Goal: Task Accomplishment & Management: Use online tool/utility

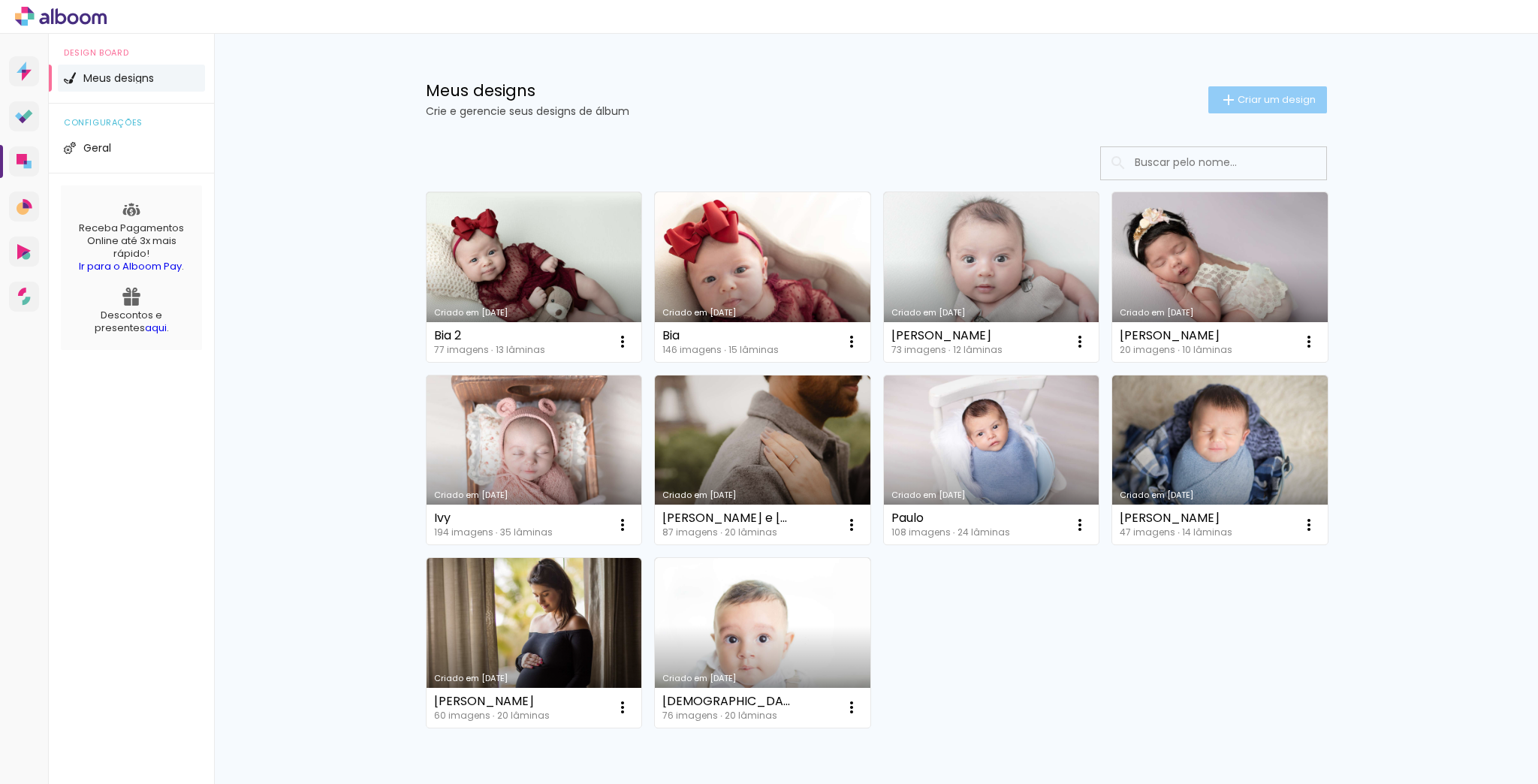
click at [1266, 103] on span "Criar um design" at bounding box center [1277, 99] width 78 height 10
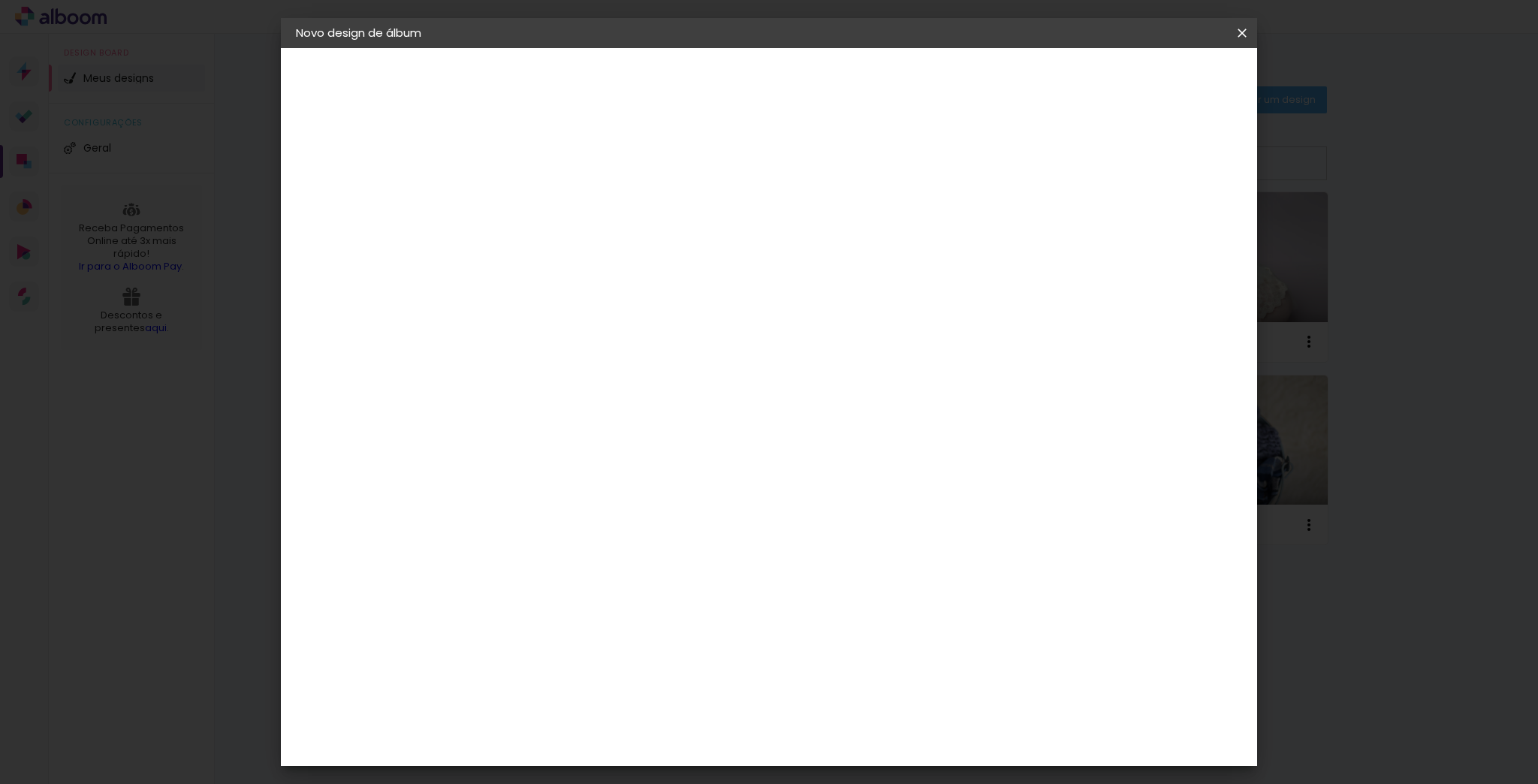
click at [542, 202] on input at bounding box center [542, 202] width 0 height 23
type input "[PERSON_NAME]"
type paper-input "[PERSON_NAME]"
click at [0, 0] on slot "Avançar" at bounding box center [0, 0] width 0 height 0
click at [0, 0] on slot "Tamanho Livre" at bounding box center [0, 0] width 0 height 0
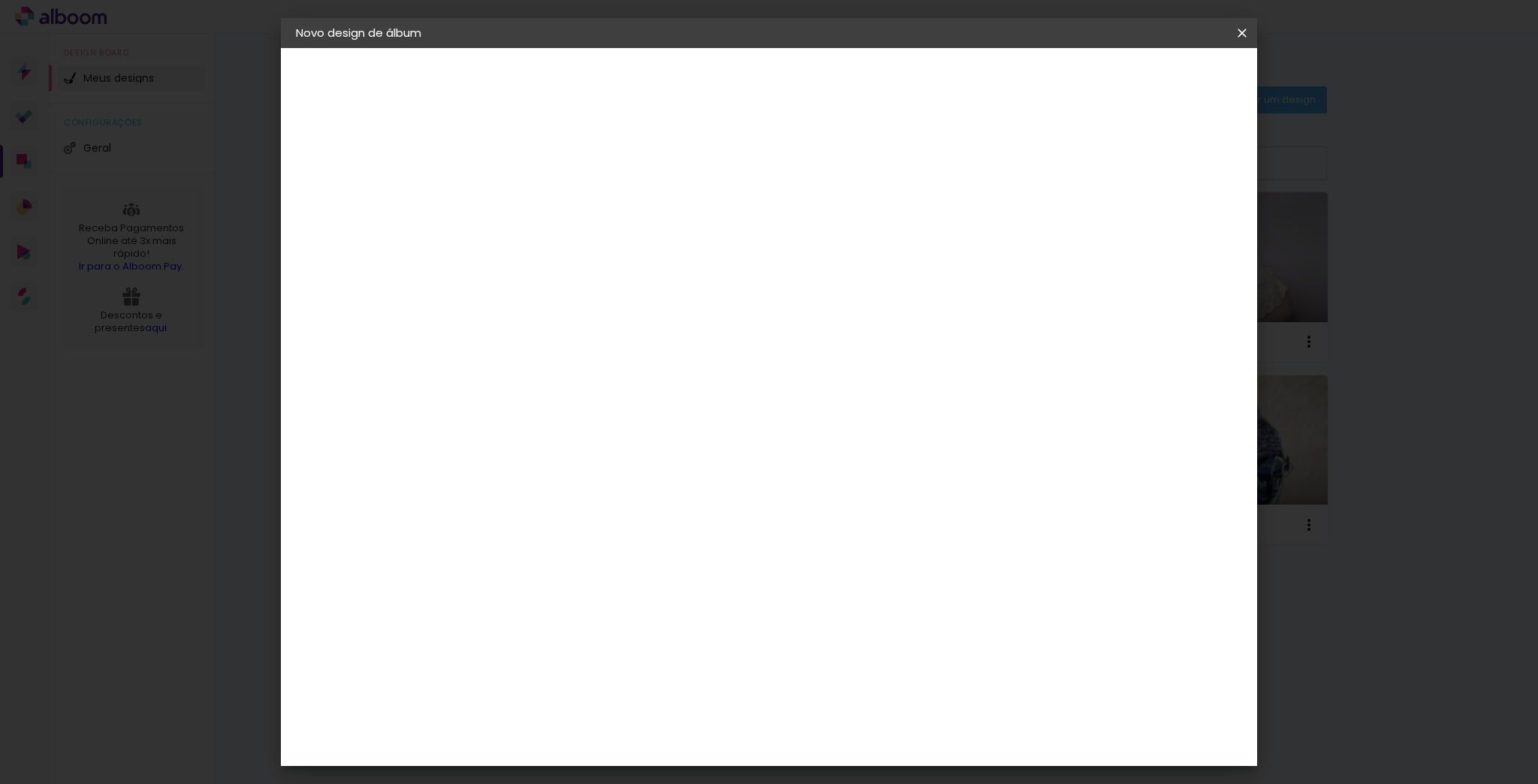
click at [0, 0] on slot "Avançar" at bounding box center [0, 0] width 0 height 0
click at [0, 0] on slot "Voltar" at bounding box center [0, 0] width 0 height 0
click at [0, 0] on slot "Avançar" at bounding box center [0, 0] width 0 height 0
click at [0, 0] on slot "Tamanho Livre" at bounding box center [0, 0] width 0 height 0
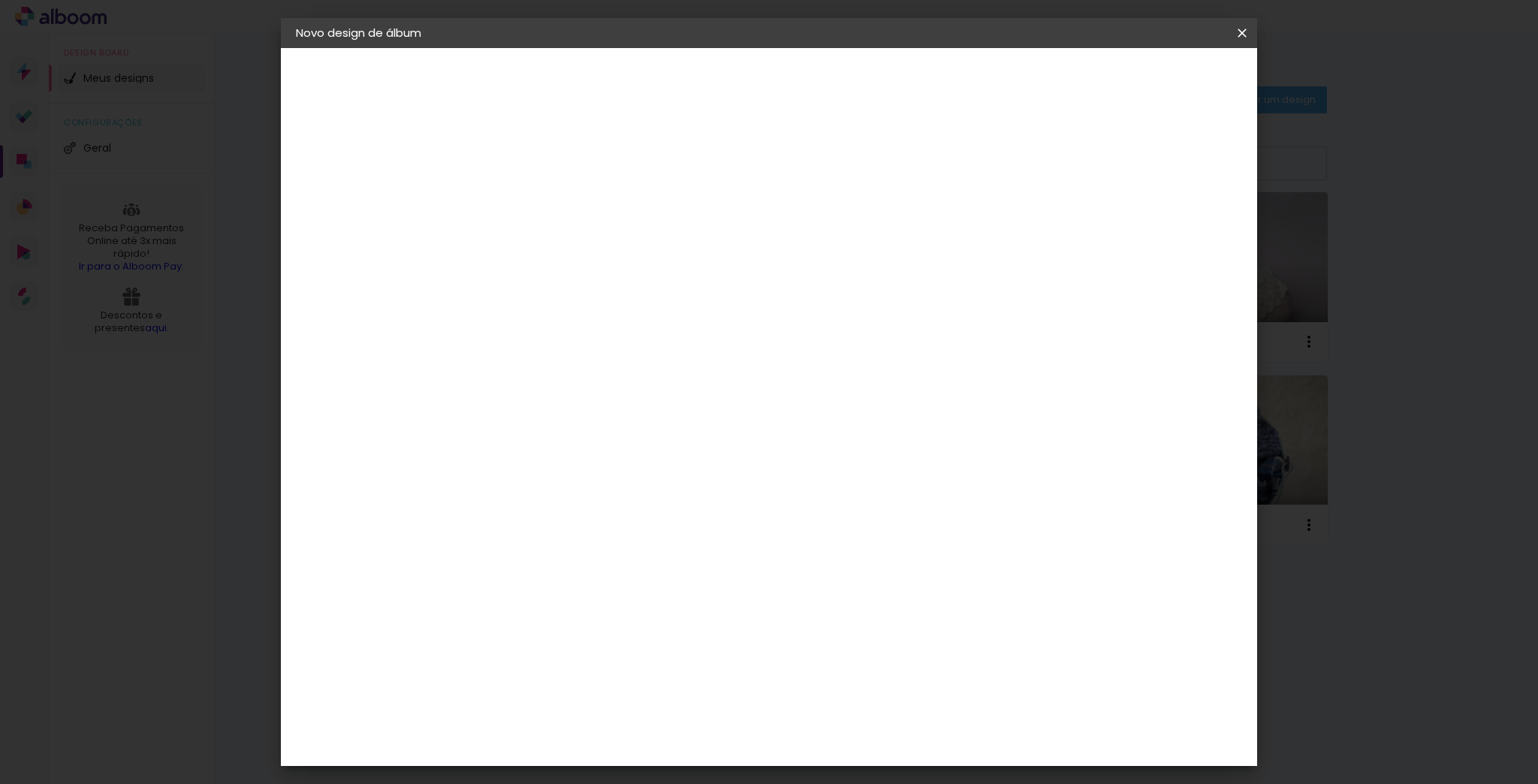
click at [631, 285] on input at bounding box center [579, 285] width 151 height 19
click at [644, 235] on input "[GEOGRAPHIC_DATA]" at bounding box center [574, 239] width 140 height 19
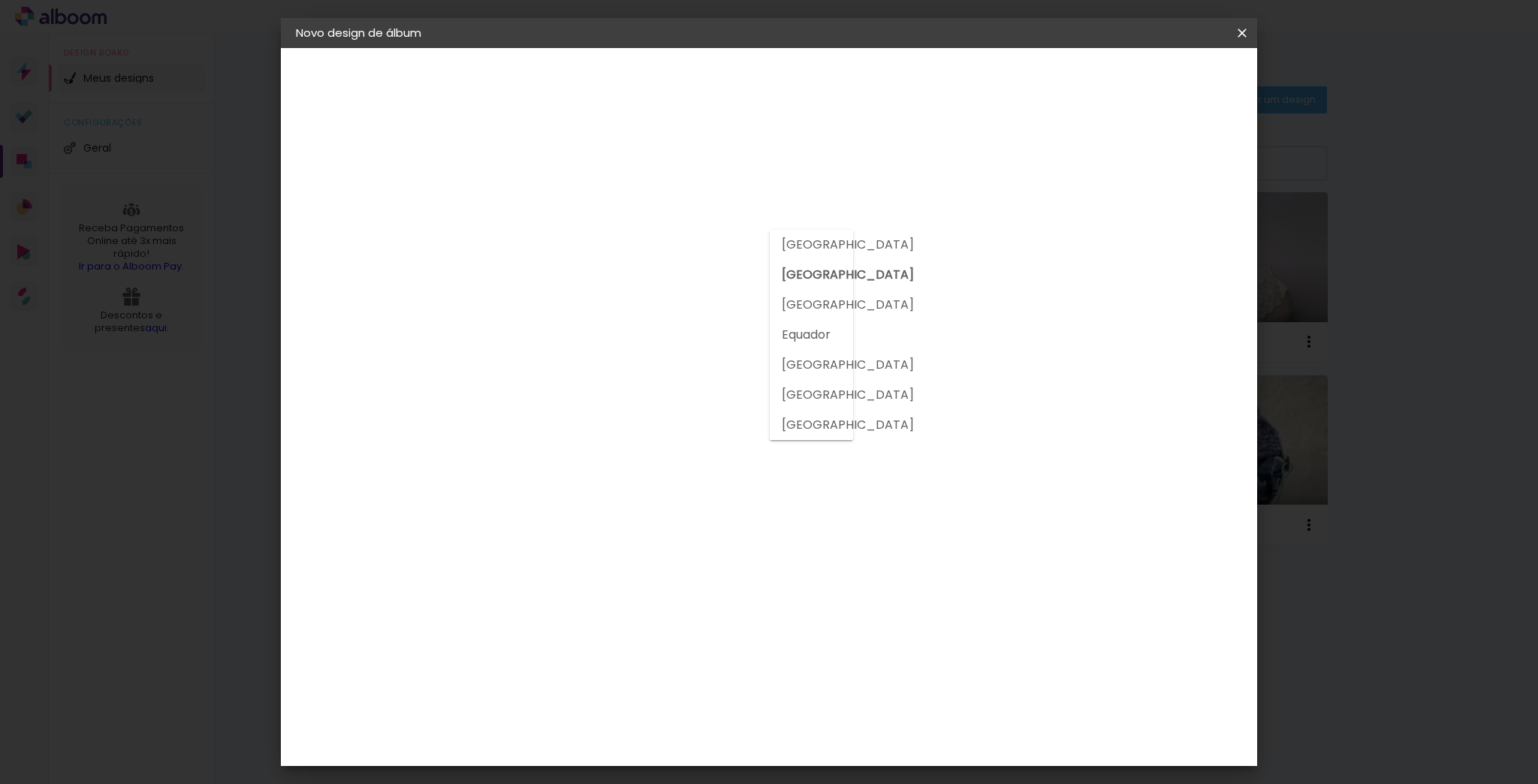
click at [644, 235] on input "[GEOGRAPHIC_DATA]" at bounding box center [574, 239] width 140 height 19
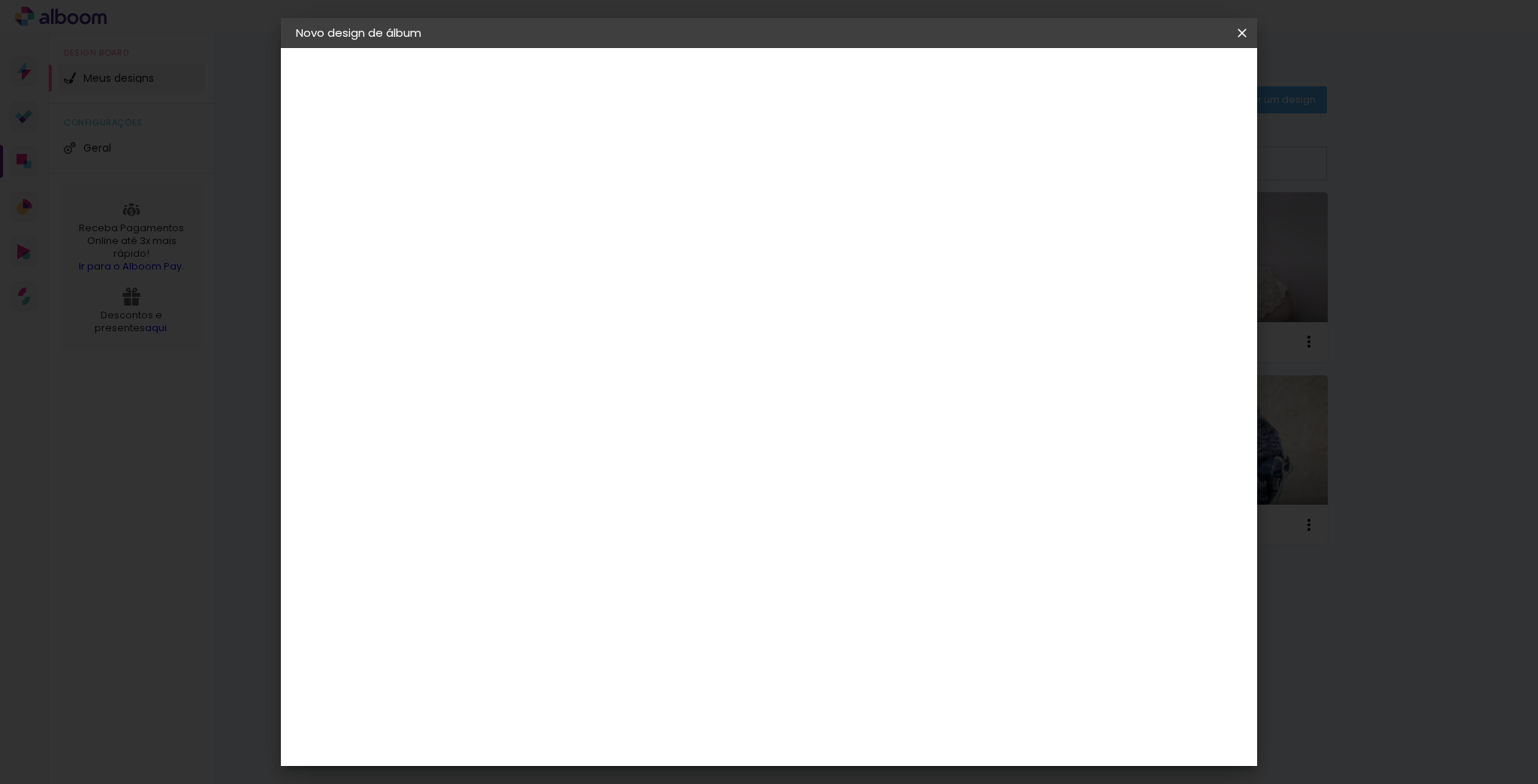
click at [644, 235] on input "[GEOGRAPHIC_DATA]" at bounding box center [574, 239] width 140 height 19
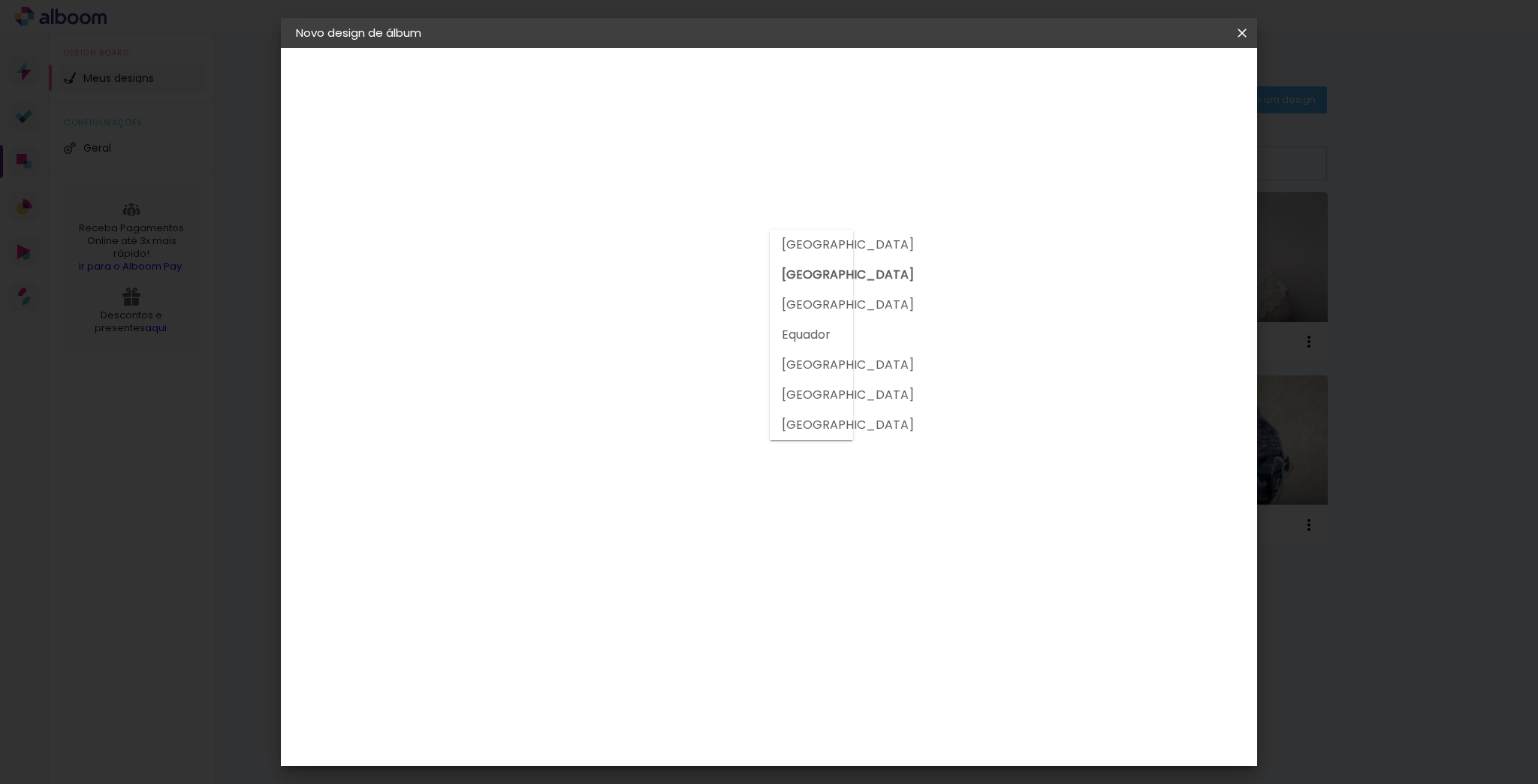
click at [644, 235] on input "[GEOGRAPHIC_DATA]" at bounding box center [574, 239] width 140 height 19
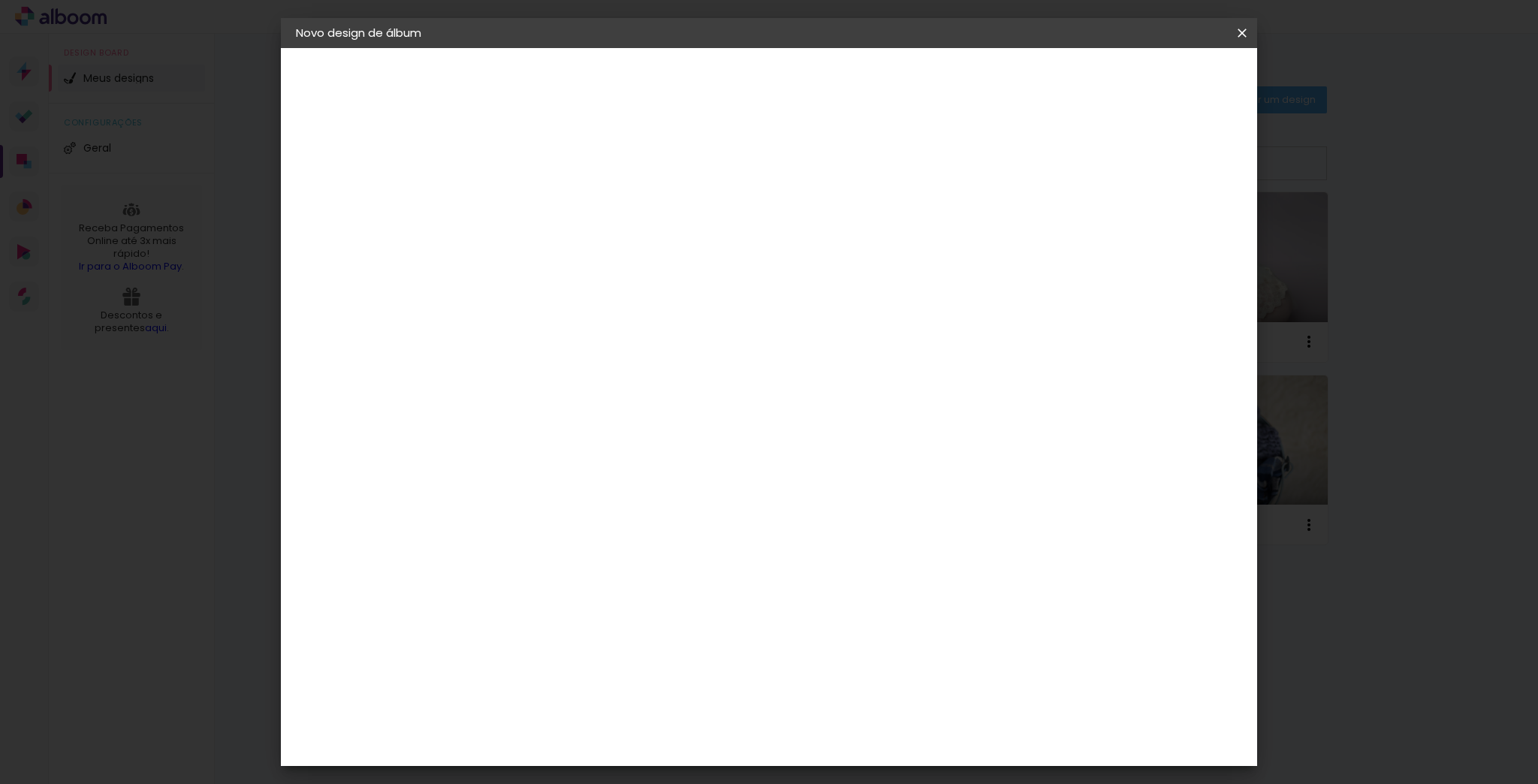
click at [587, 282] on input at bounding box center [579, 285] width 151 height 19
type input "lui"
type paper-input "lui"
click at [620, 338] on div "[PERSON_NAME]" at bounding box center [582, 340] width 100 height 12
click at [631, 335] on div "[PERSON_NAME]" at bounding box center [582, 340] width 100 height 12
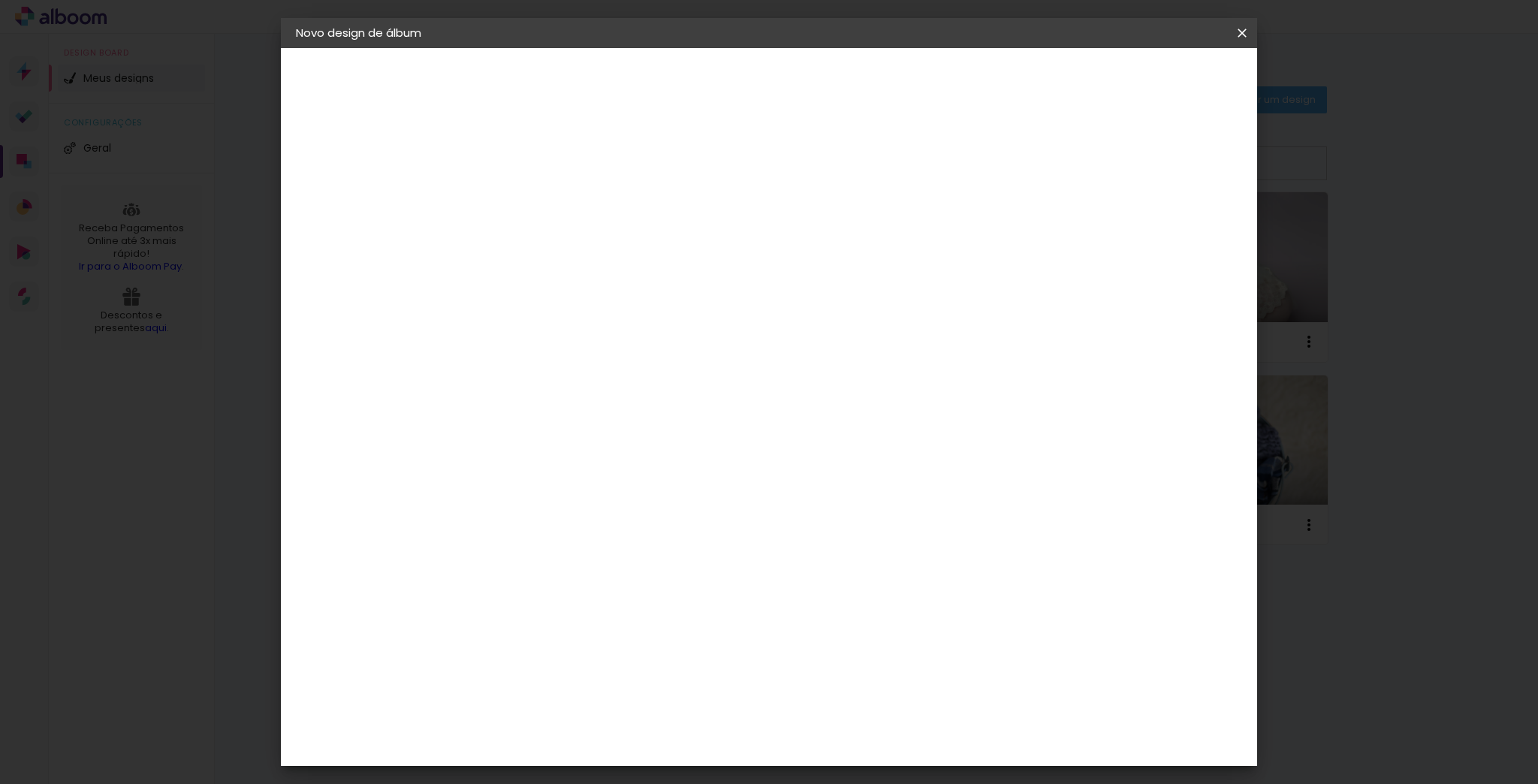
click at [631, 340] on div "[PERSON_NAME]" at bounding box center [582, 340] width 100 height 12
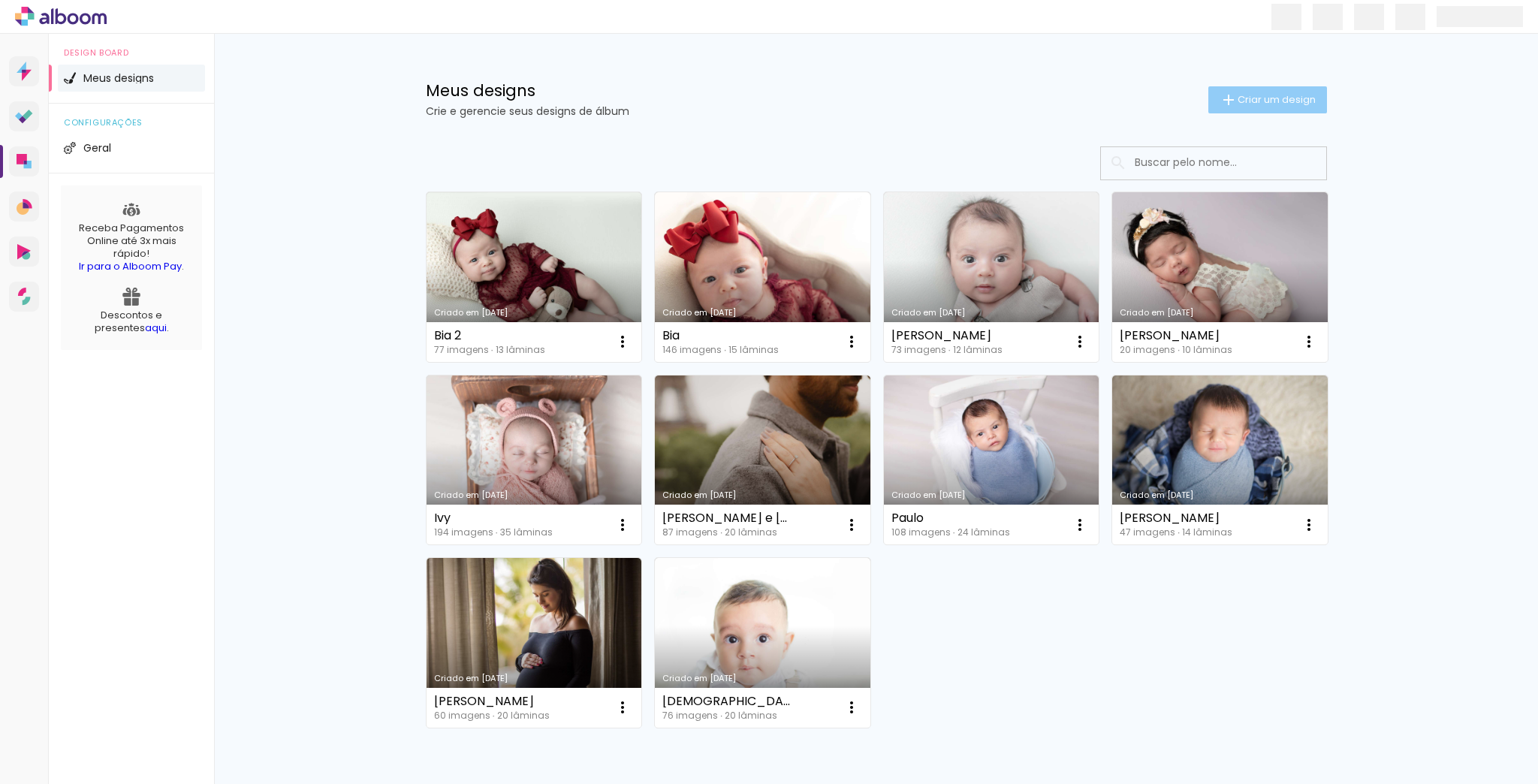
click at [1275, 97] on span "Criar um design" at bounding box center [1277, 99] width 78 height 10
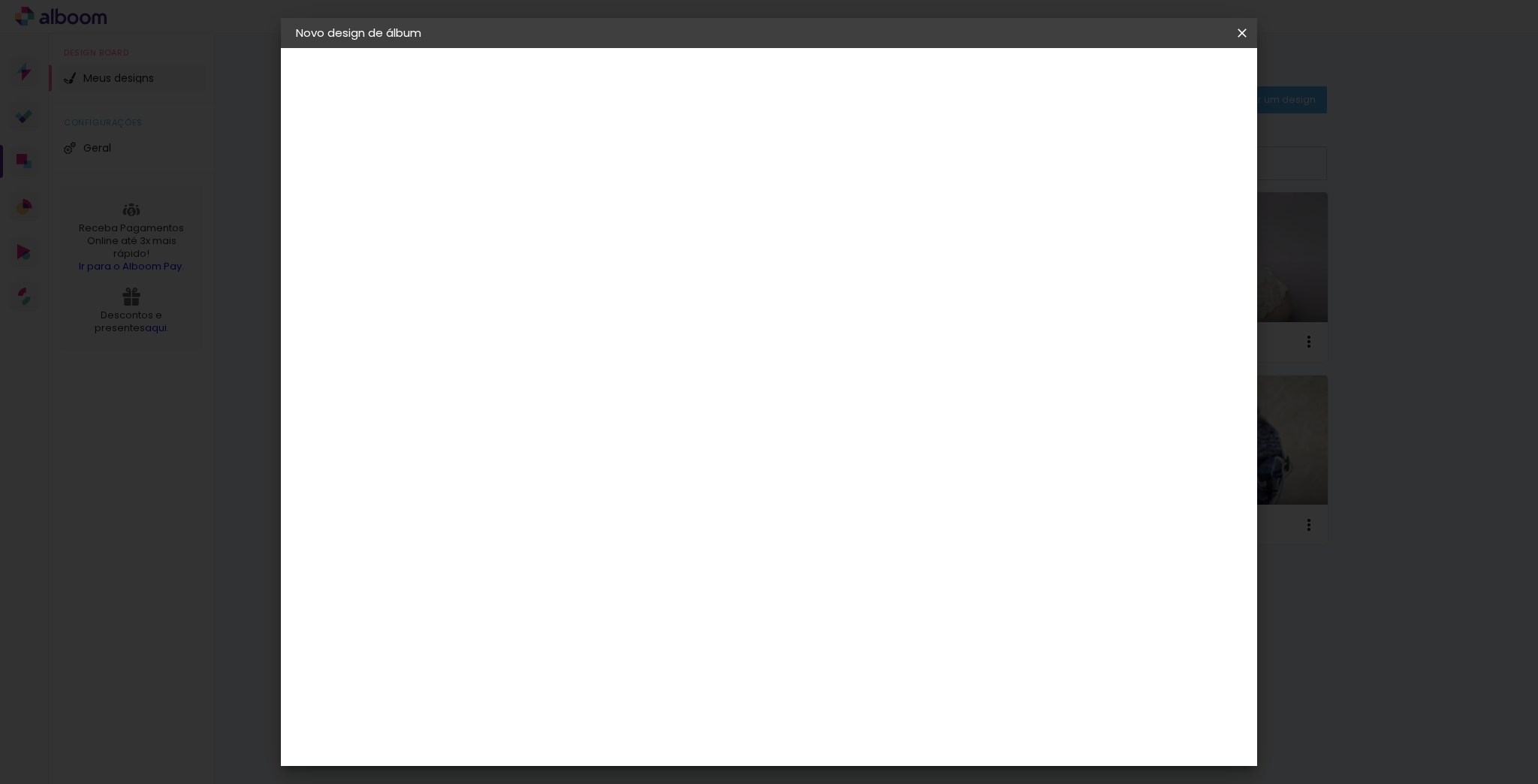
click at [542, 200] on input at bounding box center [542, 202] width 0 height 23
type input "[PERSON_NAME]"
type paper-input "[PERSON_NAME]"
click at [696, 88] on paper-button "Avançar" at bounding box center [658, 80] width 73 height 26
click at [656, 288] on input at bounding box center [579, 285] width 151 height 19
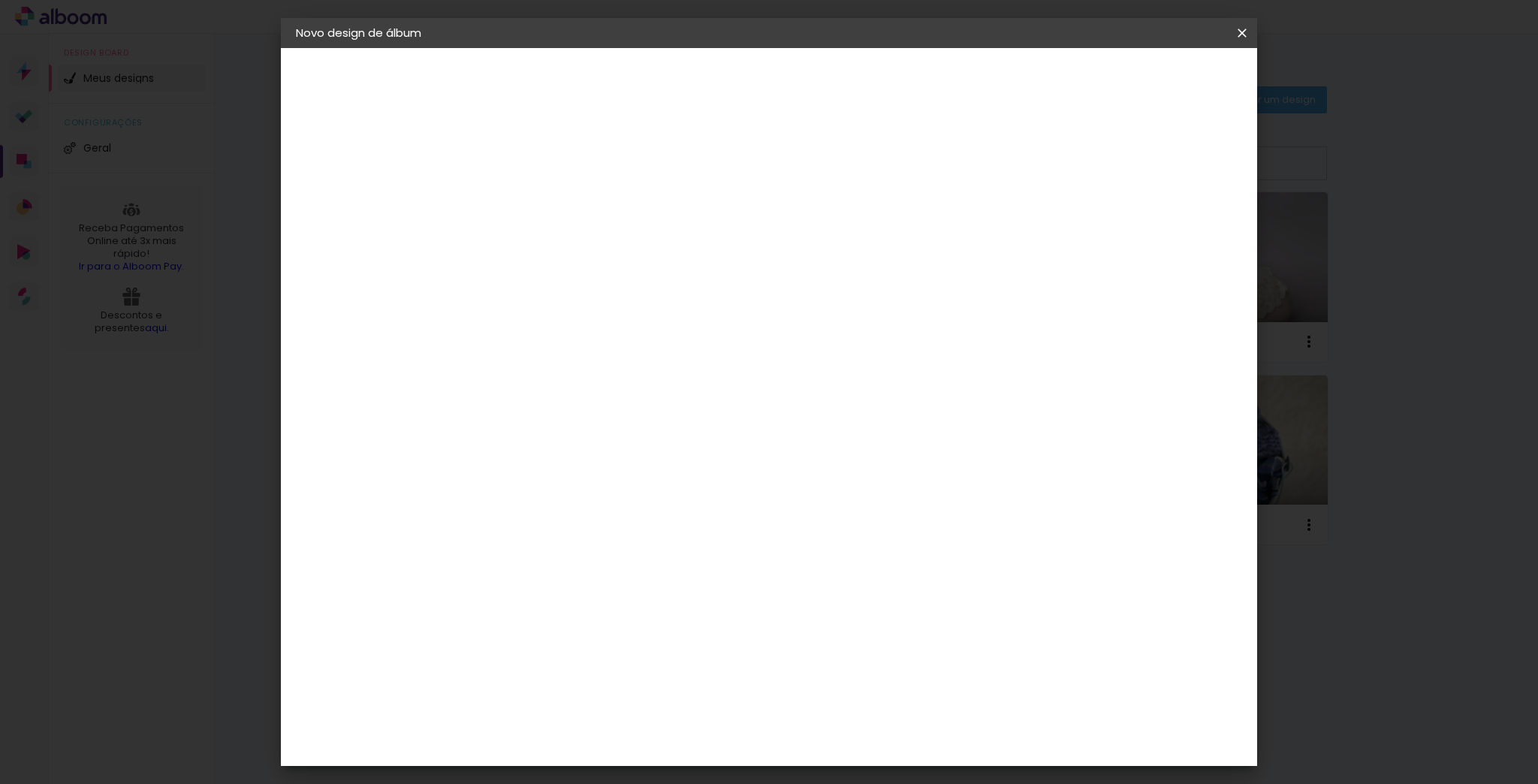
type input "lui"
type paper-input "lui"
click at [639, 345] on paper-item "[PERSON_NAME]" at bounding box center [568, 339] width 141 height 33
click at [790, 88] on paper-button "Avançar" at bounding box center [753, 80] width 73 height 26
click at [600, 250] on input "text" at bounding box center [571, 262] width 58 height 23
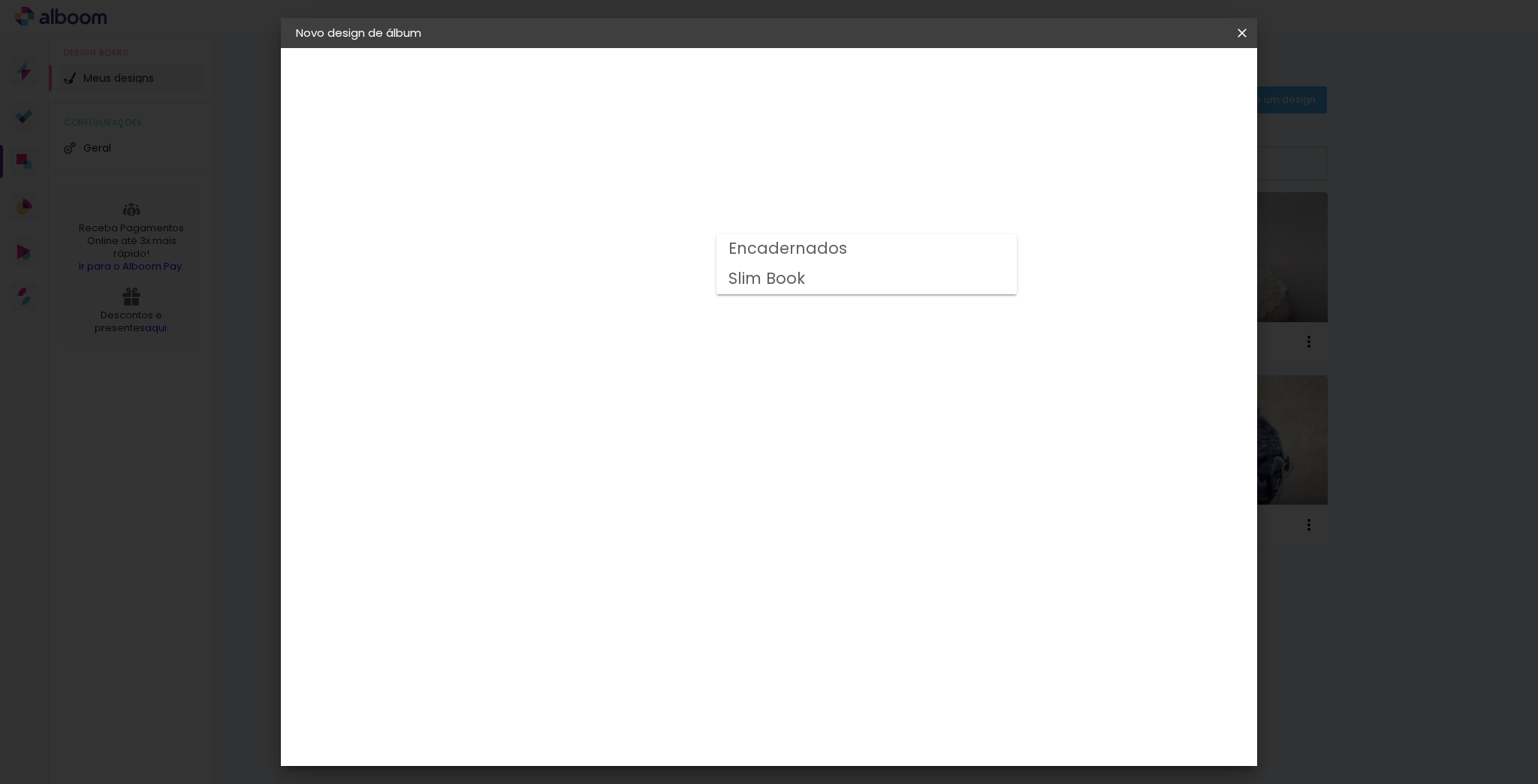
click at [836, 288] on paper-item "Slim Book" at bounding box center [866, 280] width 300 height 30
type input "Slim Book"
click at [643, 357] on span "20 x 50" at bounding box center [607, 363] width 70 height 31
click at [0, 0] on slot "Avançar" at bounding box center [0, 0] width 0 height 0
click at [1118, 220] on span "mm" at bounding box center [1123, 224] width 22 height 22
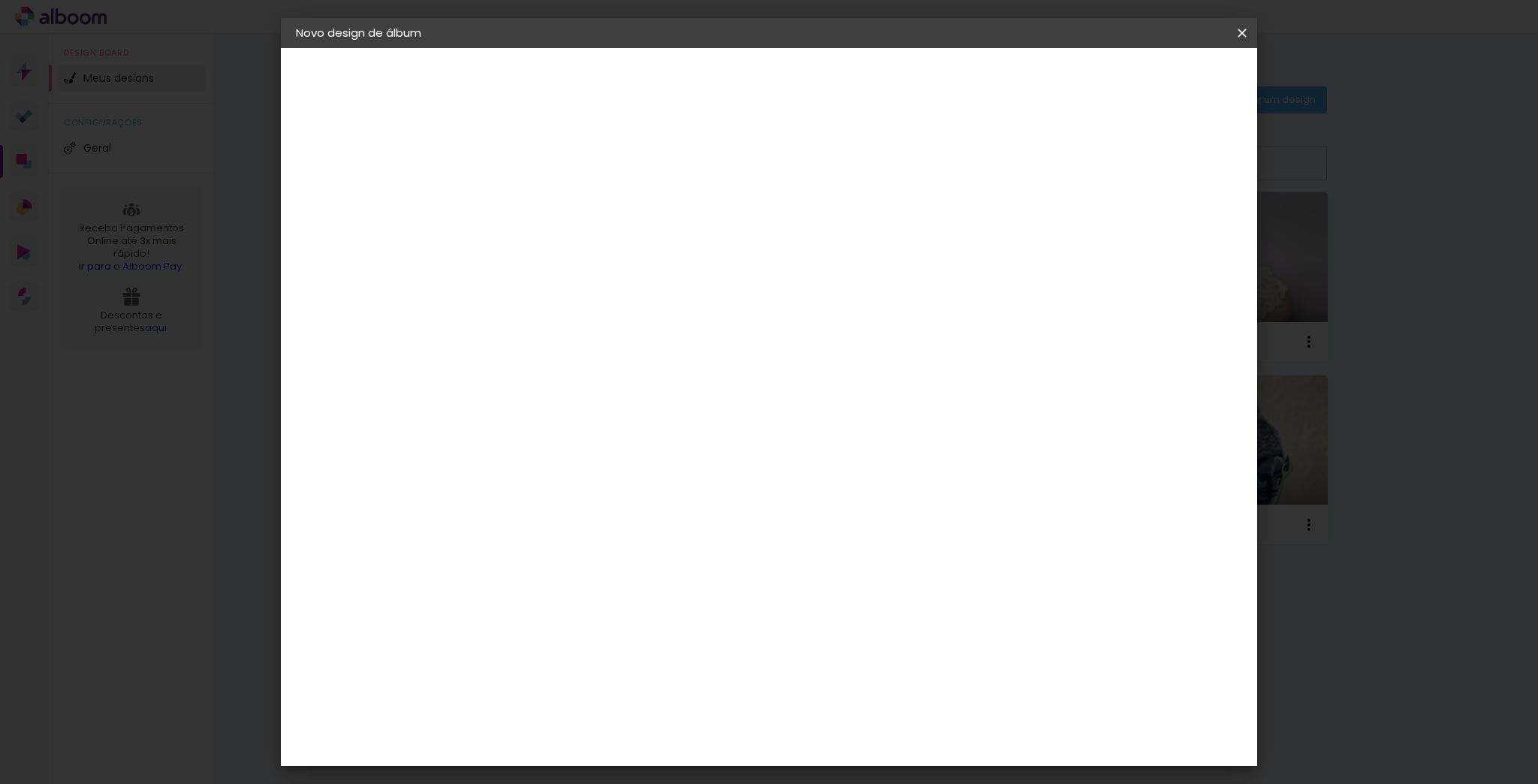
click at [878, 527] on span "cm" at bounding box center [875, 535] width 18 height 22
click at [1150, 85] on span "Iniciar design" at bounding box center [1116, 80] width 68 height 11
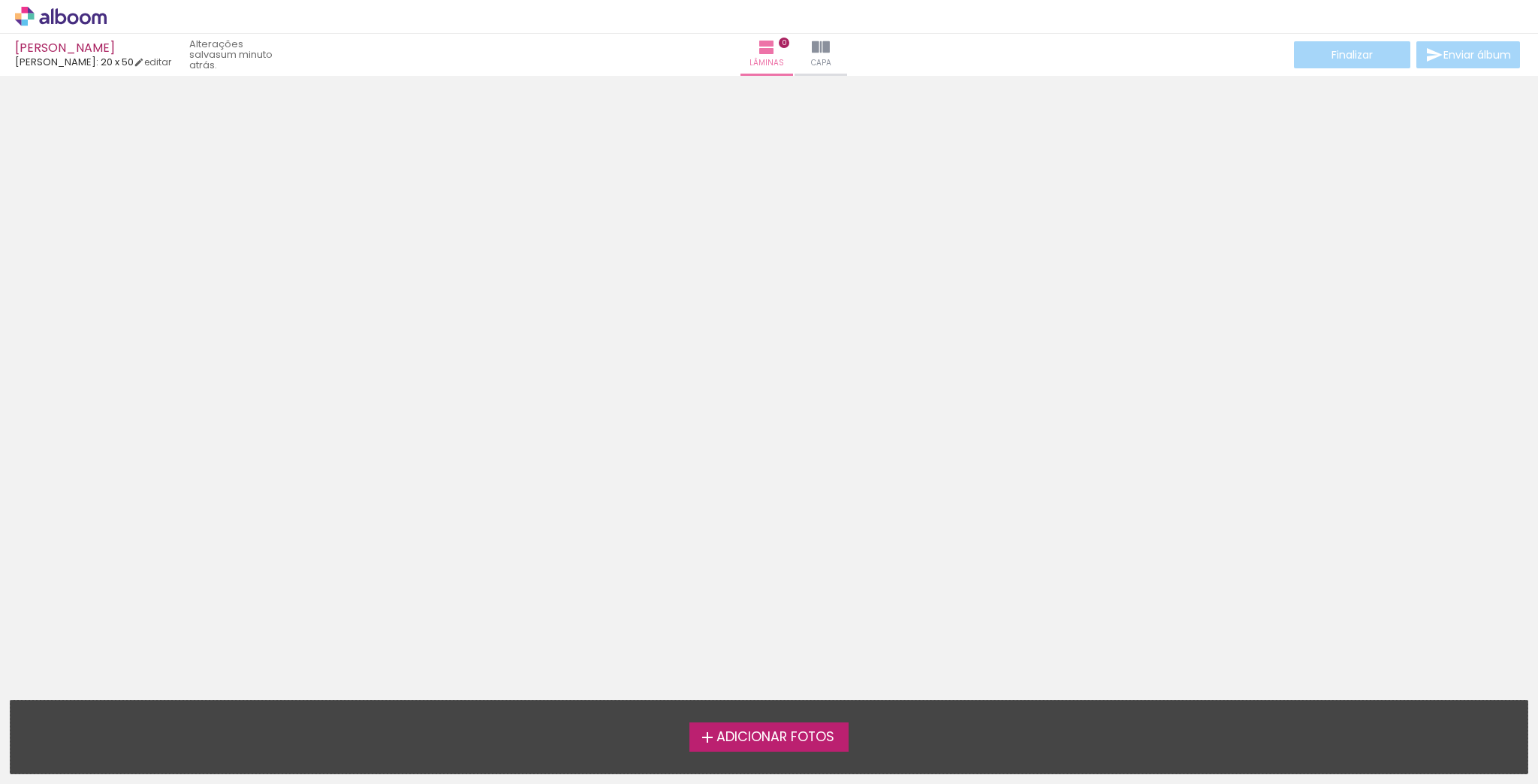
click at [776, 748] on label "Adicionar Fotos" at bounding box center [769, 736] width 160 height 28
click at [0, 0] on input "file" at bounding box center [0, 0] width 0 height 0
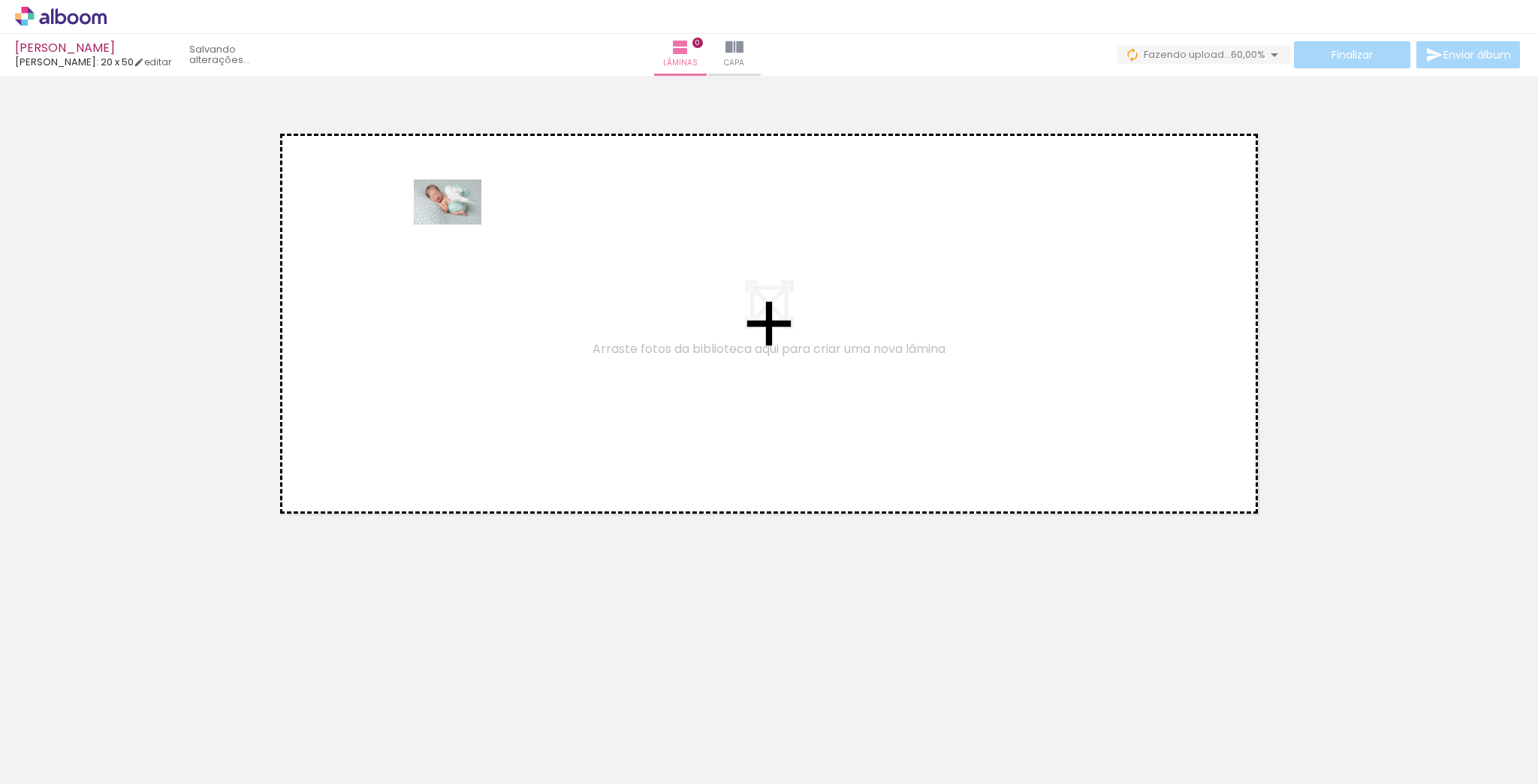
drag, startPoint x: 248, startPoint y: 748, endPoint x: 457, endPoint y: 221, distance: 566.9
click at [459, 222] on quentale-workspace at bounding box center [769, 392] width 1538 height 784
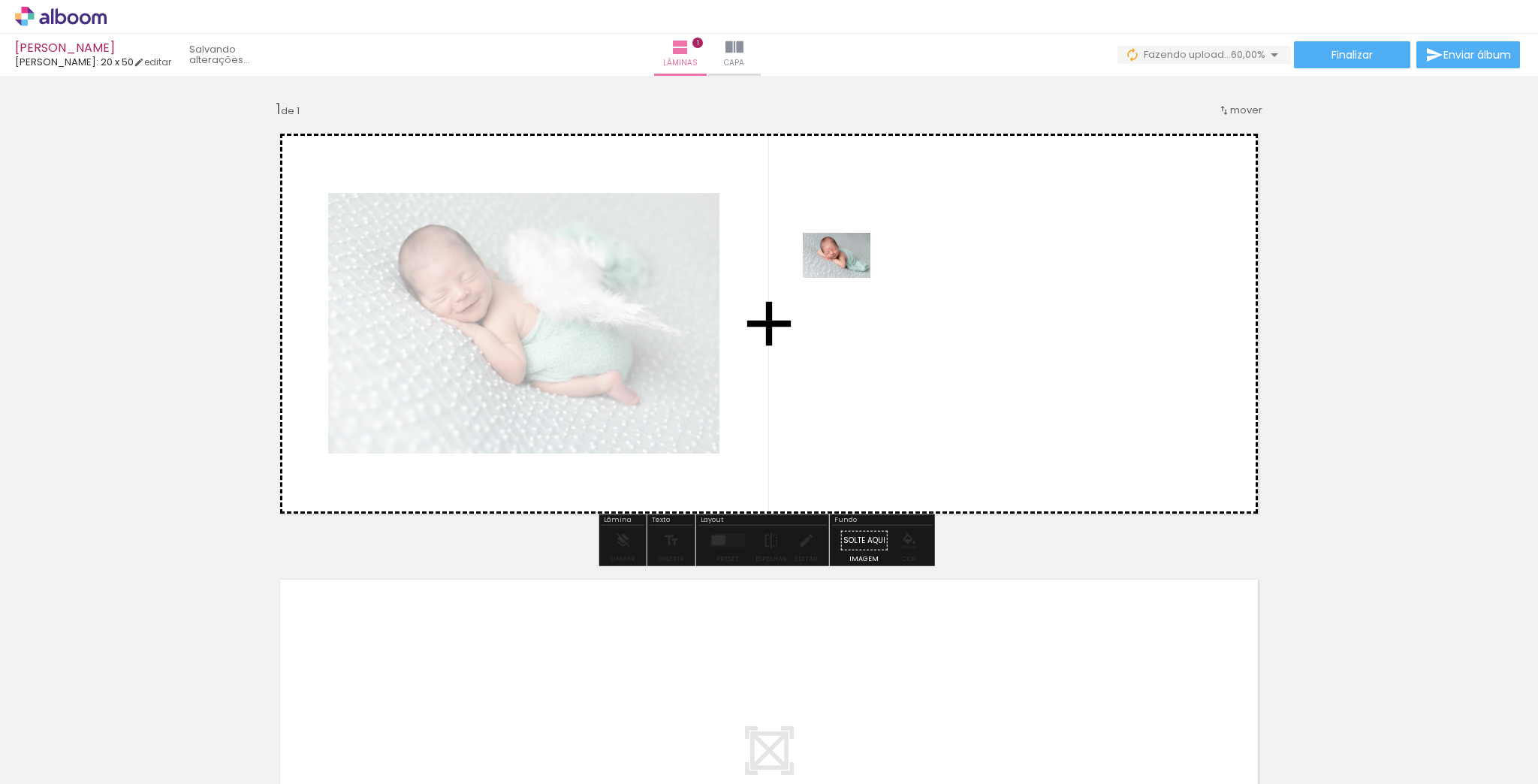
drag, startPoint x: 430, startPoint y: 711, endPoint x: 864, endPoint y: 273, distance: 616.6
click at [864, 273] on quentale-workspace at bounding box center [769, 392] width 1538 height 784
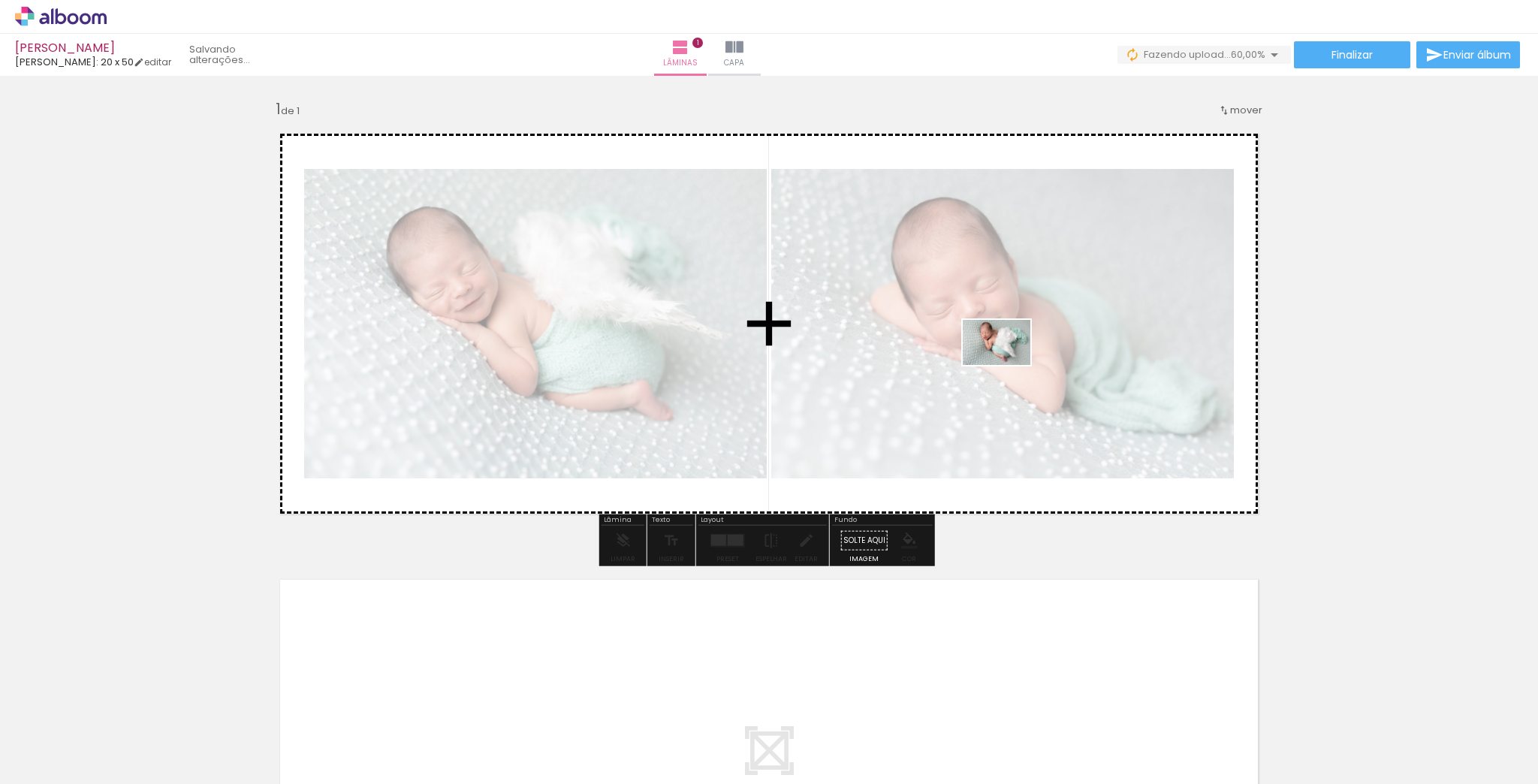
drag, startPoint x: 406, startPoint y: 692, endPoint x: 1009, endPoint y: 365, distance: 686.0
click at [1009, 365] on quentale-workspace at bounding box center [769, 392] width 1538 height 784
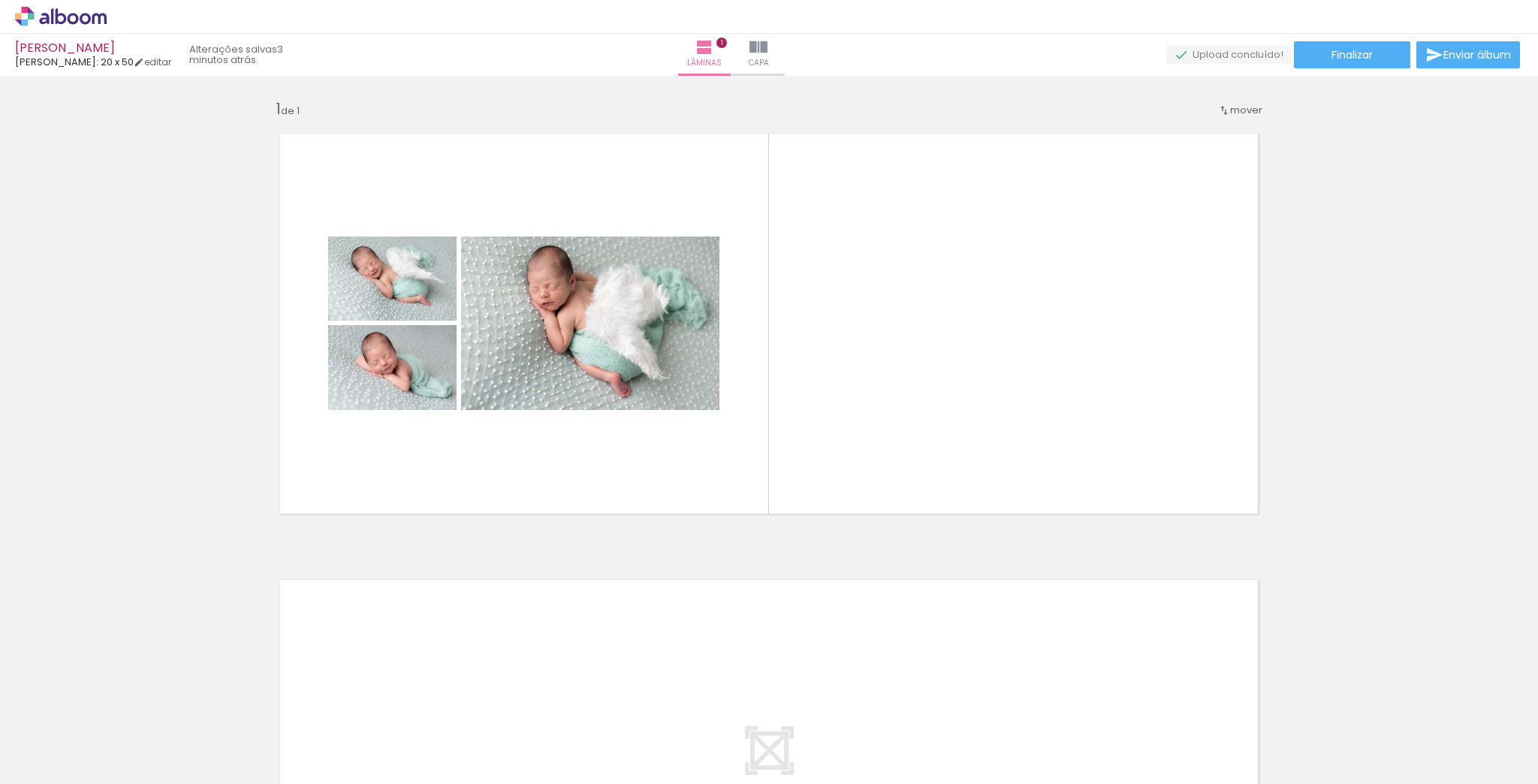
scroll to position [0, 802]
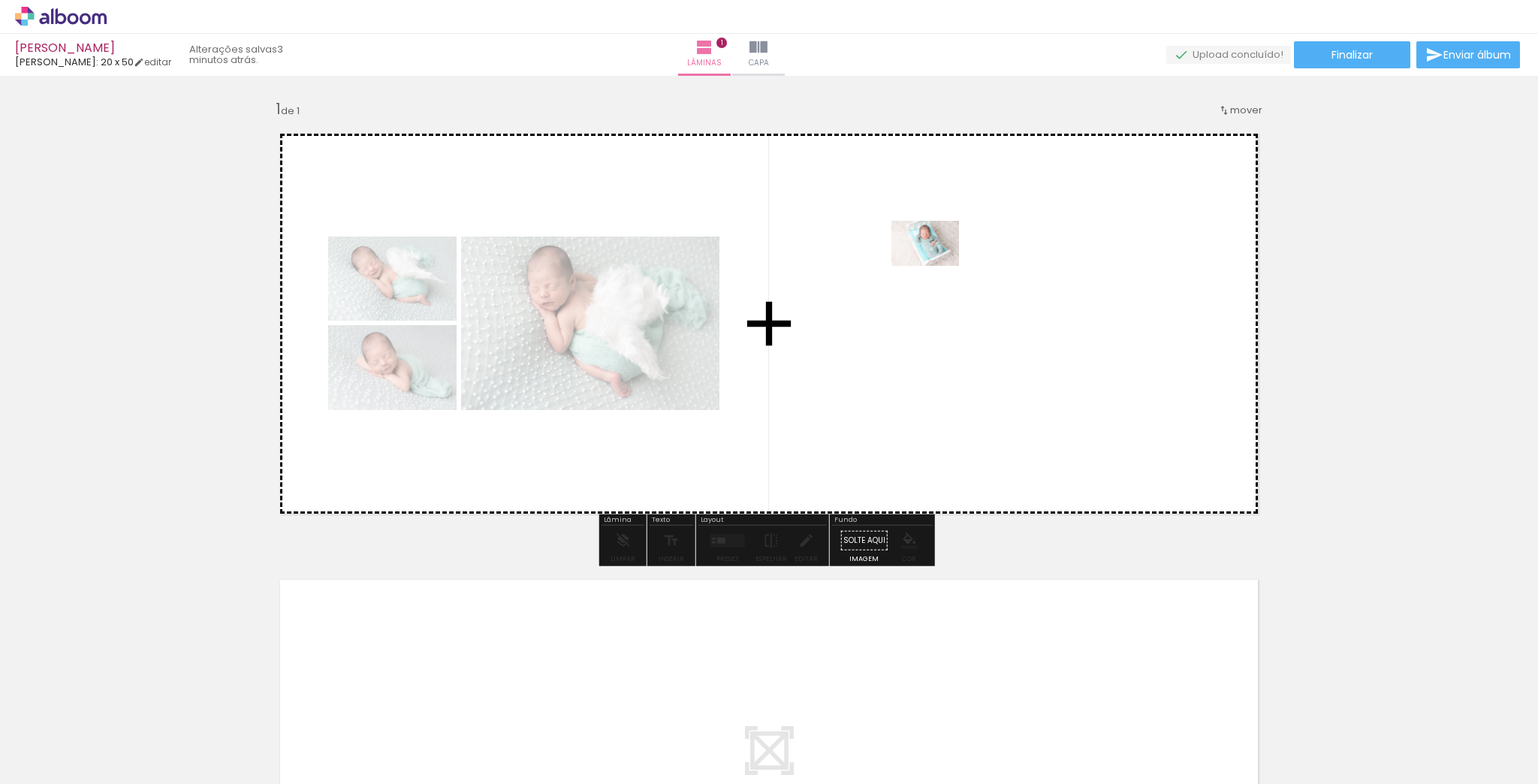
drag, startPoint x: 850, startPoint y: 521, endPoint x: 936, endPoint y: 265, distance: 270.1
click at [936, 265] on quentale-workspace at bounding box center [769, 392] width 1538 height 784
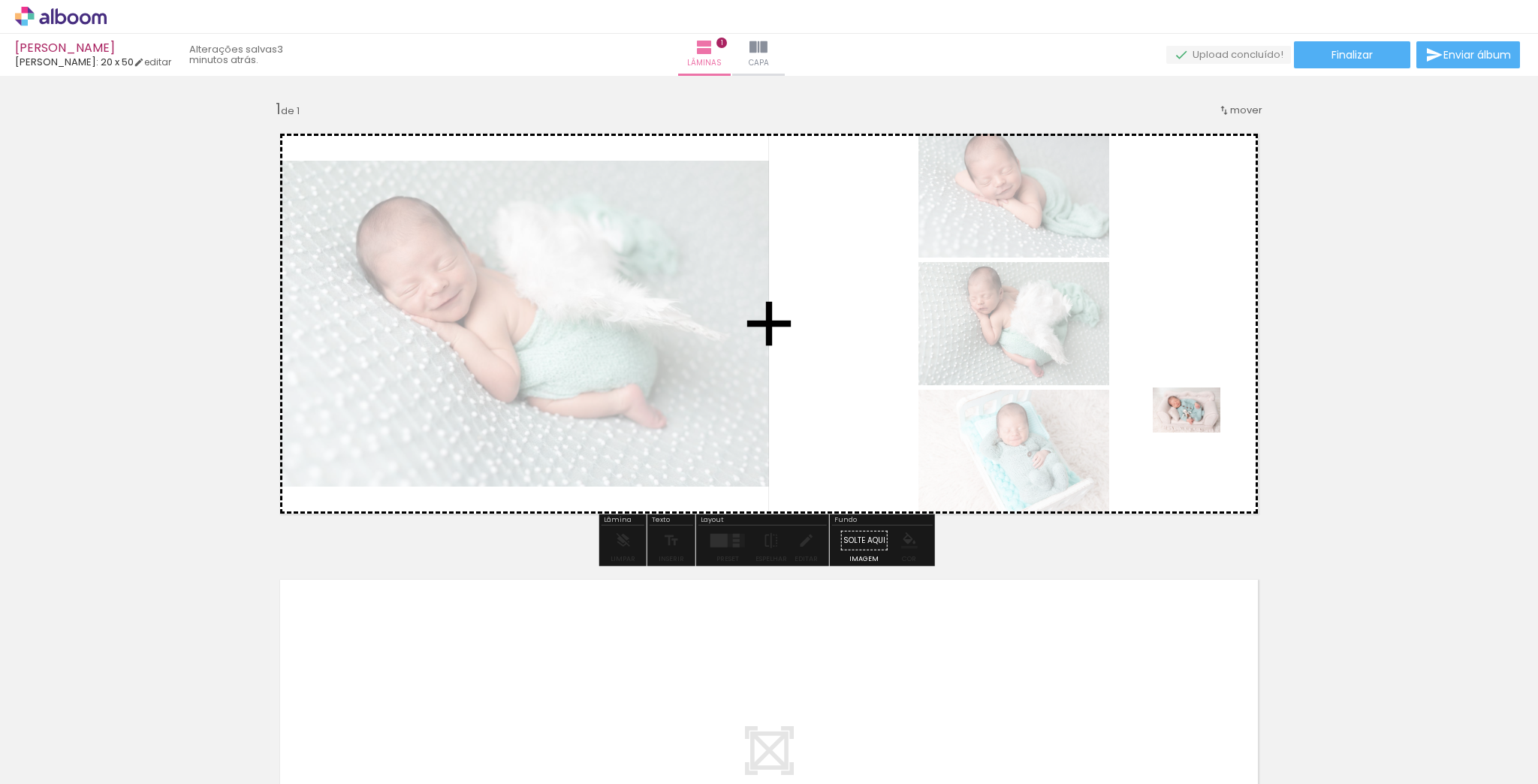
drag, startPoint x: 1003, startPoint y: 676, endPoint x: 1197, endPoint y: 434, distance: 310.2
click at [1197, 434] on quentale-workspace at bounding box center [769, 392] width 1538 height 784
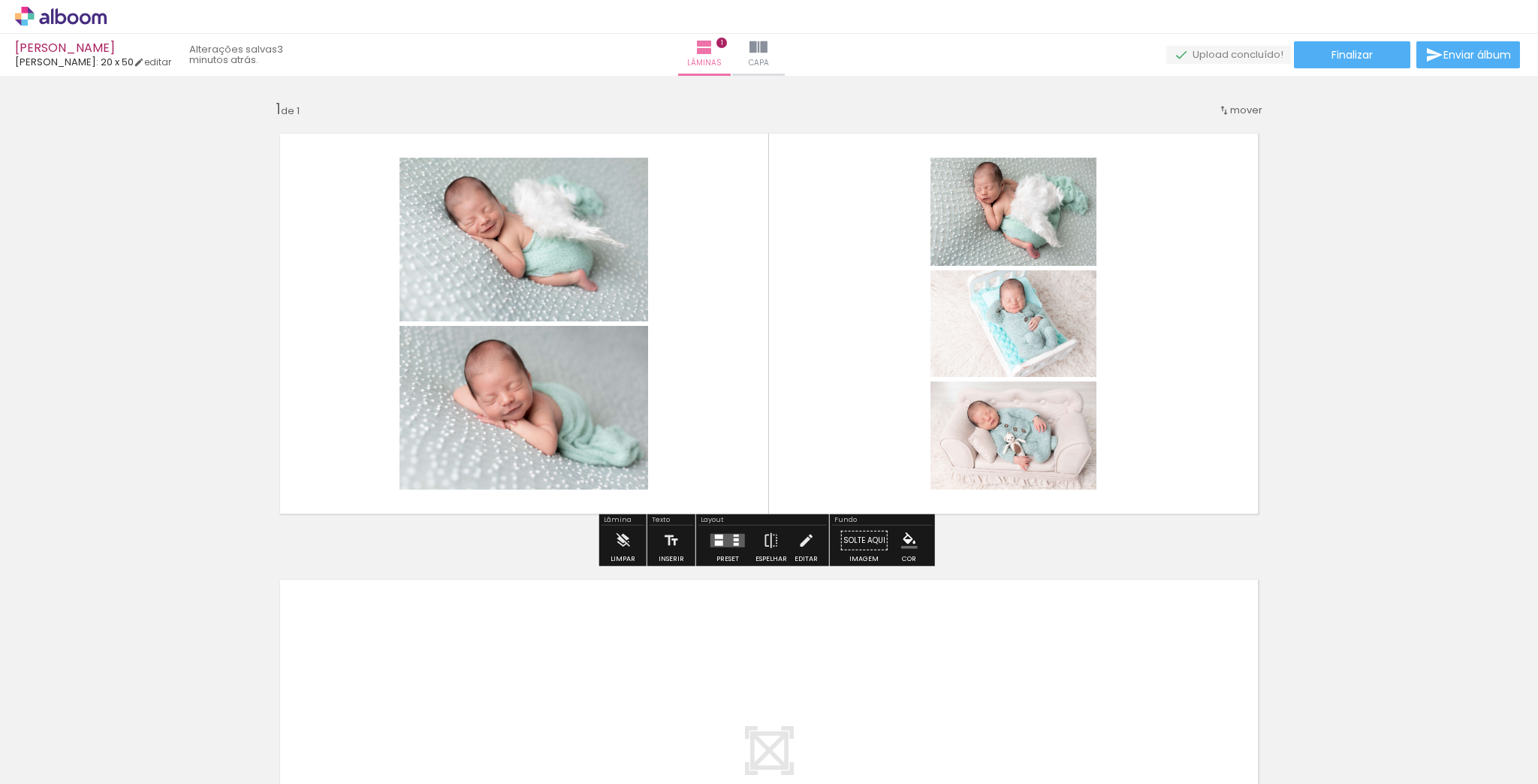
scroll to position [0, 1534]
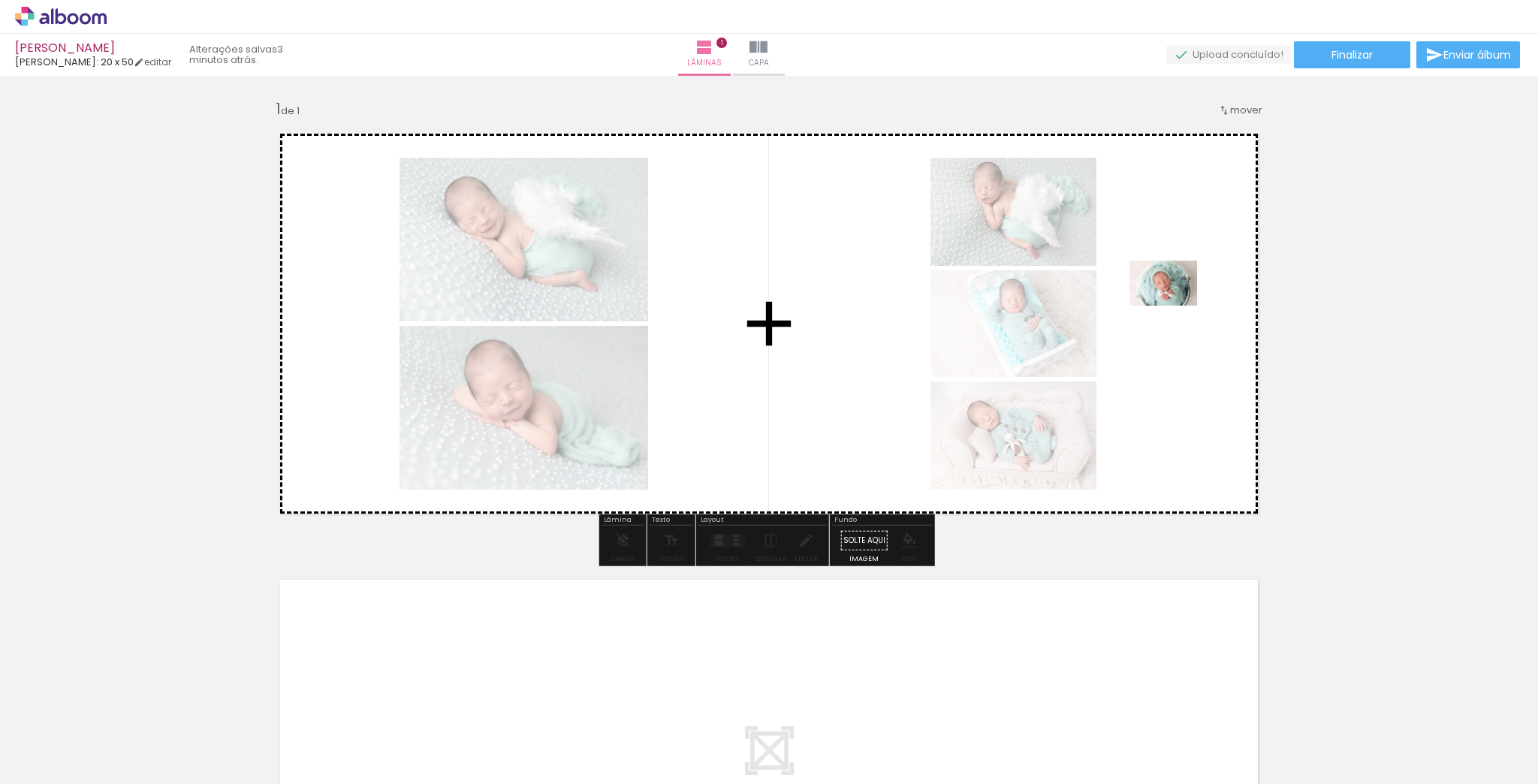
drag, startPoint x: 1412, startPoint y: 748, endPoint x: 1175, endPoint y: 305, distance: 502.4
click at [1175, 305] on quentale-workspace at bounding box center [769, 392] width 1538 height 784
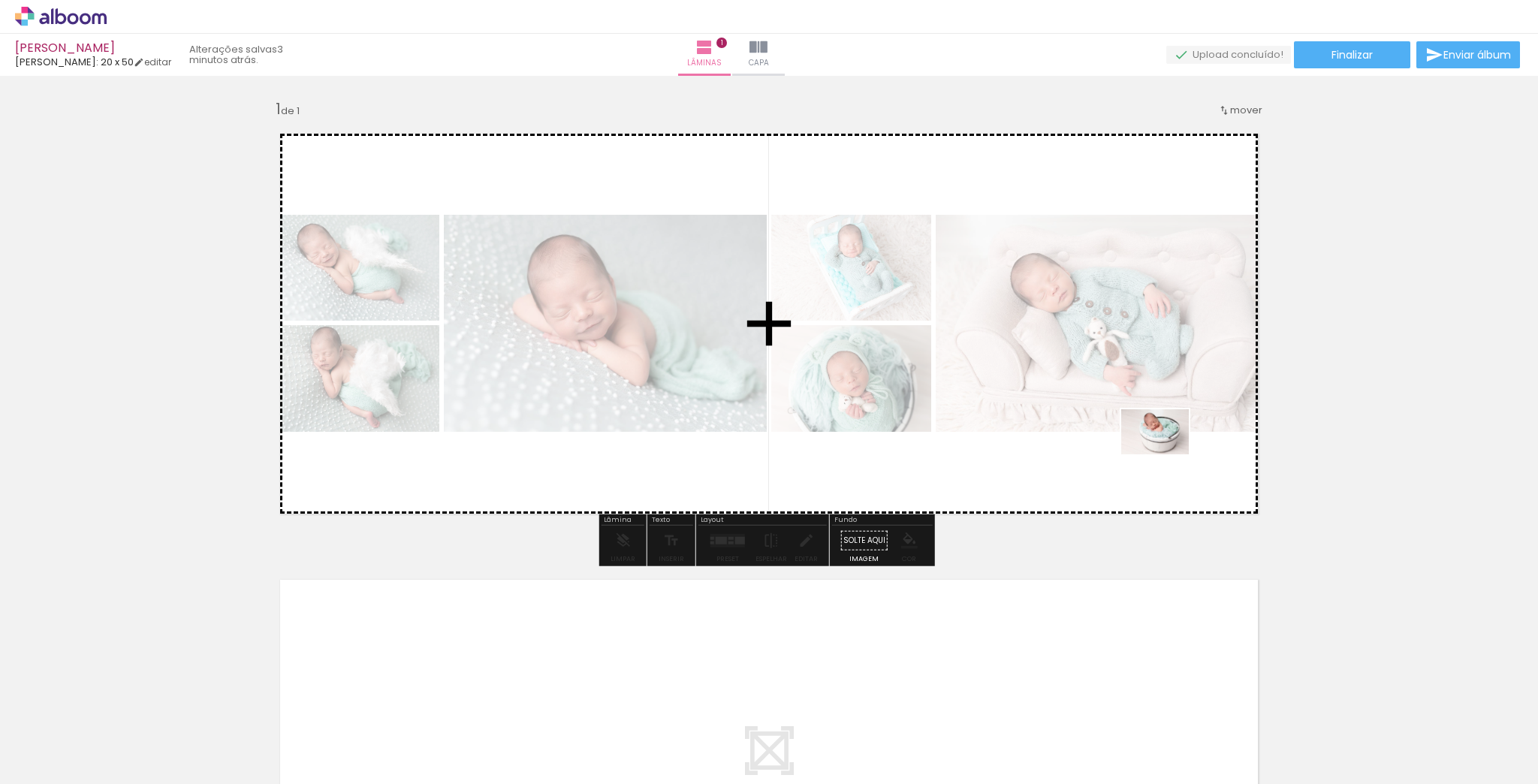
drag, startPoint x: 1329, startPoint y: 637, endPoint x: 1167, endPoint y: 454, distance: 244.4
click at [1167, 454] on quentale-workspace at bounding box center [769, 392] width 1538 height 784
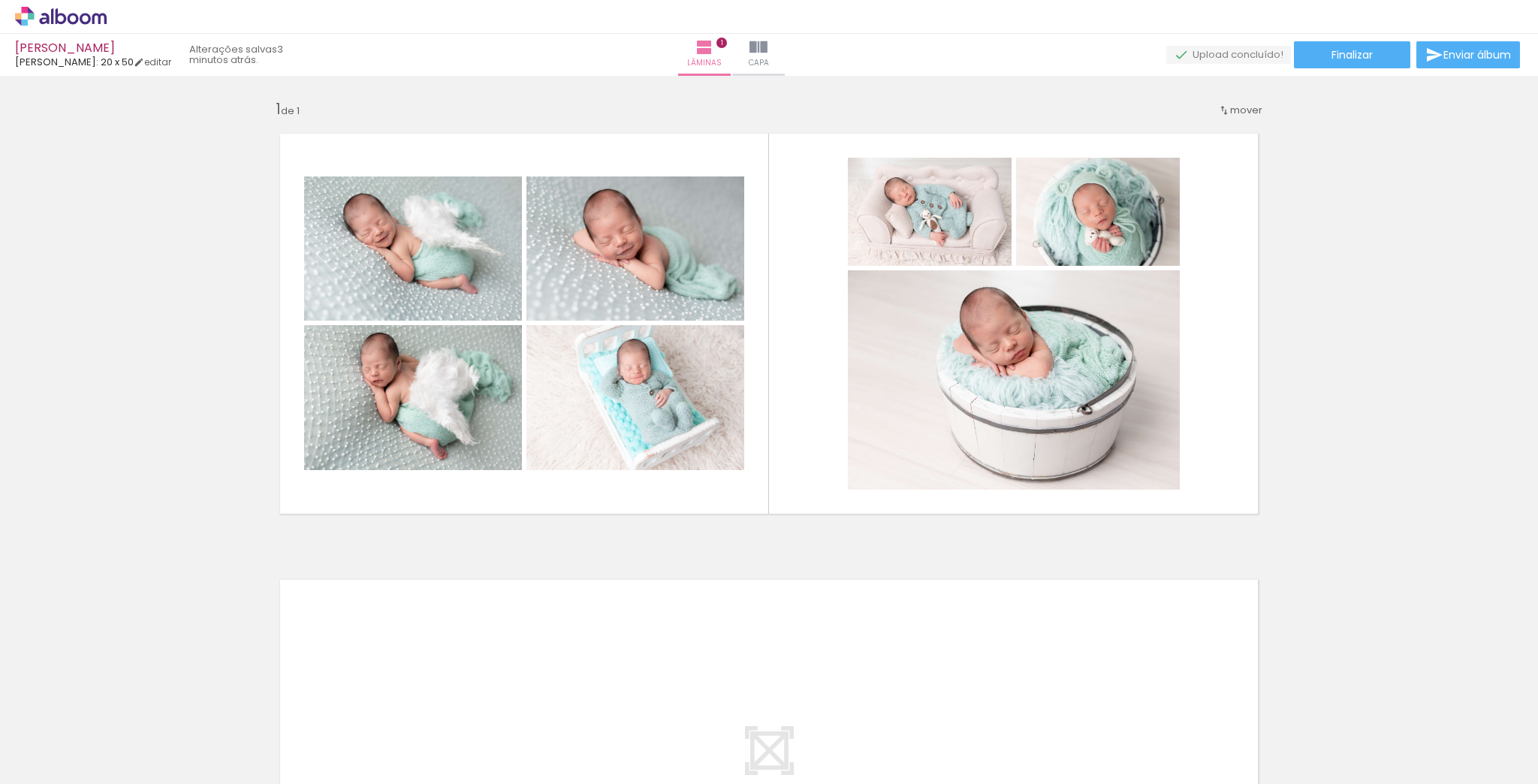
scroll to position [0, 817]
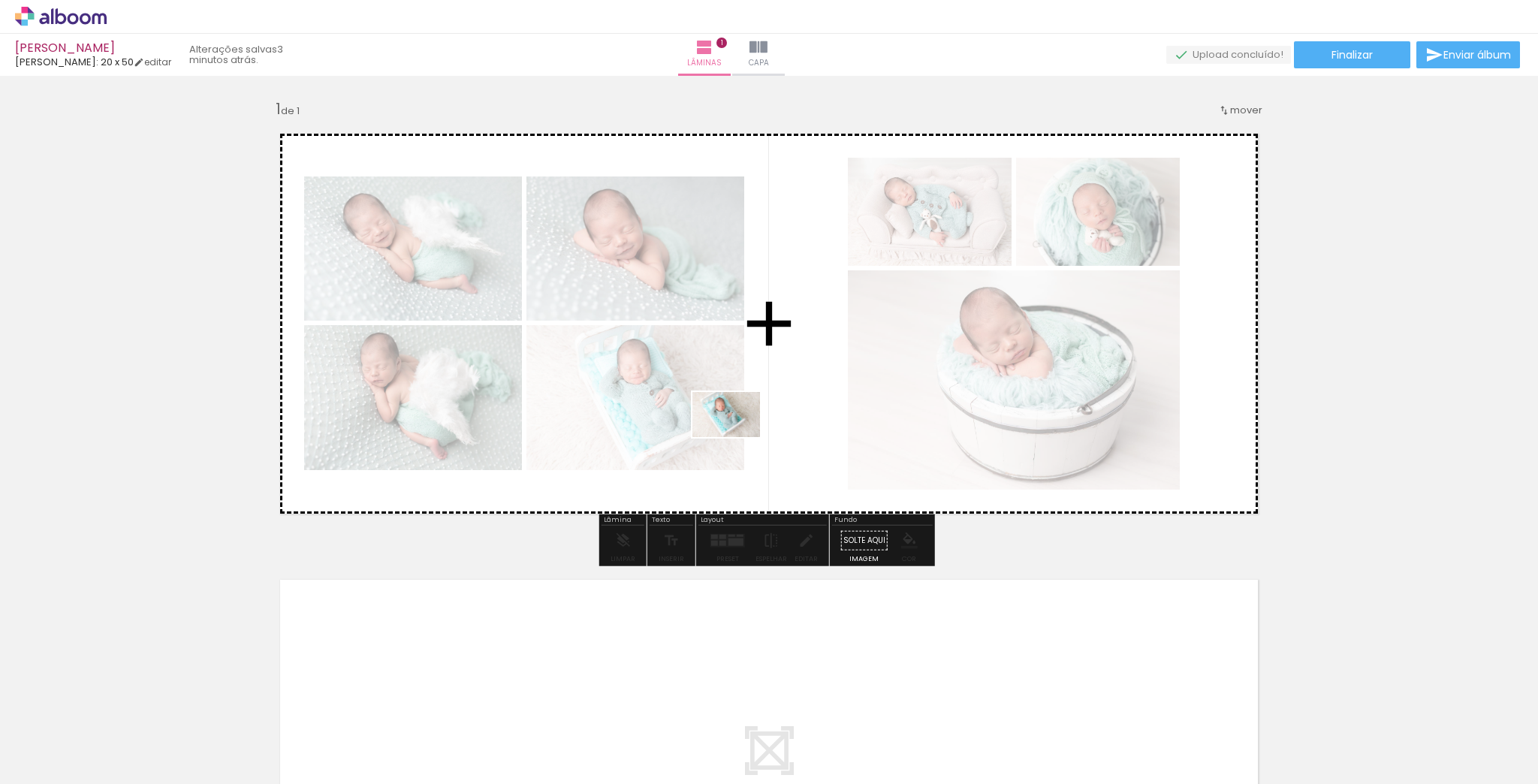
drag, startPoint x: 687, startPoint y: 749, endPoint x: 738, endPoint y: 437, distance: 316.1
click at [738, 437] on quentale-workspace at bounding box center [769, 392] width 1538 height 784
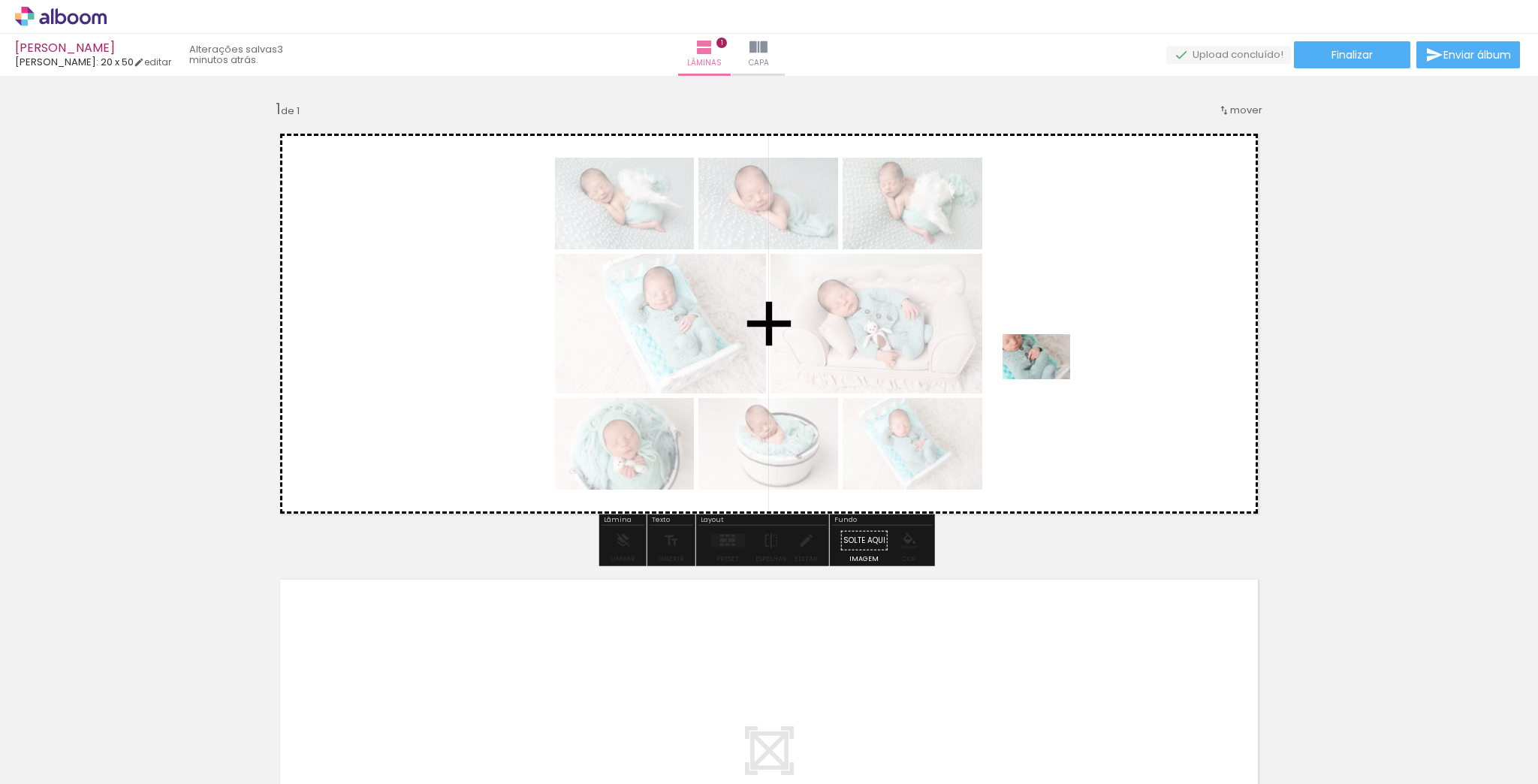
drag, startPoint x: 850, startPoint y: 735, endPoint x: 1047, endPoint y: 379, distance: 406.9
click at [1047, 379] on quentale-workspace at bounding box center [769, 392] width 1538 height 784
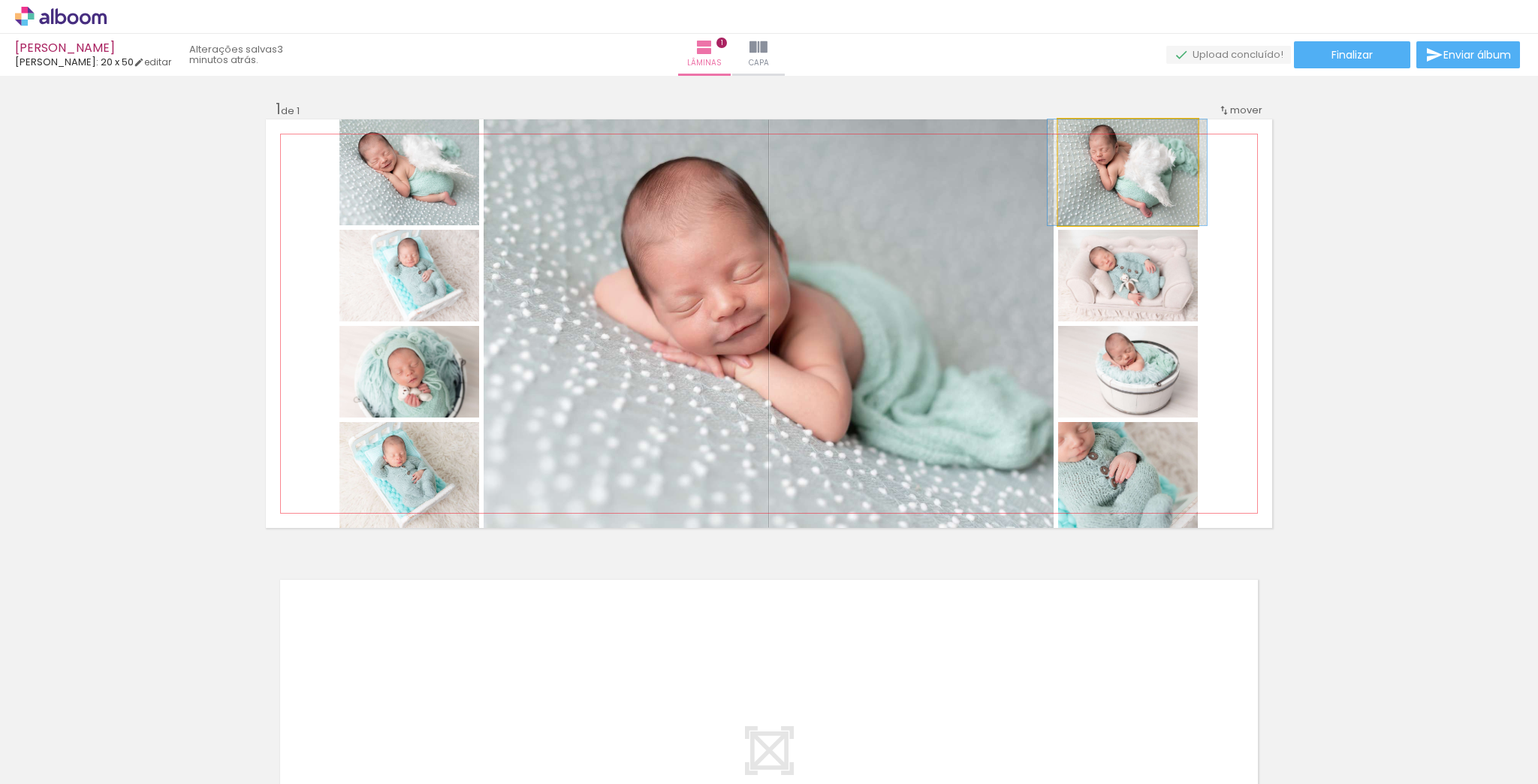
drag, startPoint x: 1135, startPoint y: 181, endPoint x: 1134, endPoint y: 190, distance: 9.1
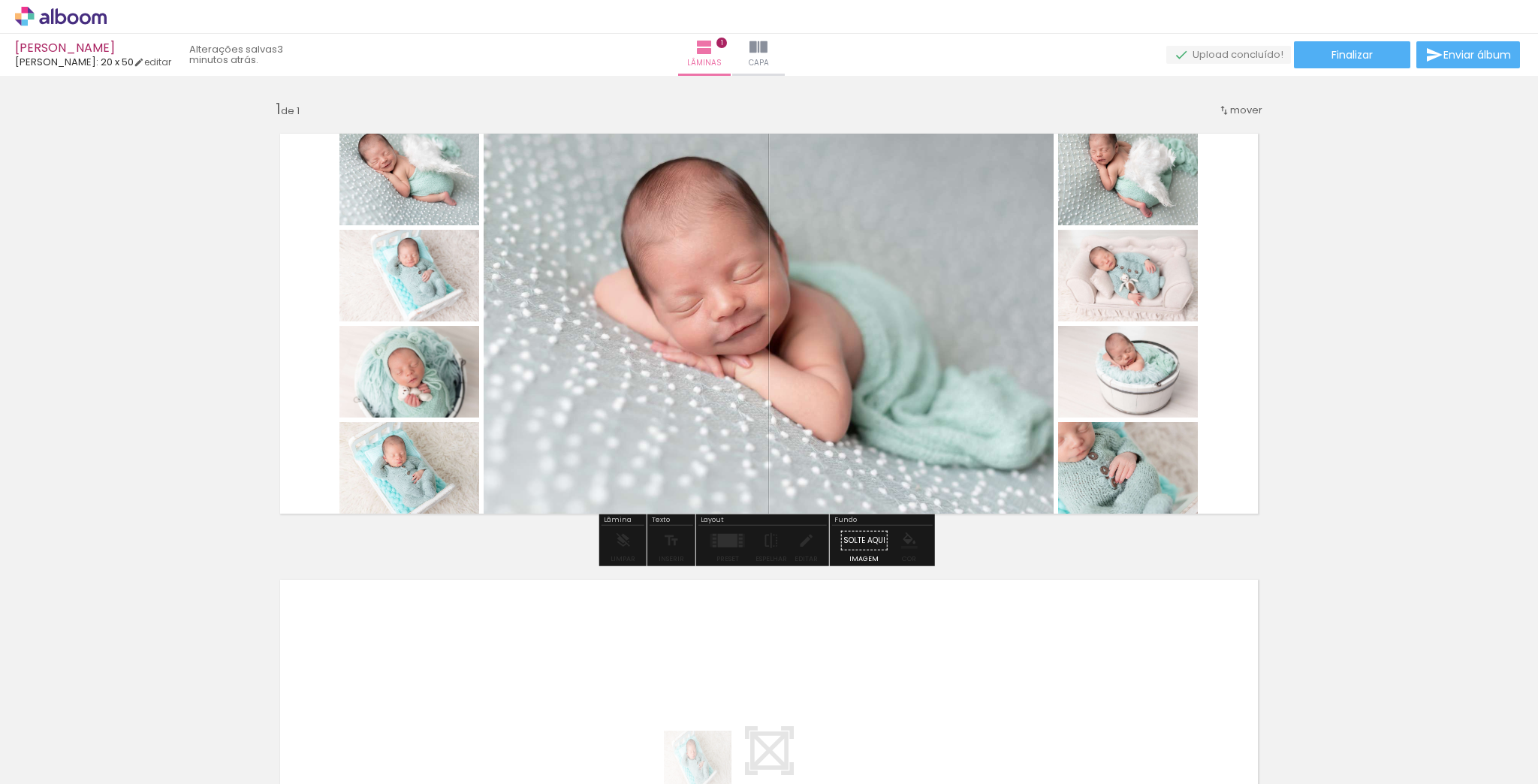
click at [123, 778] on iron-horizontal-list at bounding box center [108, 737] width 30 height 94
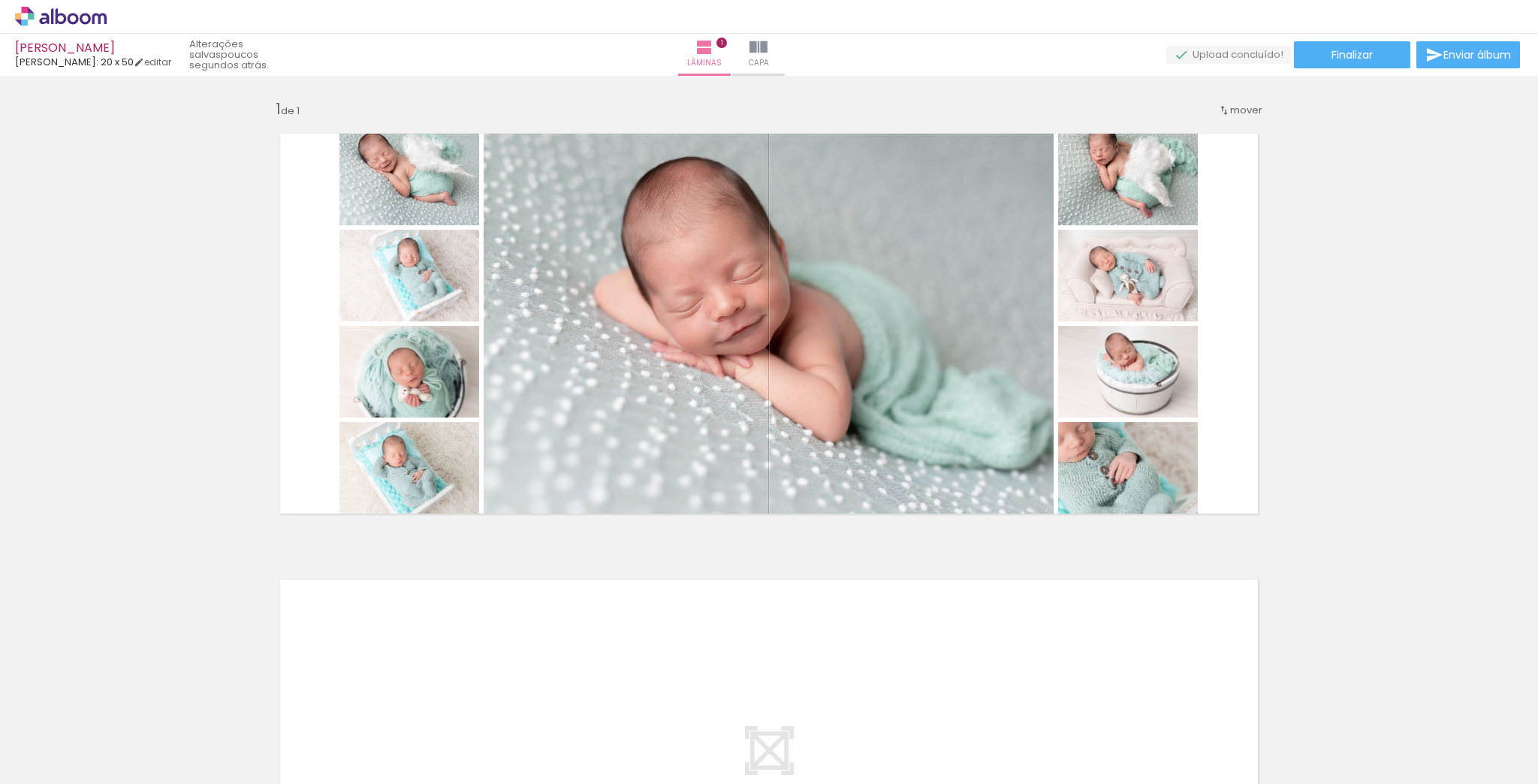
scroll to position [0, 1236]
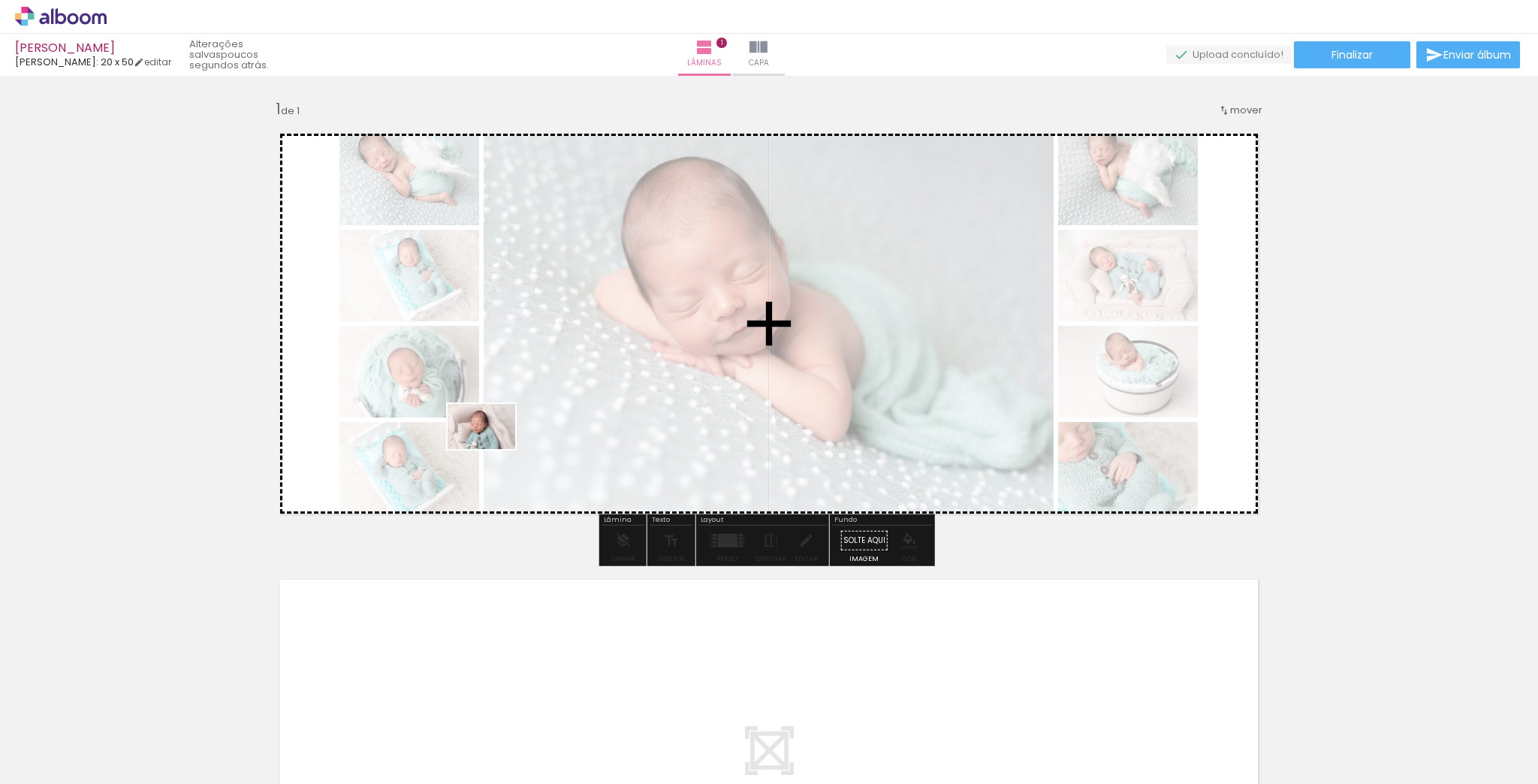
drag, startPoint x: 610, startPoint y: 749, endPoint x: 493, endPoint y: 449, distance: 322.0
click at [493, 449] on quentale-workspace at bounding box center [769, 392] width 1538 height 784
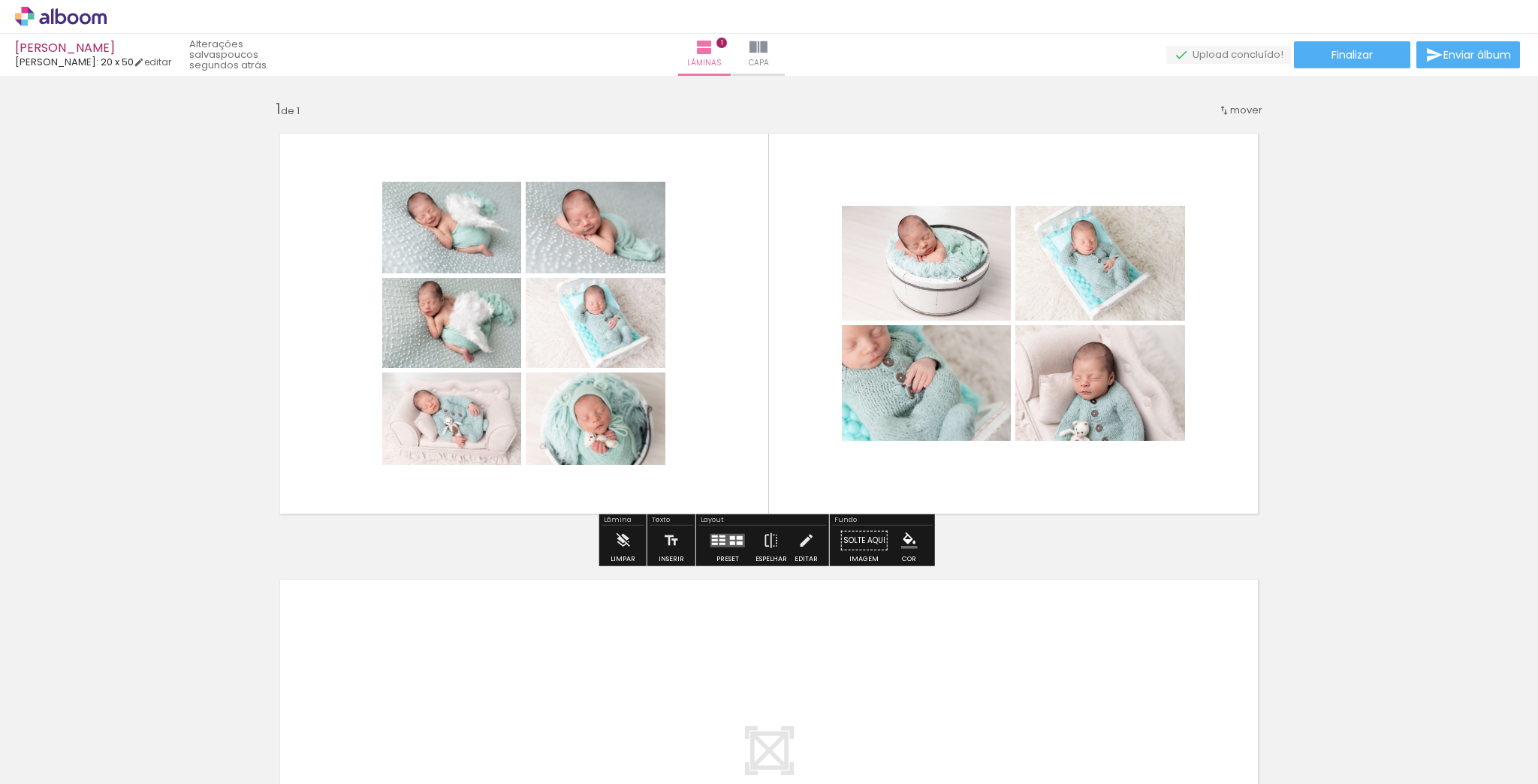
click at [729, 540] on quentale-layouter at bounding box center [728, 540] width 35 height 13
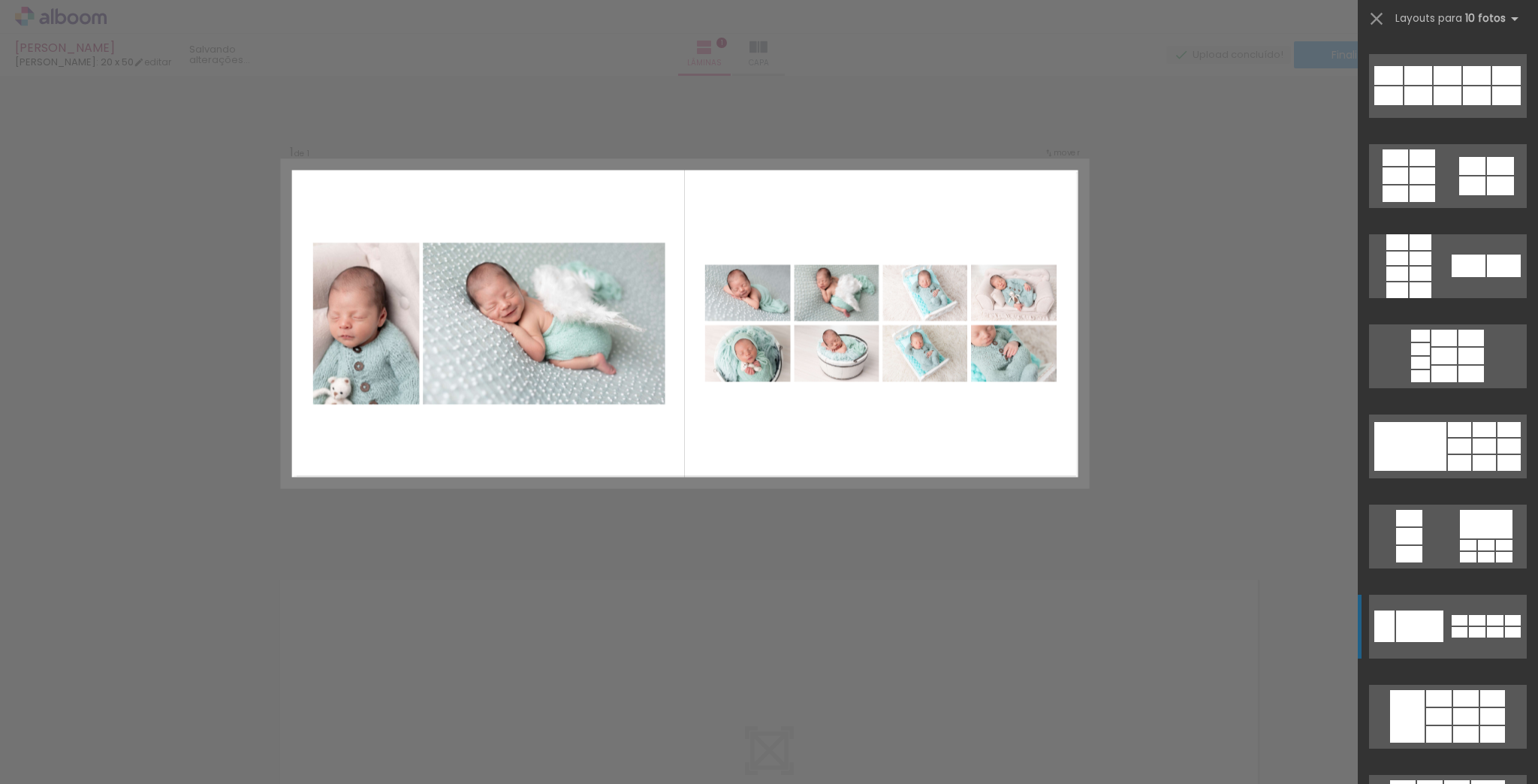
scroll to position [661, 0]
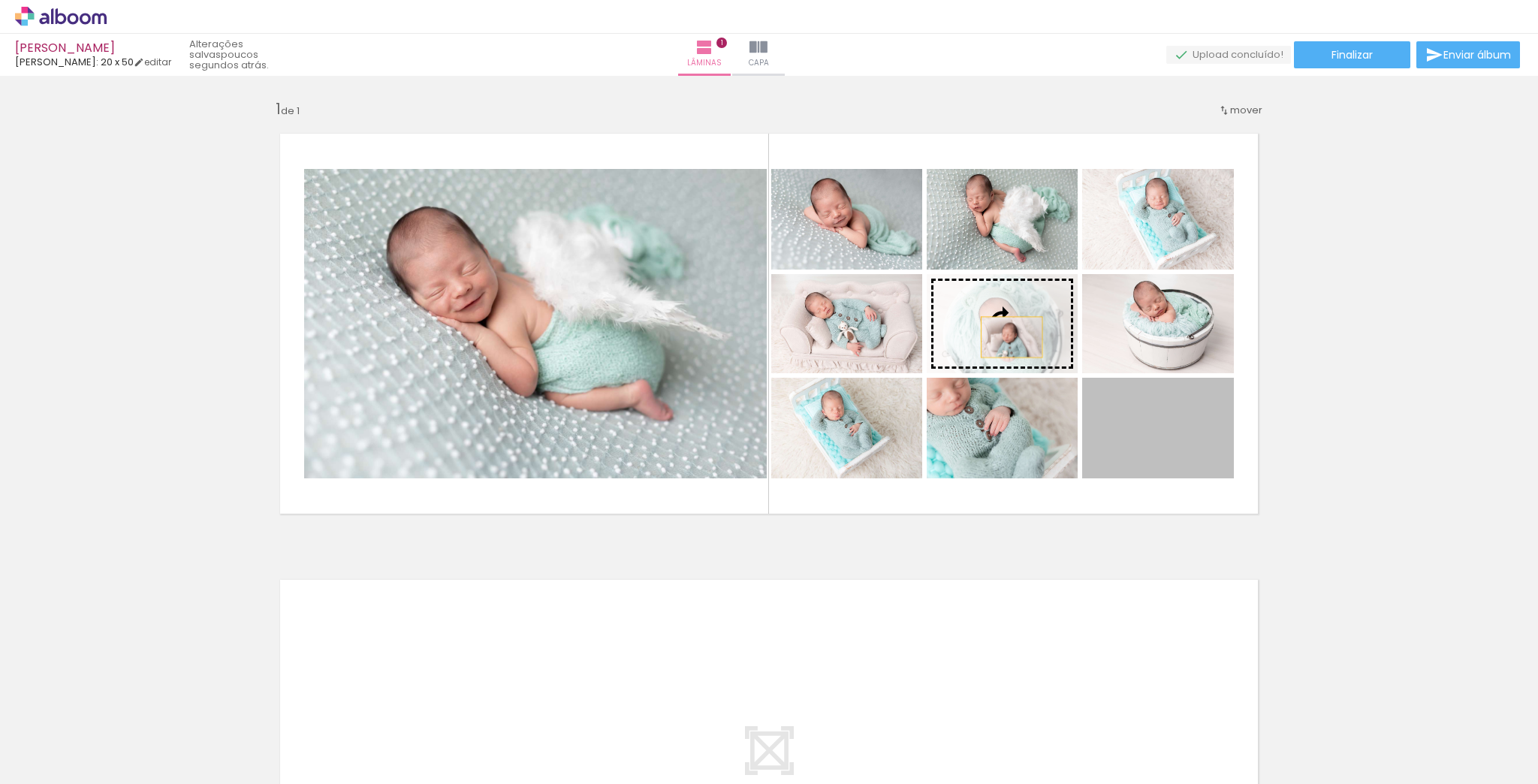
drag, startPoint x: 1164, startPoint y: 442, endPoint x: 1008, endPoint y: 337, distance: 188.0
click at [0, 0] on slot at bounding box center [0, 0] width 0 height 0
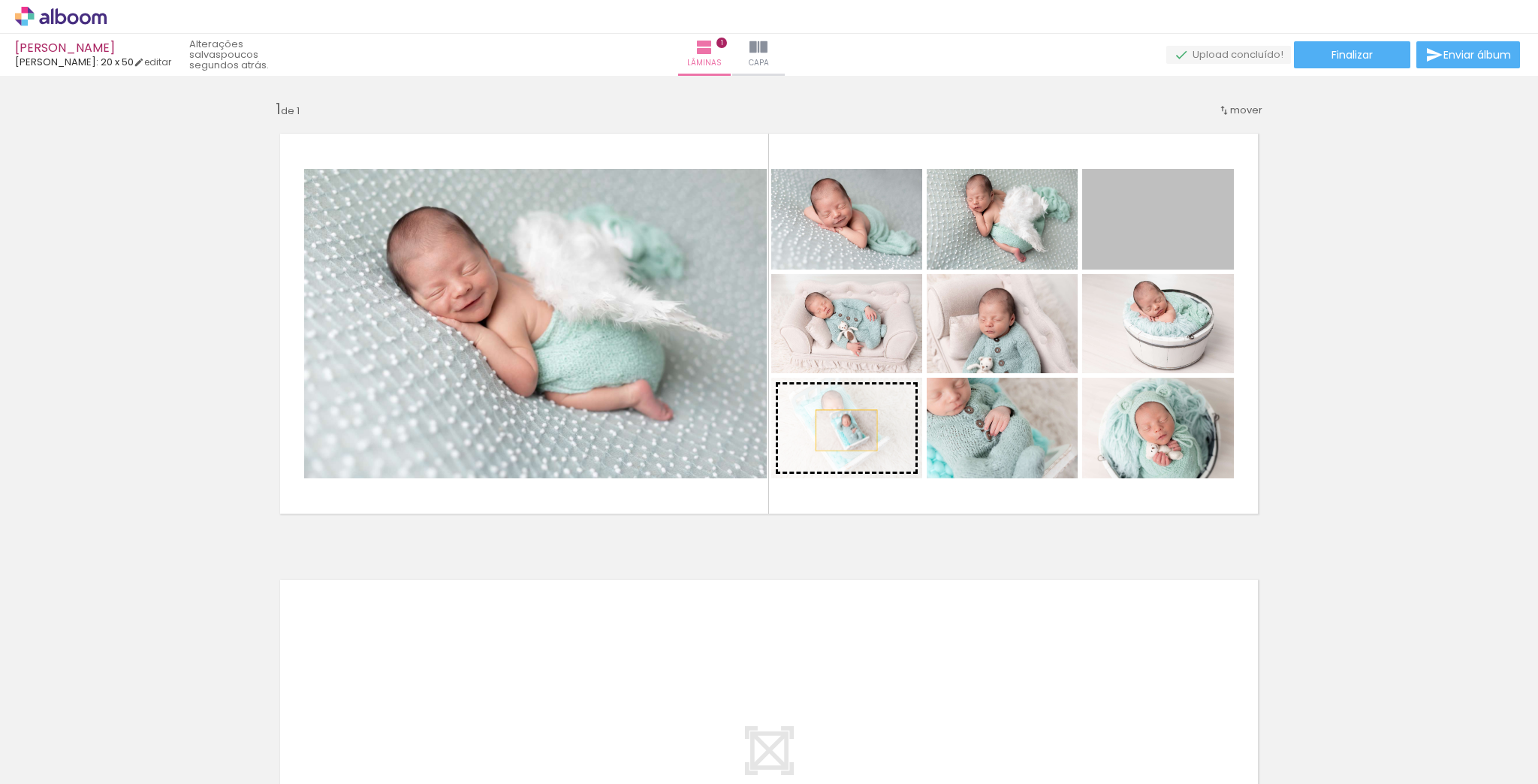
drag, startPoint x: 1167, startPoint y: 221, endPoint x: 842, endPoint y: 430, distance: 386.4
click at [0, 0] on slot at bounding box center [0, 0] width 0 height 0
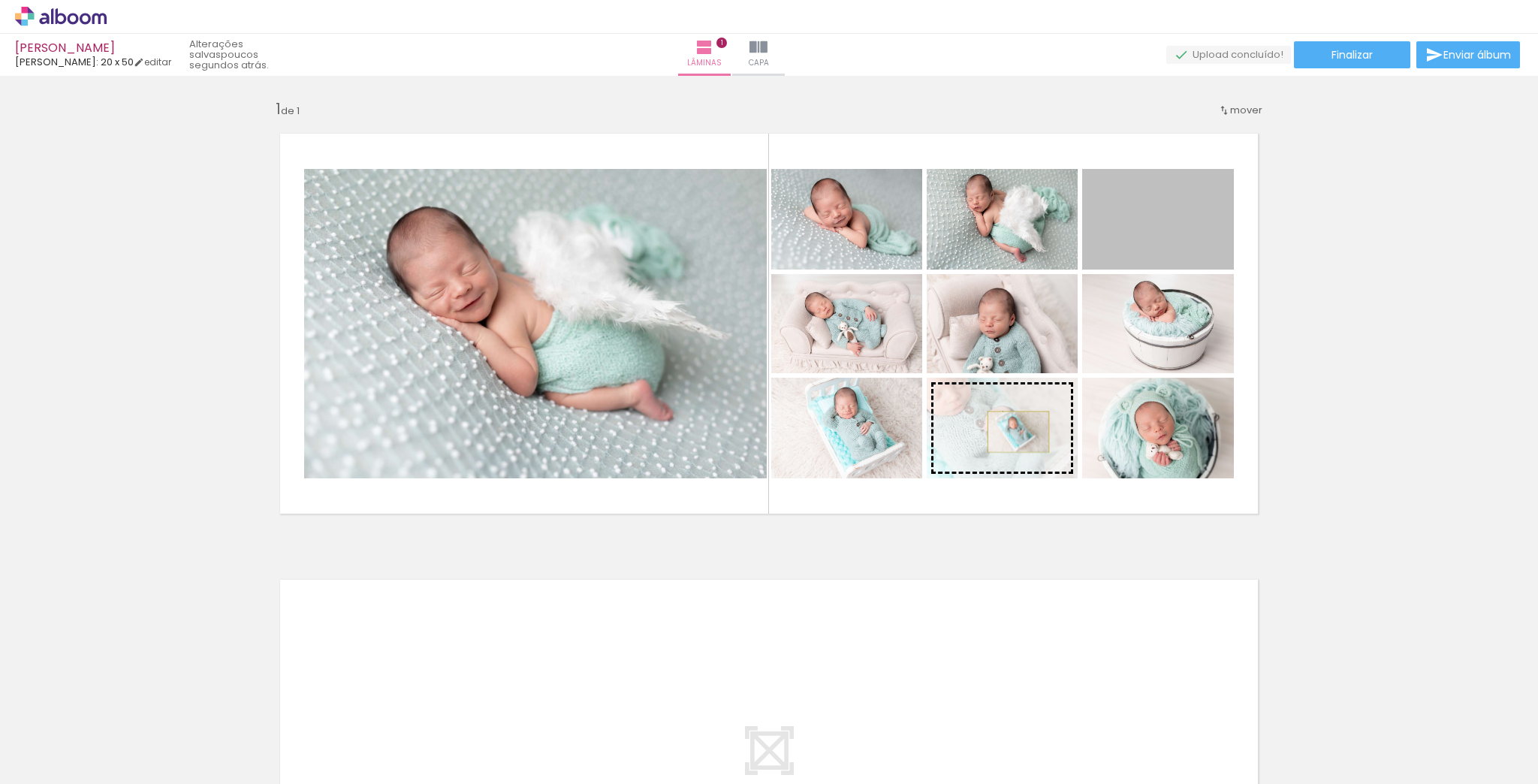
drag, startPoint x: 1145, startPoint y: 227, endPoint x: 1013, endPoint y: 432, distance: 243.8
click at [0, 0] on slot at bounding box center [0, 0] width 0 height 0
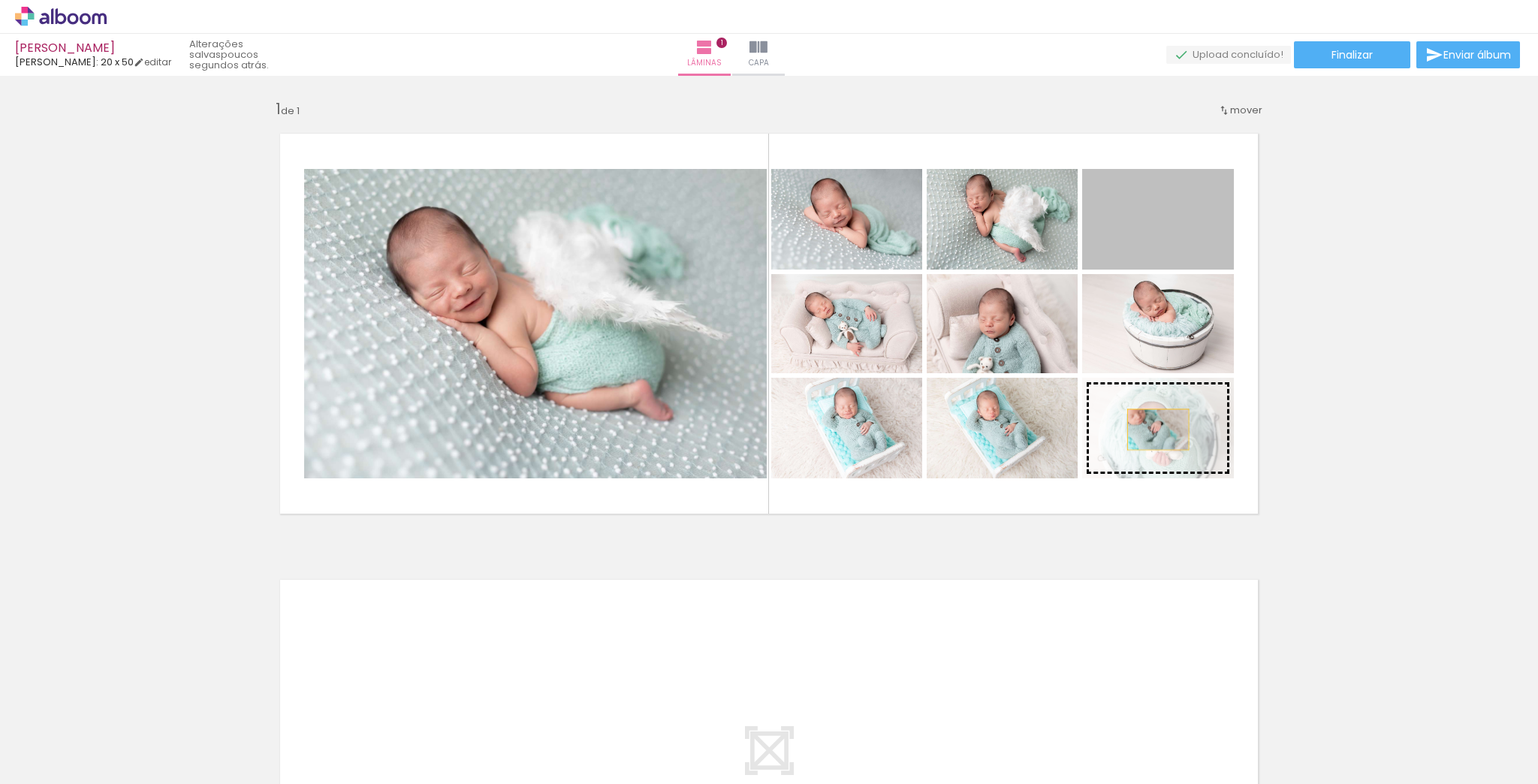
drag, startPoint x: 1137, startPoint y: 224, endPoint x: 1154, endPoint y: 429, distance: 205.7
click at [0, 0] on slot at bounding box center [0, 0] width 0 height 0
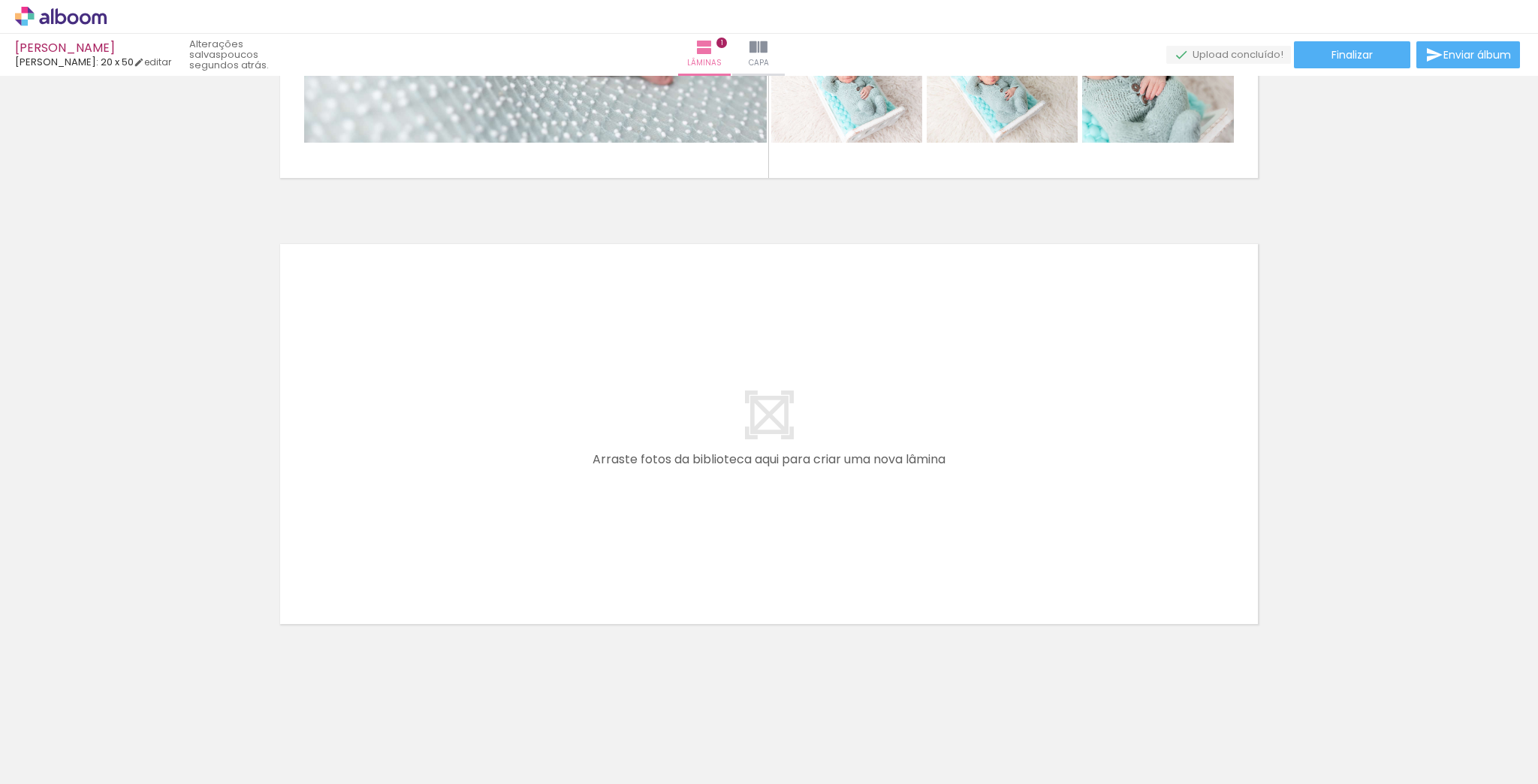
scroll to position [0, 208]
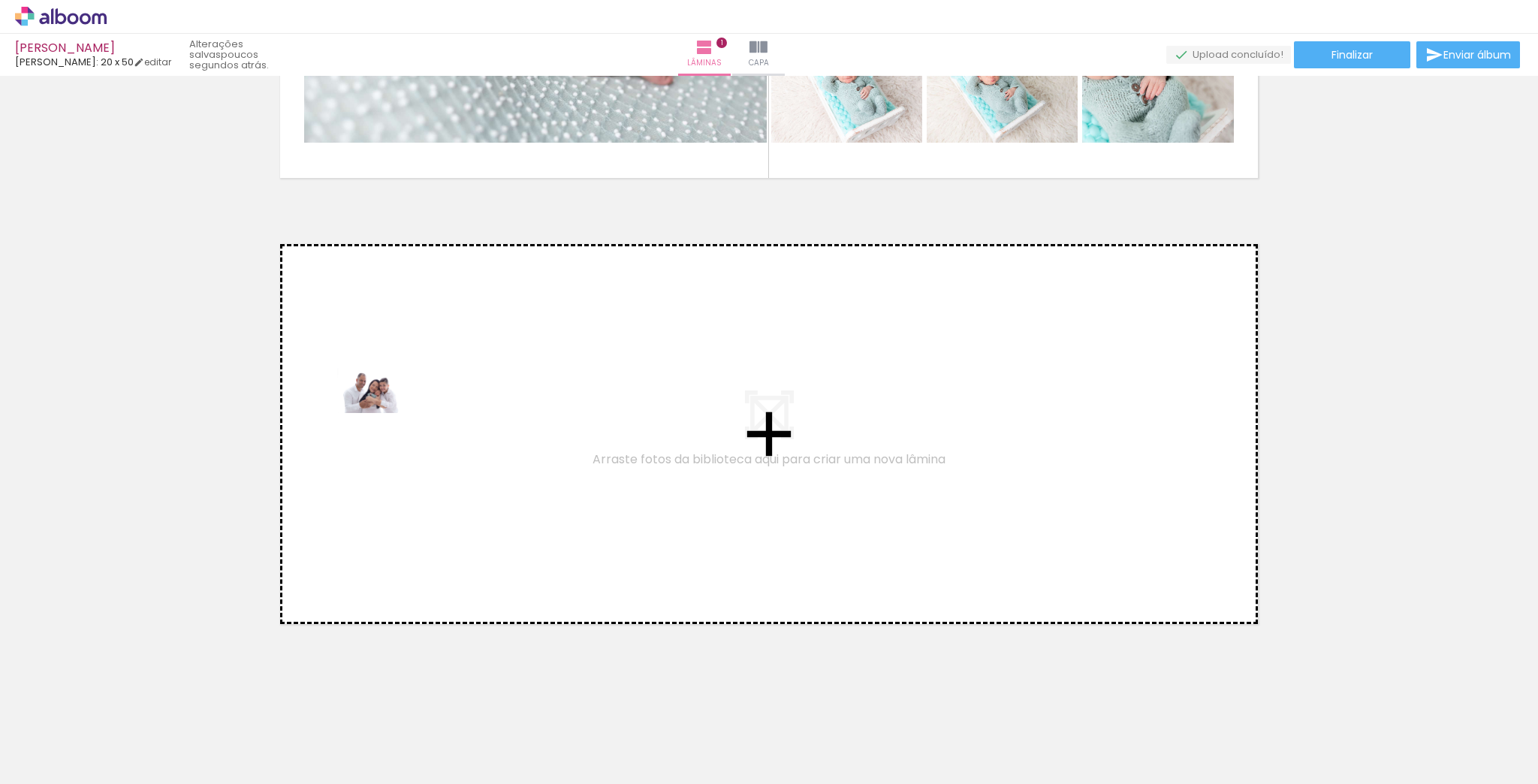
drag, startPoint x: 287, startPoint y: 737, endPoint x: 383, endPoint y: 412, distance: 338.9
click at [383, 412] on quentale-workspace at bounding box center [769, 392] width 1538 height 784
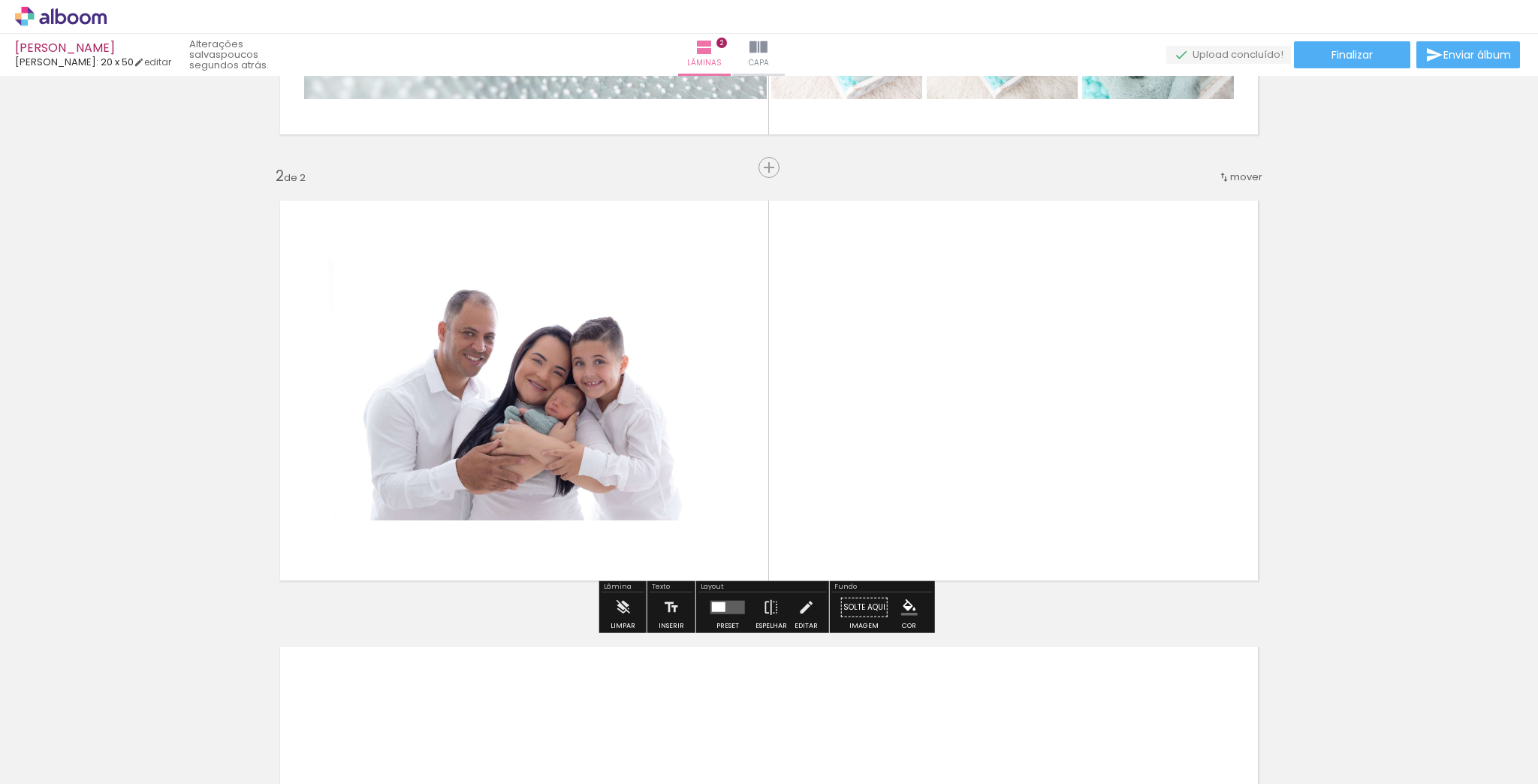
scroll to position [386, 0]
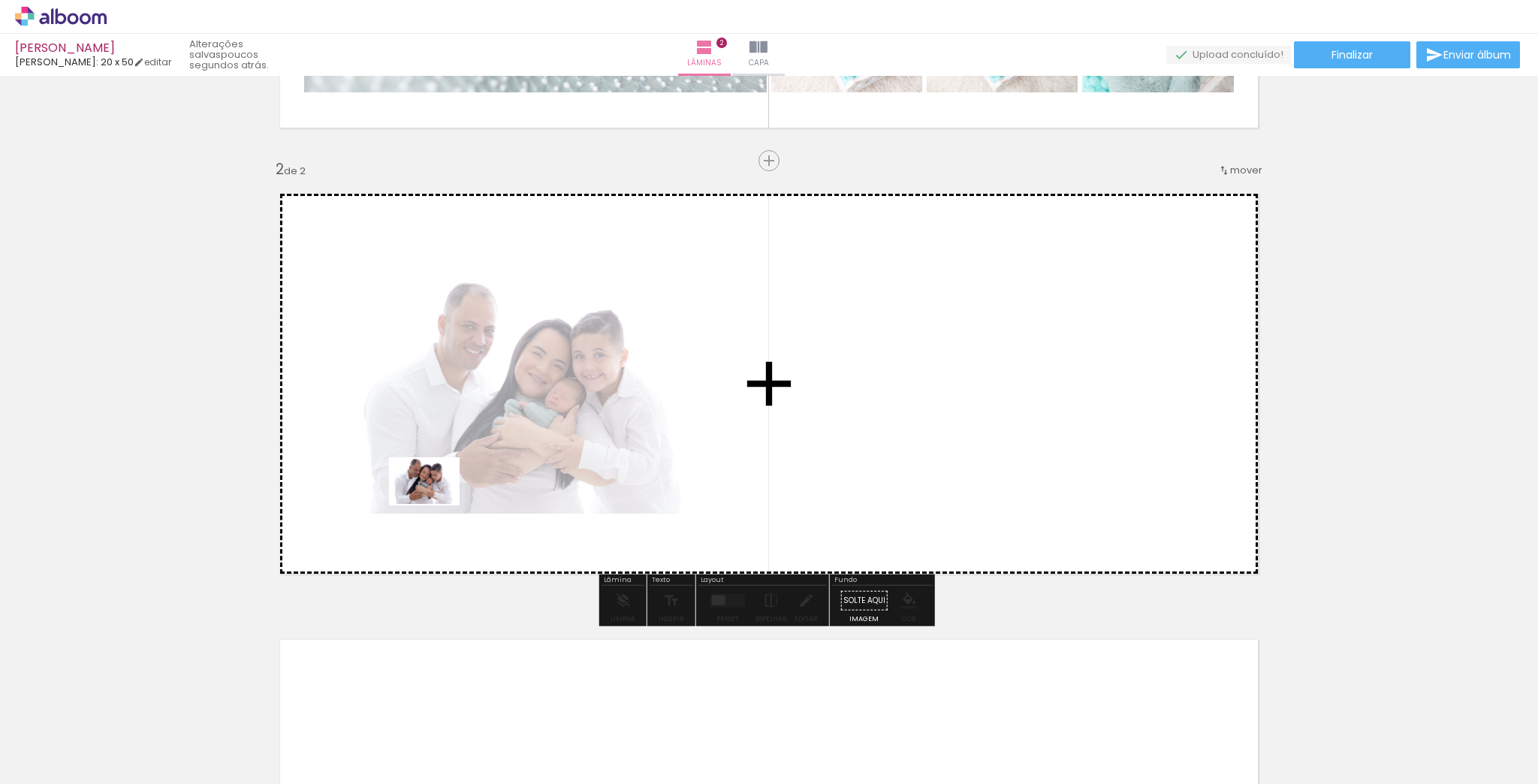
drag, startPoint x: 379, startPoint y: 727, endPoint x: 436, endPoint y: 503, distance: 231.1
click at [436, 503] on quentale-workspace at bounding box center [769, 392] width 1538 height 784
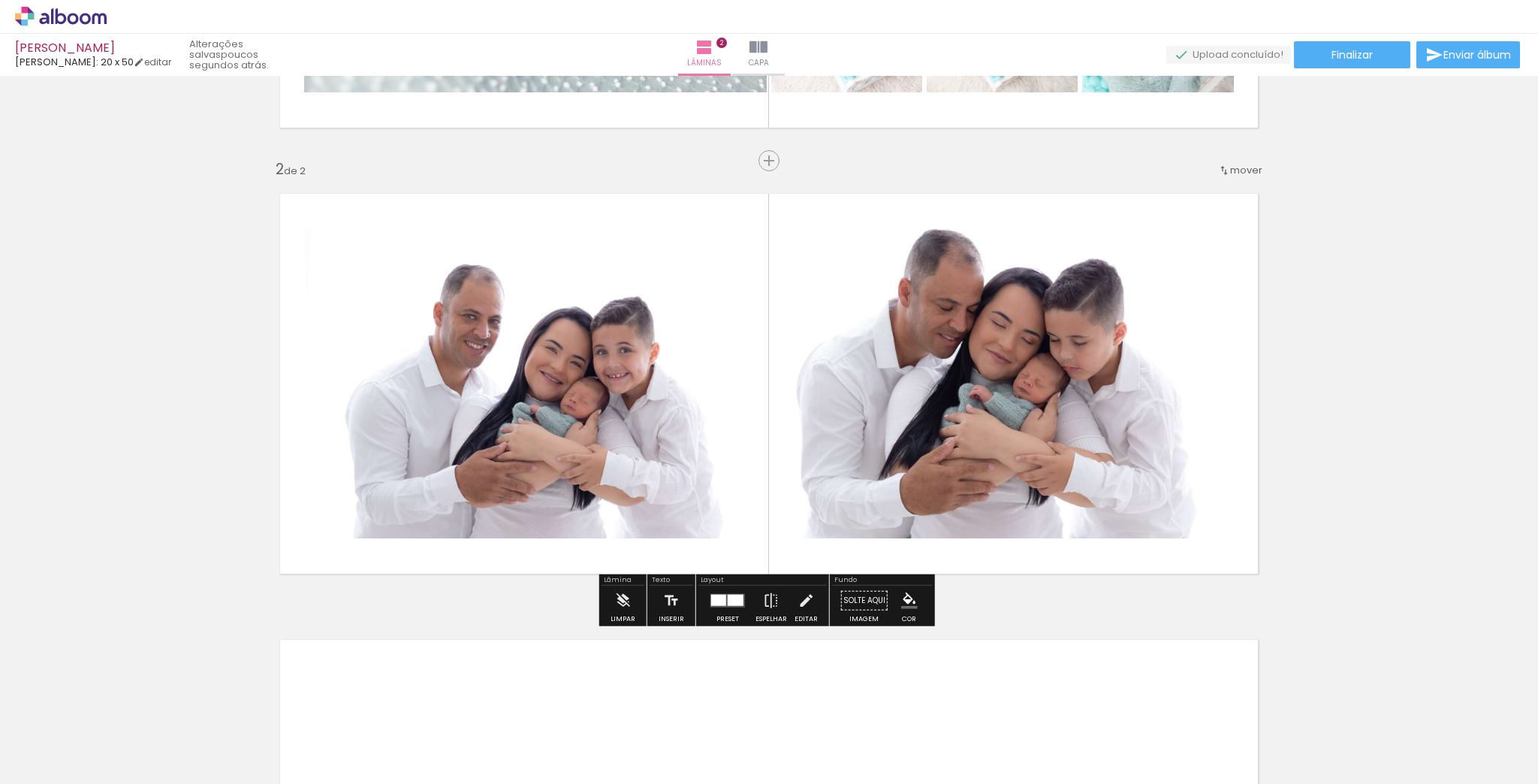
click at [1093, 420] on quentale-photo at bounding box center [1002, 384] width 463 height 310
drag, startPoint x: 1471, startPoint y: 463, endPoint x: 1475, endPoint y: 454, distance: 9.8
click at [1475, 455] on div "Inserir lâmina 1 de 2 Inserir lâmina 2 de 2" at bounding box center [769, 365] width 1538 height 1339
click at [1525, 452] on div "Inserir lâmina 1 de 2 Inserir lâmina 2 de 2" at bounding box center [769, 365] width 1538 height 1339
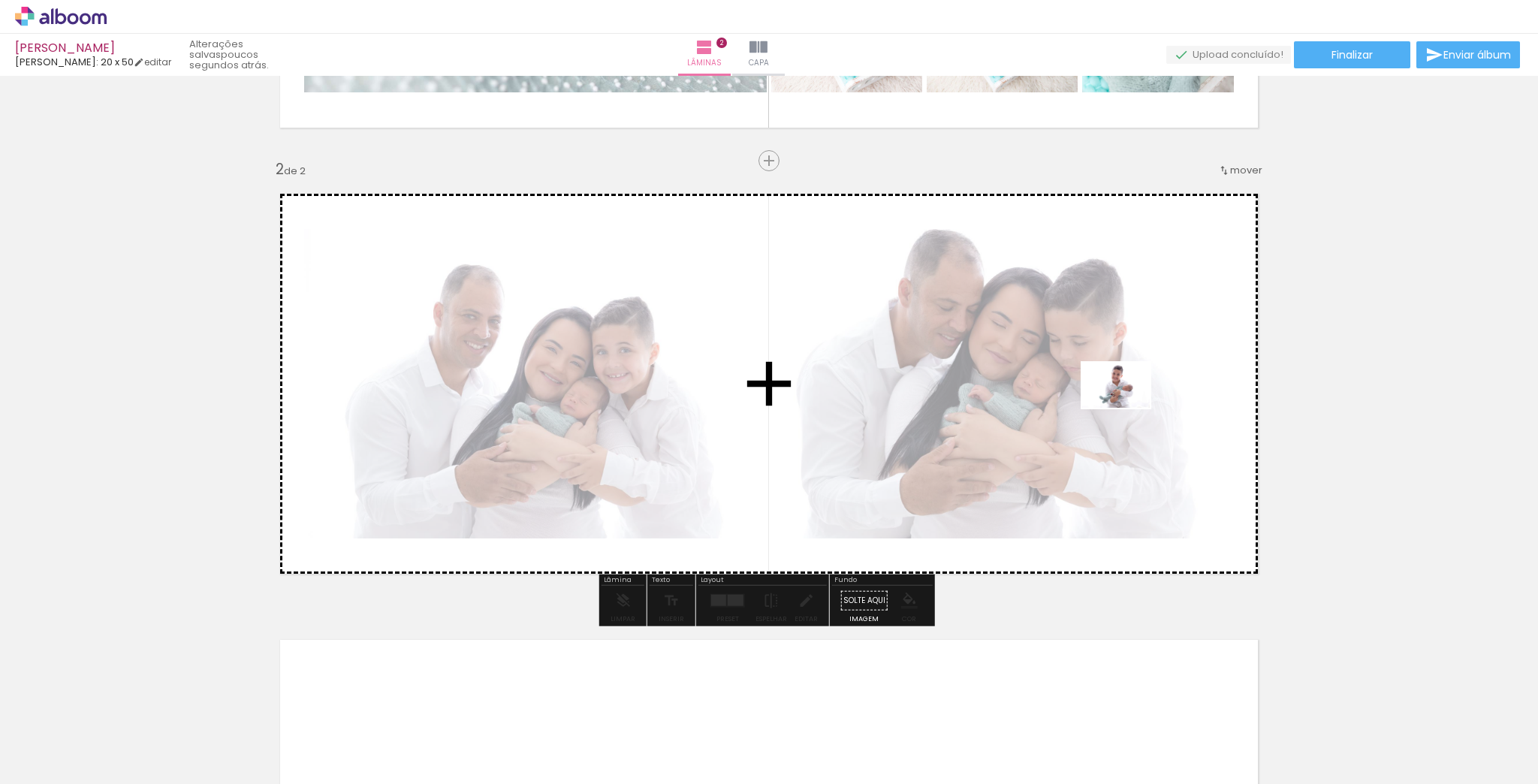
drag, startPoint x: 1127, startPoint y: 750, endPoint x: 1128, endPoint y: 356, distance: 394.0
click at [1128, 356] on quentale-workspace at bounding box center [769, 392] width 1538 height 784
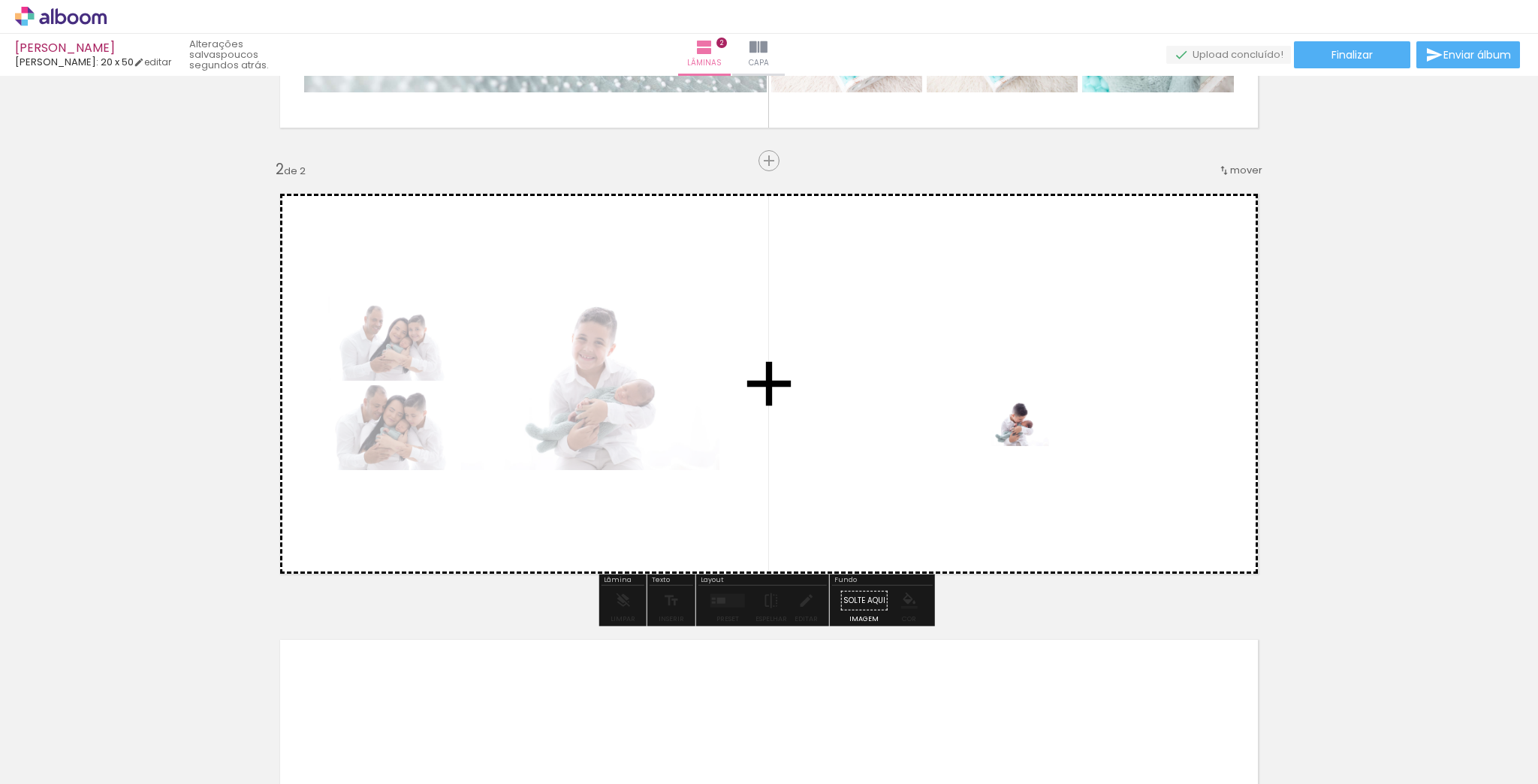
drag, startPoint x: 1218, startPoint y: 750, endPoint x: 1027, endPoint y: 446, distance: 359.0
click at [1027, 446] on quentale-workspace at bounding box center [769, 392] width 1538 height 784
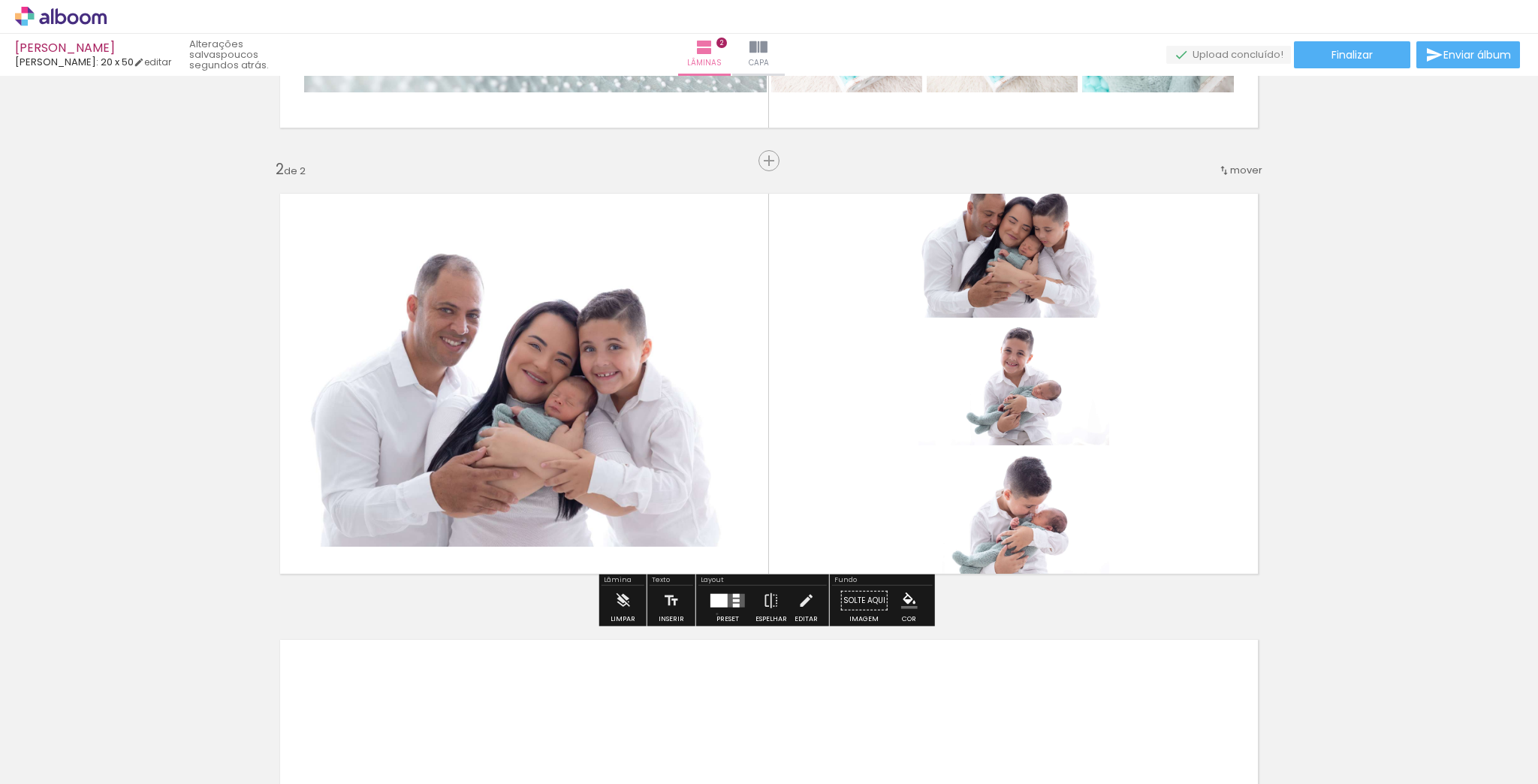
click at [714, 612] on div at bounding box center [728, 601] width 41 height 30
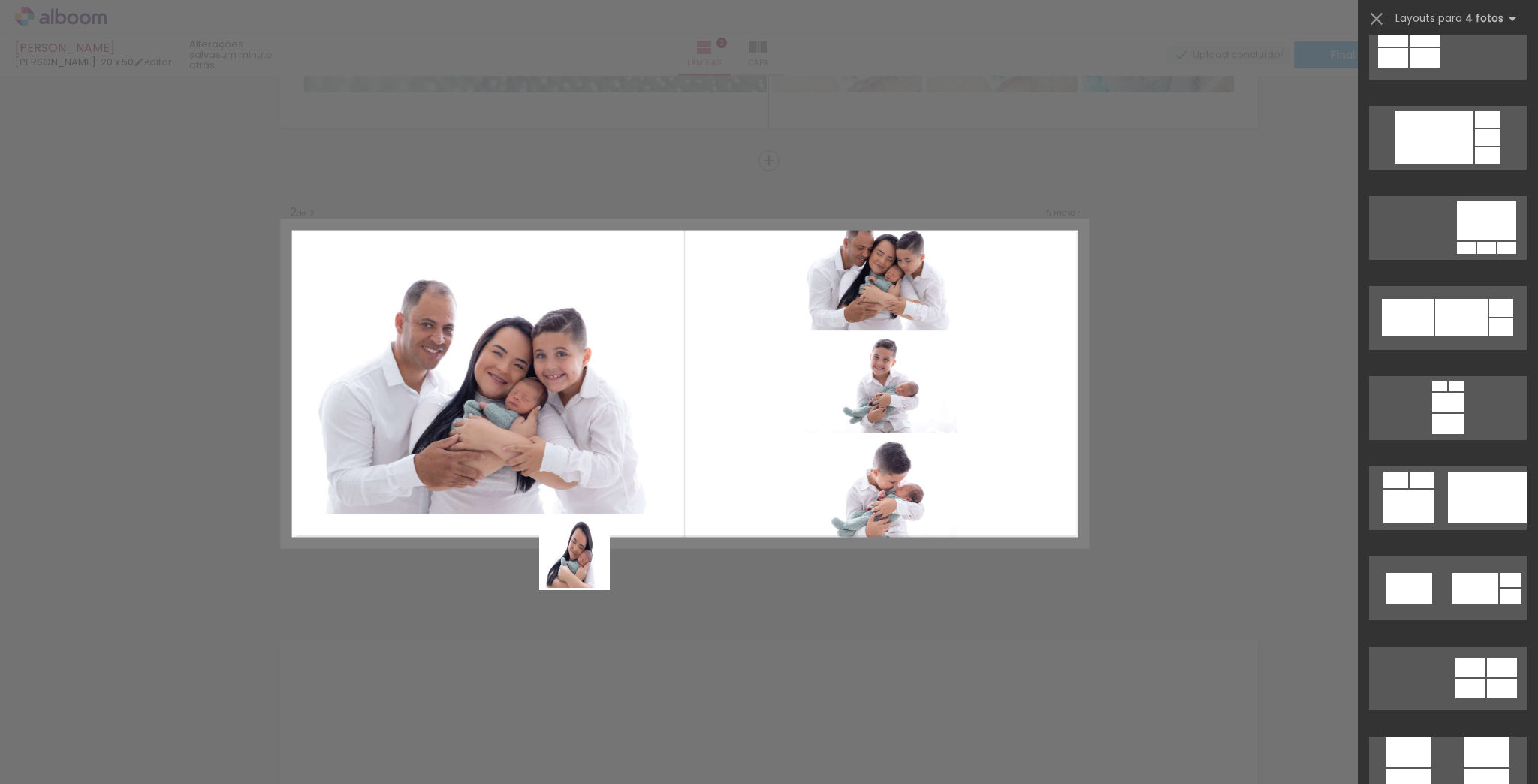
scroll to position [0, 0]
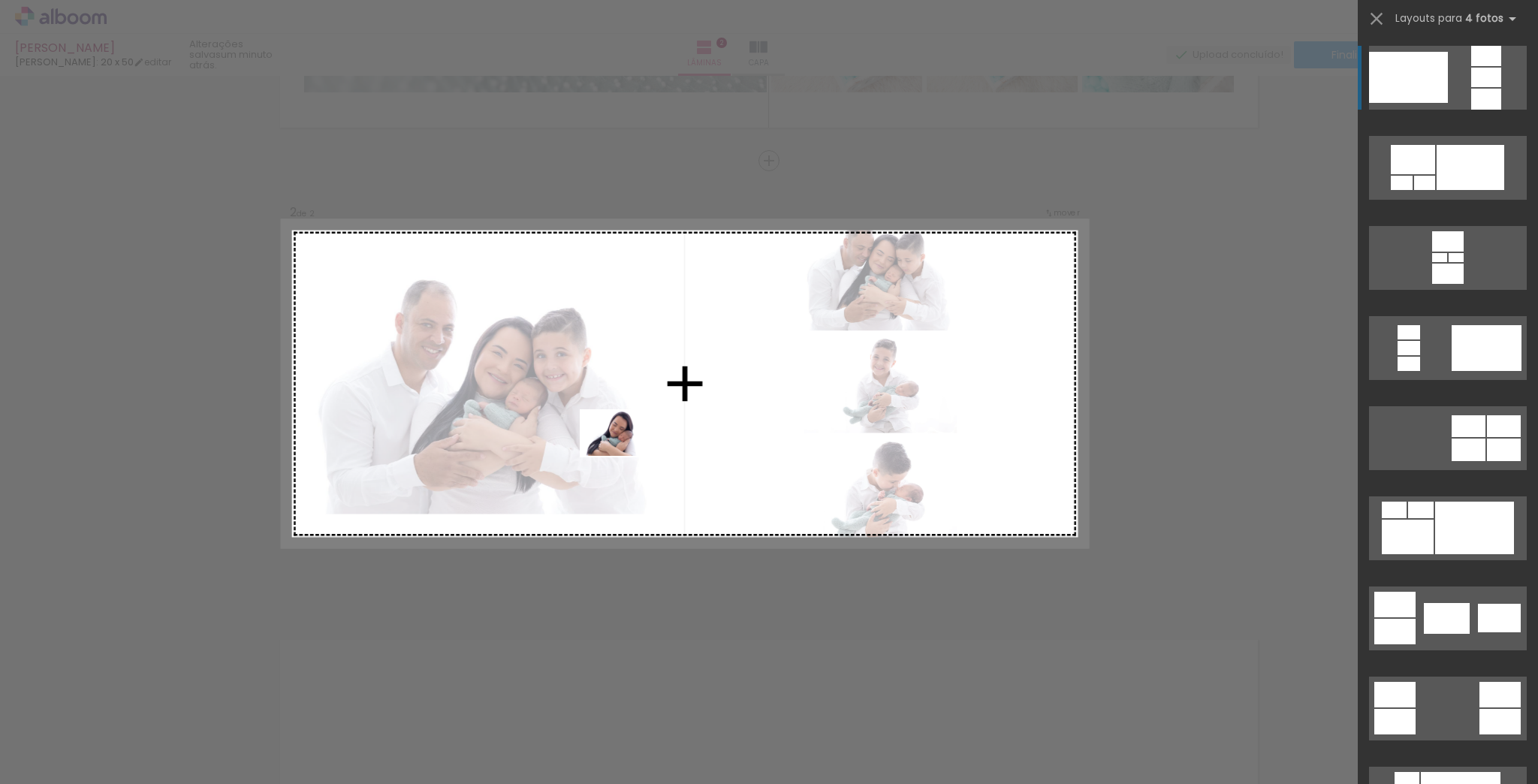
drag, startPoint x: 564, startPoint y: 727, endPoint x: 627, endPoint y: 454, distance: 280.2
click at [627, 454] on quentale-workspace at bounding box center [769, 392] width 1538 height 784
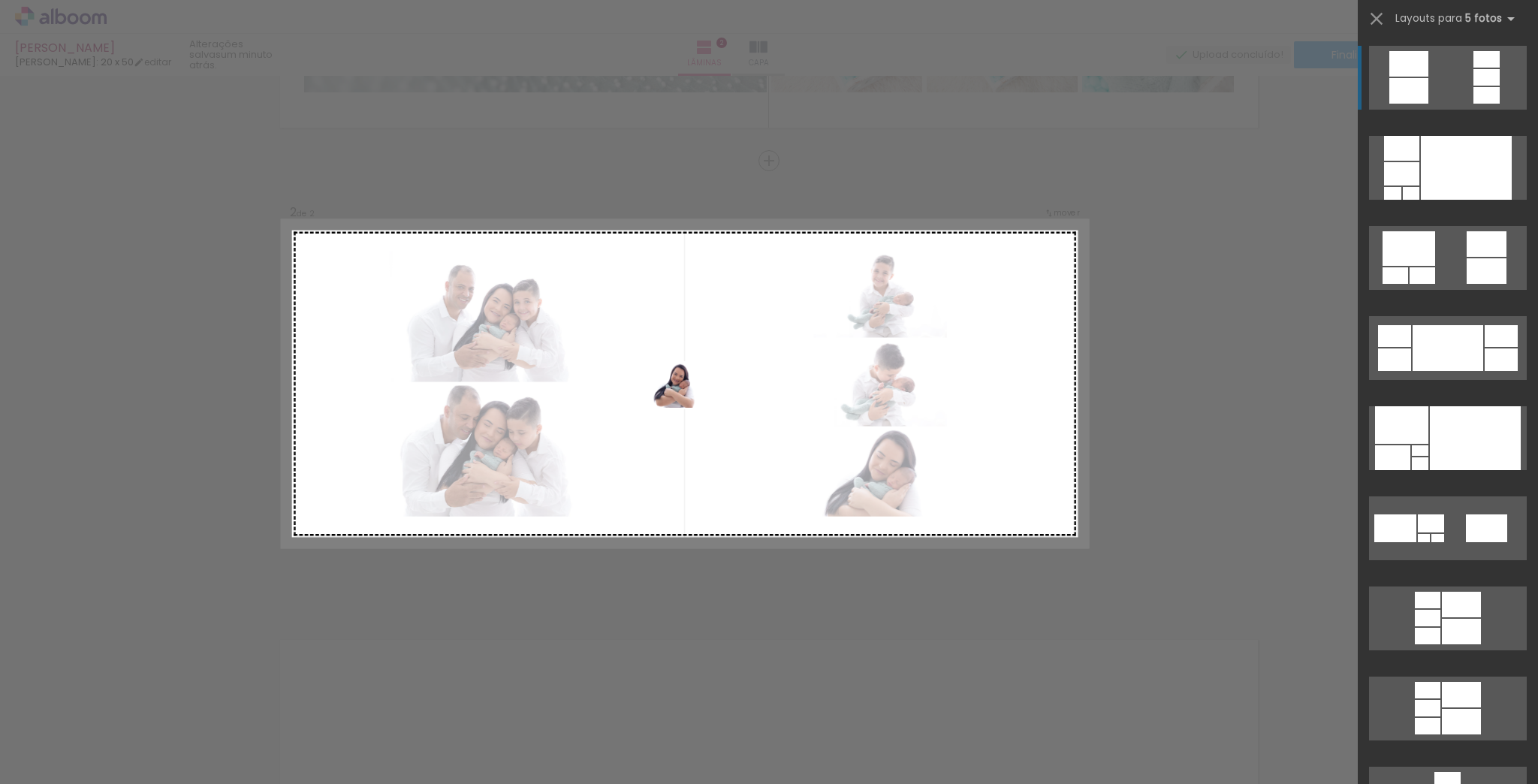
drag, startPoint x: 646, startPoint y: 741, endPoint x: 688, endPoint y: 408, distance: 335.6
click at [688, 408] on quentale-workspace at bounding box center [769, 392] width 1538 height 784
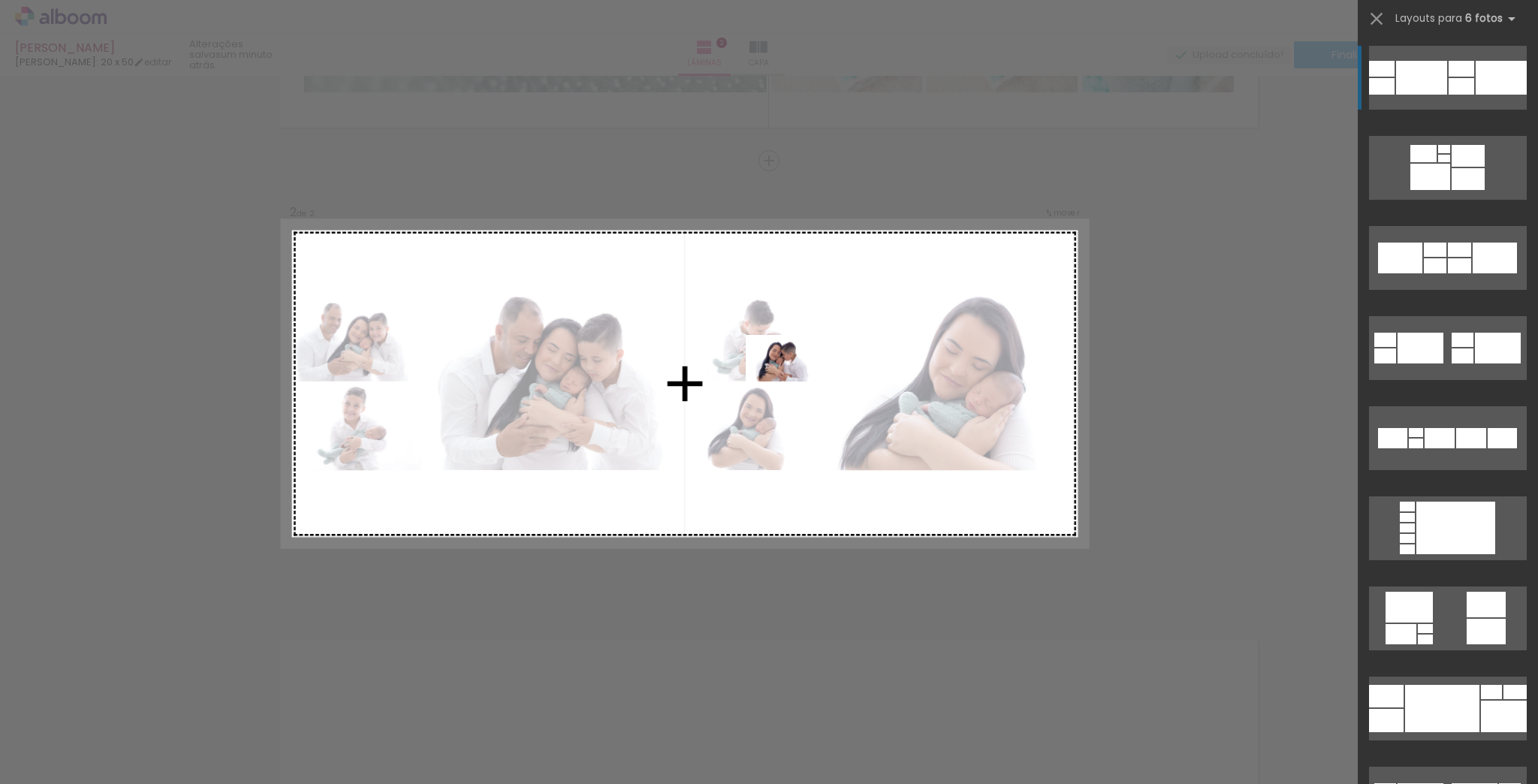
drag, startPoint x: 737, startPoint y: 740, endPoint x: 792, endPoint y: 381, distance: 363.2
click at [792, 381] on quentale-workspace at bounding box center [769, 392] width 1538 height 784
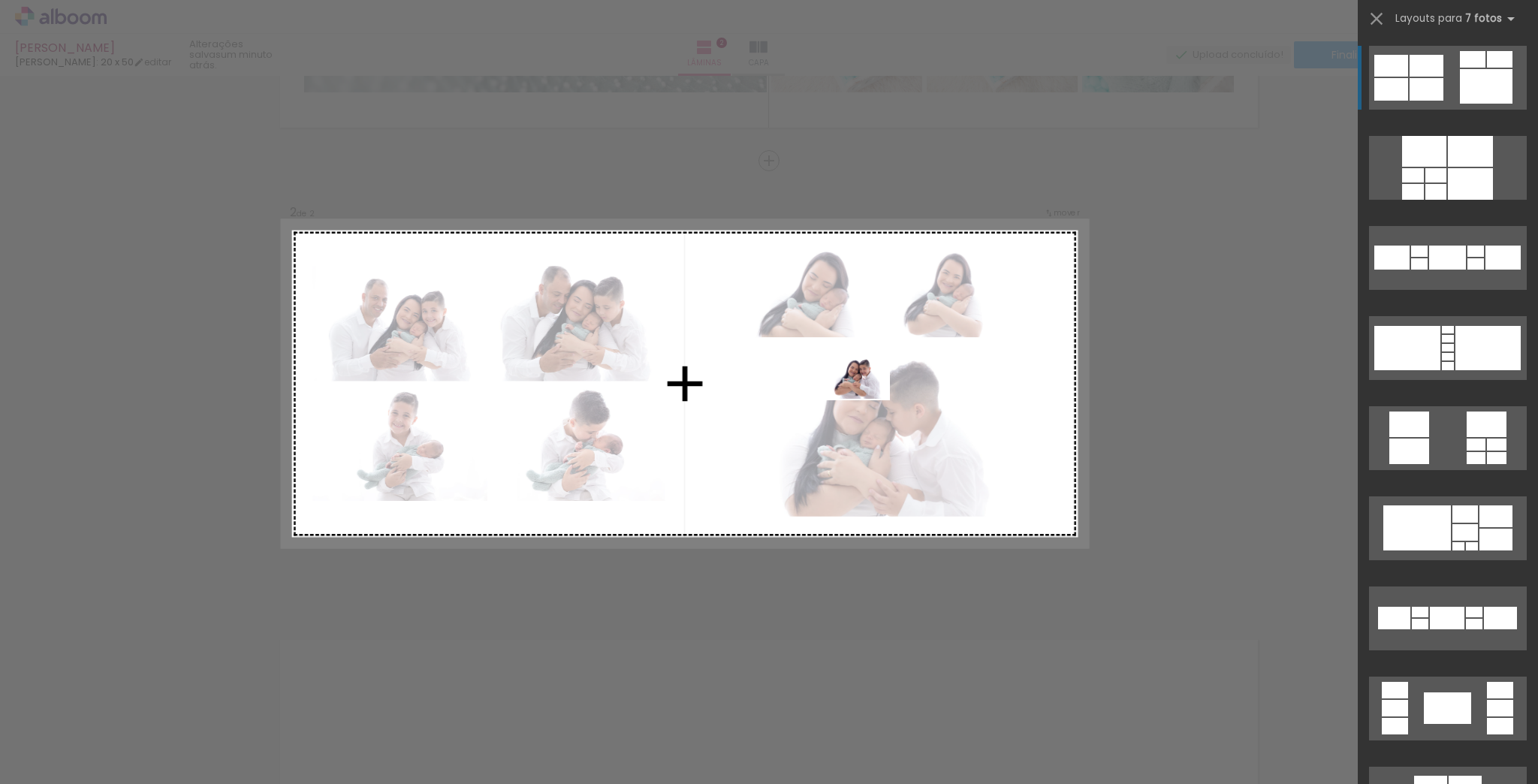
drag, startPoint x: 822, startPoint y: 746, endPoint x: 872, endPoint y: 416, distance: 333.8
click at [865, 398] on quentale-workspace at bounding box center [769, 392] width 1538 height 784
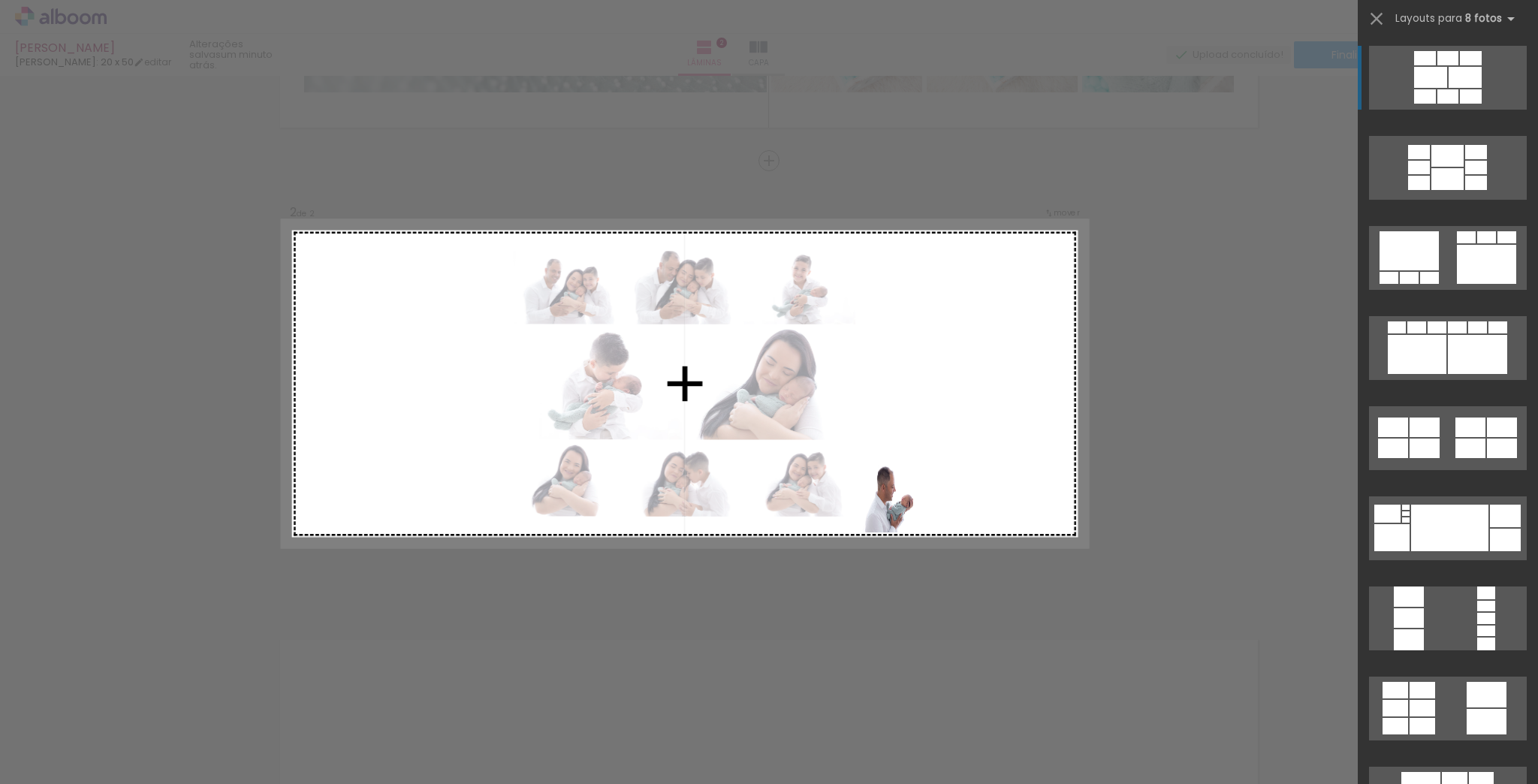
drag, startPoint x: 900, startPoint y: 636, endPoint x: 910, endPoint y: 442, distance: 194.3
click at [910, 442] on quentale-workspace at bounding box center [769, 392] width 1538 height 784
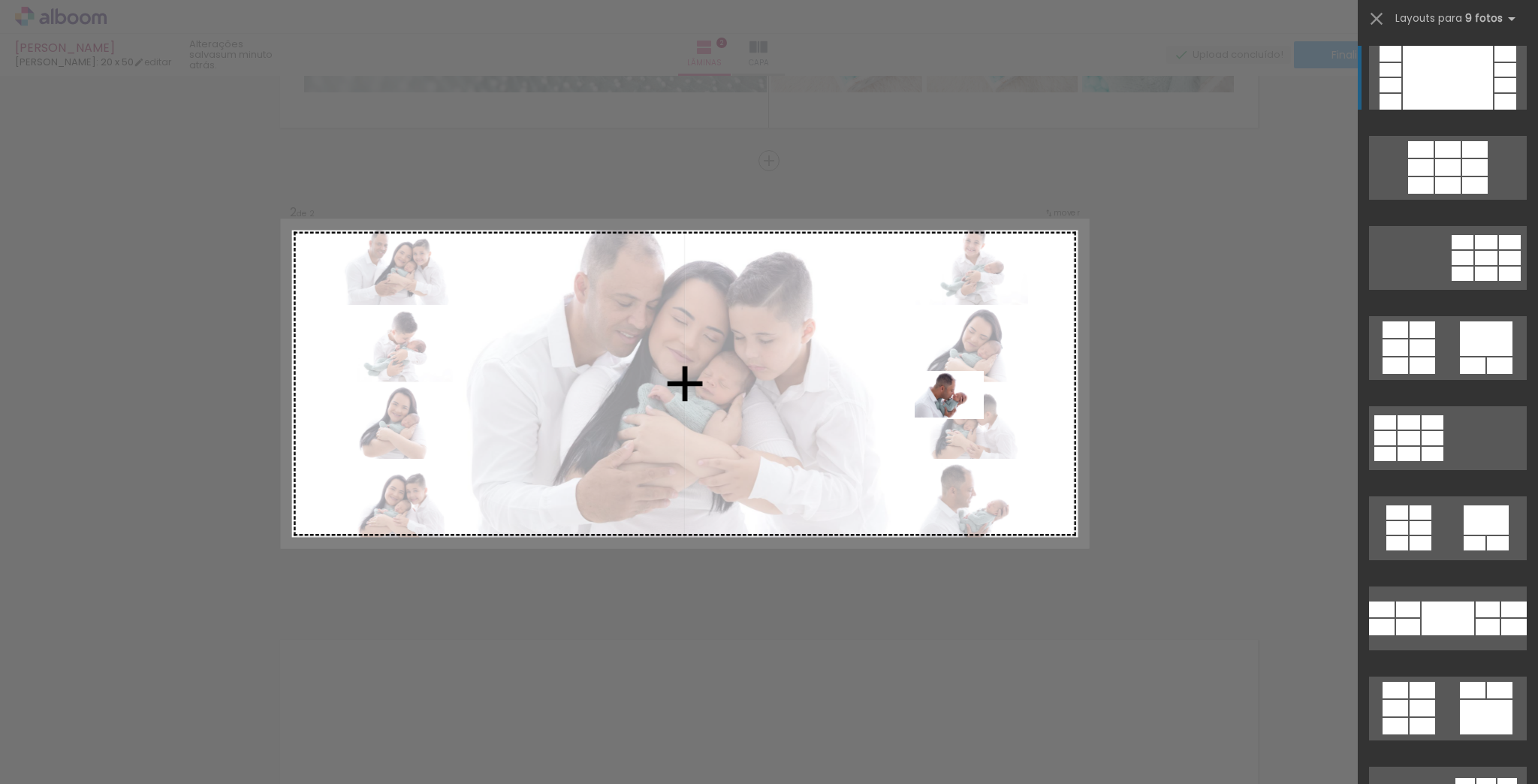
drag, startPoint x: 988, startPoint y: 676, endPoint x: 963, endPoint y: 436, distance: 241.3
click at [960, 418] on quentale-workspace at bounding box center [769, 392] width 1538 height 784
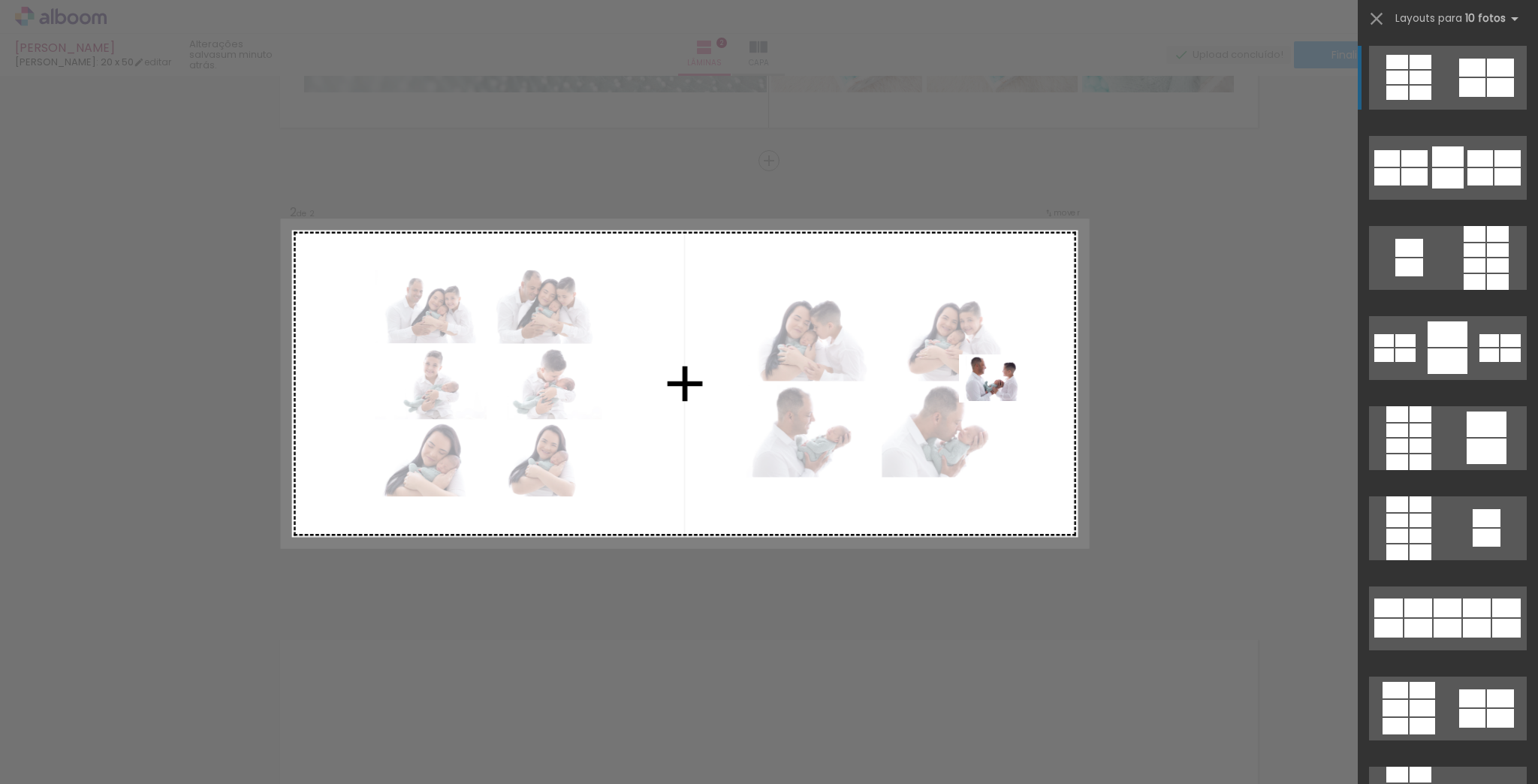
drag, startPoint x: 1073, startPoint y: 744, endPoint x: 1032, endPoint y: 461, distance: 286.0
click at [1005, 399] on quentale-workspace at bounding box center [769, 392] width 1538 height 784
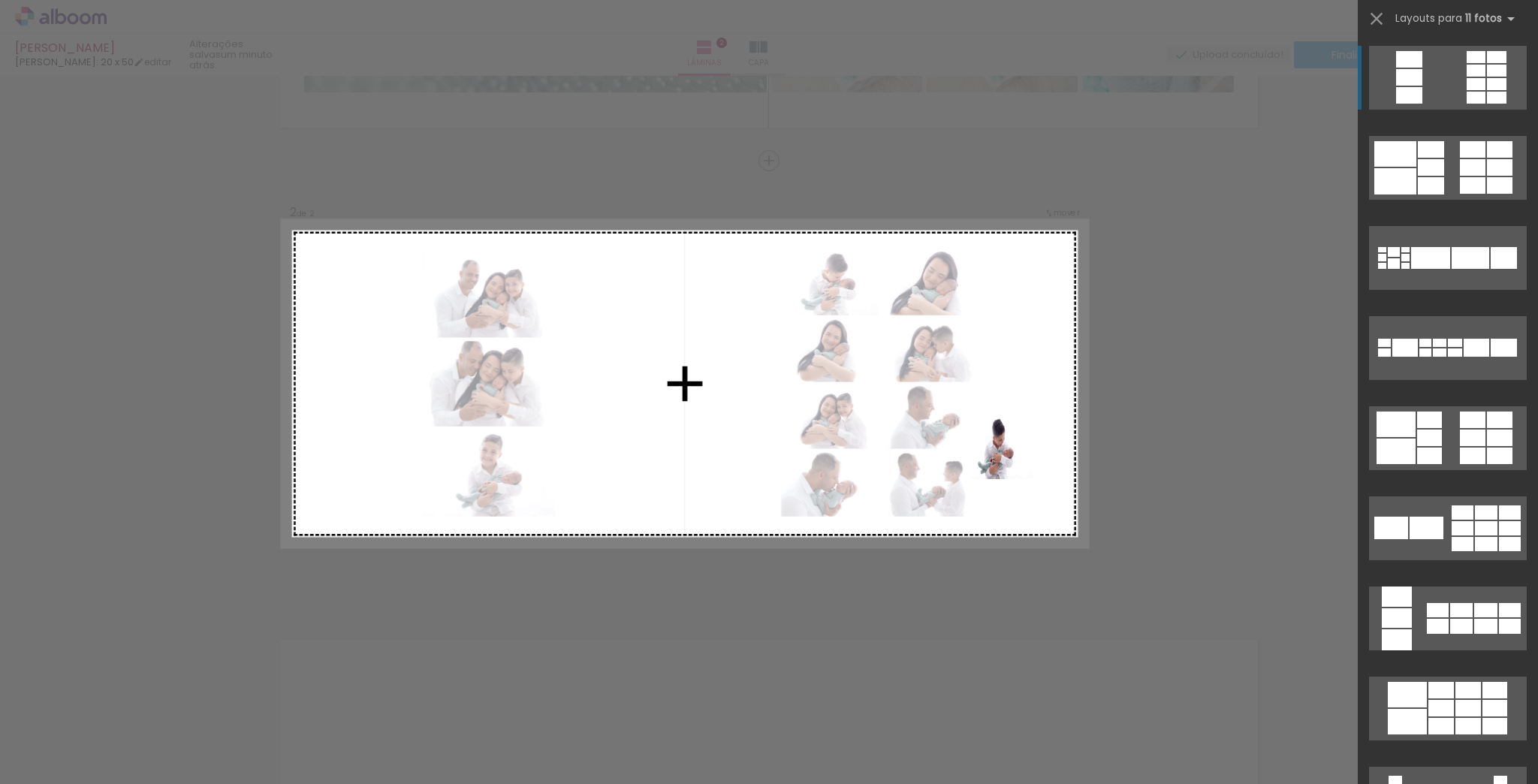
drag, startPoint x: 1121, startPoint y: 658, endPoint x: 1010, endPoint y: 456, distance: 230.5
click at [1010, 456] on quentale-workspace at bounding box center [769, 392] width 1538 height 784
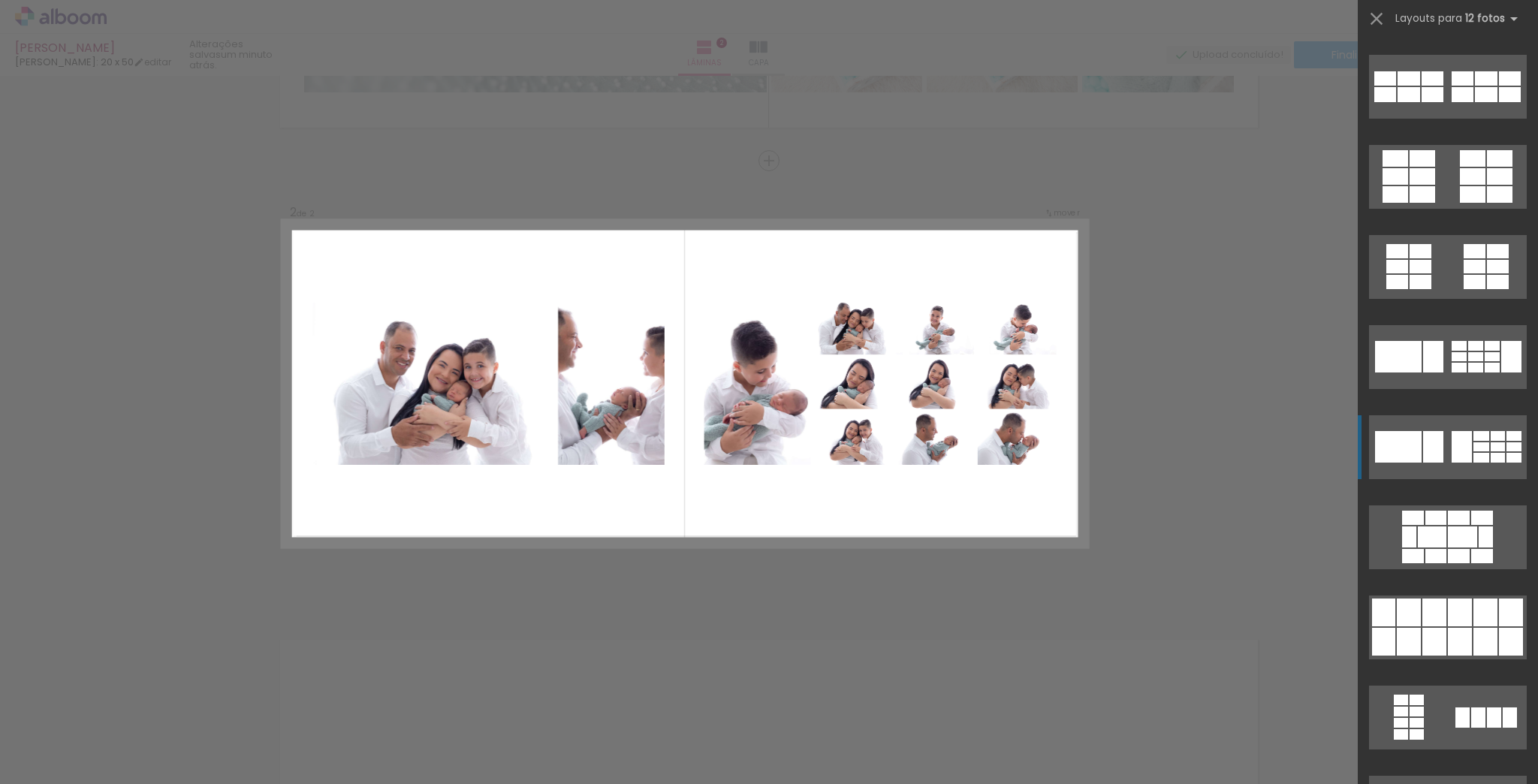
scroll to position [420, 0]
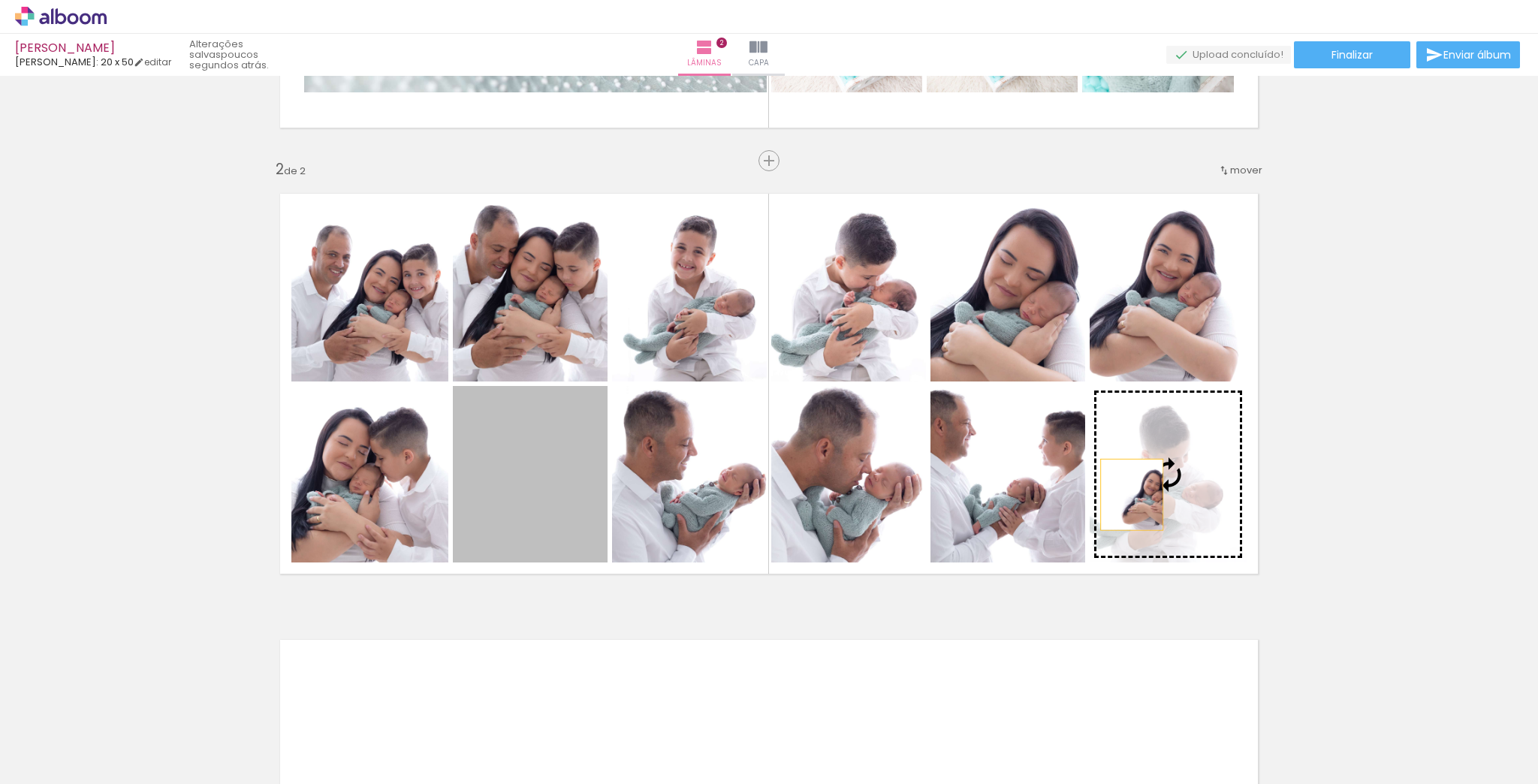
drag, startPoint x: 545, startPoint y: 510, endPoint x: 1122, endPoint y: 493, distance: 577.3
click at [0, 0] on slot at bounding box center [0, 0] width 0 height 0
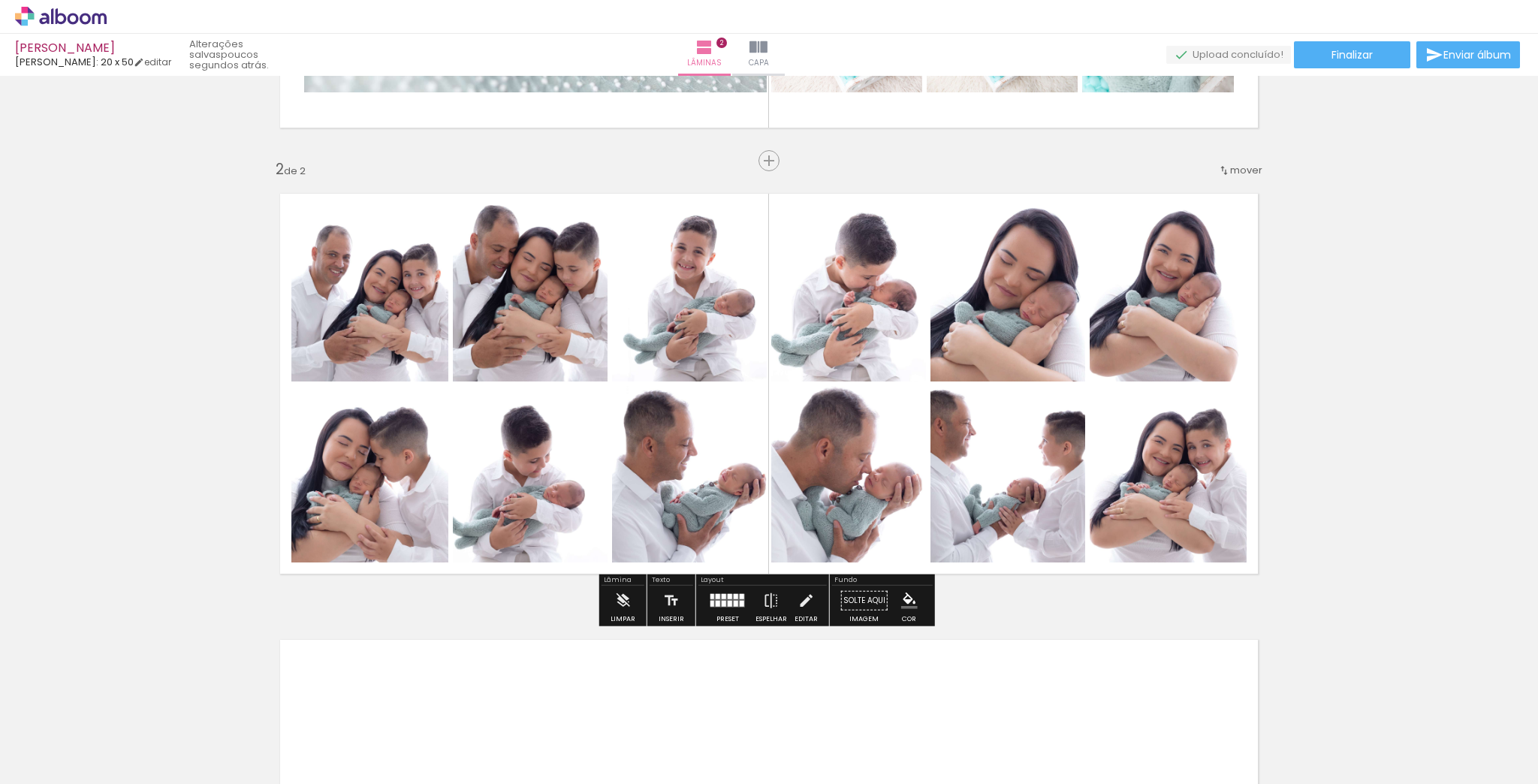
click at [1142, 496] on quentale-photo at bounding box center [1168, 473] width 157 height 176
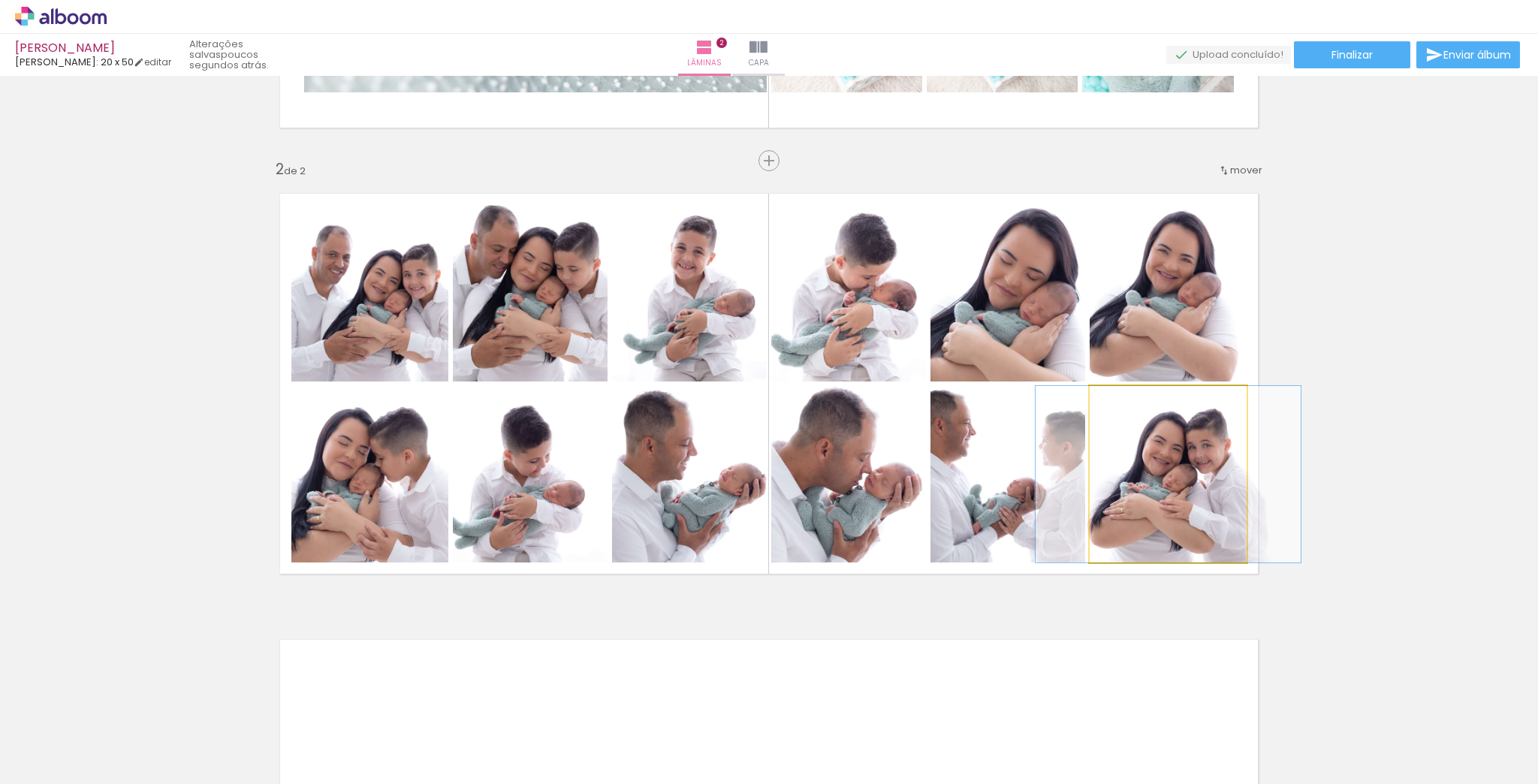
click at [1142, 496] on quentale-photo at bounding box center [1168, 473] width 157 height 176
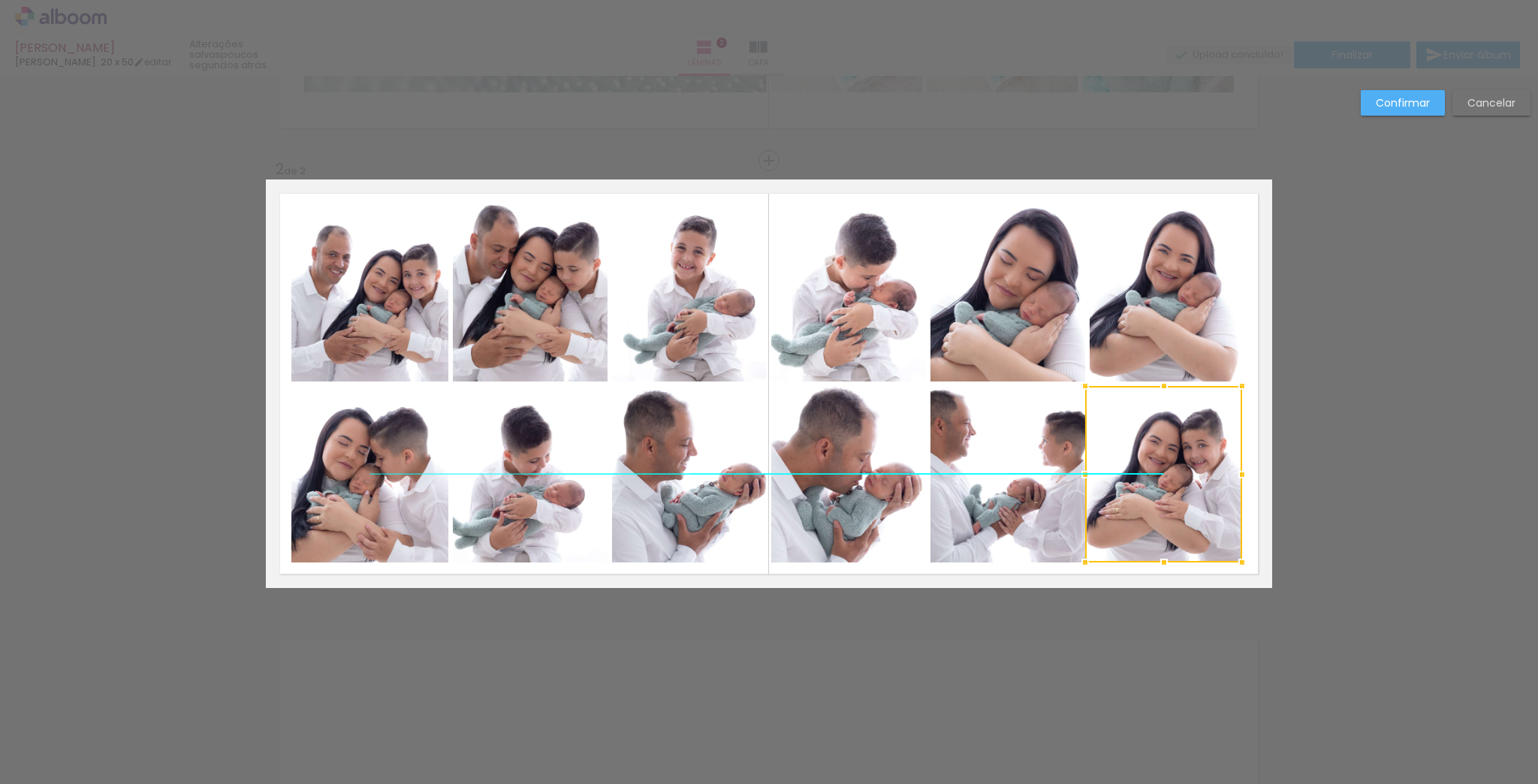
click at [1146, 496] on div at bounding box center [1163, 473] width 157 height 176
click at [0, 0] on slot "Cancelar" at bounding box center [0, 0] width 0 height 0
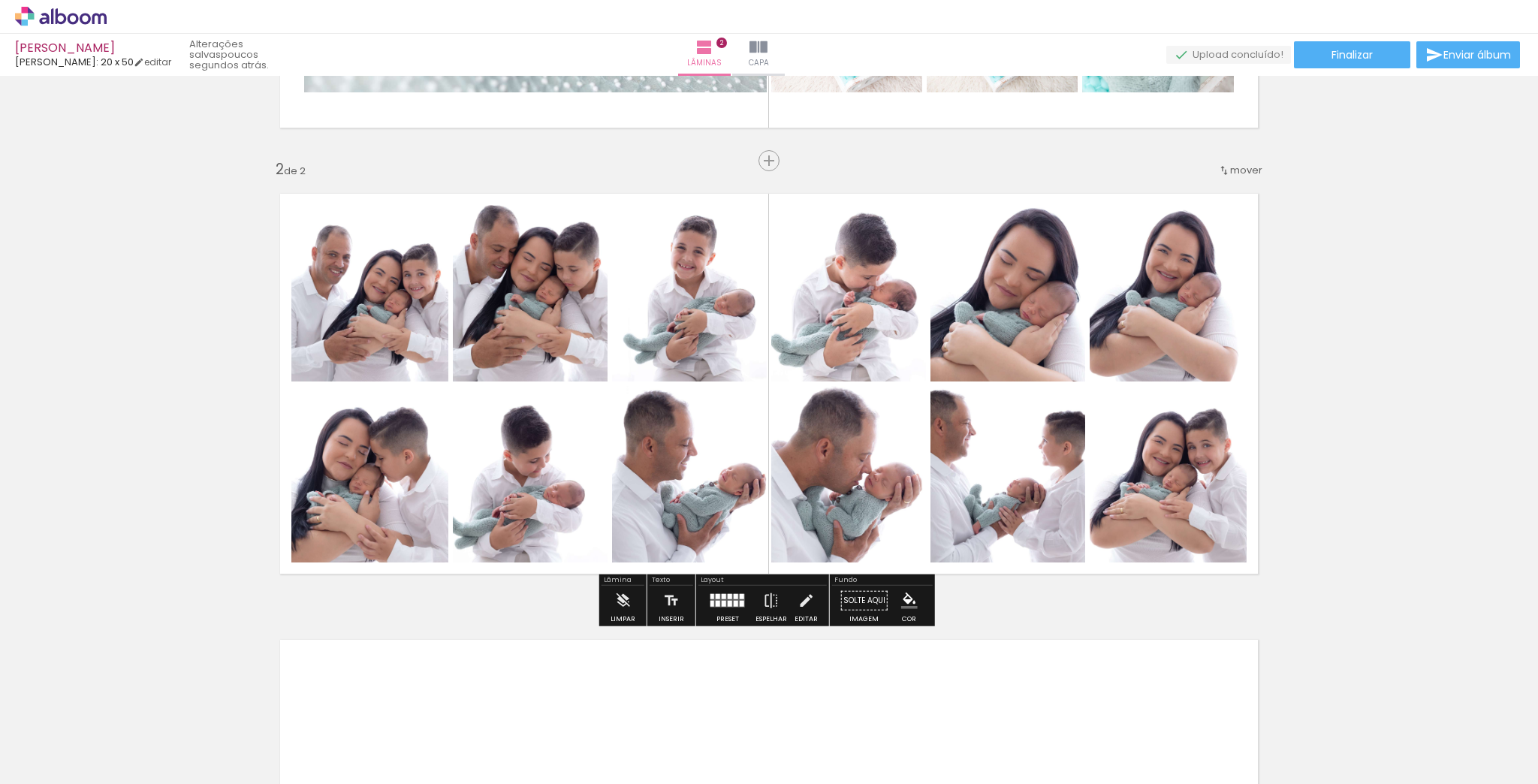
click at [1137, 494] on quentale-photo at bounding box center [1168, 473] width 157 height 176
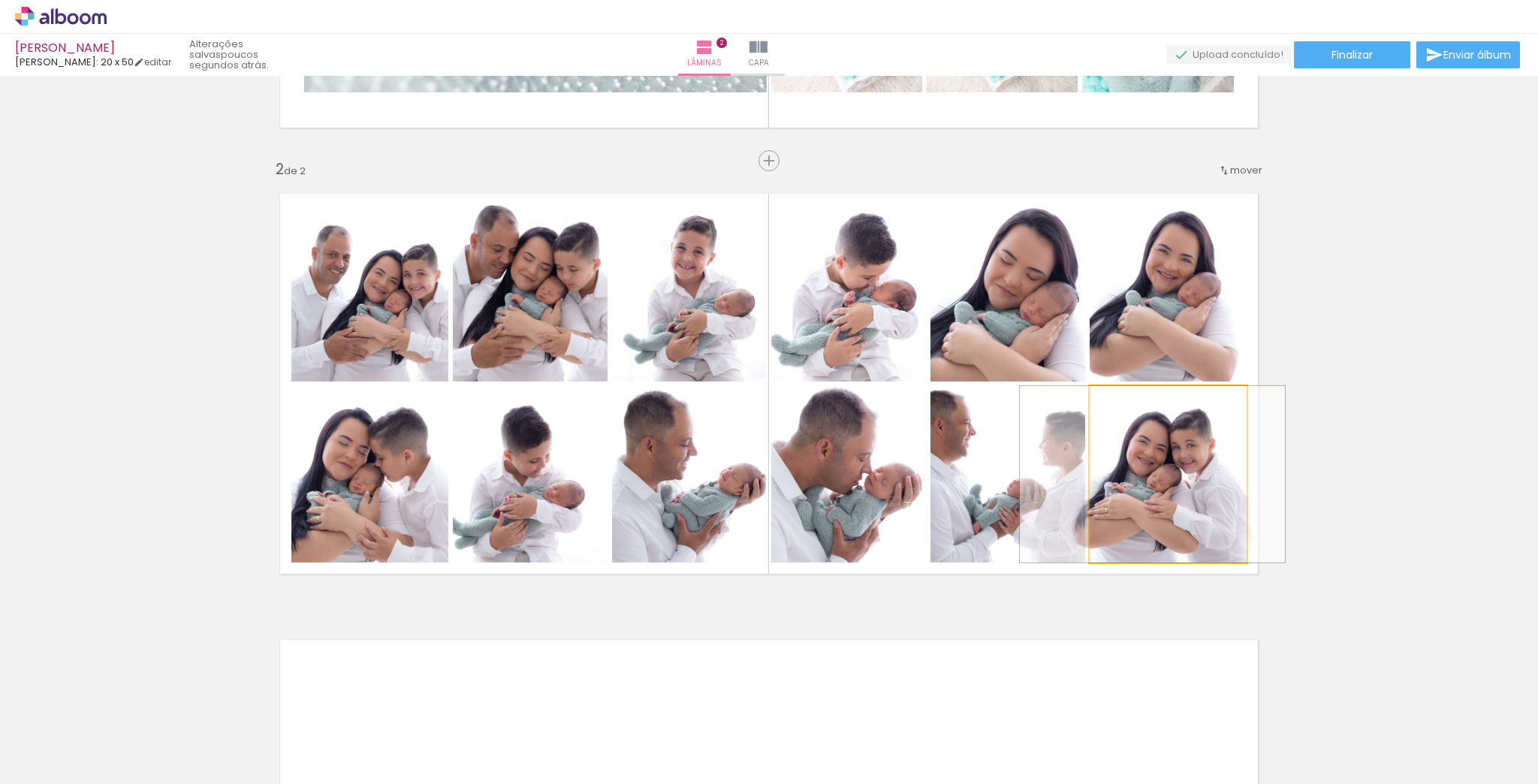
drag, startPoint x: 1140, startPoint y: 494, endPoint x: 1134, endPoint y: 488, distance: 8.5
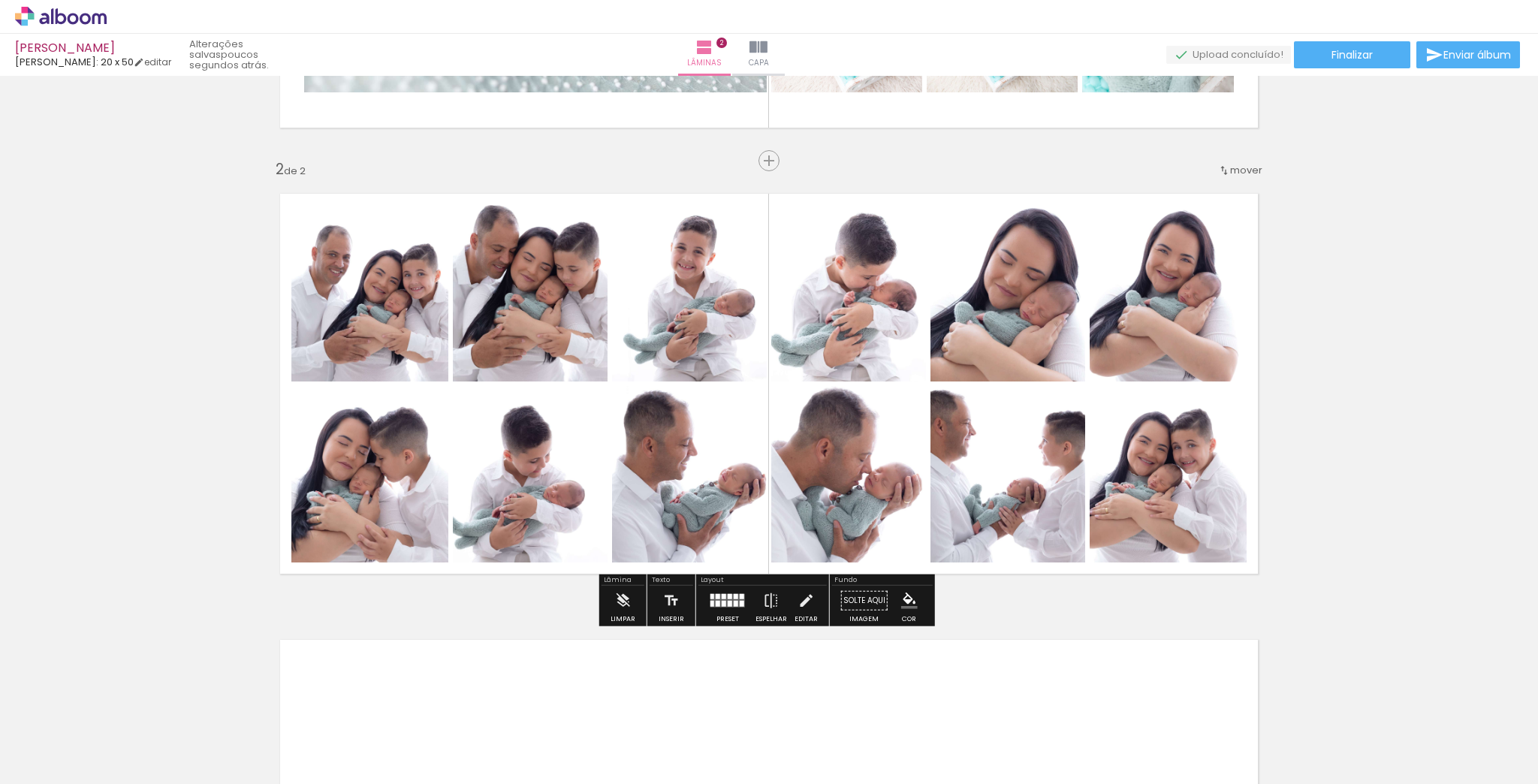
click at [1360, 408] on div "Inserir lâmina 1 de 2 Inserir lâmina 2 de 2" at bounding box center [769, 365] width 1538 height 1339
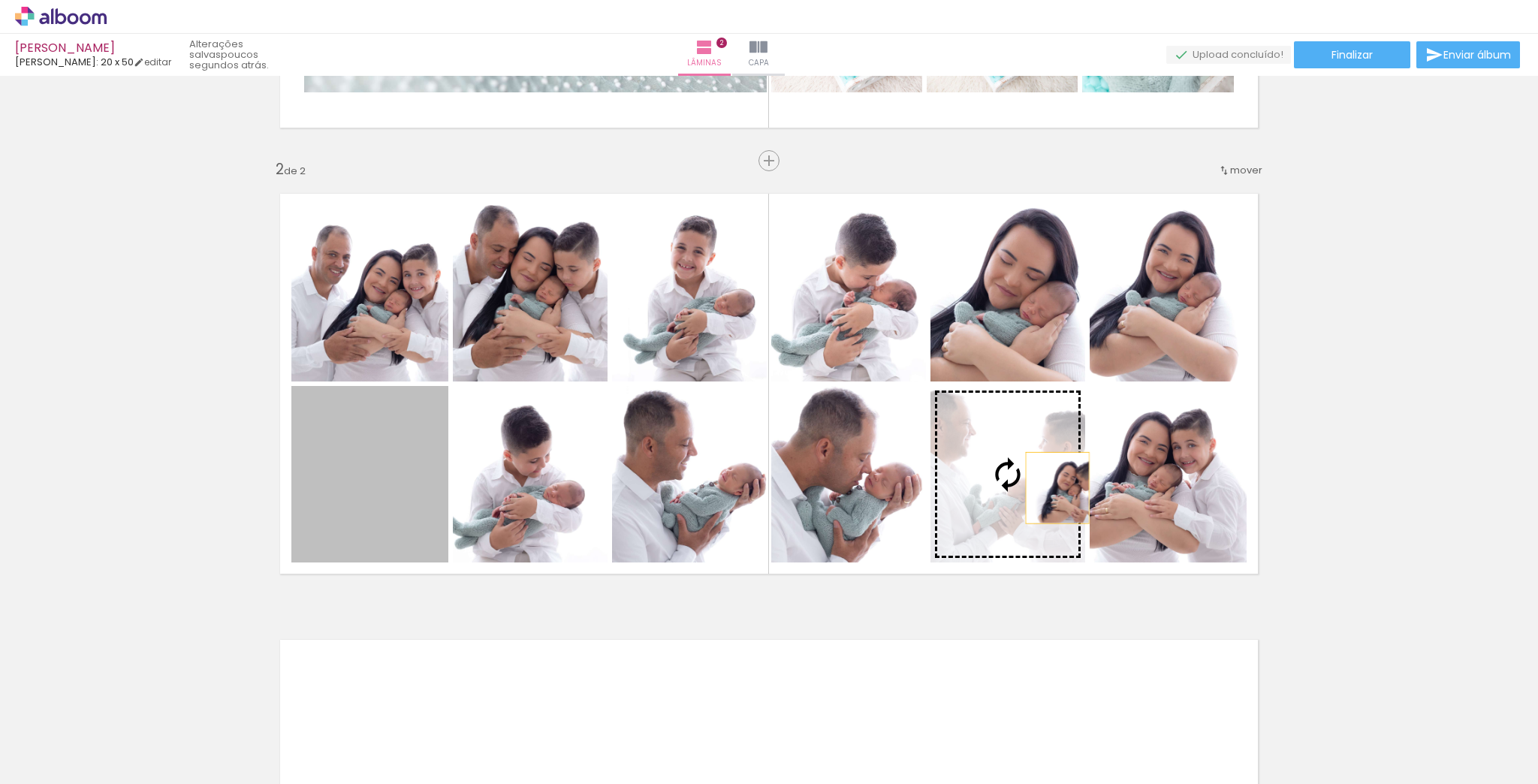
drag, startPoint x: 369, startPoint y: 494, endPoint x: 1053, endPoint y: 488, distance: 684.0
click at [0, 0] on slot at bounding box center [0, 0] width 0 height 0
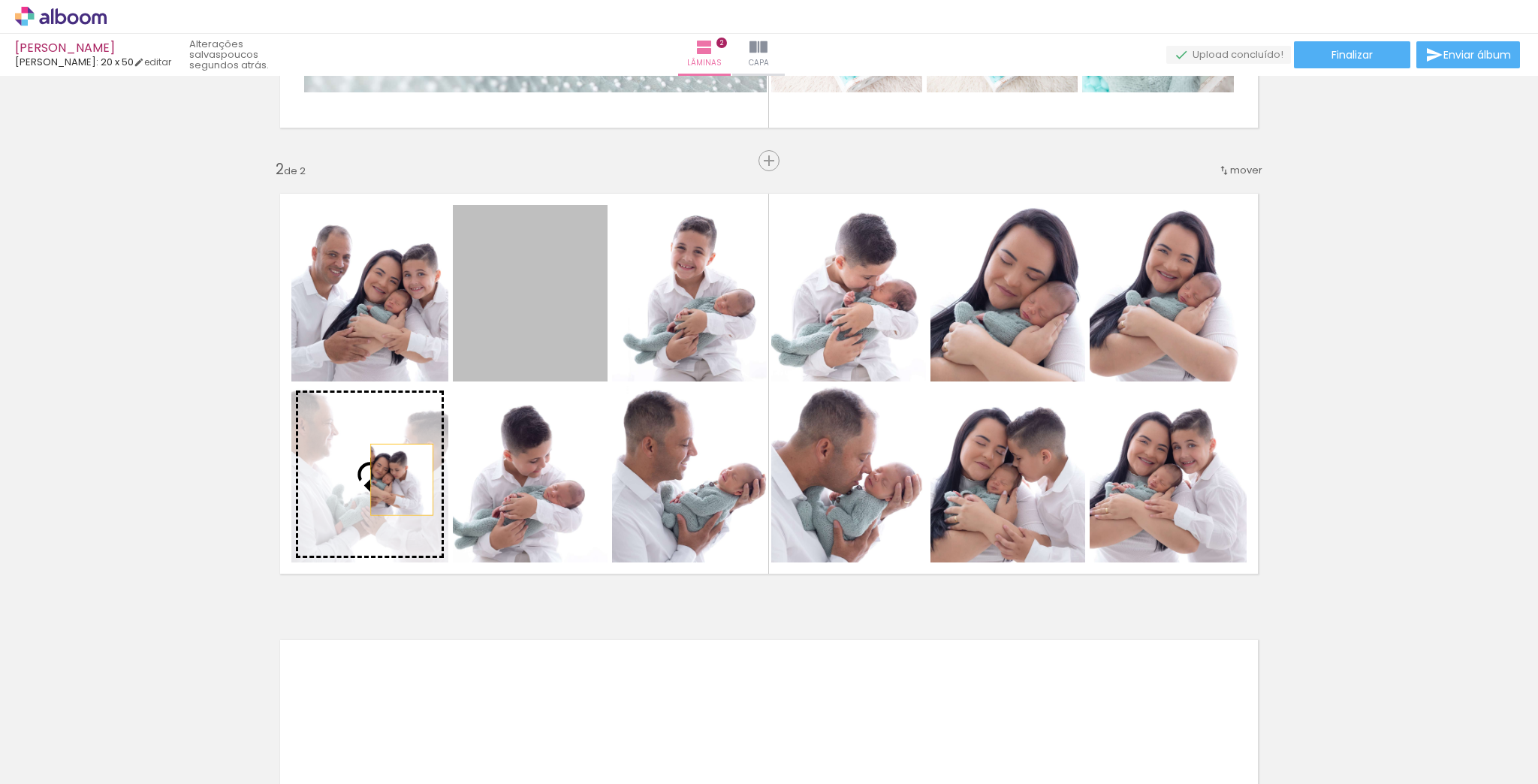
drag, startPoint x: 508, startPoint y: 324, endPoint x: 398, endPoint y: 479, distance: 190.1
click at [0, 0] on slot at bounding box center [0, 0] width 0 height 0
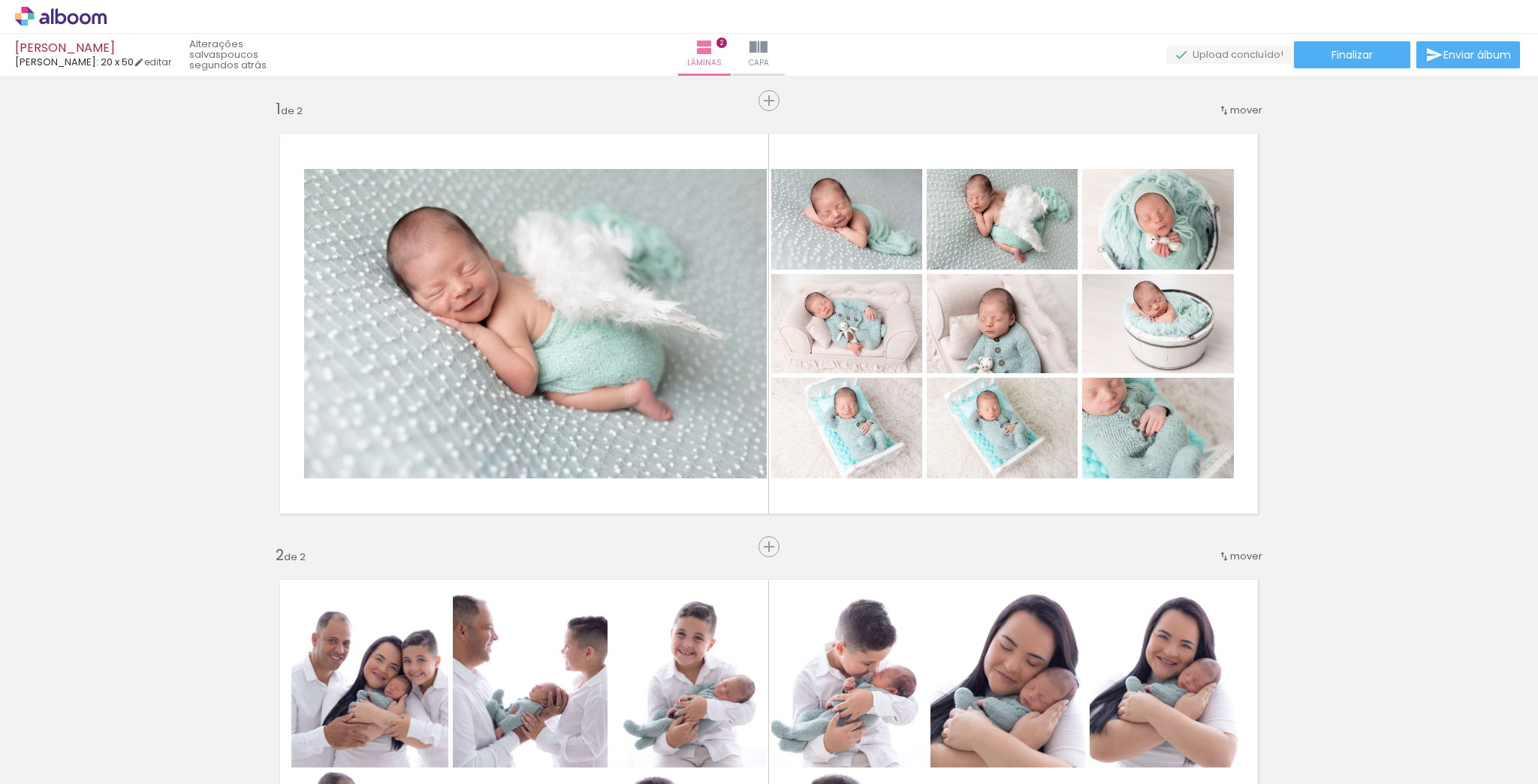
scroll to position [0, 661]
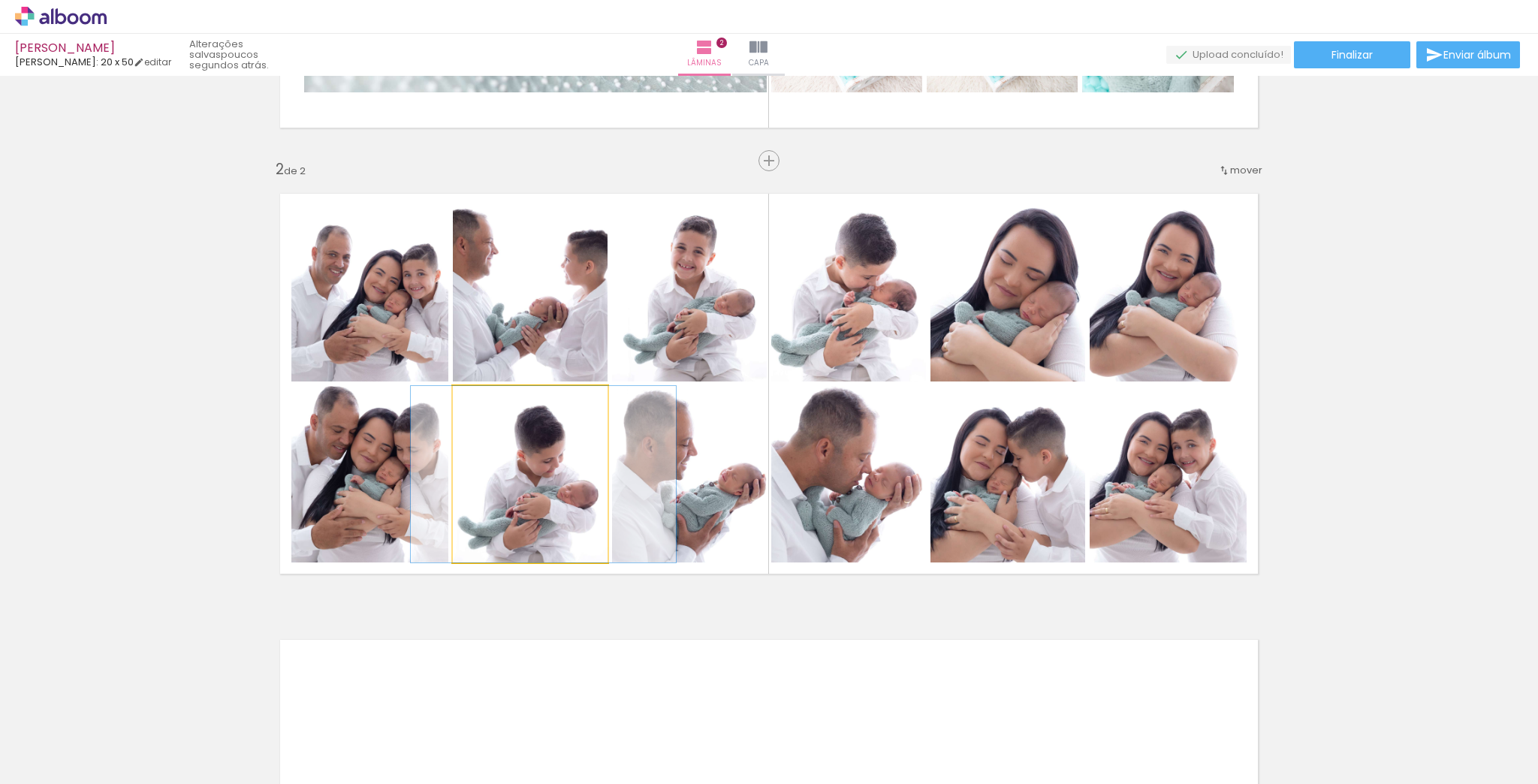
drag, startPoint x: 553, startPoint y: 480, endPoint x: 568, endPoint y: 493, distance: 19.8
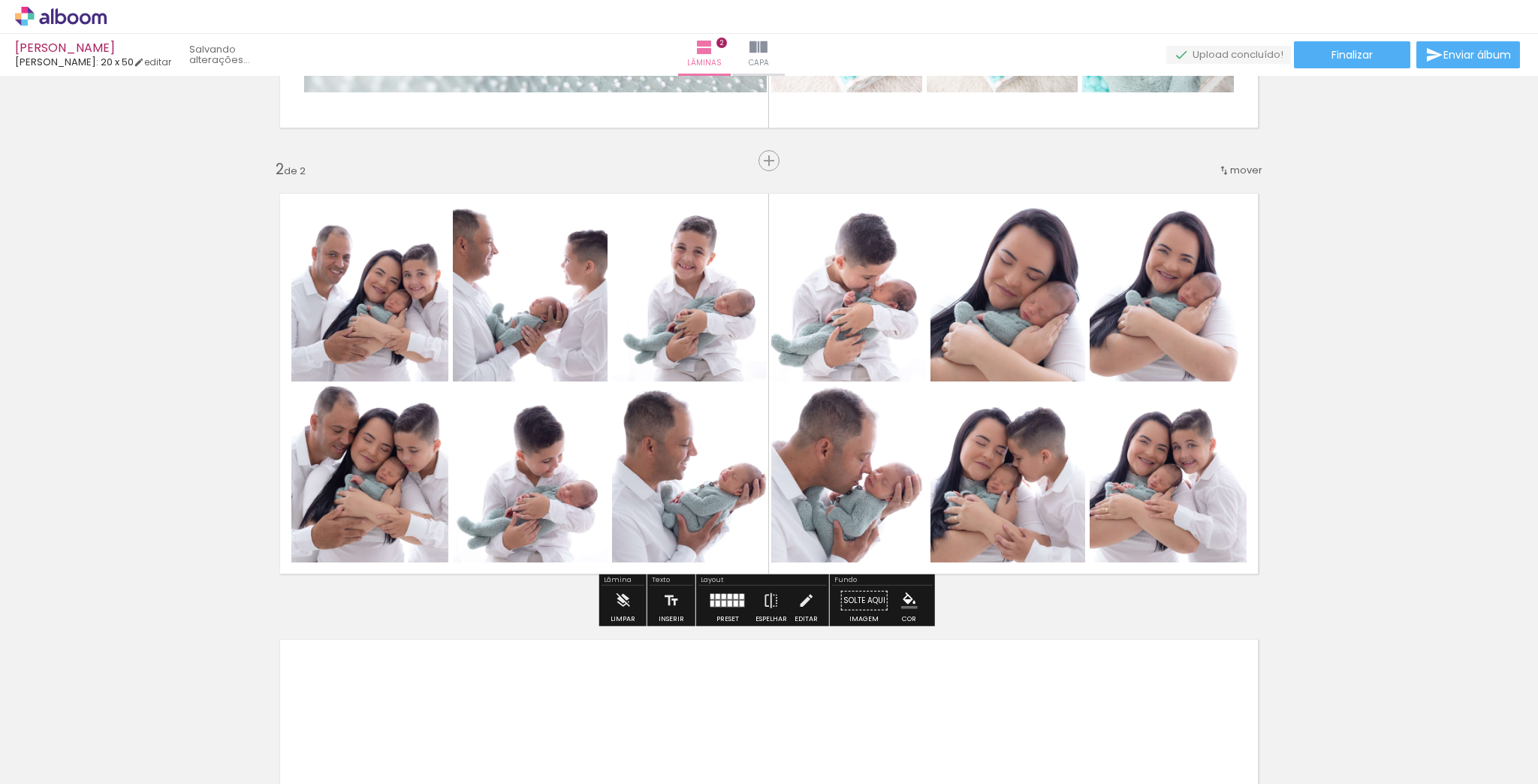
click at [542, 602] on div "Inserir lâmina 1 de 2 Inserir lâmina 2 de 2" at bounding box center [769, 365] width 1538 height 1339
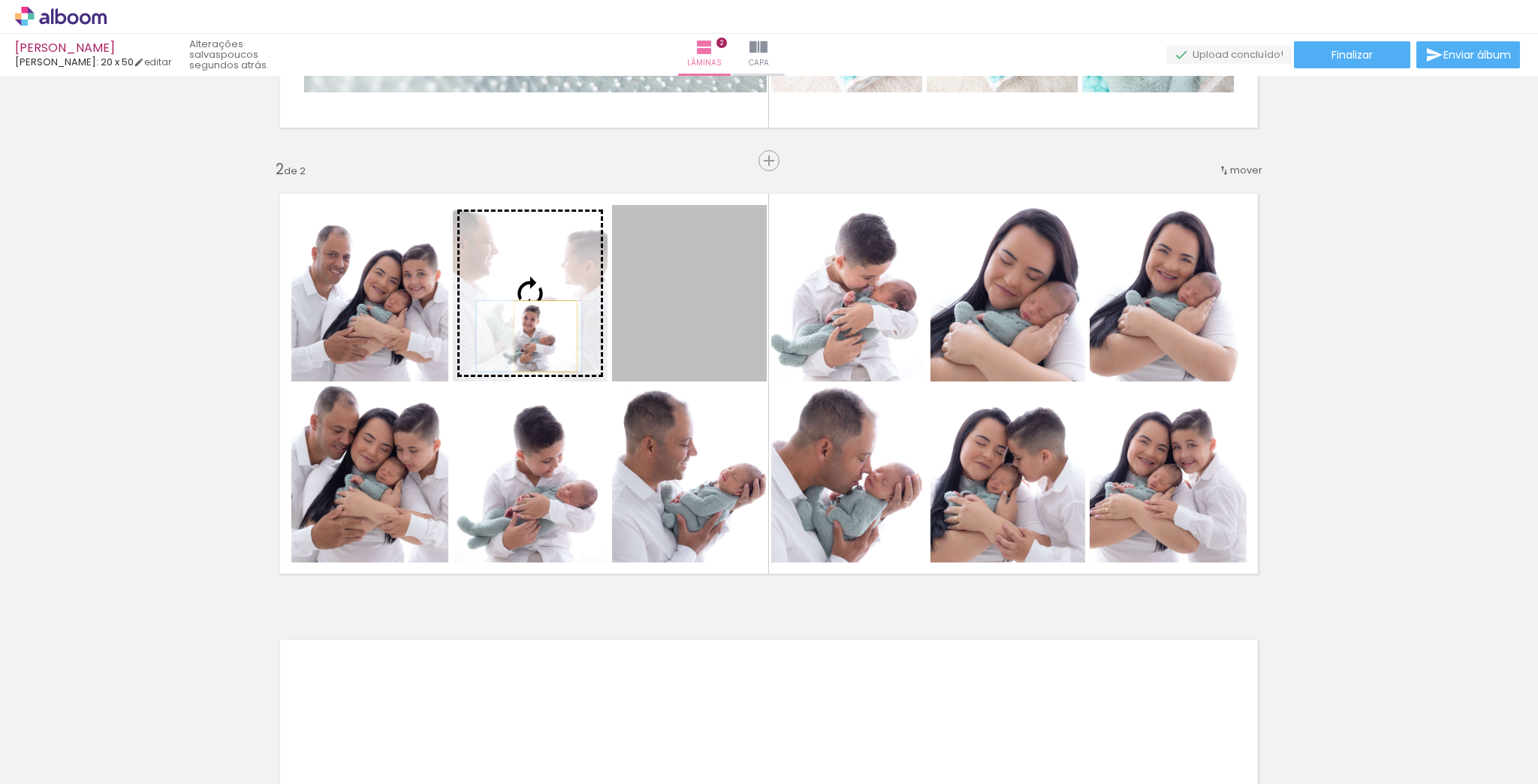
drag, startPoint x: 676, startPoint y: 336, endPoint x: 541, endPoint y: 335, distance: 135.0
click at [0, 0] on slot at bounding box center [0, 0] width 0 height 0
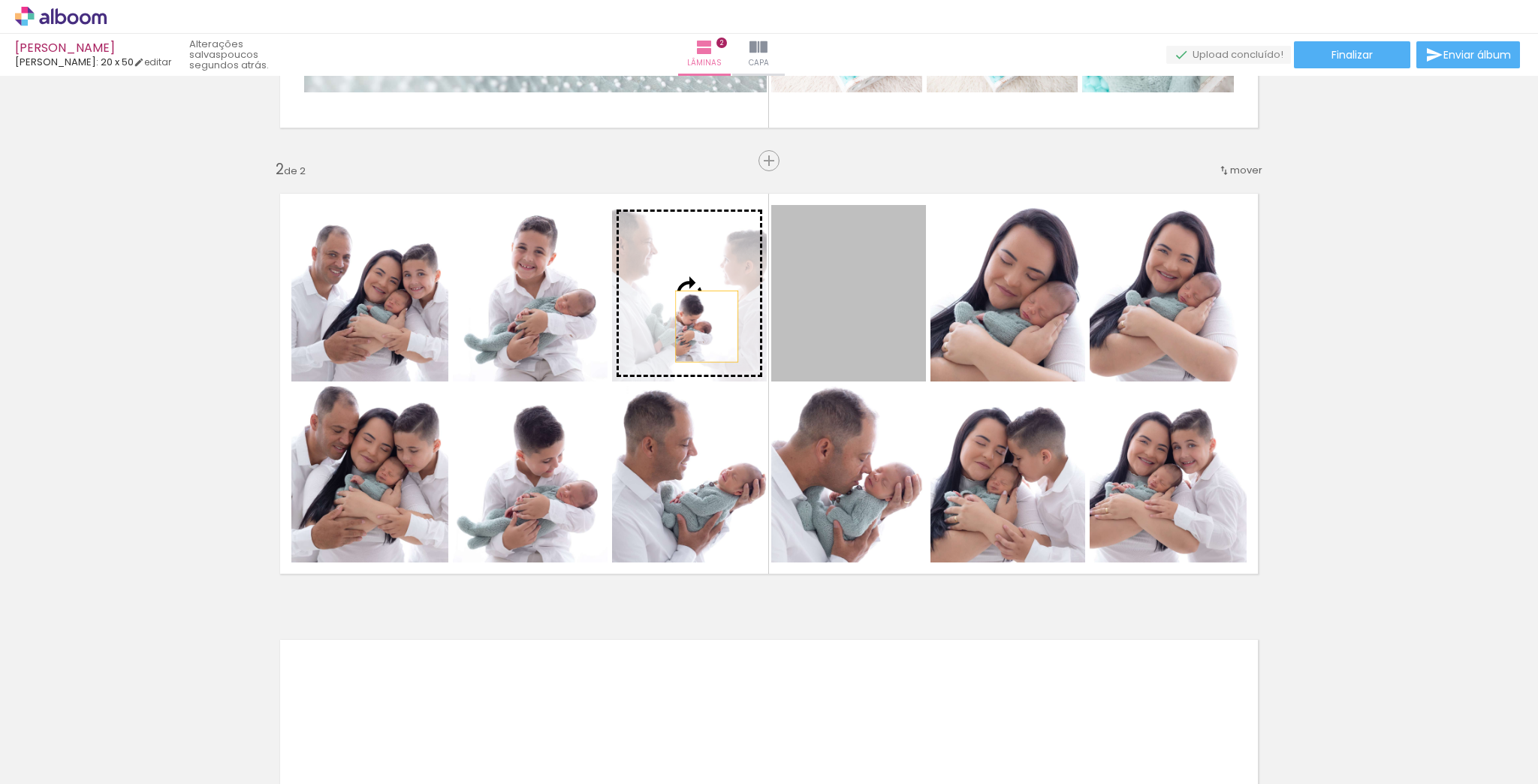
drag, startPoint x: 874, startPoint y: 325, endPoint x: 702, endPoint y: 326, distance: 172.0
click at [0, 0] on slot at bounding box center [0, 0] width 0 height 0
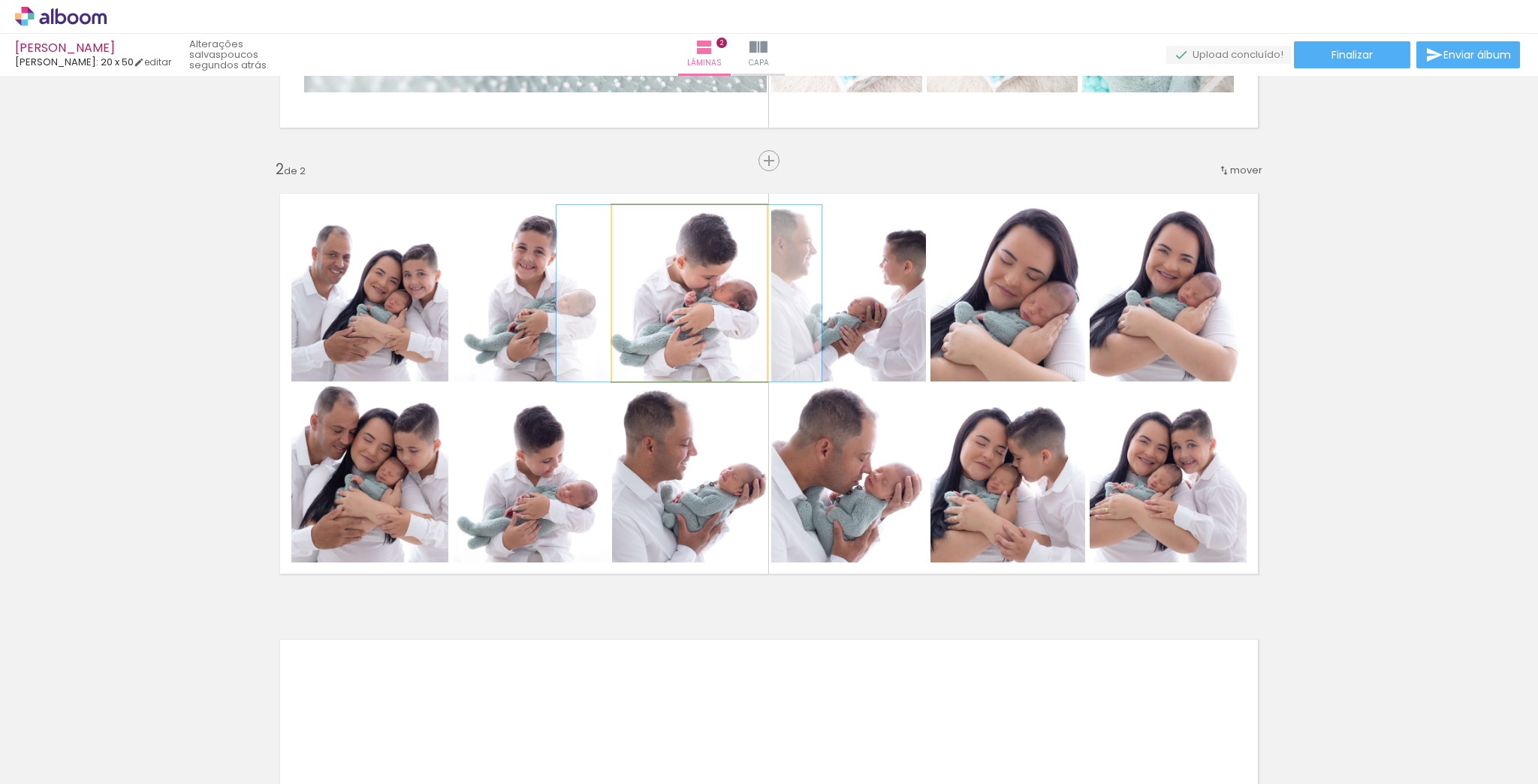
click at [662, 329] on quentale-photo at bounding box center [689, 293] width 155 height 176
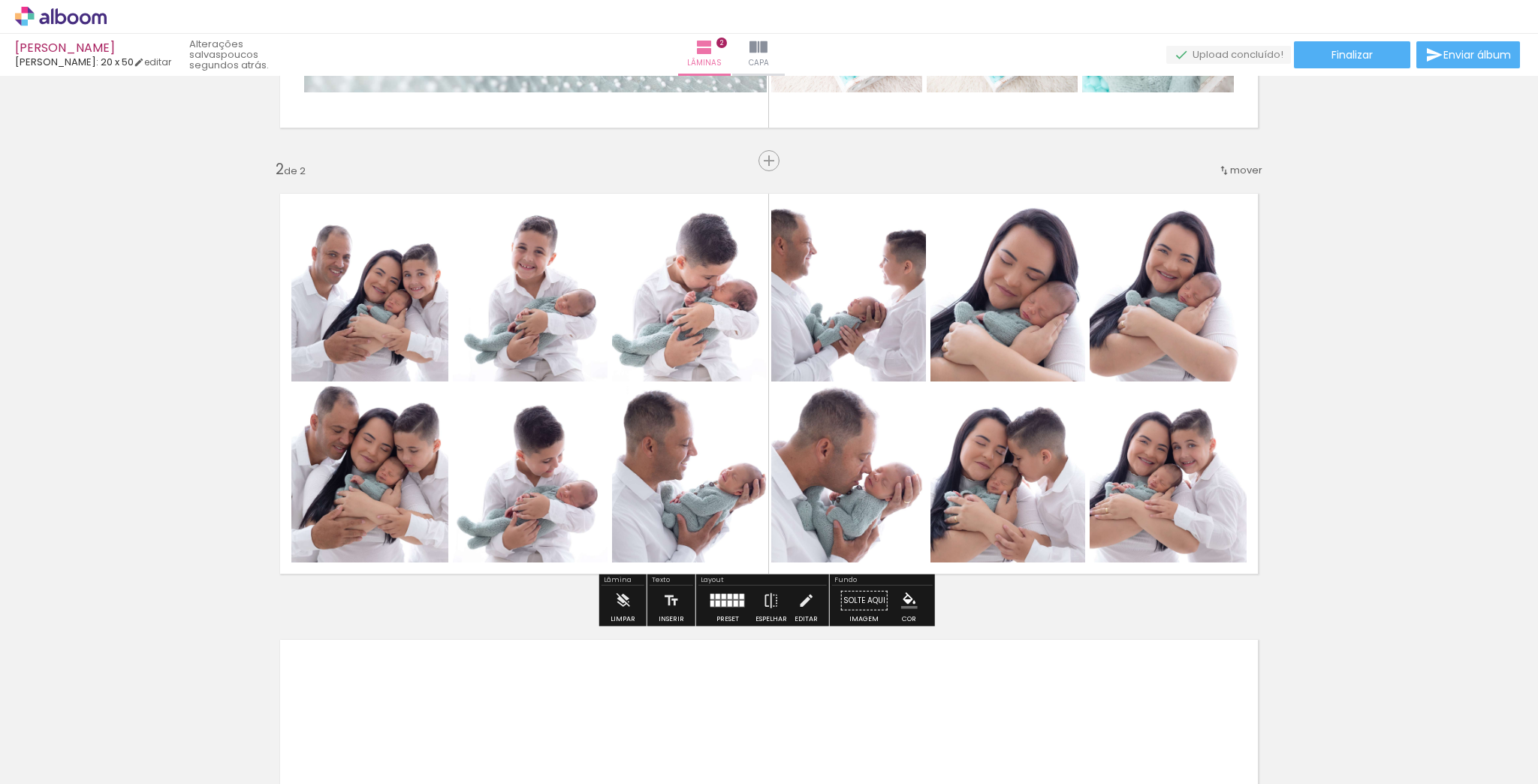
click at [1379, 356] on div "Inserir lâmina 1 de 2 Inserir lâmina 2 de 2" at bounding box center [769, 365] width 1538 height 1339
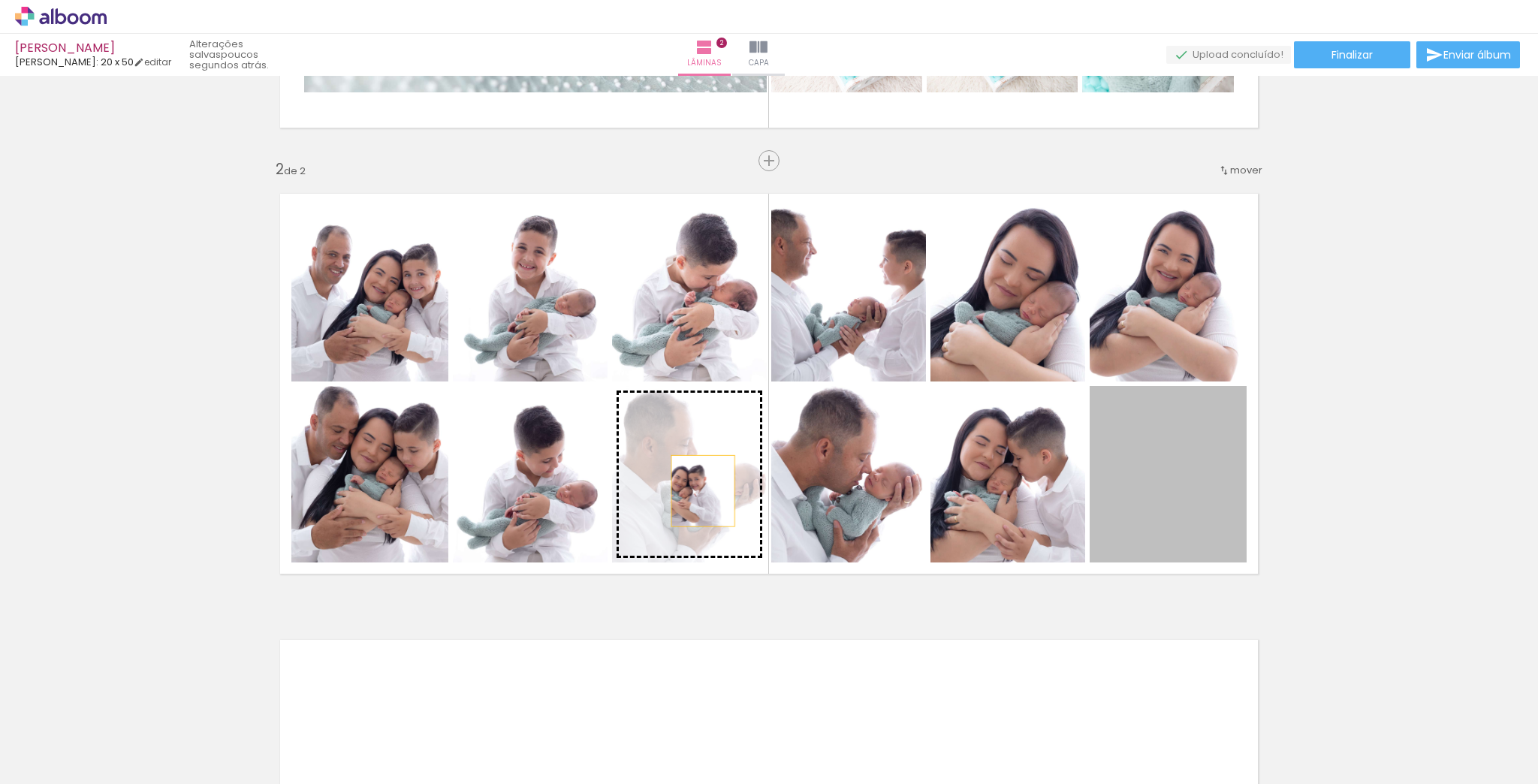
drag, startPoint x: 1171, startPoint y: 496, endPoint x: 699, endPoint y: 490, distance: 472.0
click at [0, 0] on slot at bounding box center [0, 0] width 0 height 0
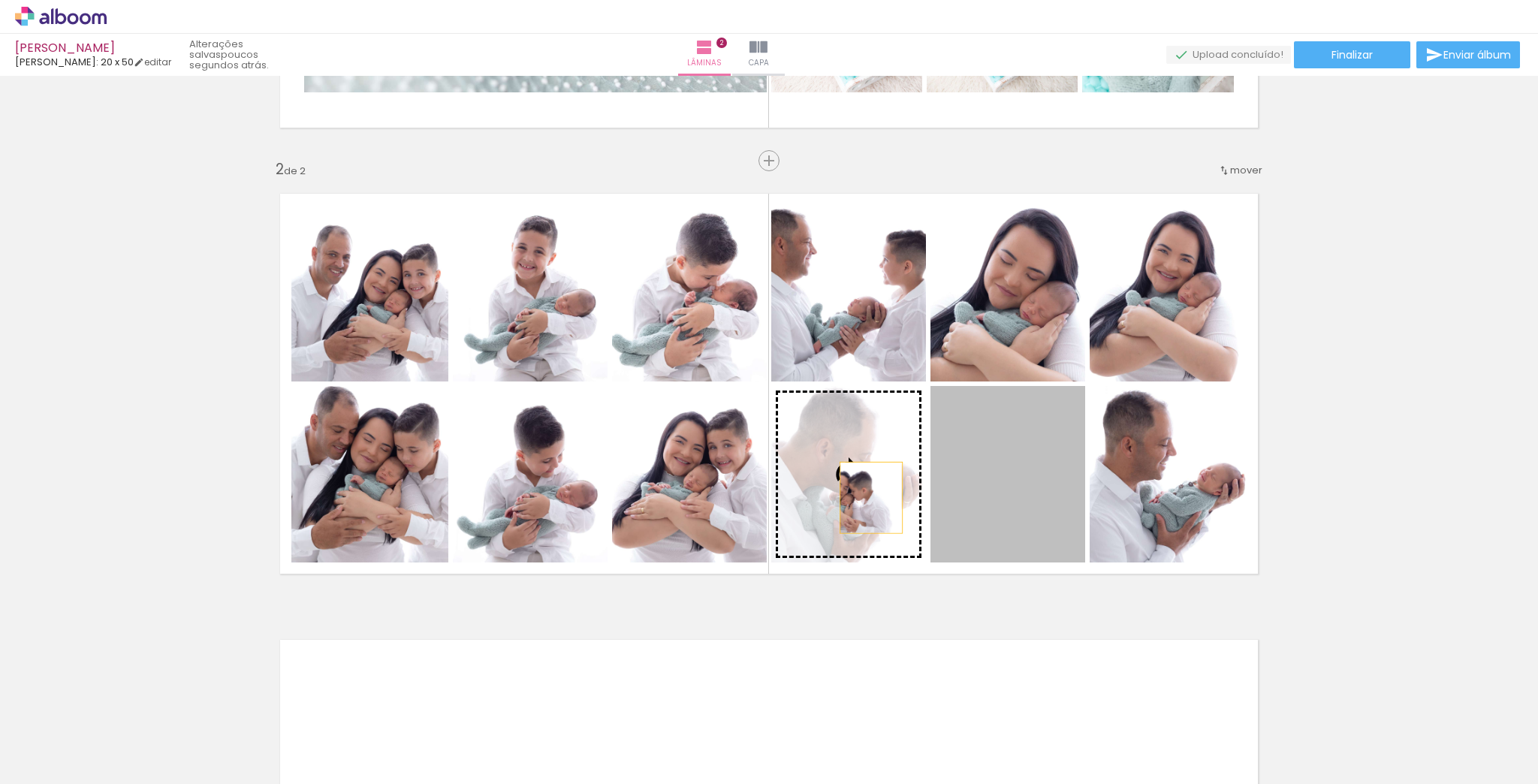
drag, startPoint x: 1013, startPoint y: 497, endPoint x: 867, endPoint y: 497, distance: 146.0
click at [0, 0] on slot at bounding box center [0, 0] width 0 height 0
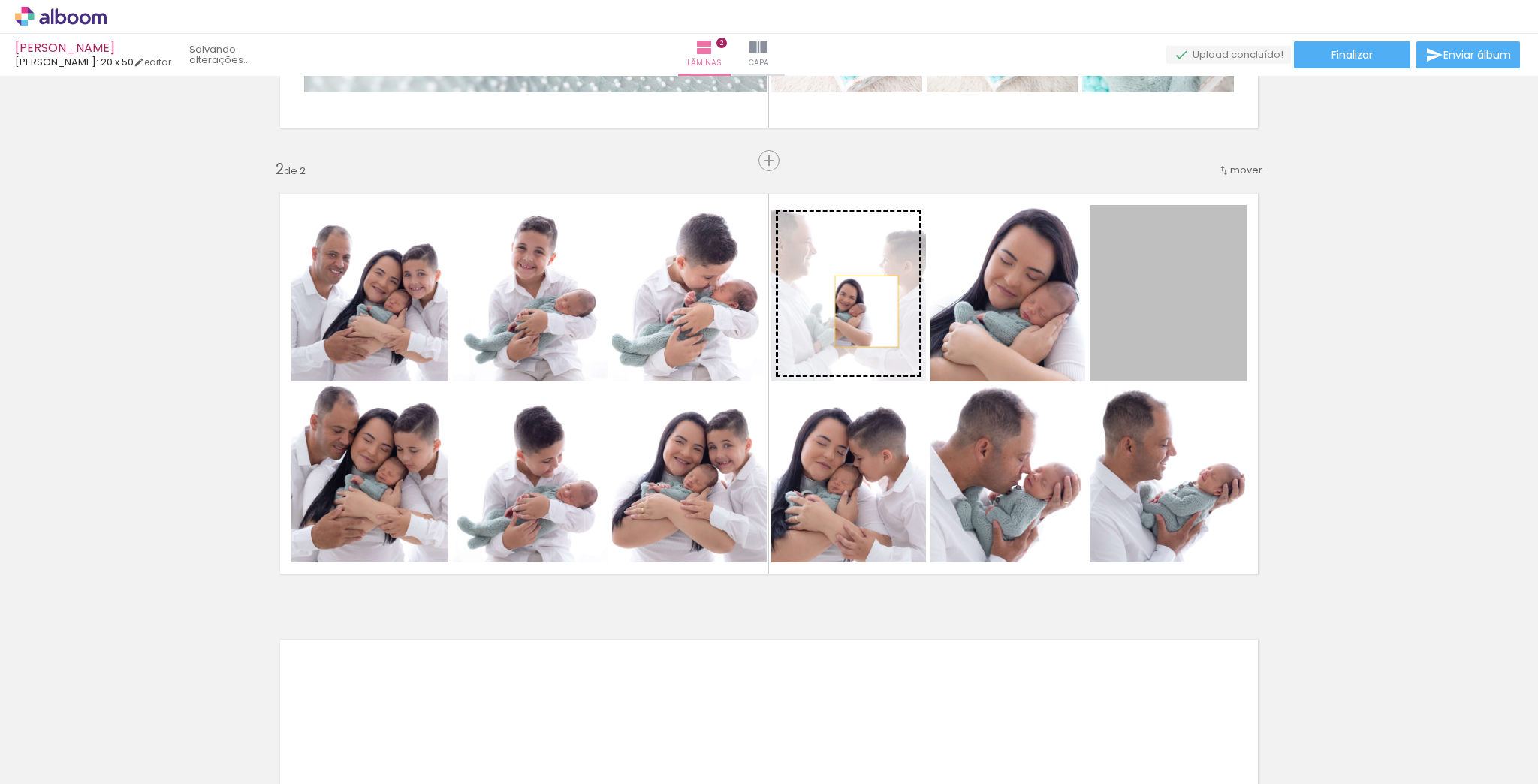
drag, startPoint x: 1179, startPoint y: 310, endPoint x: 862, endPoint y: 311, distance: 317.0
click at [0, 0] on slot at bounding box center [0, 0] width 0 height 0
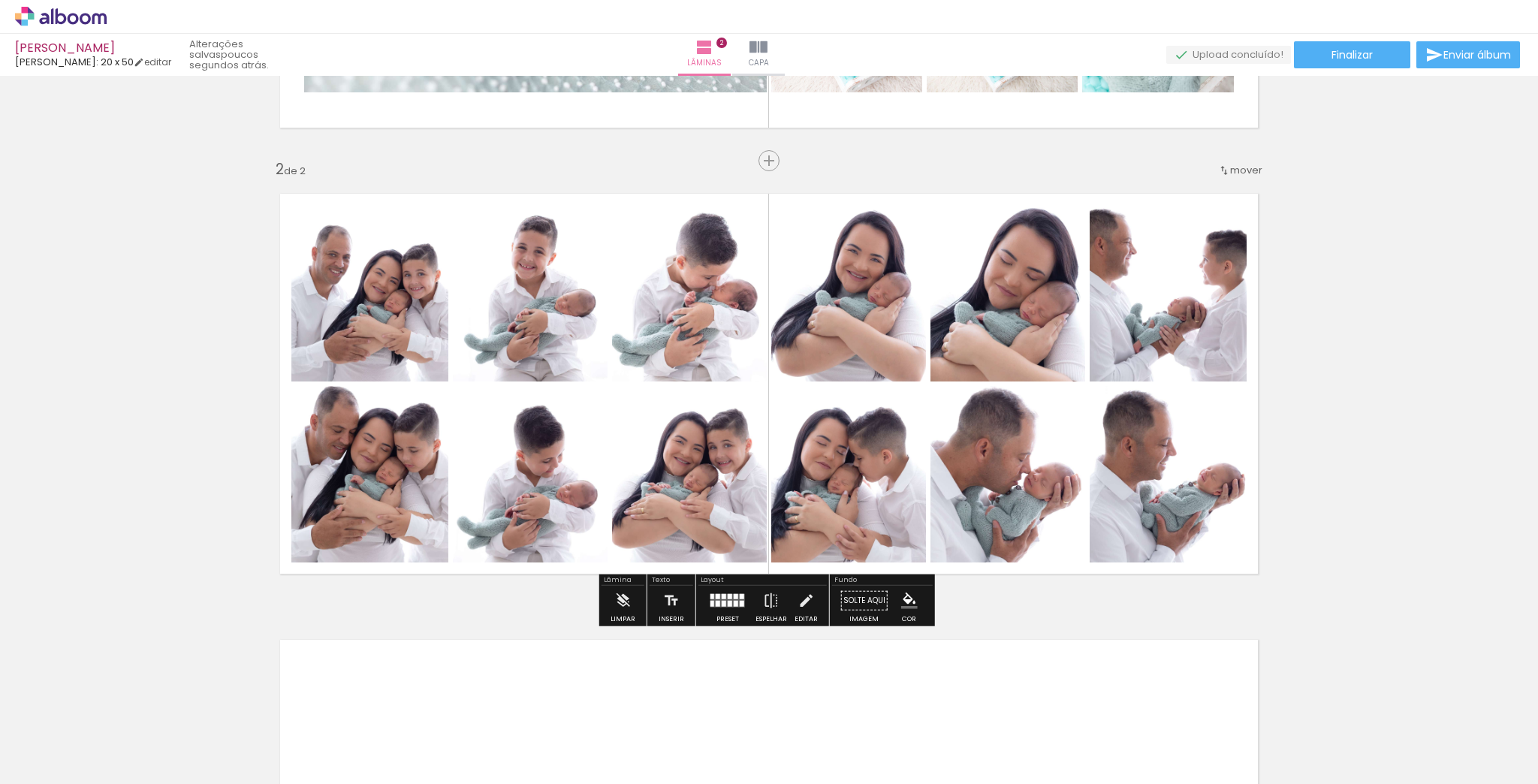
click at [1385, 385] on div "Inserir lâmina 1 de 2 Inserir lâmina 2 de 2" at bounding box center [769, 365] width 1538 height 1339
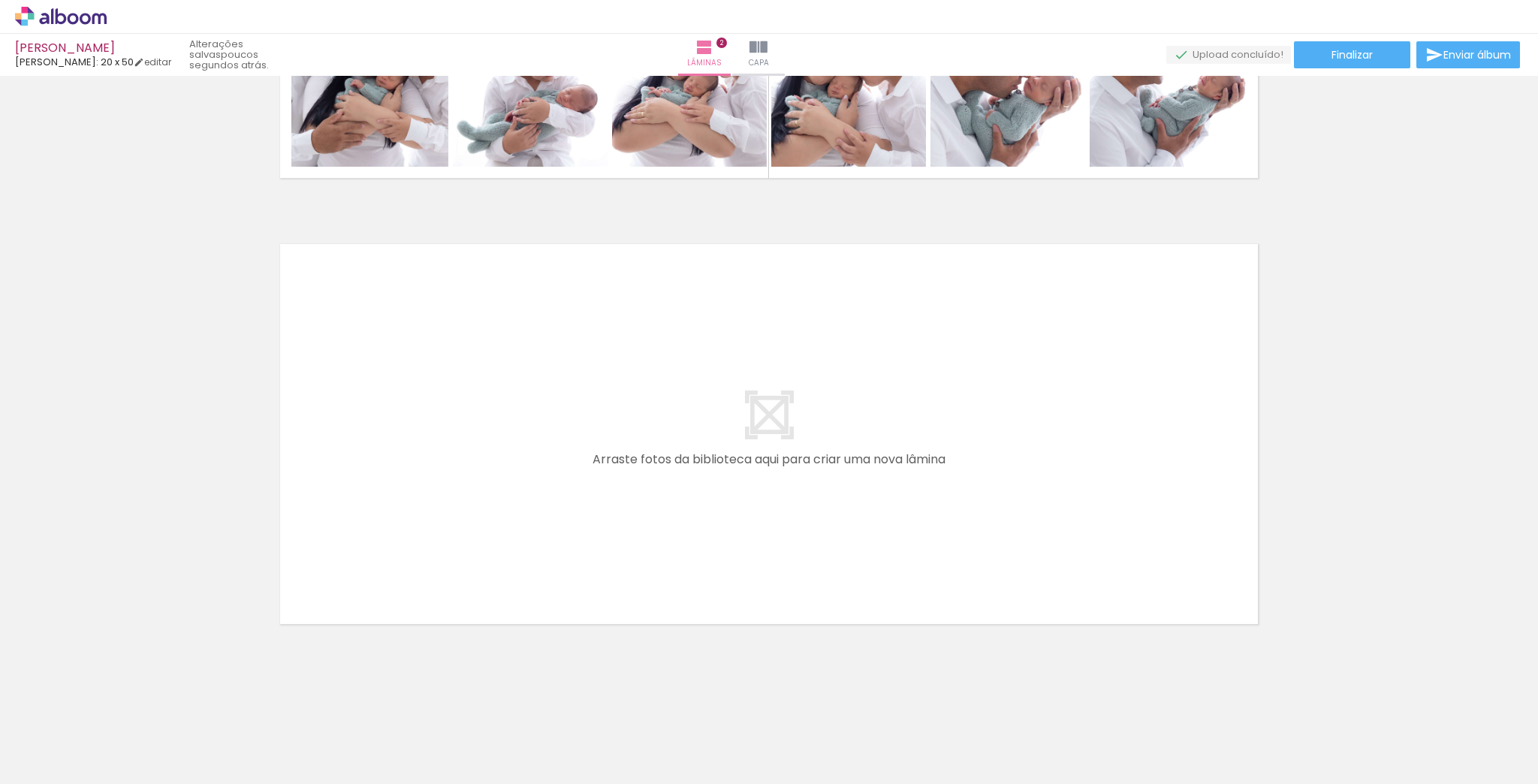
scroll to position [0, 1534]
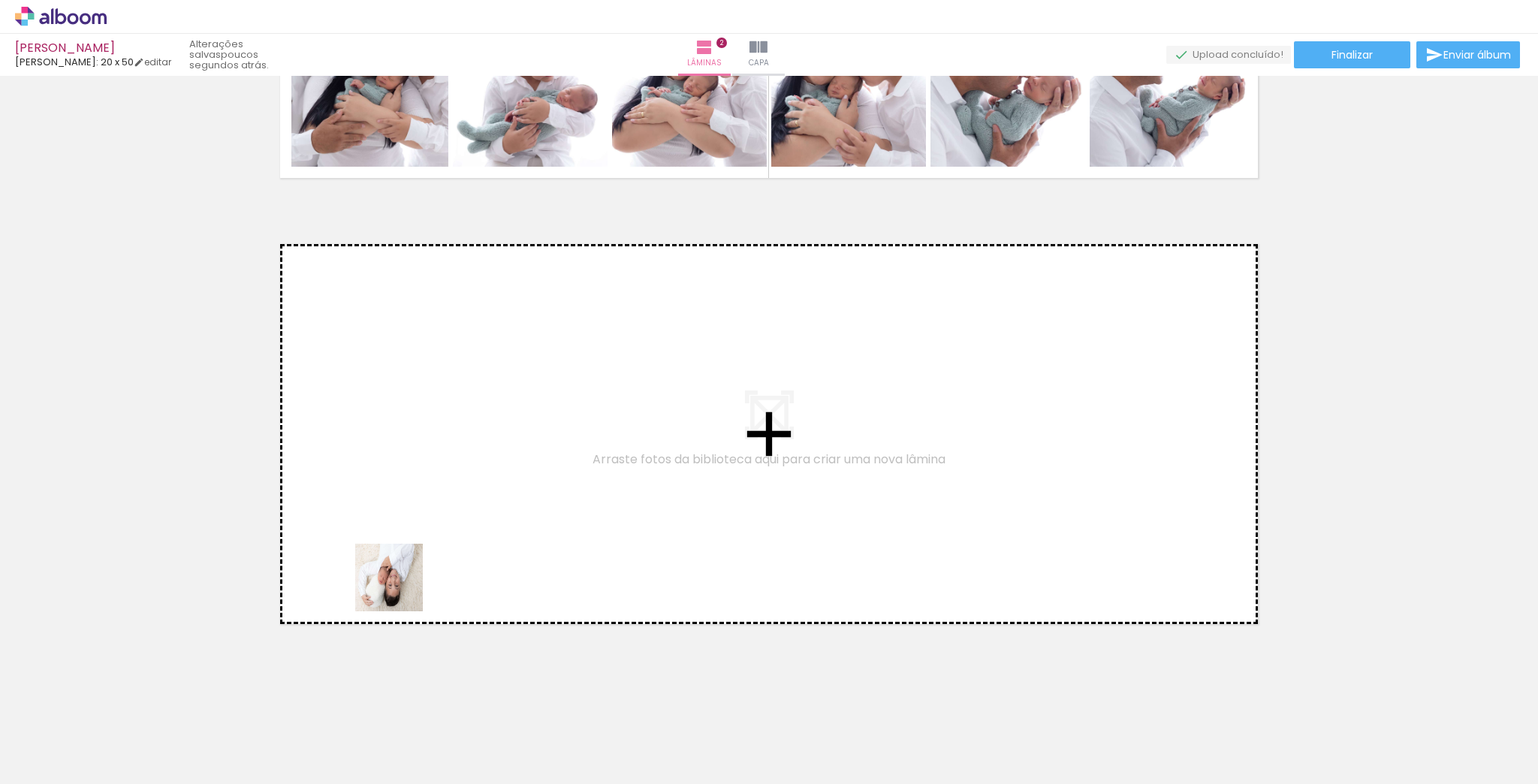
drag, startPoint x: 389, startPoint y: 749, endPoint x: 436, endPoint y: 418, distance: 334.3
click at [436, 418] on quentale-workspace at bounding box center [769, 392] width 1538 height 784
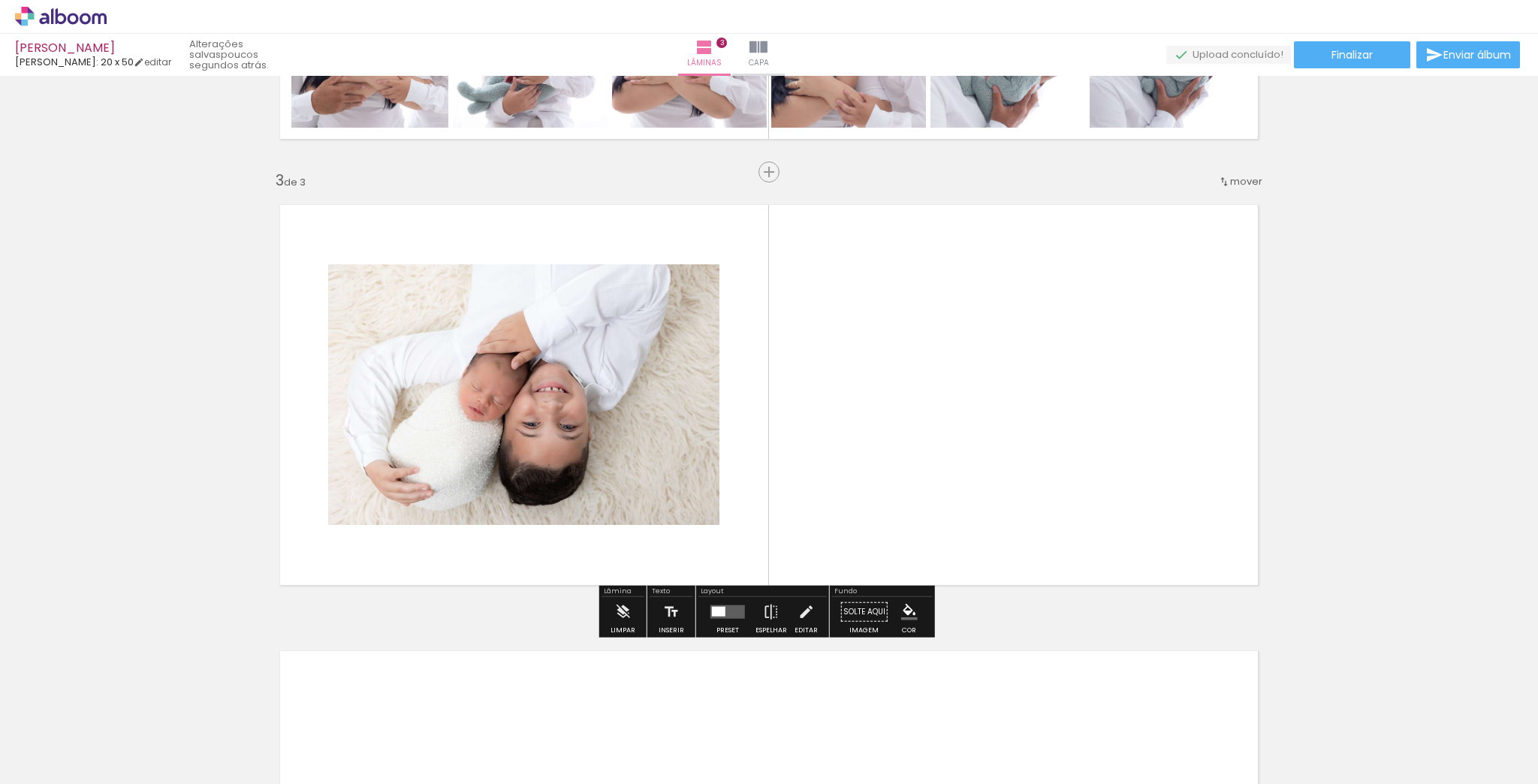
scroll to position [832, 0]
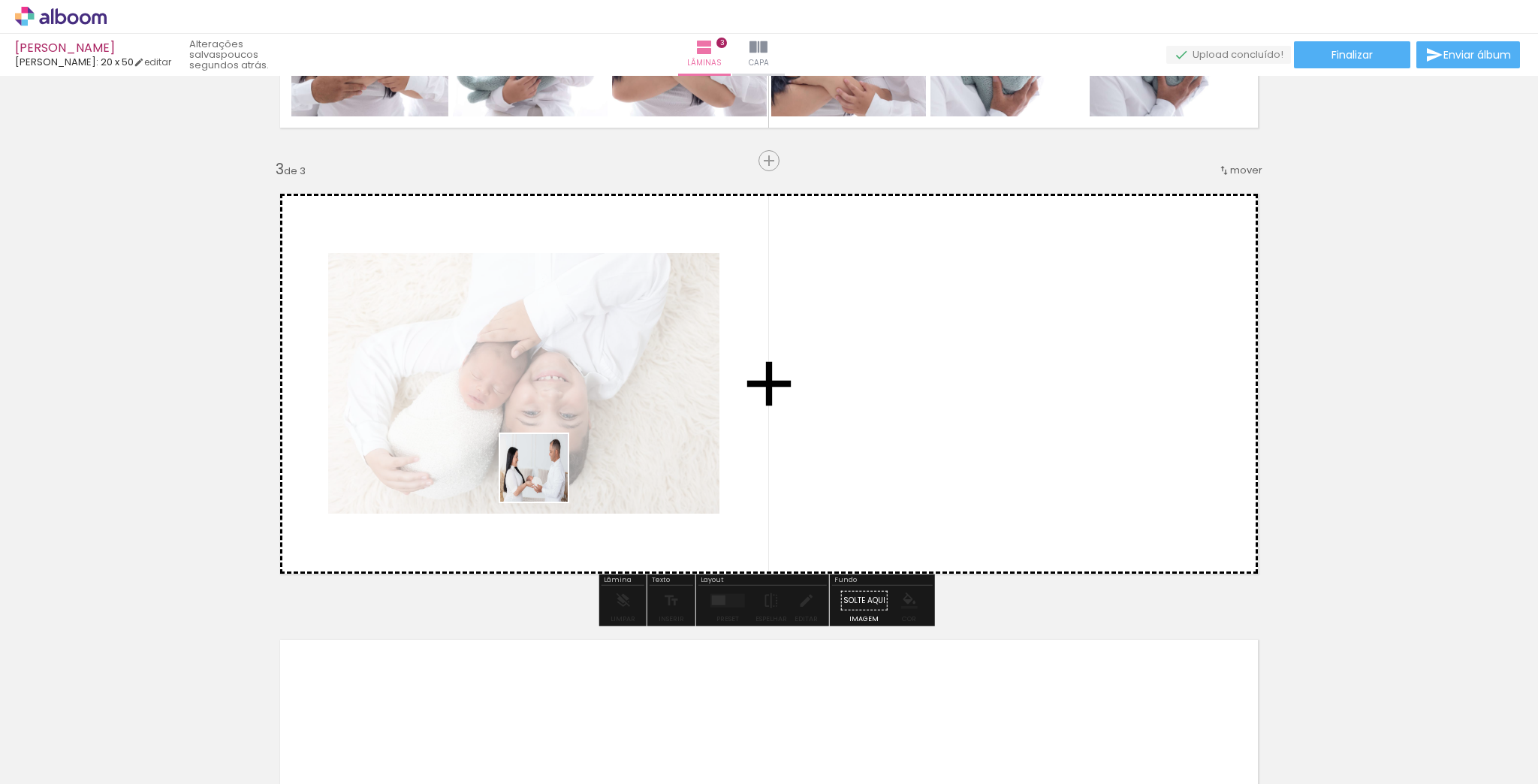
drag, startPoint x: 491, startPoint y: 677, endPoint x: 579, endPoint y: 527, distance: 173.9
click at [551, 458] on quentale-workspace at bounding box center [769, 392] width 1538 height 784
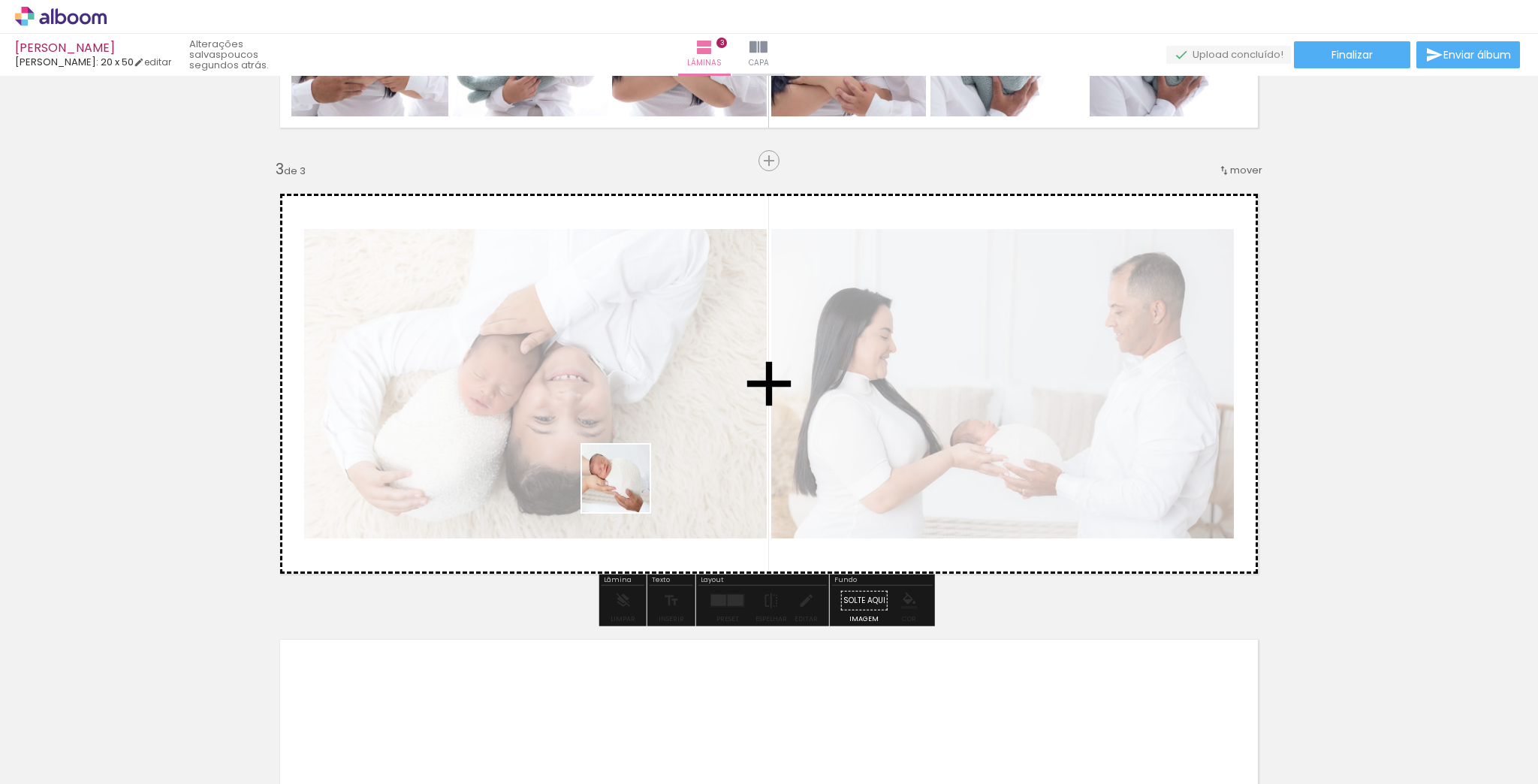
drag, startPoint x: 567, startPoint y: 742, endPoint x: 651, endPoint y: 433, distance: 320.2
click at [651, 433] on quentale-workspace at bounding box center [769, 392] width 1538 height 784
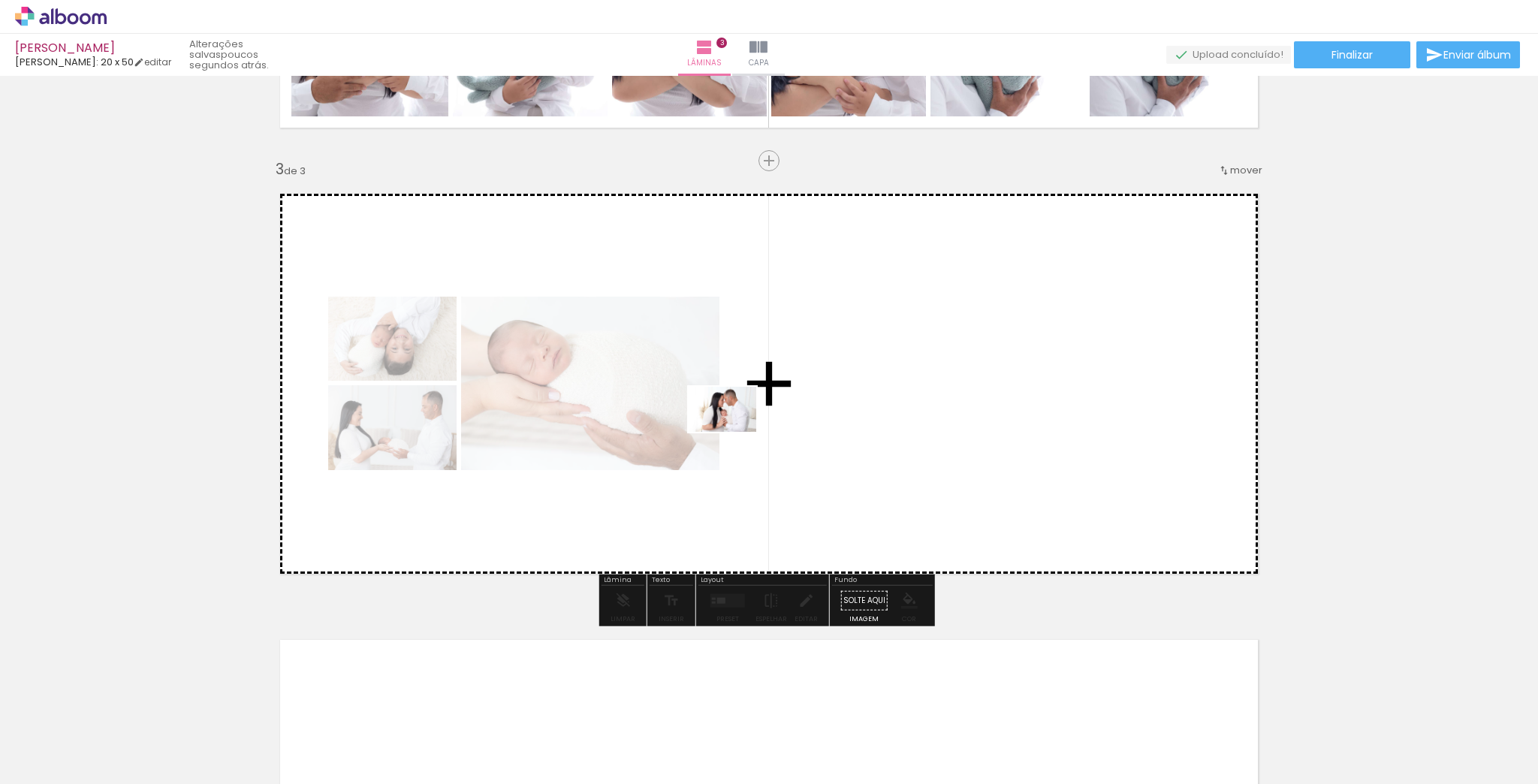
drag, startPoint x: 734, startPoint y: 635, endPoint x: 809, endPoint y: 611, distance: 78.7
click at [734, 433] on quentale-workspace at bounding box center [769, 392] width 1538 height 784
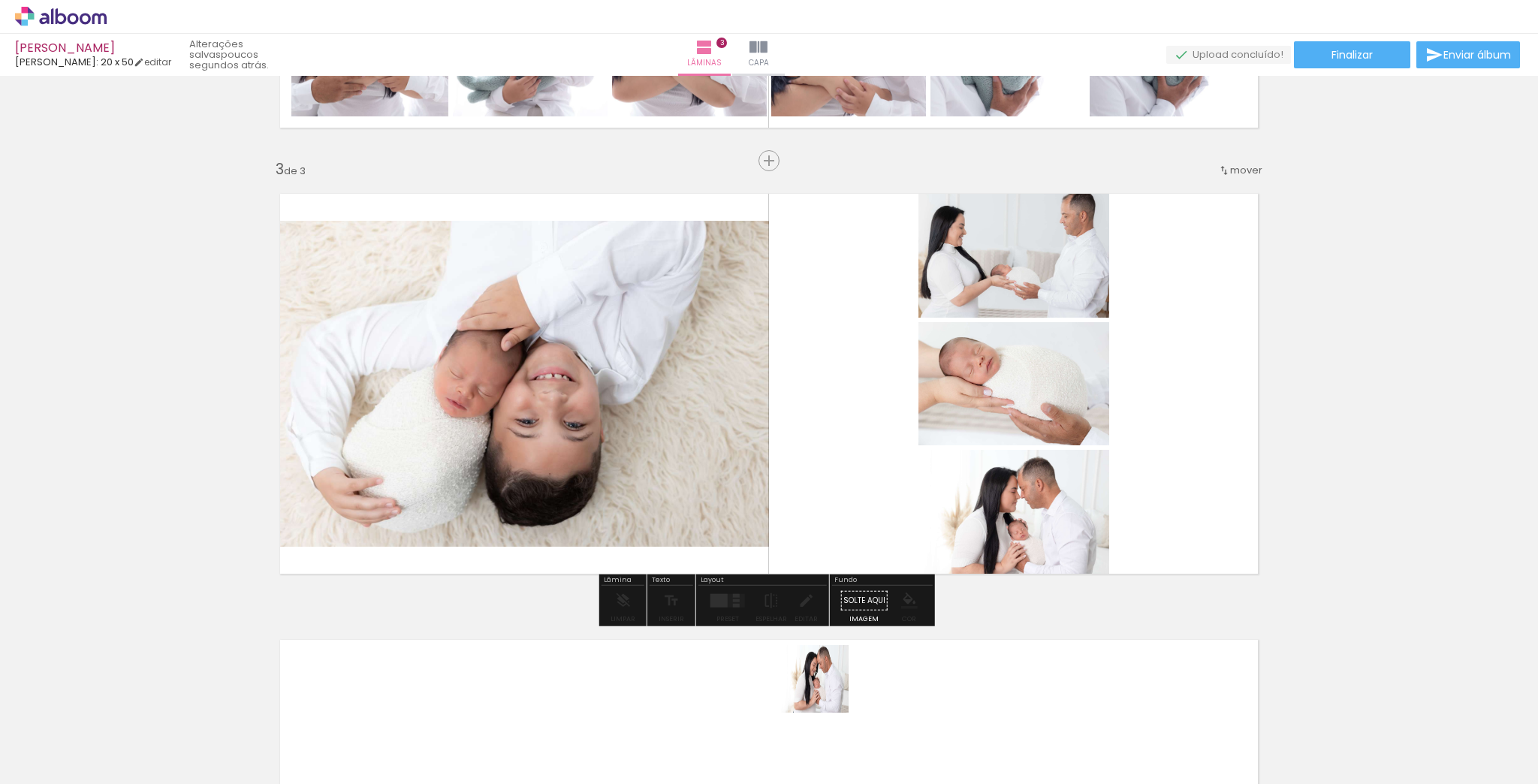
drag, startPoint x: 826, startPoint y: 737, endPoint x: 837, endPoint y: 508, distance: 229.3
click at [826, 458] on quentale-workspace at bounding box center [769, 392] width 1538 height 784
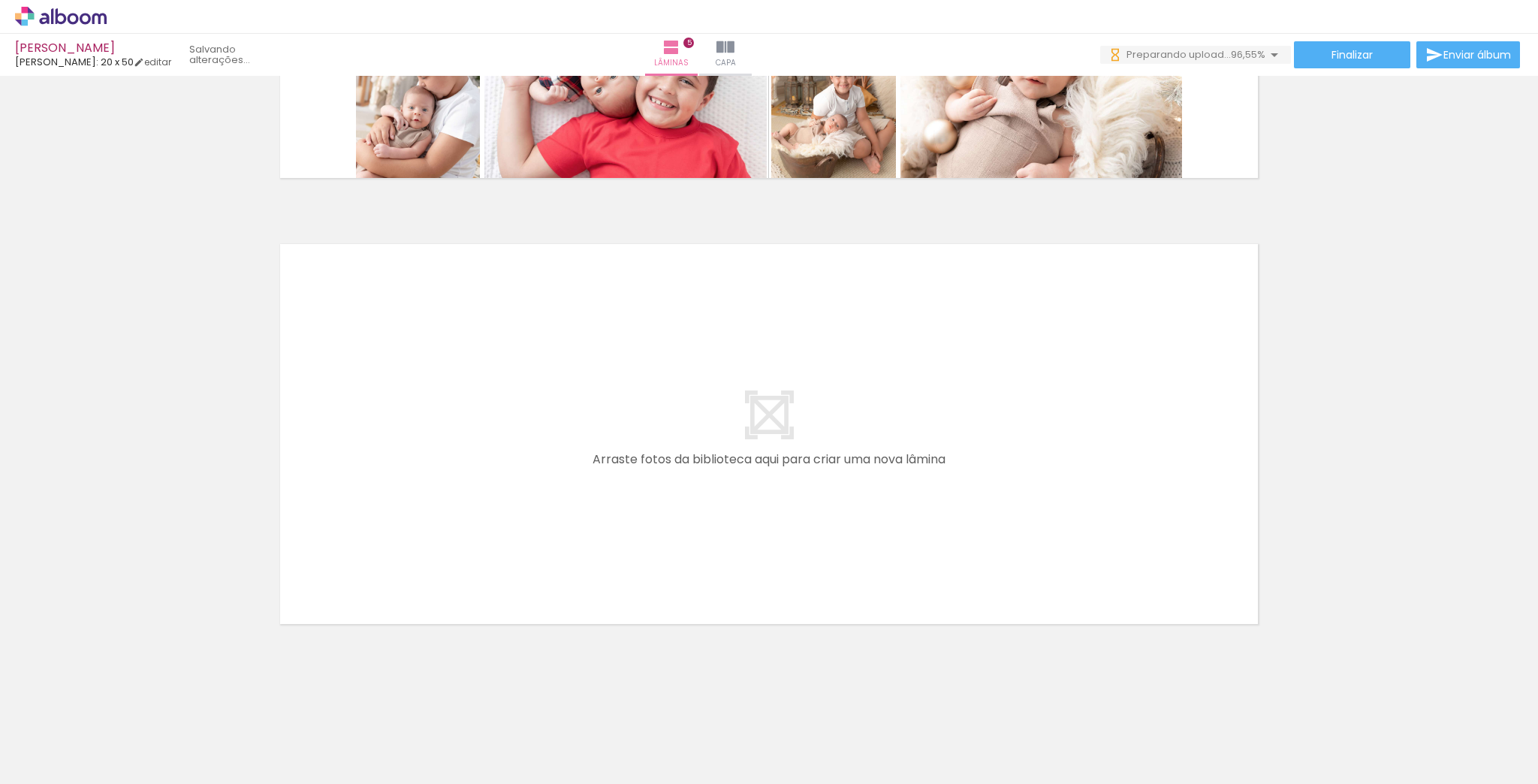
scroll to position [0, 4142]
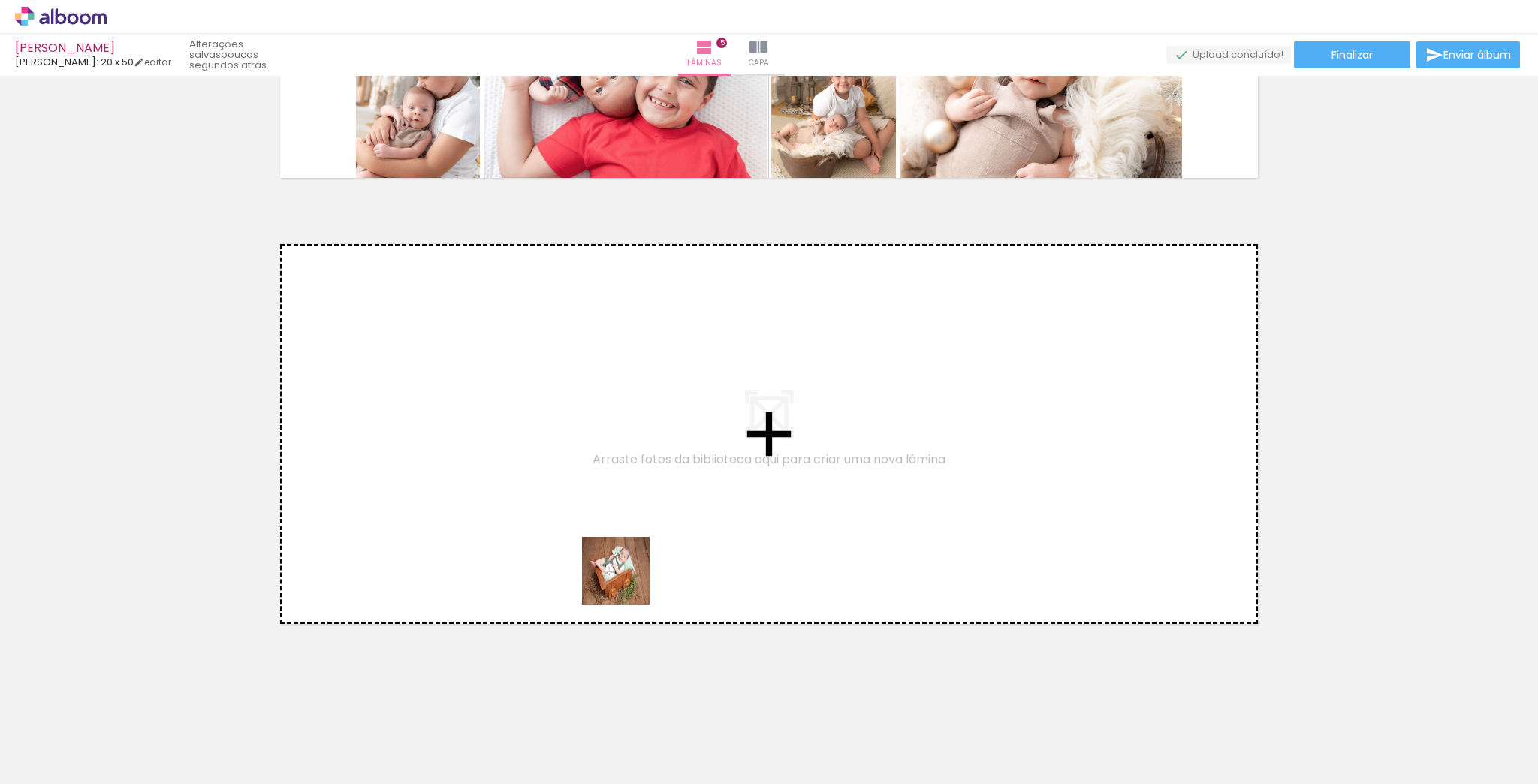
drag, startPoint x: 661, startPoint y: 634, endPoint x: 529, endPoint y: 432, distance: 241.3
click at [529, 432] on quentale-workspace at bounding box center [769, 392] width 1538 height 784
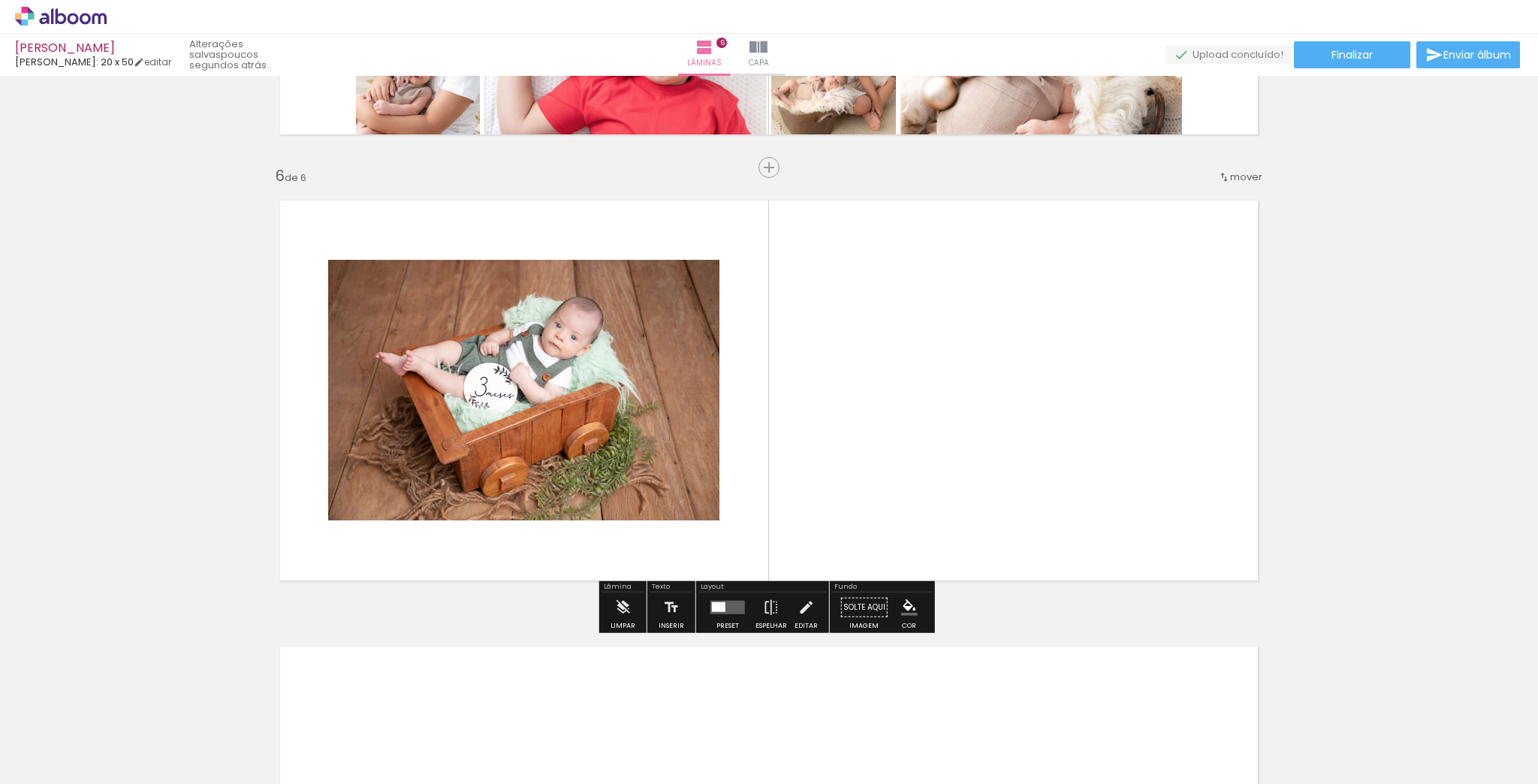
scroll to position [2170, 0]
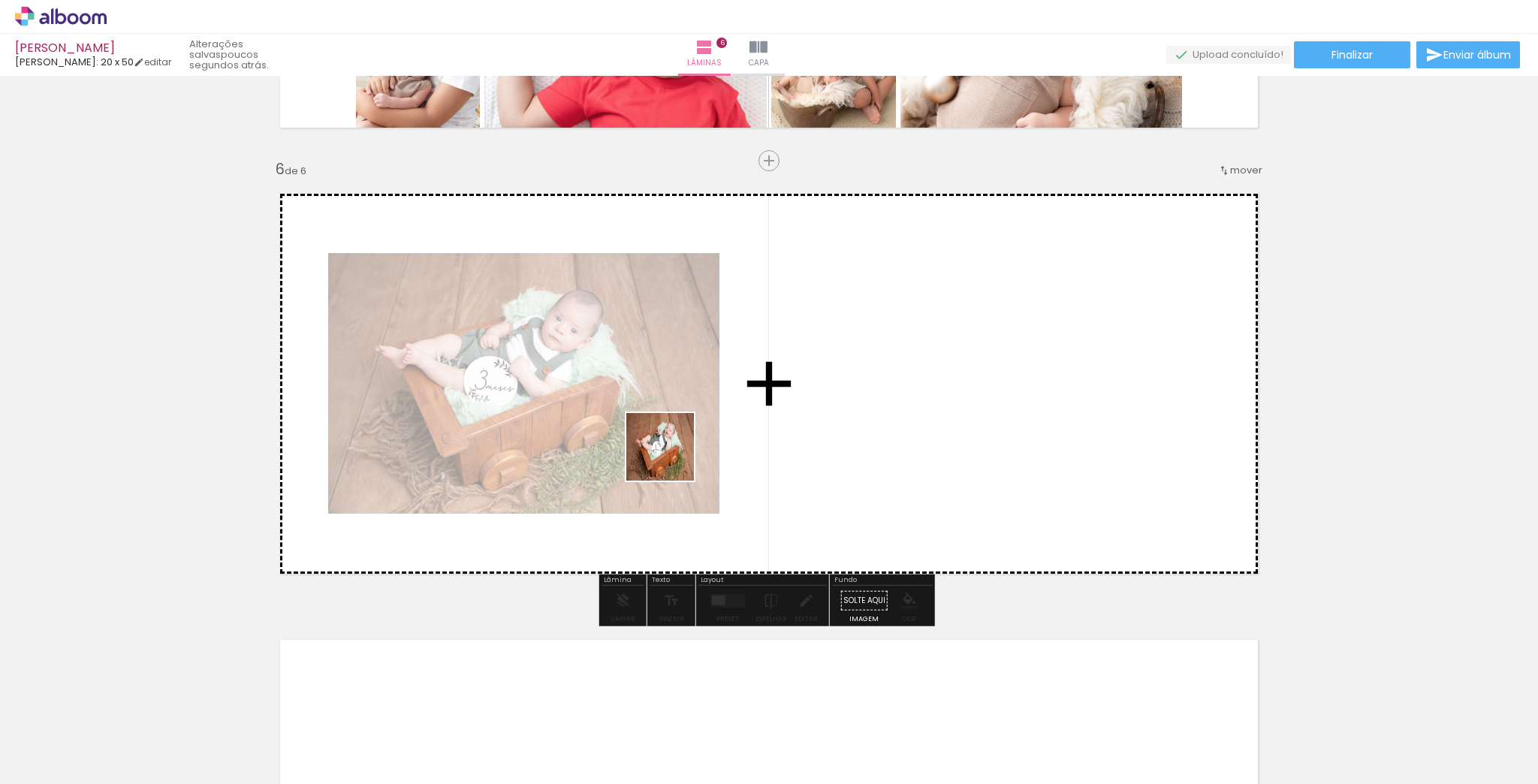
drag, startPoint x: 812, startPoint y: 742, endPoint x: 644, endPoint y: 408, distance: 373.9
click at [644, 408] on quentale-workspace at bounding box center [769, 392] width 1538 height 784
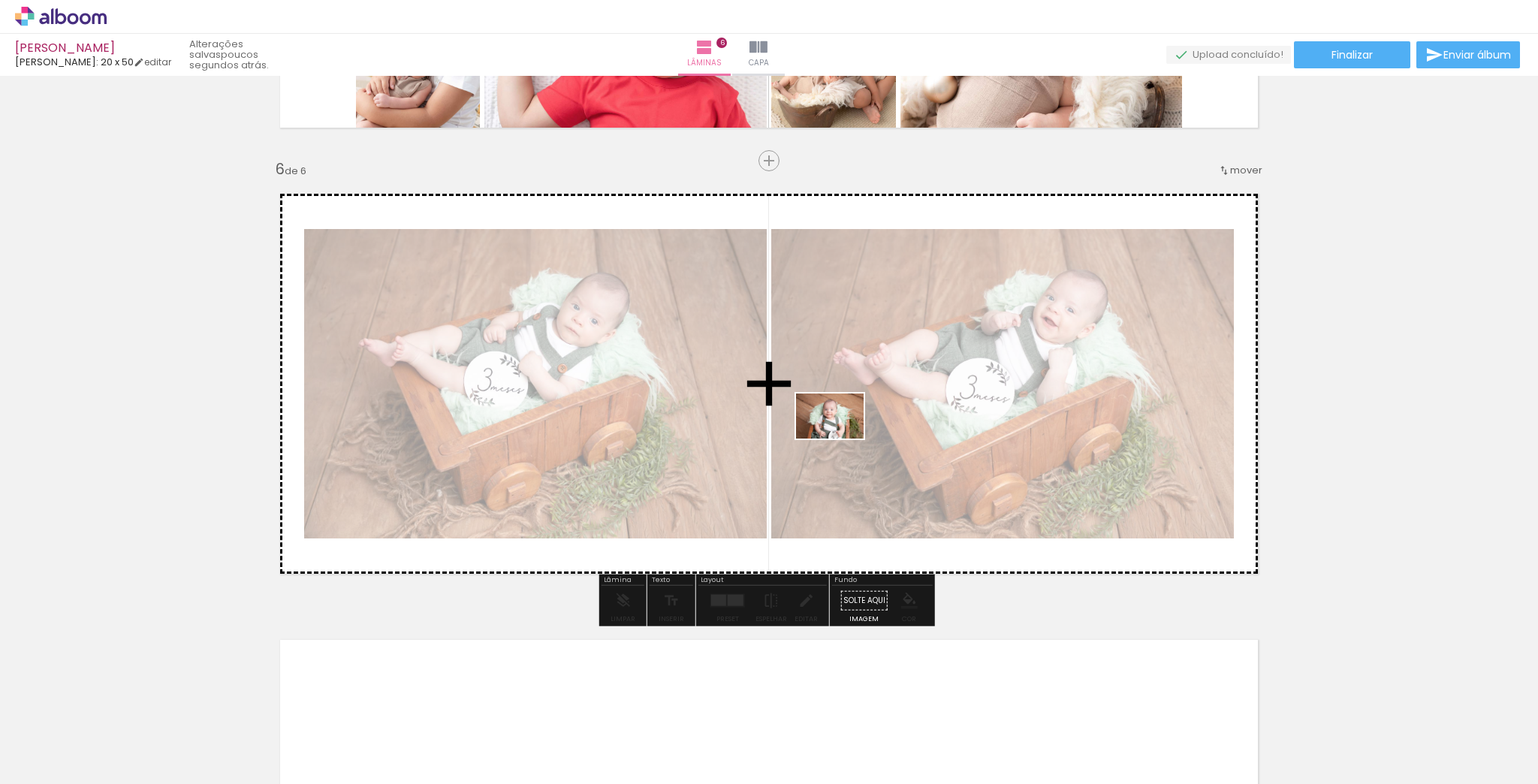
drag, startPoint x: 892, startPoint y: 726, endPoint x: 841, endPoint y: 438, distance: 292.5
click at [841, 438] on quentale-workspace at bounding box center [769, 392] width 1538 height 784
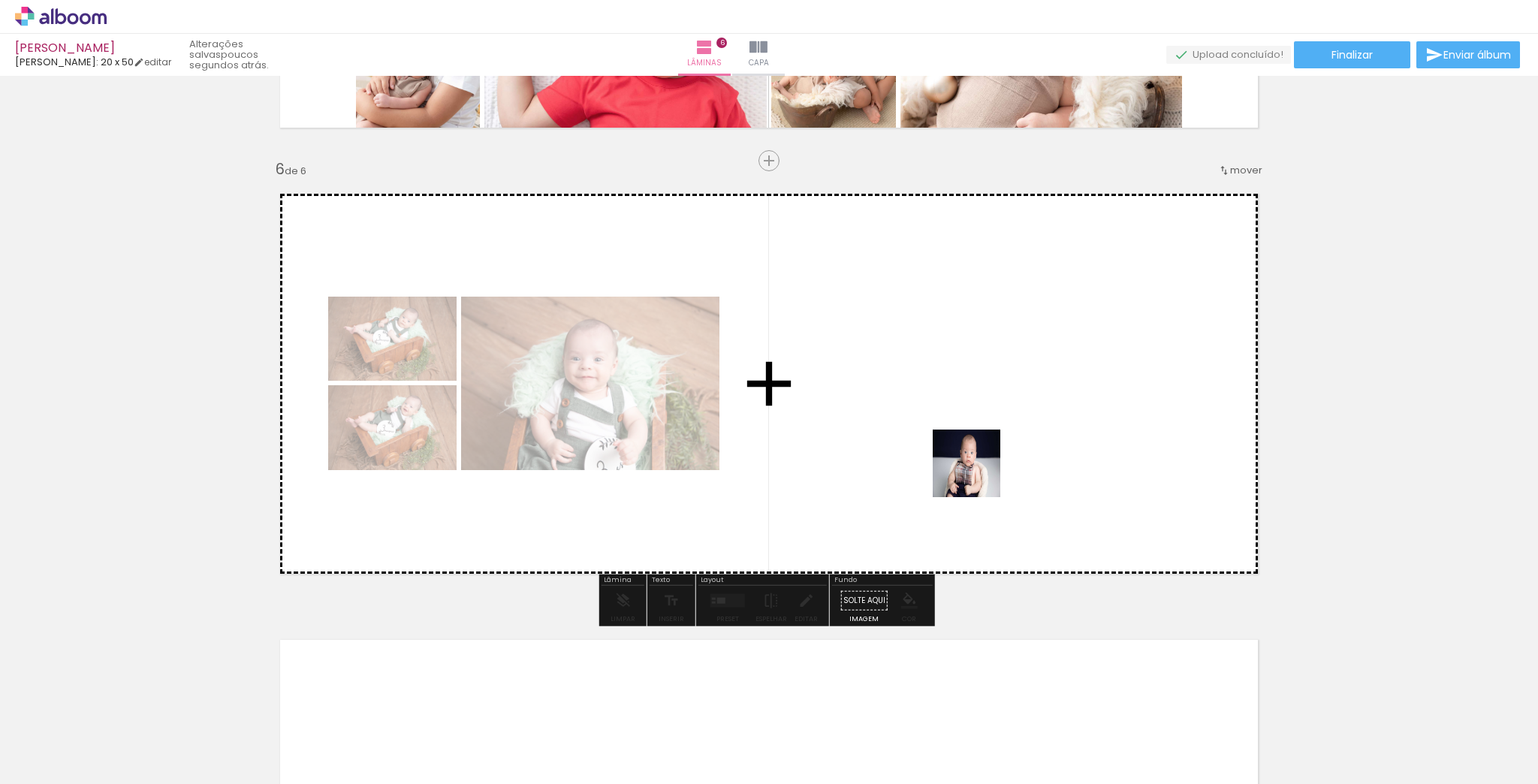
drag, startPoint x: 978, startPoint y: 474, endPoint x: 972, endPoint y: 406, distance: 68.3
click at [972, 406] on quentale-workspace at bounding box center [769, 392] width 1538 height 784
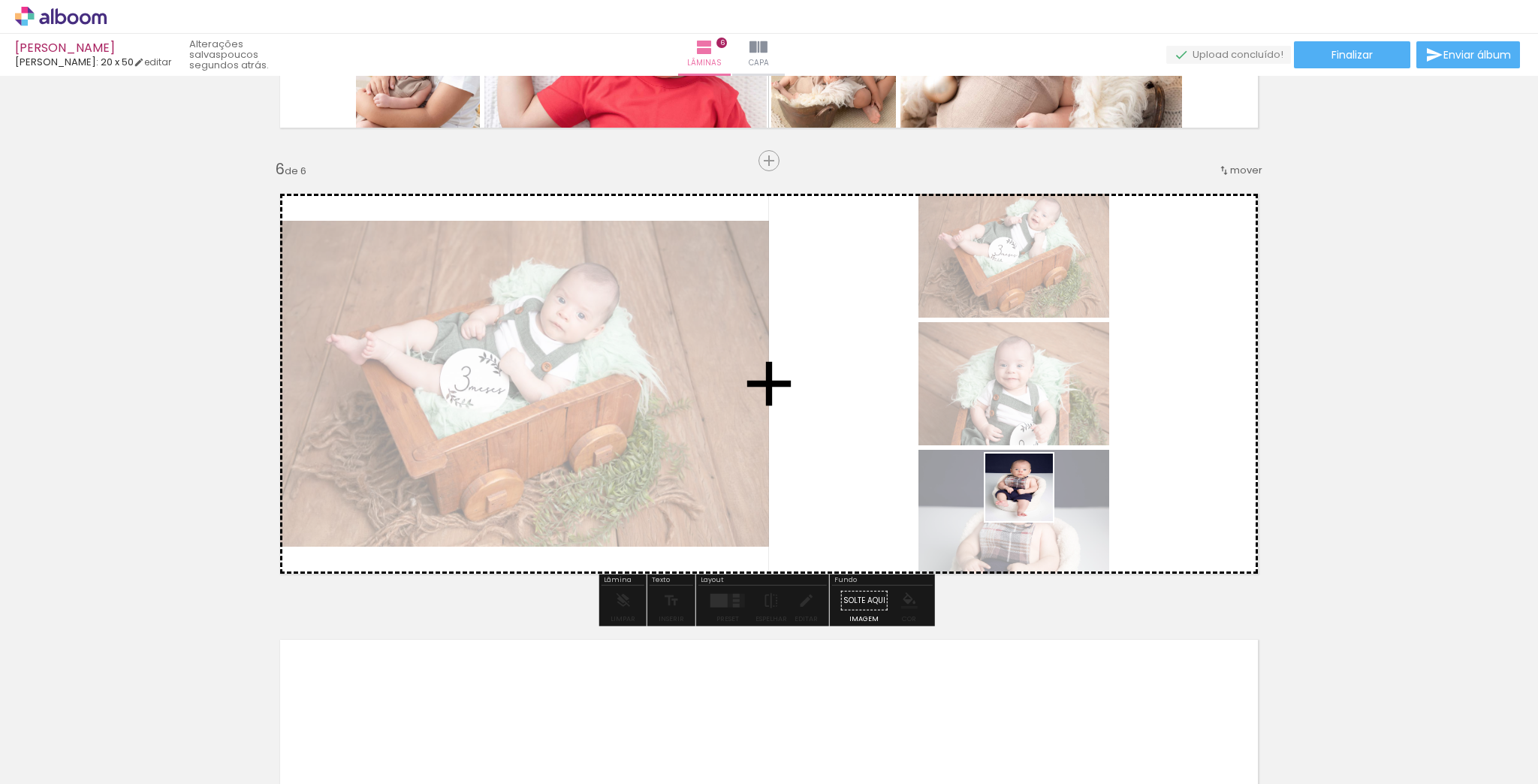
drag, startPoint x: 1069, startPoint y: 742, endPoint x: 1049, endPoint y: 528, distance: 214.9
click at [1031, 489] on quentale-workspace at bounding box center [769, 392] width 1538 height 784
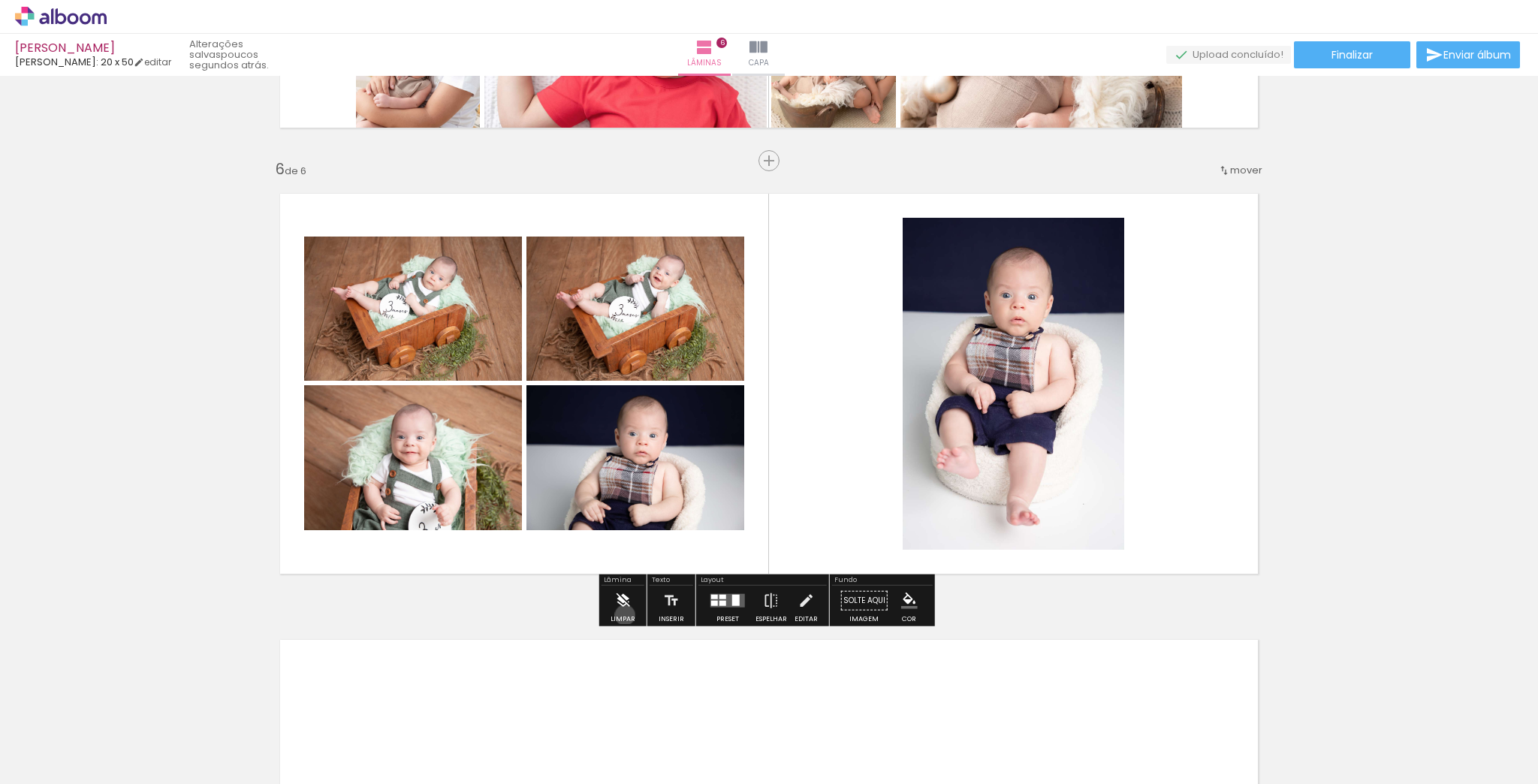
click at [625, 616] on div "Limpar" at bounding box center [623, 619] width 25 height 7
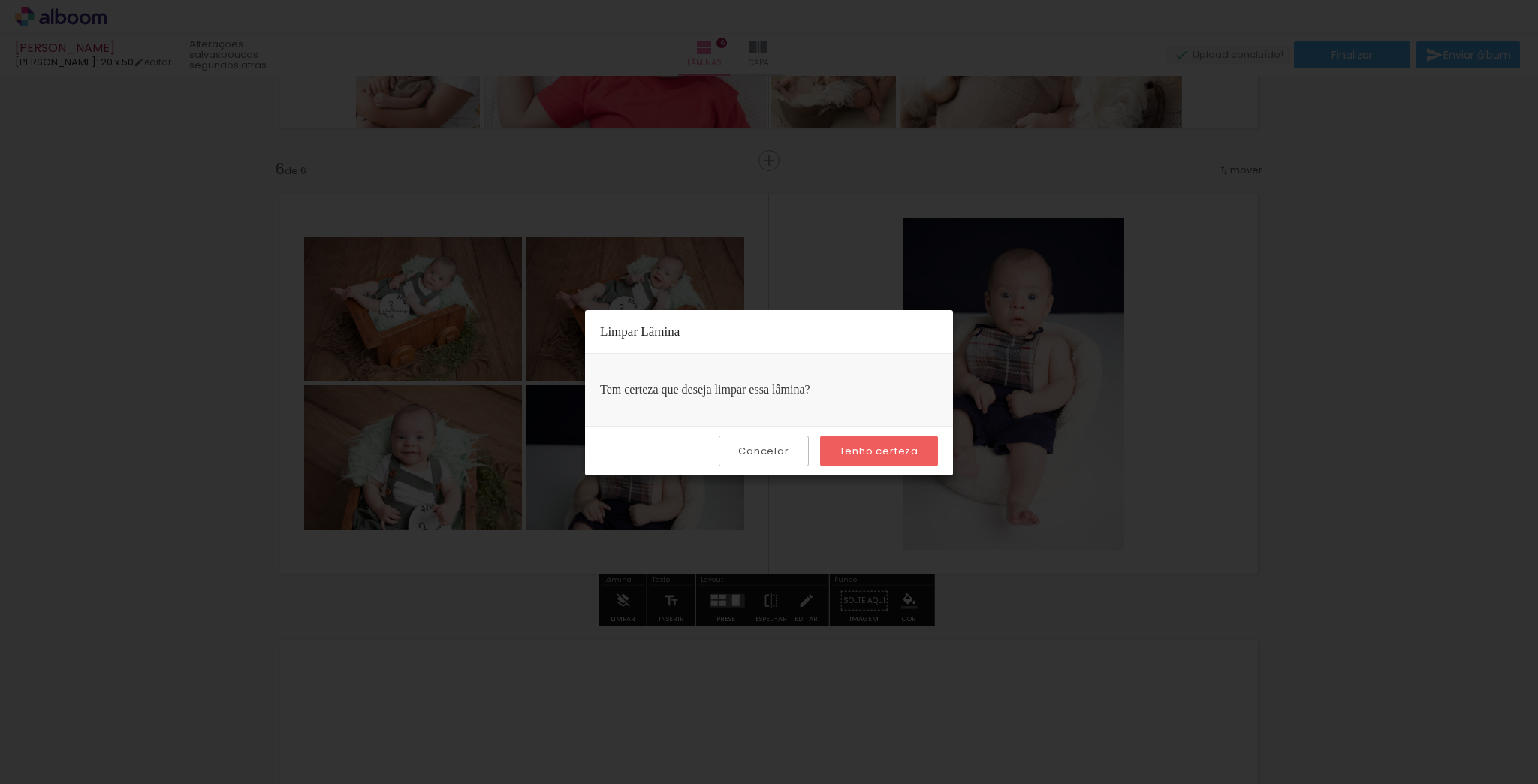
click at [0, 0] on slot "Tenho certeza" at bounding box center [0, 0] width 0 height 0
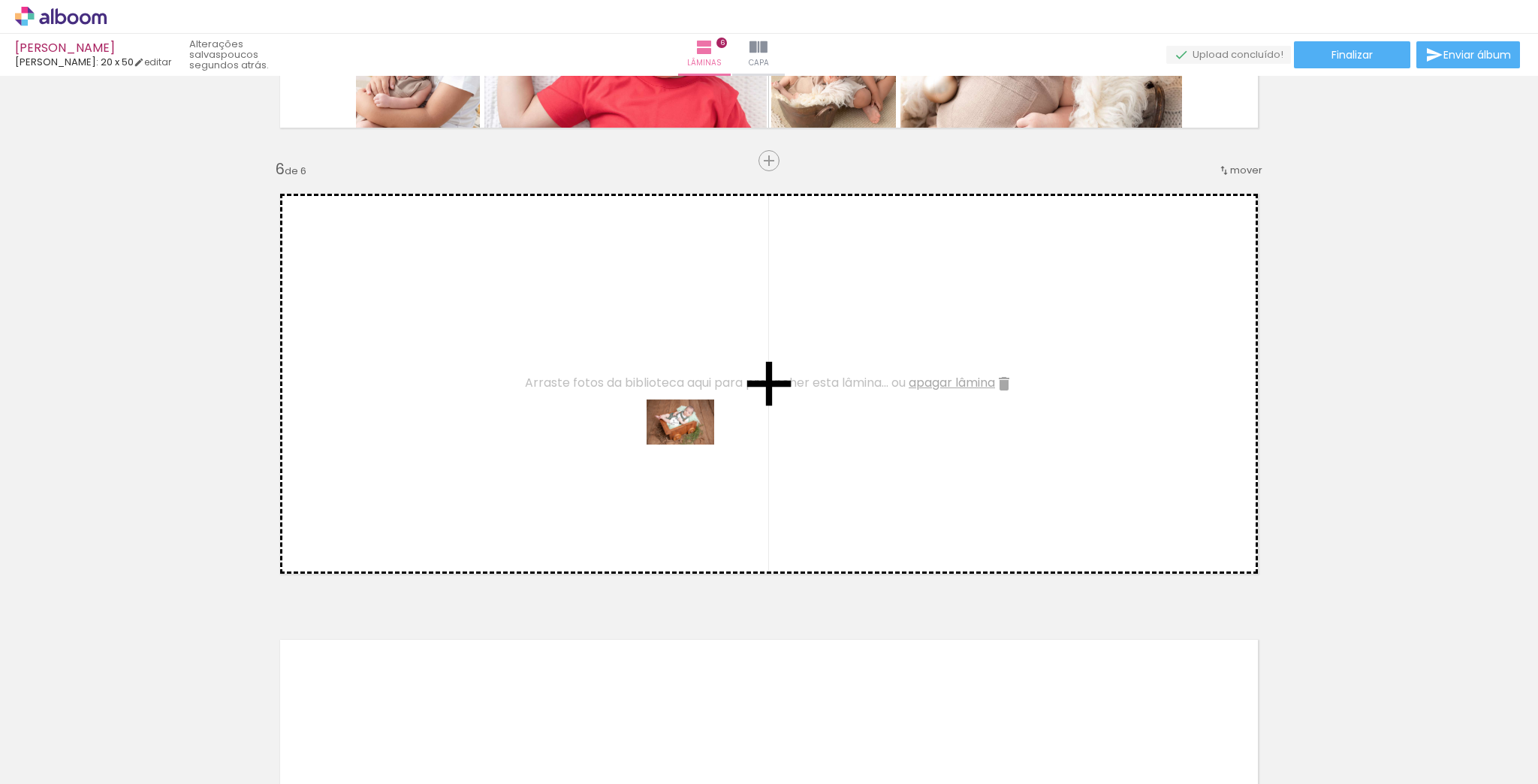
drag, startPoint x: 730, startPoint y: 740, endPoint x: 773, endPoint y: 576, distance: 169.5
click at [676, 402] on quentale-workspace at bounding box center [769, 392] width 1538 height 784
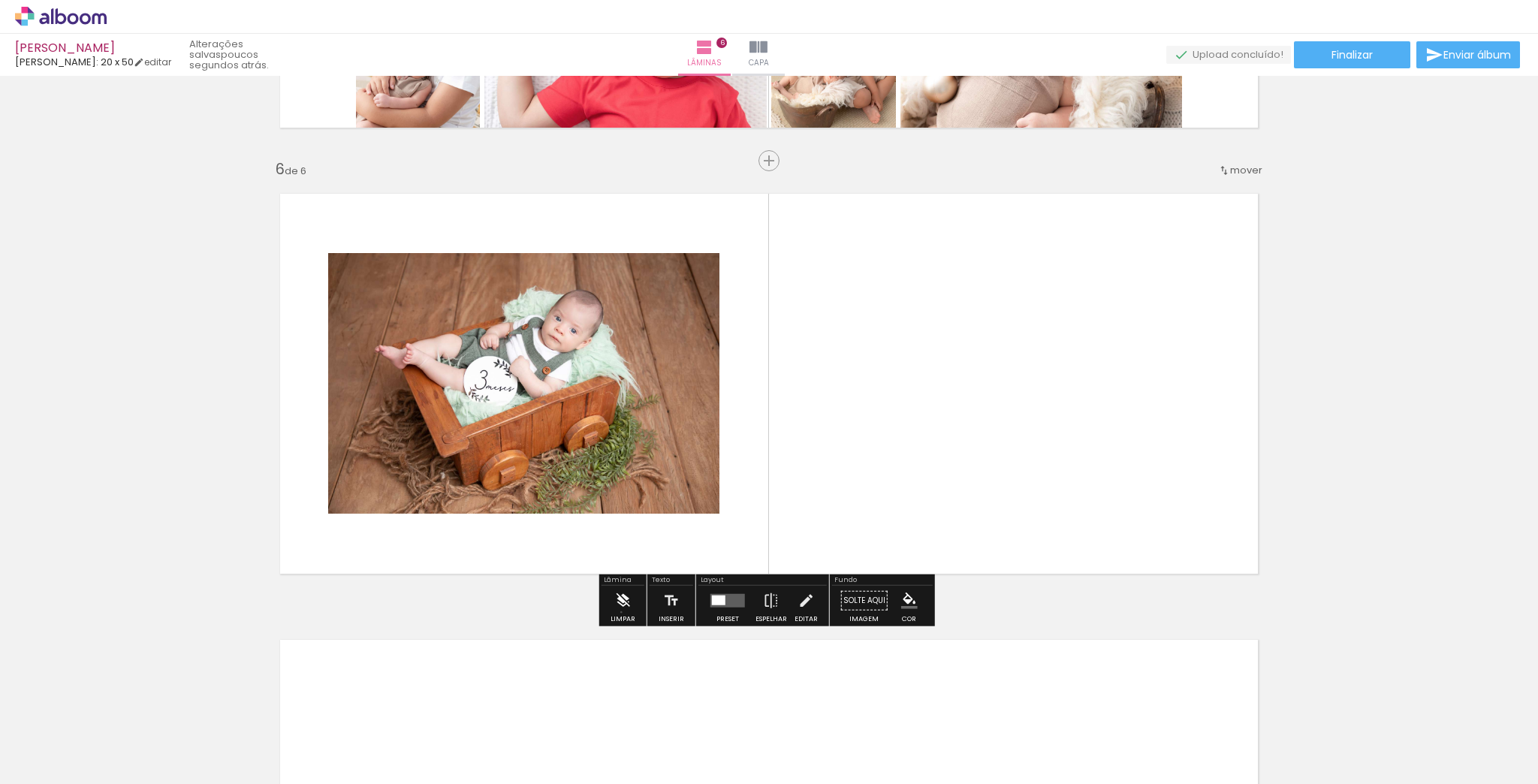
click at [622, 611] on iron-icon at bounding box center [622, 601] width 17 height 30
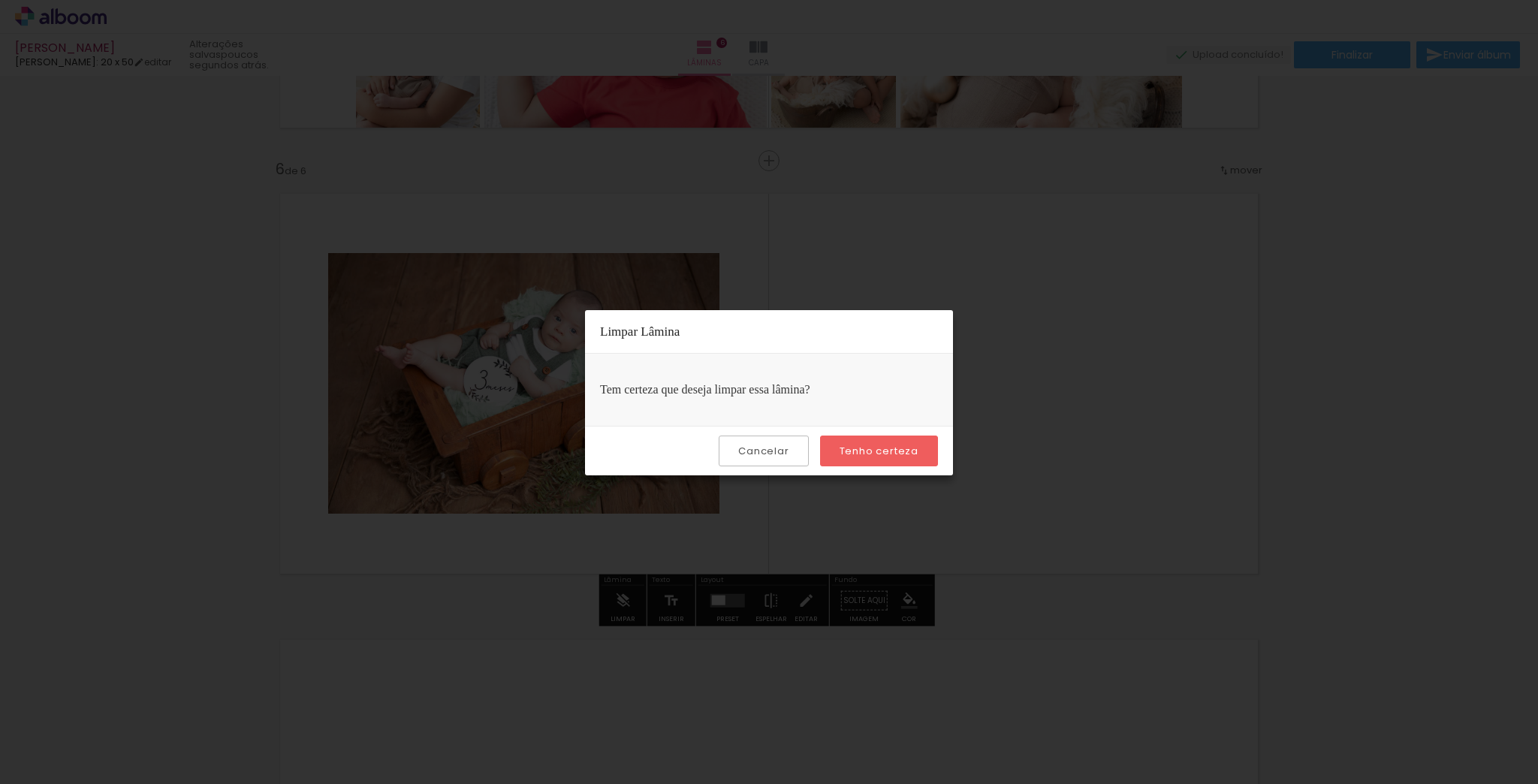
click at [0, 0] on slot "Tenho certeza" at bounding box center [0, 0] width 0 height 0
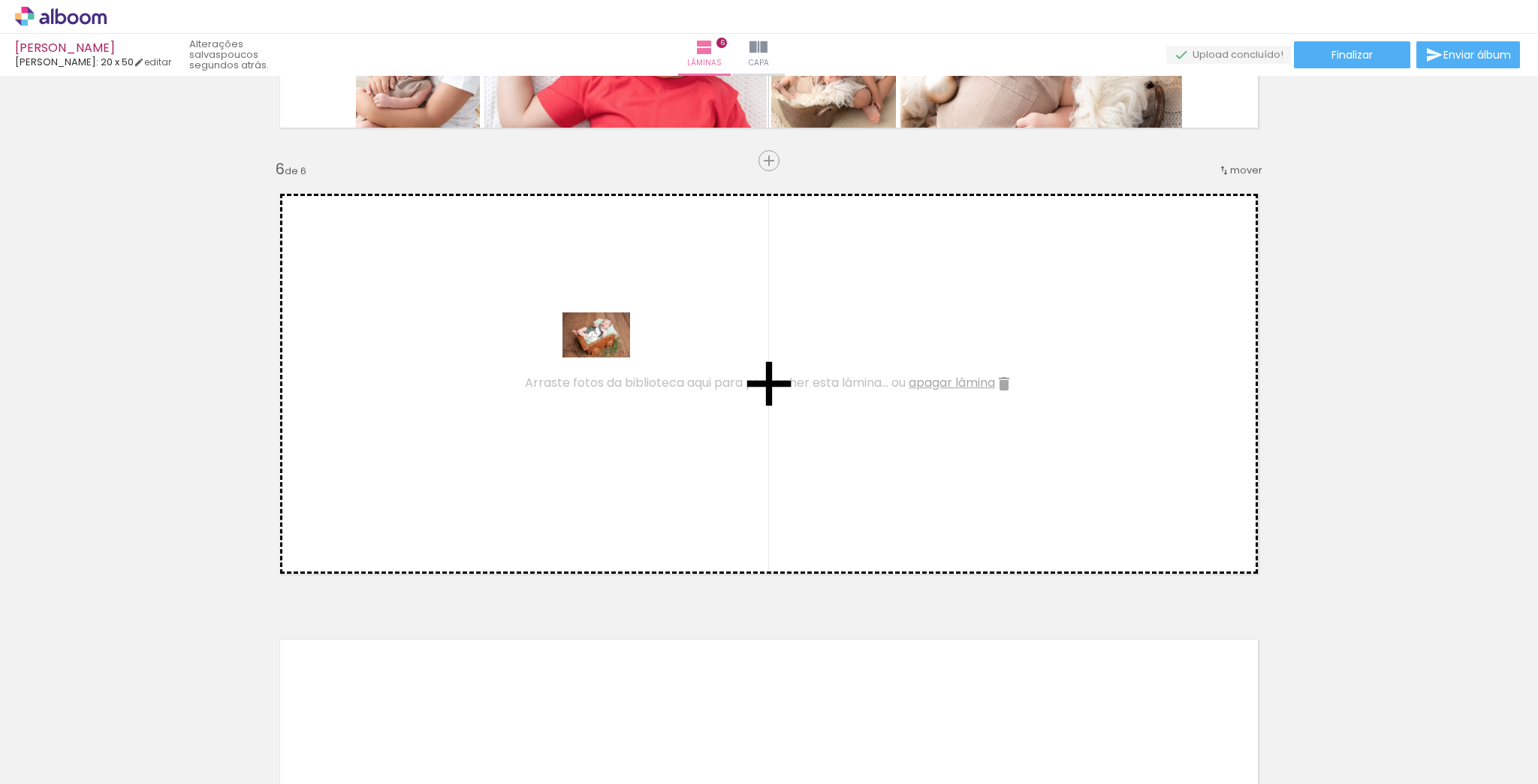
drag, startPoint x: 822, startPoint y: 739, endPoint x: 607, endPoint y: 357, distance: 438.3
click at [607, 357] on quentale-workspace at bounding box center [769, 392] width 1538 height 784
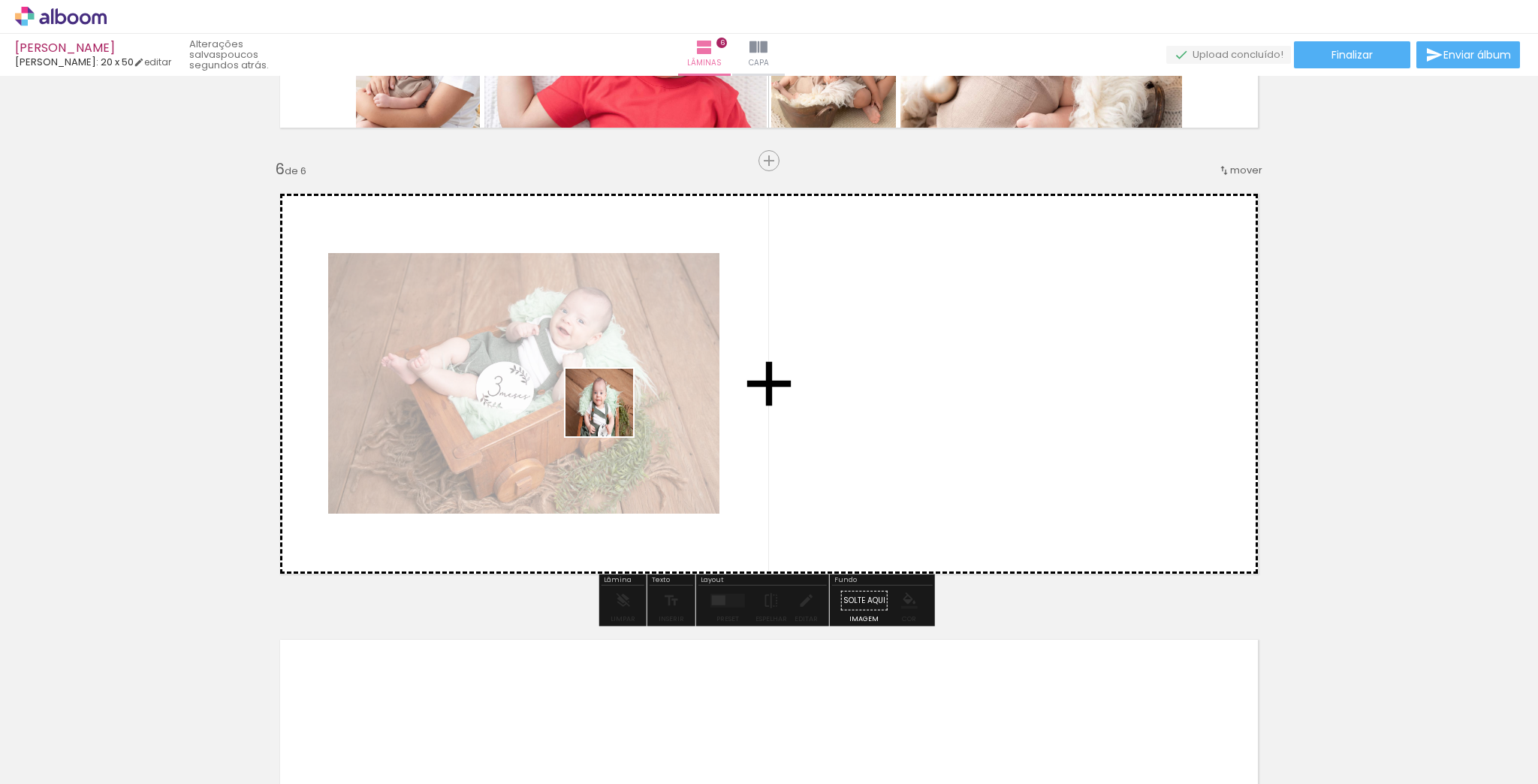
drag, startPoint x: 900, startPoint y: 730, endPoint x: 610, endPoint y: 411, distance: 431.1
click at [610, 411] on quentale-workspace at bounding box center [769, 392] width 1538 height 784
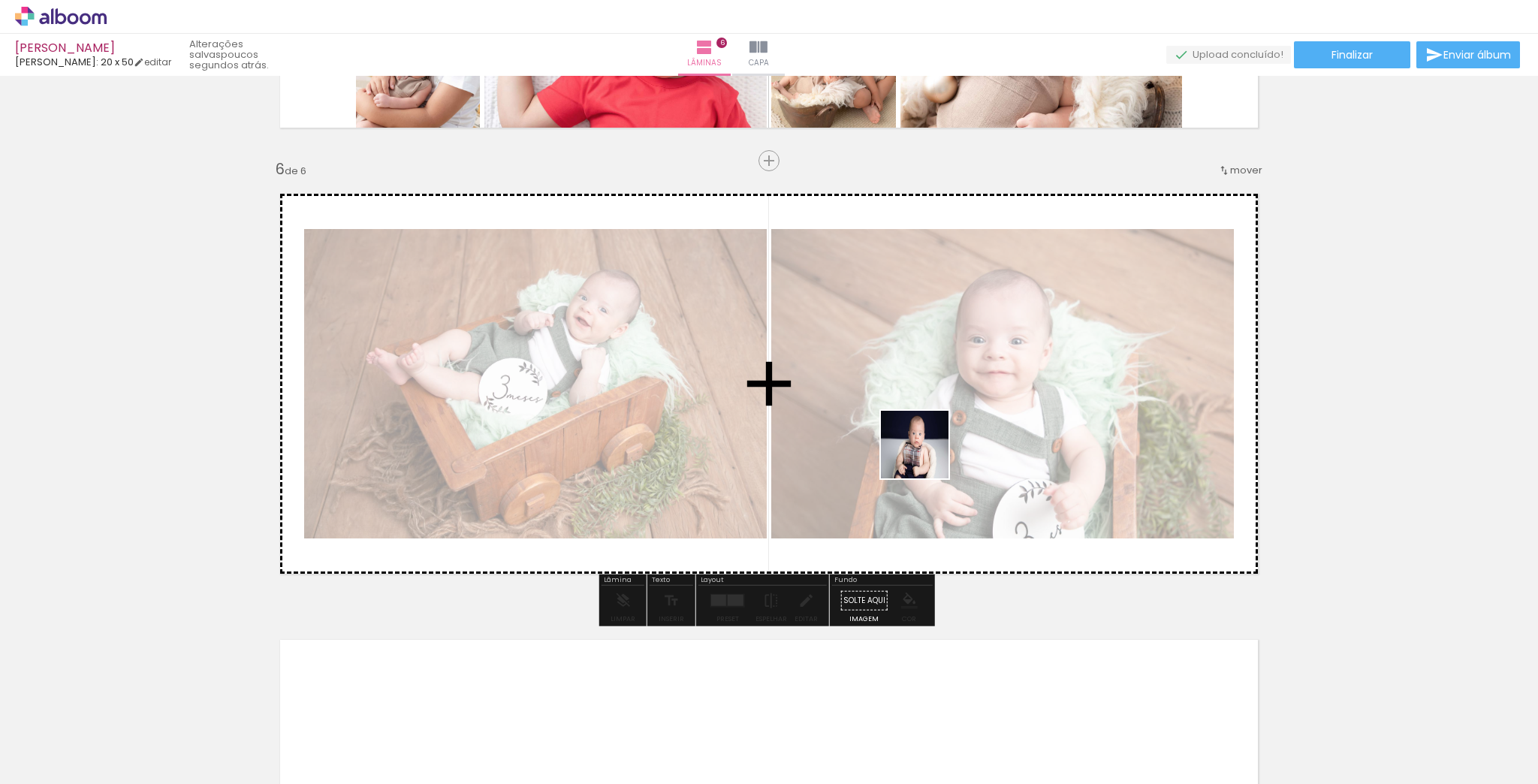
drag, startPoint x: 980, startPoint y: 742, endPoint x: 957, endPoint y: 483, distance: 260.0
click at [926, 419] on quentale-workspace at bounding box center [769, 392] width 1538 height 784
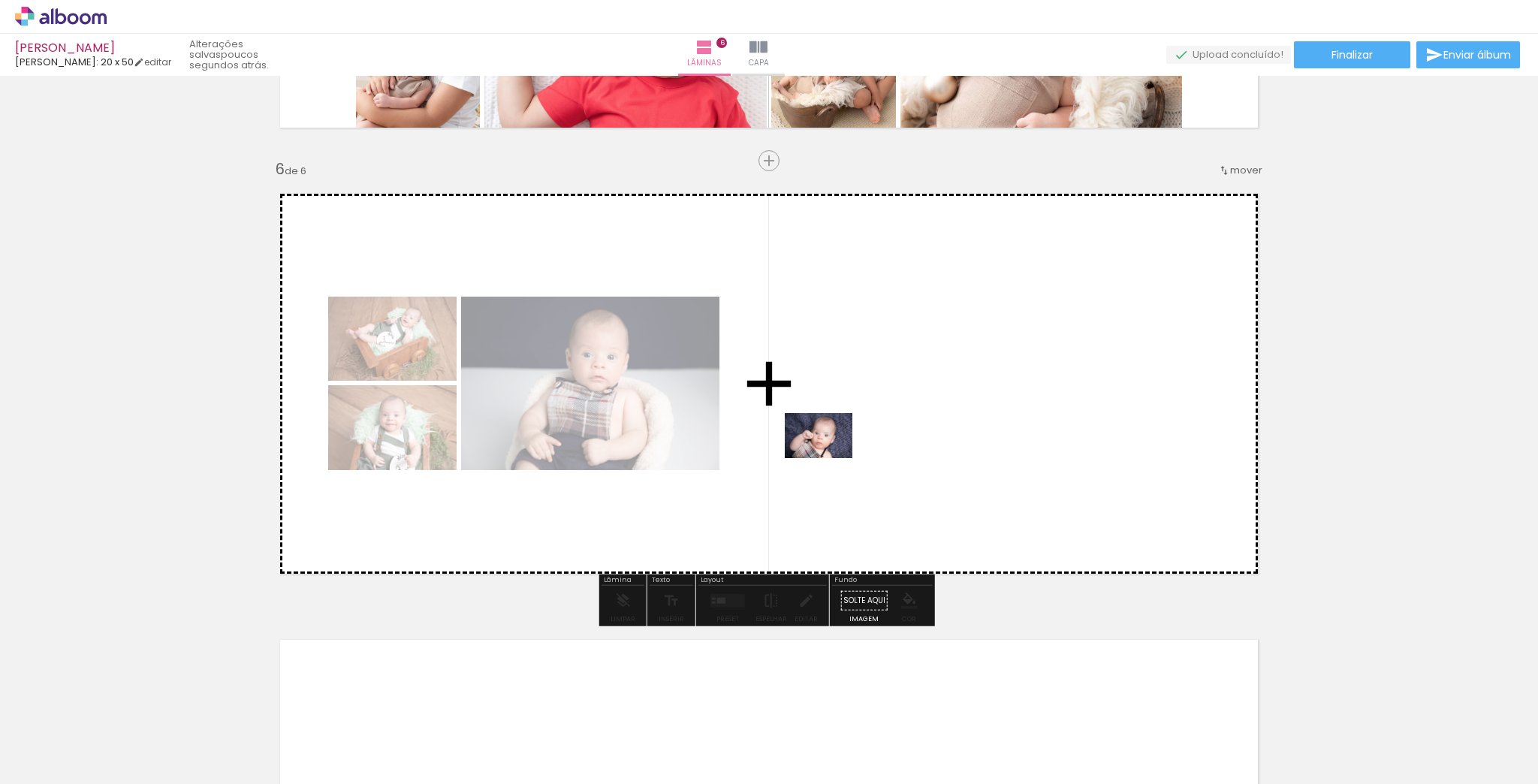
drag, startPoint x: 1323, startPoint y: 749, endPoint x: 885, endPoint y: 507, distance: 500.4
click at [814, 444] on quentale-workspace at bounding box center [769, 392] width 1538 height 784
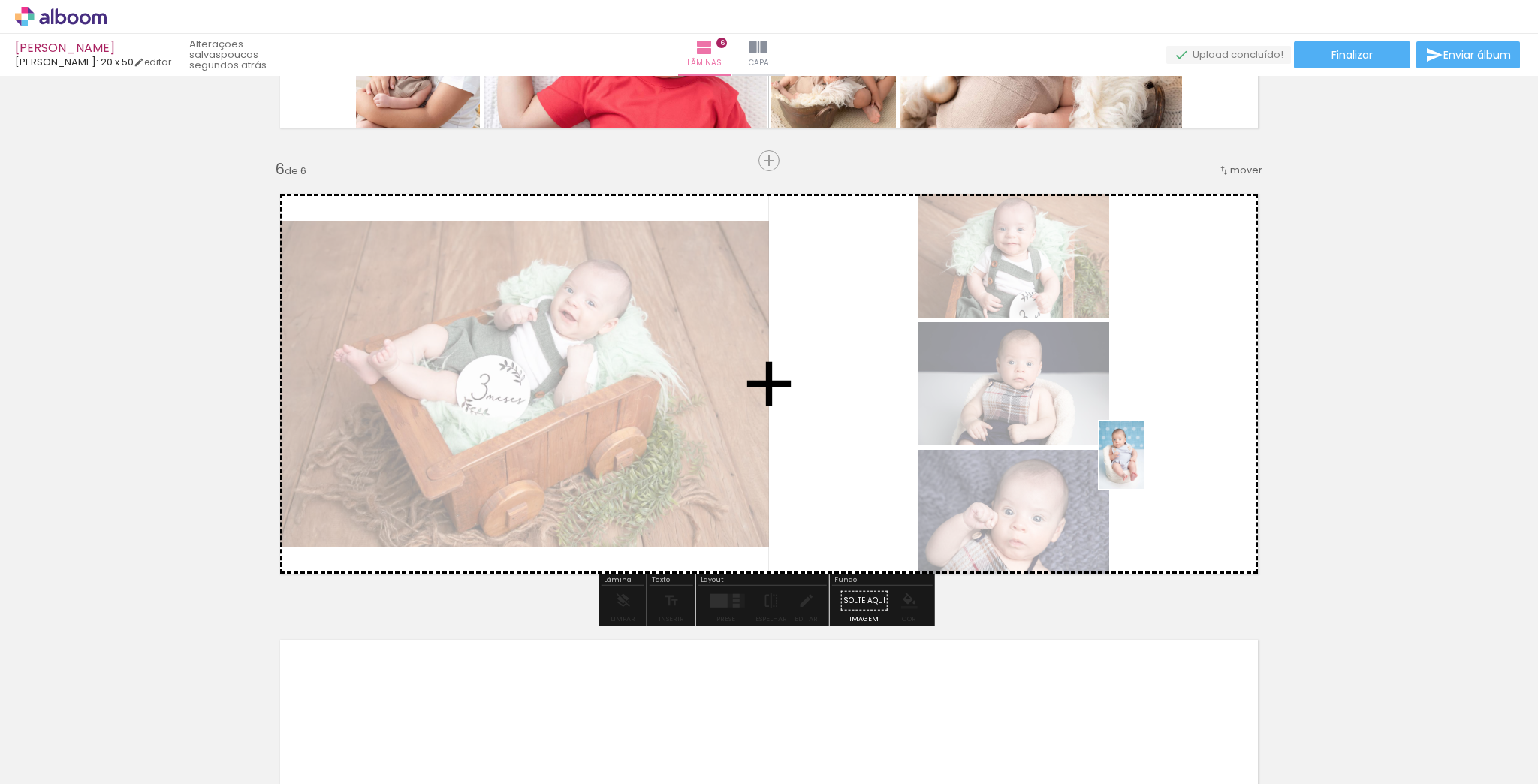
drag, startPoint x: 1397, startPoint y: 748, endPoint x: 1170, endPoint y: 483, distance: 348.9
click at [1156, 465] on quentale-workspace at bounding box center [769, 392] width 1538 height 784
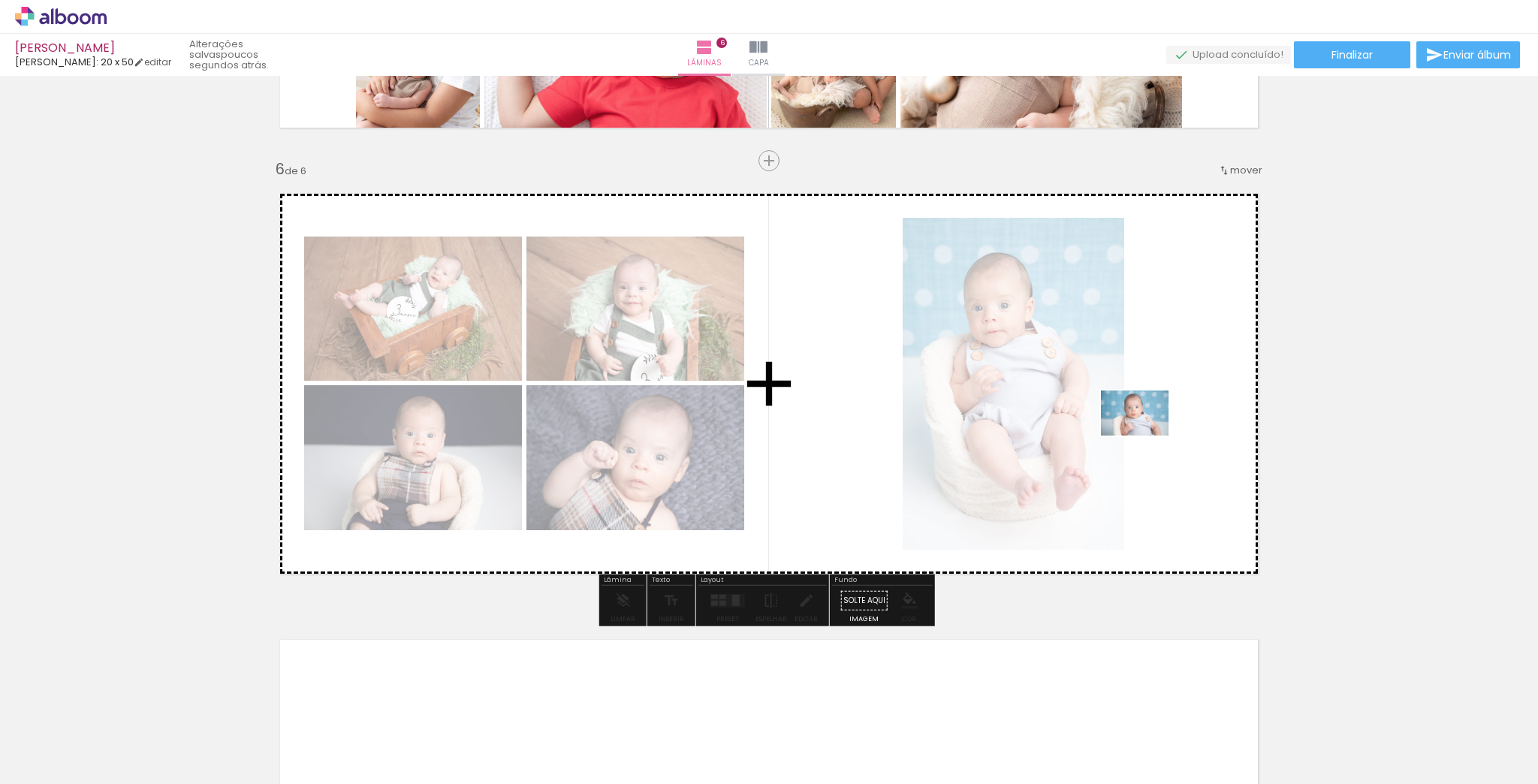
drag, startPoint x: 1490, startPoint y: 742, endPoint x: 1147, endPoint y: 431, distance: 463.0
click at [1147, 431] on quentale-workspace at bounding box center [769, 392] width 1538 height 784
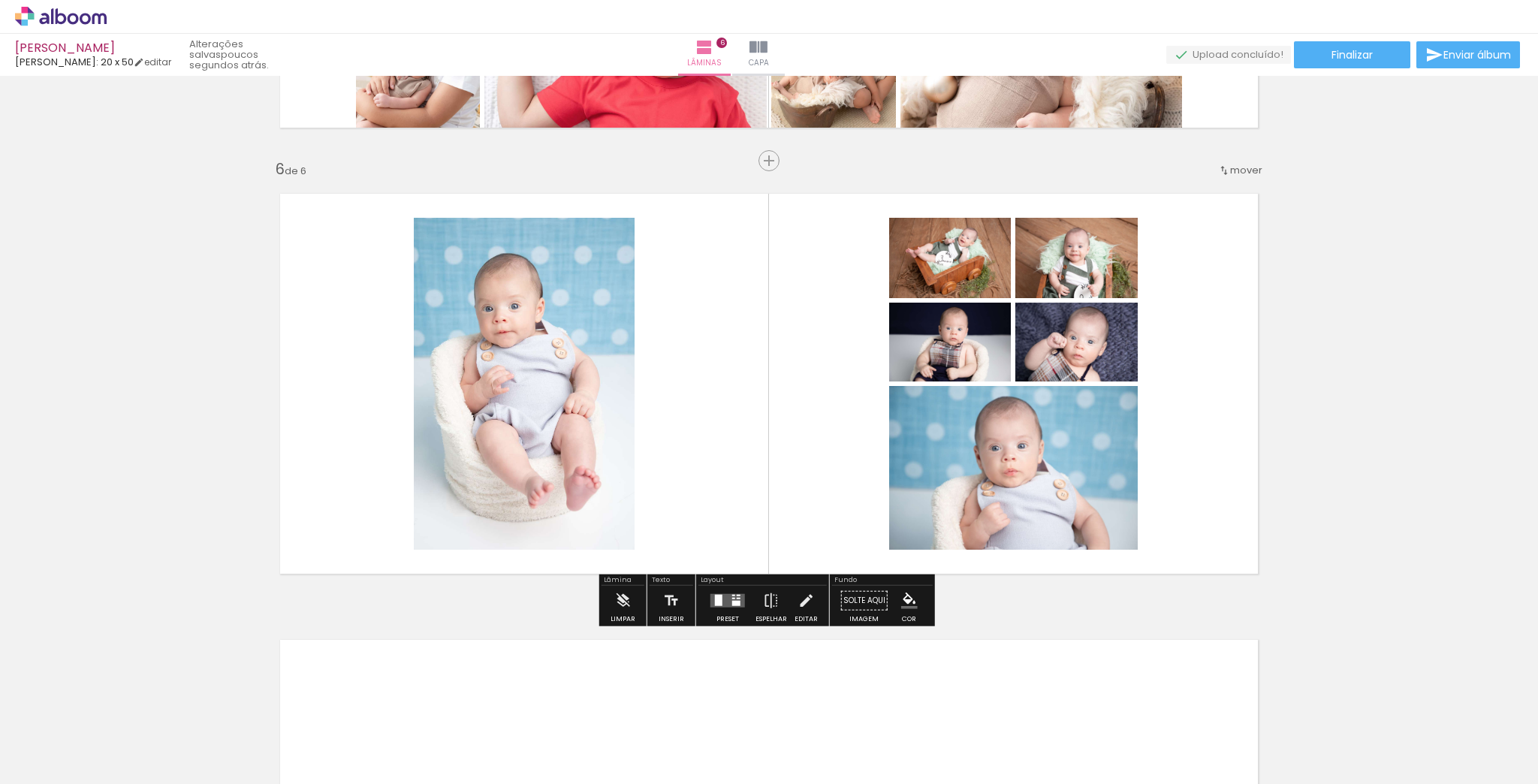
click at [726, 597] on quentale-layouter at bounding box center [728, 600] width 35 height 13
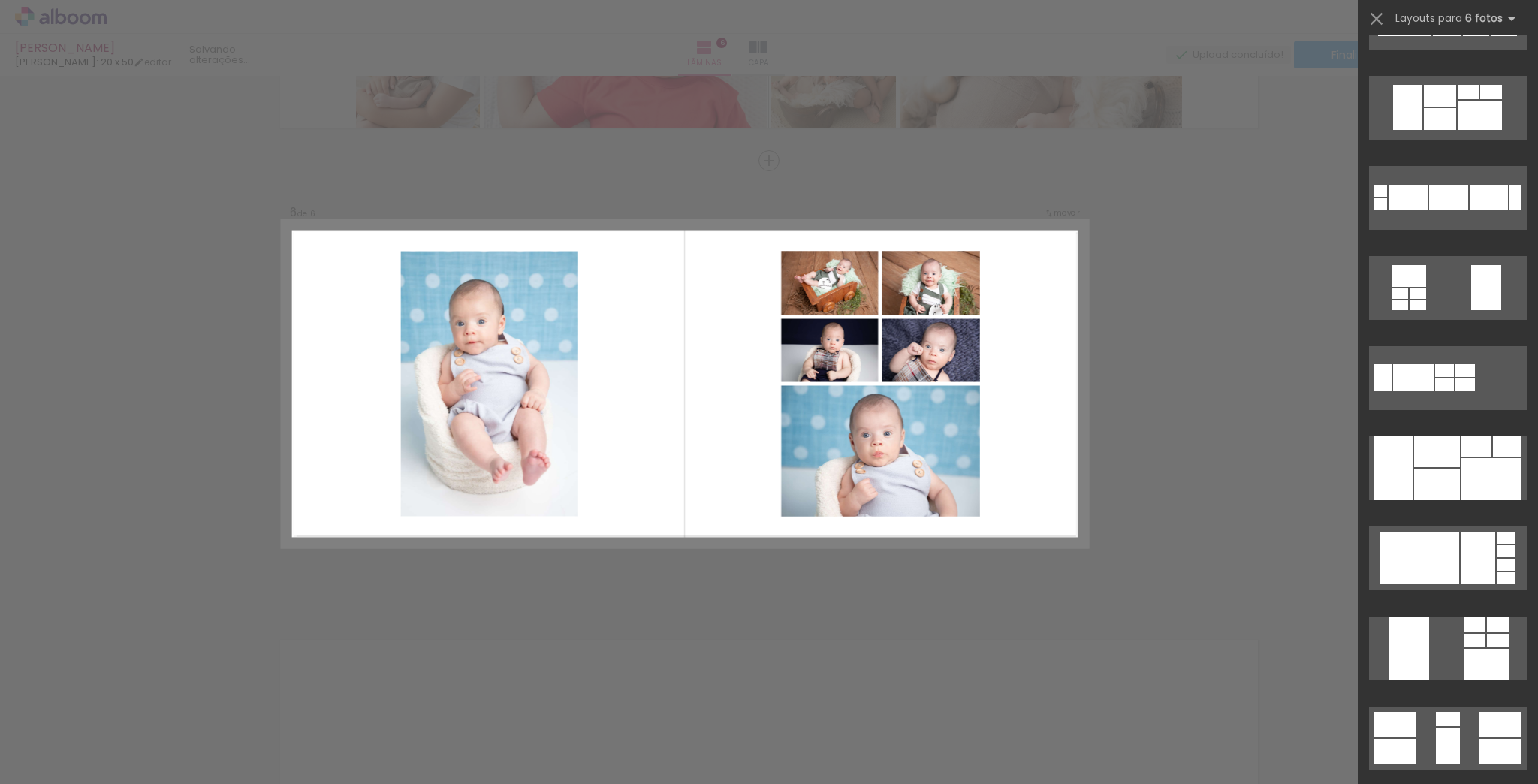
scroll to position [0, 0]
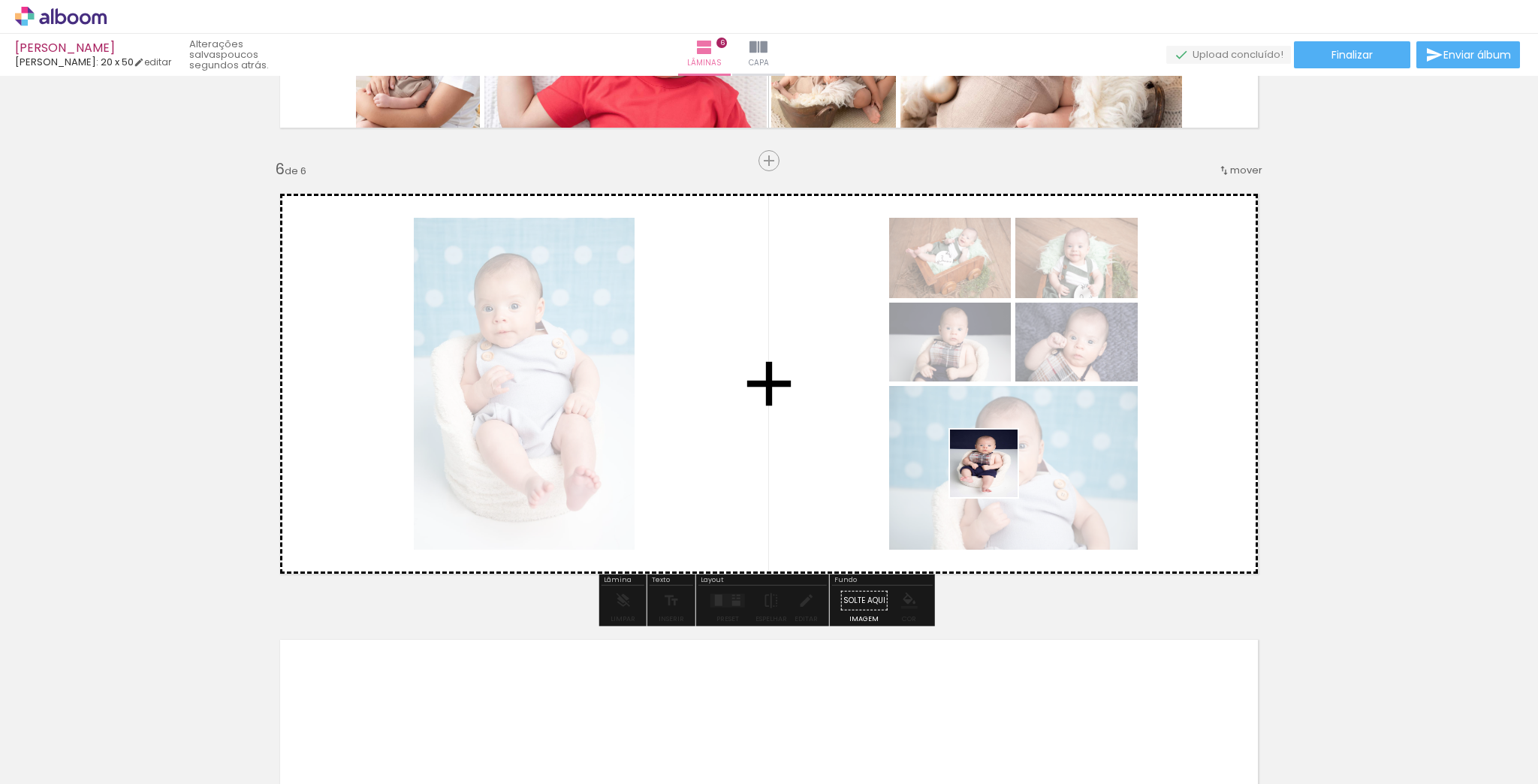
drag, startPoint x: 1020, startPoint y: 573, endPoint x: 994, endPoint y: 473, distance: 103.3
click at [994, 473] on quentale-workspace at bounding box center [769, 392] width 1538 height 784
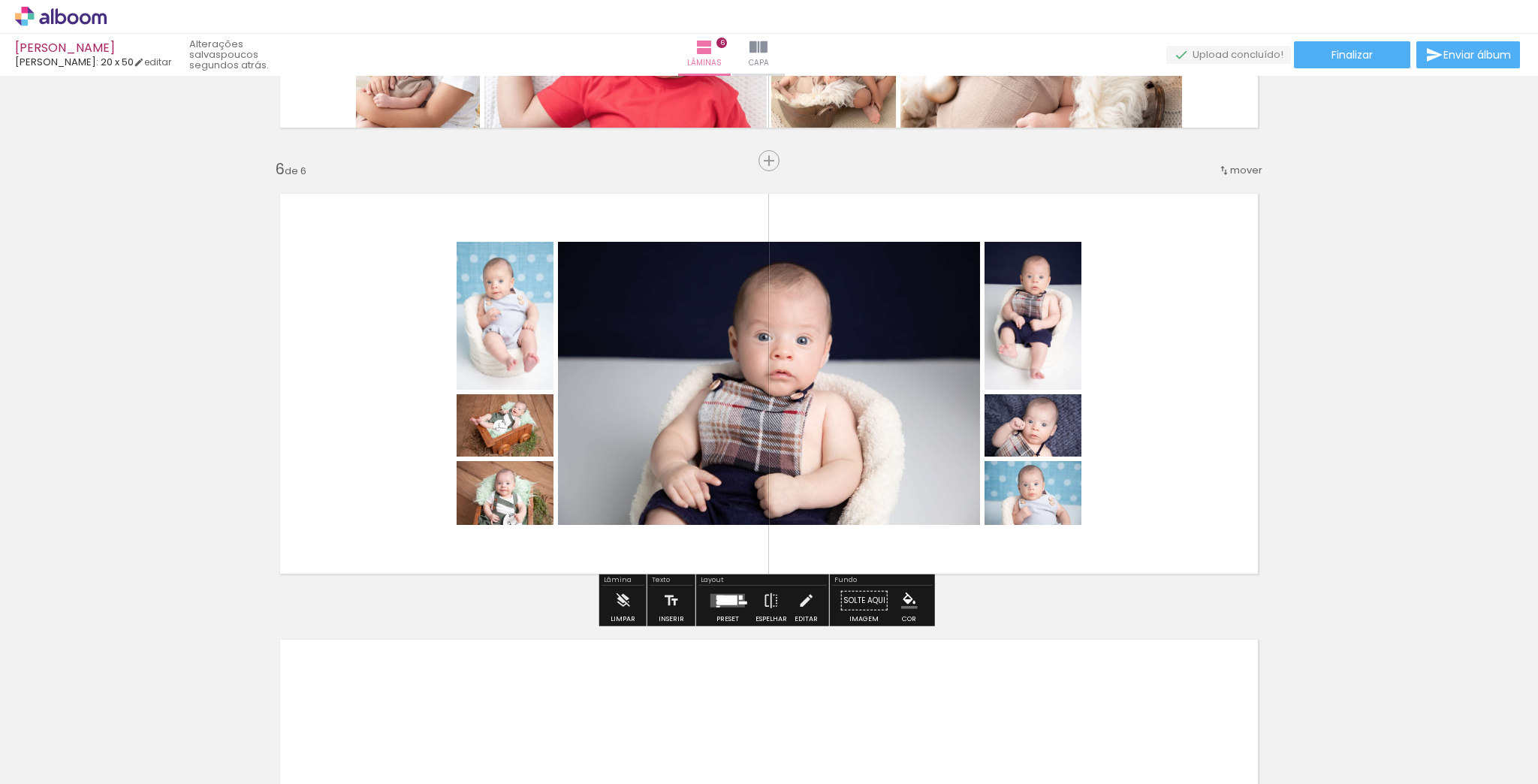
click at [721, 604] on quentale-layouter at bounding box center [728, 600] width 35 height 13
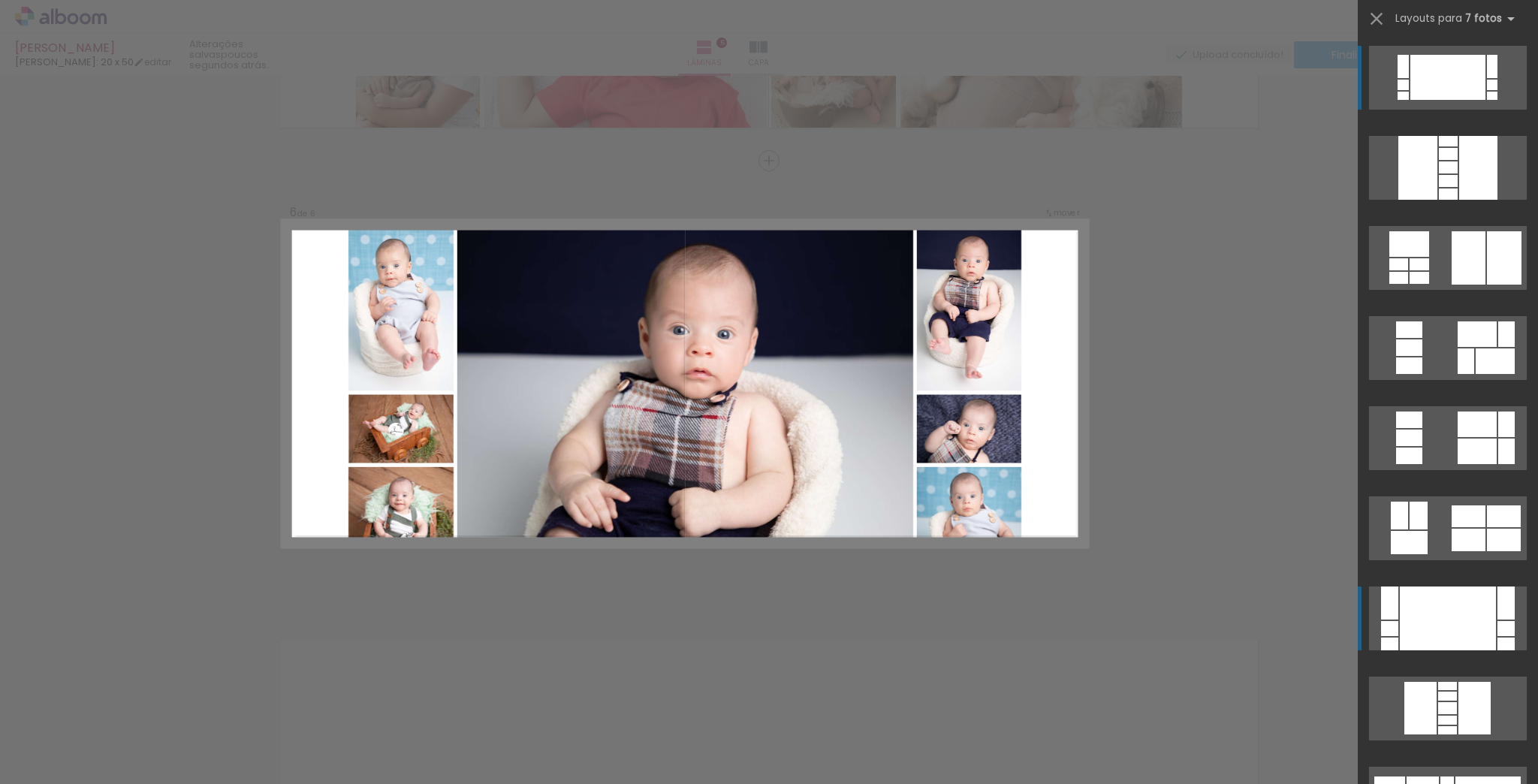
click at [1457, 595] on div at bounding box center [1448, 619] width 97 height 64
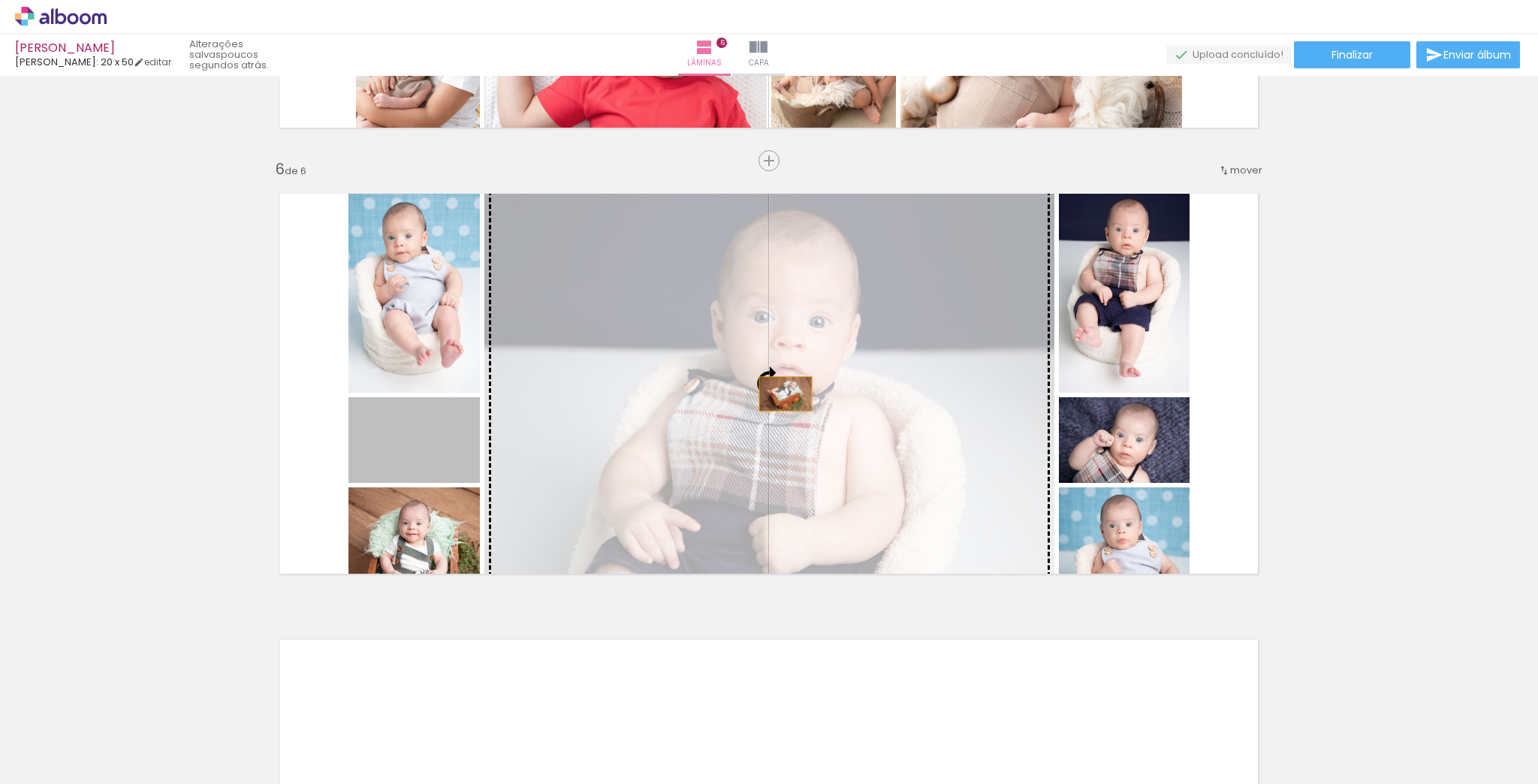
drag, startPoint x: 406, startPoint y: 438, endPoint x: 780, endPoint y: 394, distance: 376.6
click at [0, 0] on slot at bounding box center [0, 0] width 0 height 0
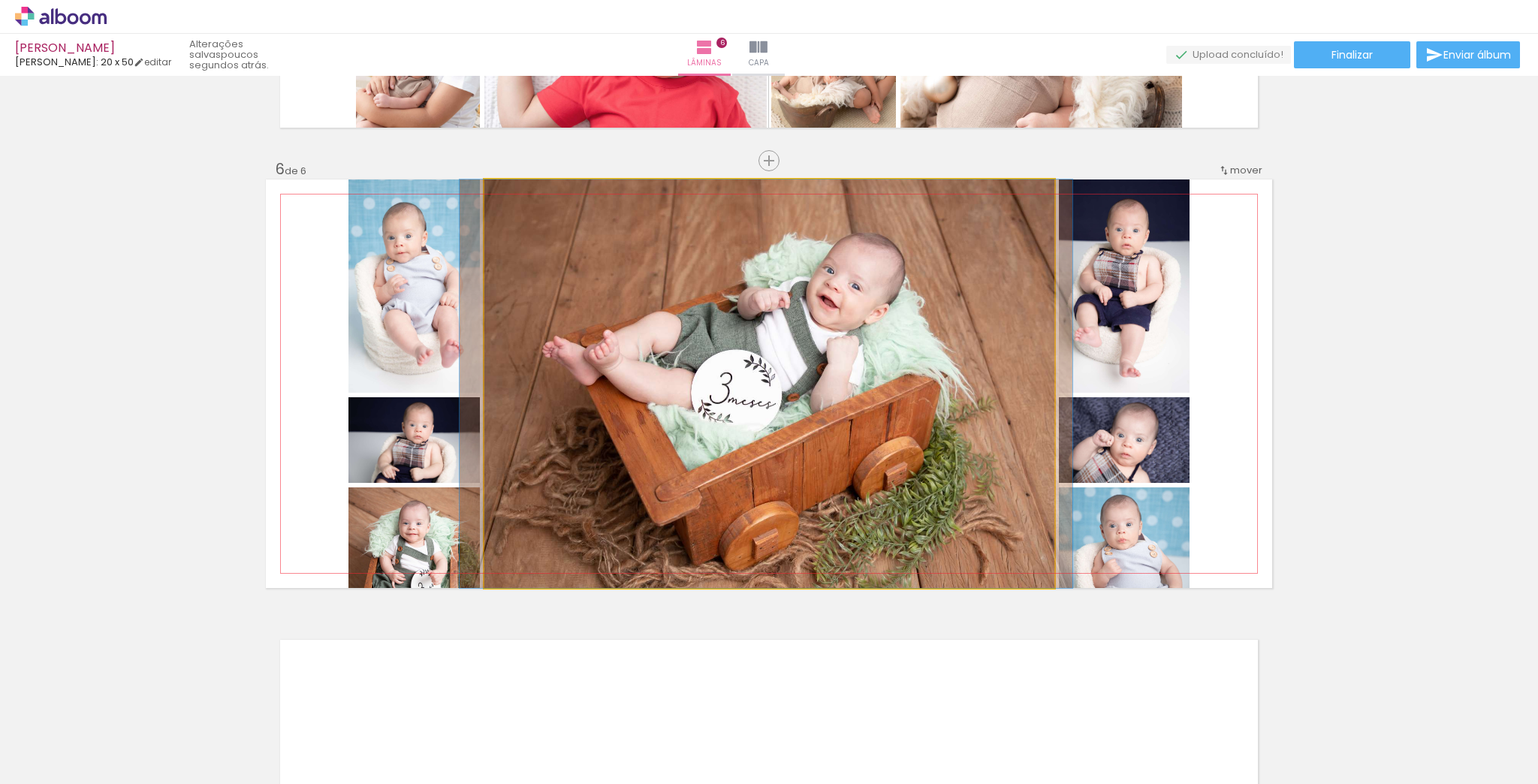
drag, startPoint x: 779, startPoint y: 396, endPoint x: 776, endPoint y: 380, distance: 16.3
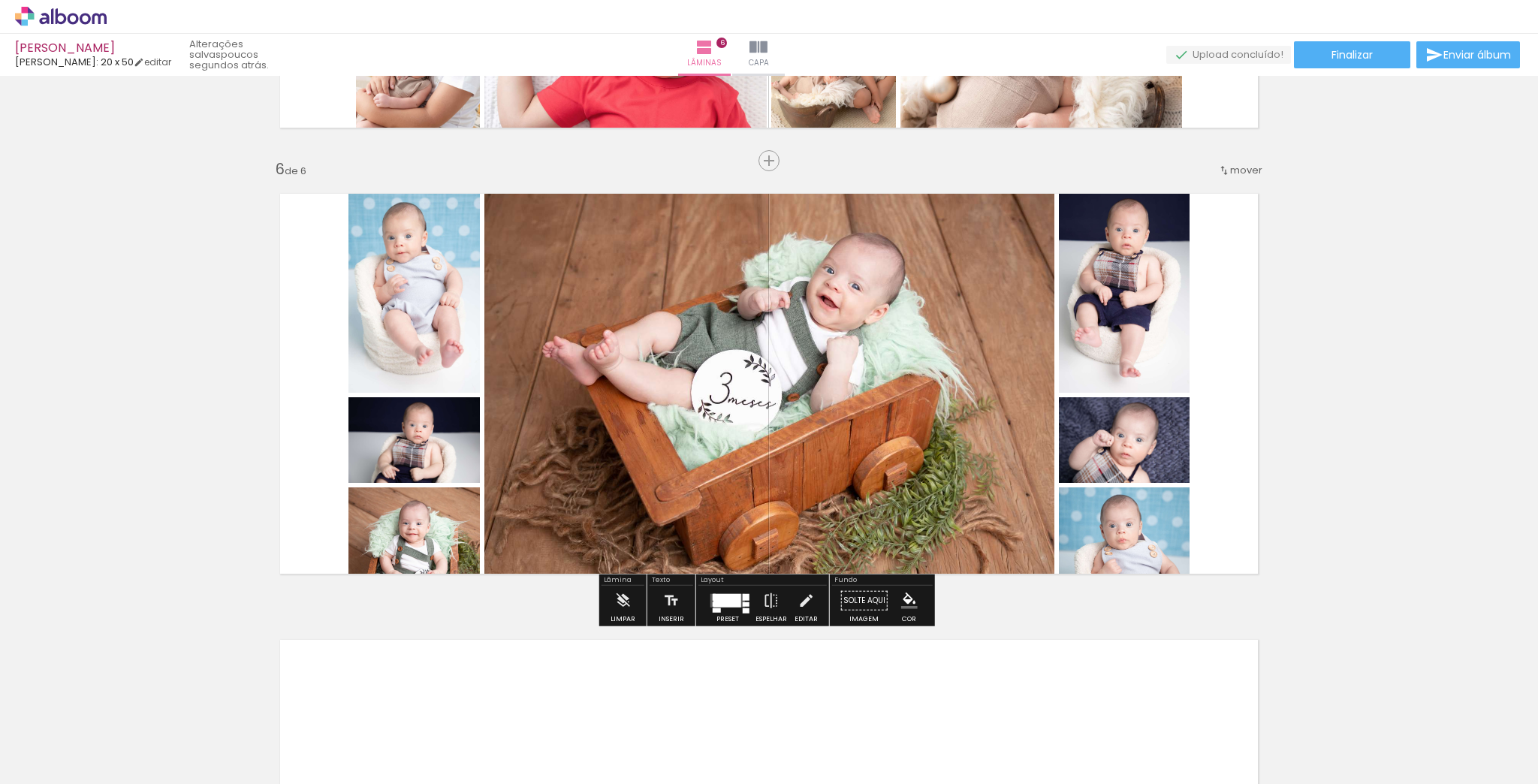
click at [1230, 388] on quentale-layouter at bounding box center [769, 384] width 1007 height 409
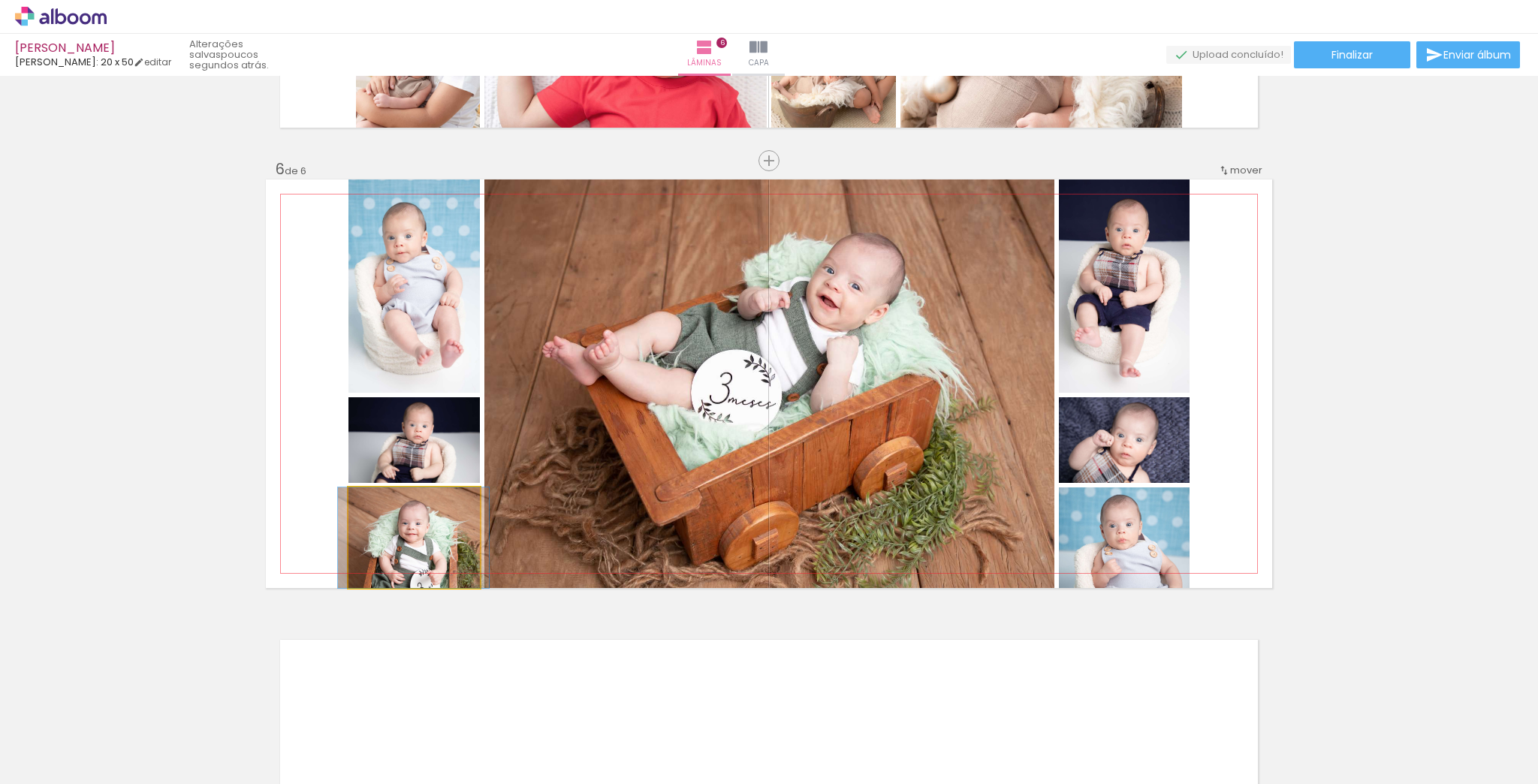
drag, startPoint x: 428, startPoint y: 555, endPoint x: 425, endPoint y: 540, distance: 15.3
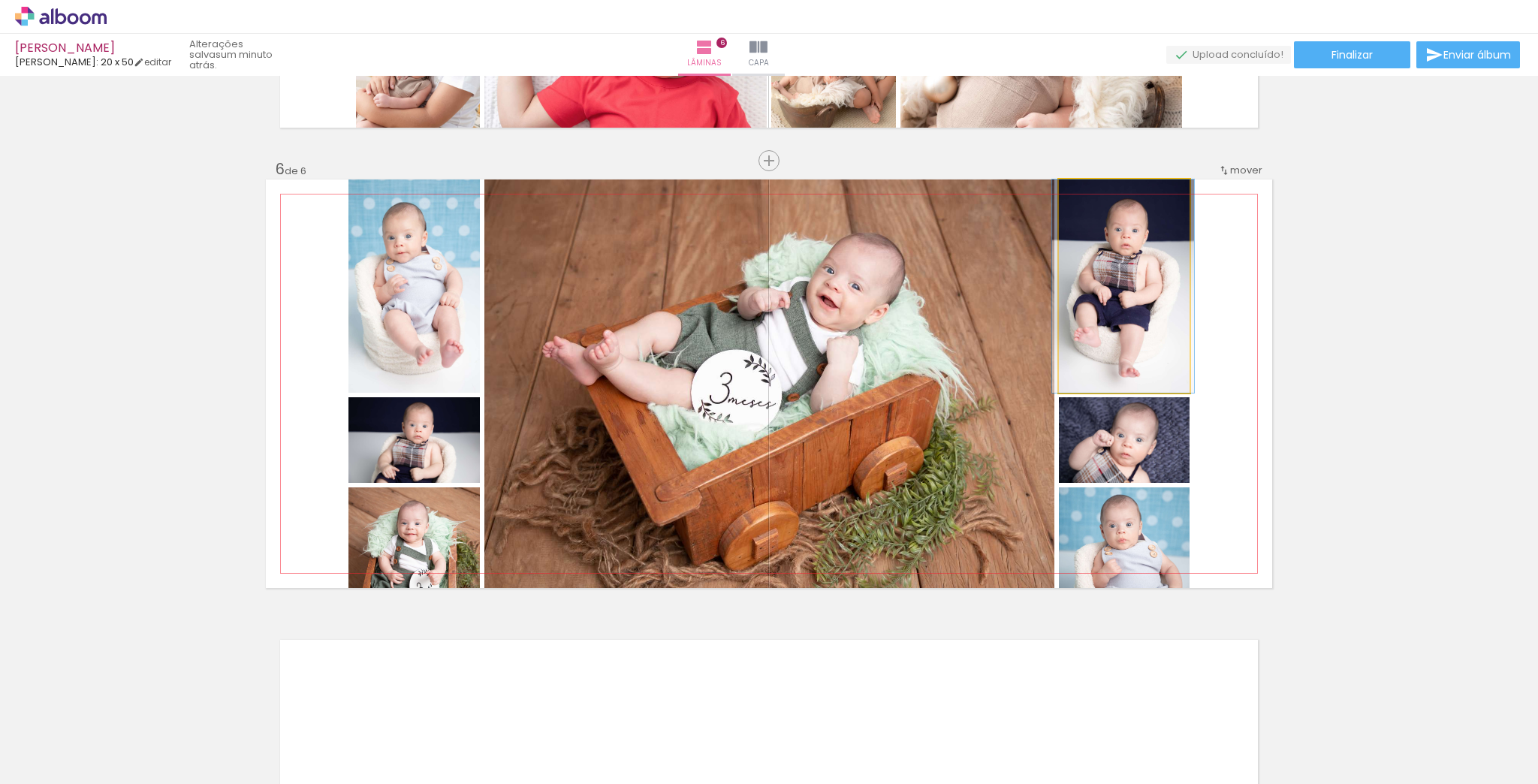
drag, startPoint x: 1139, startPoint y: 342, endPoint x: 1138, endPoint y: 364, distance: 22.0
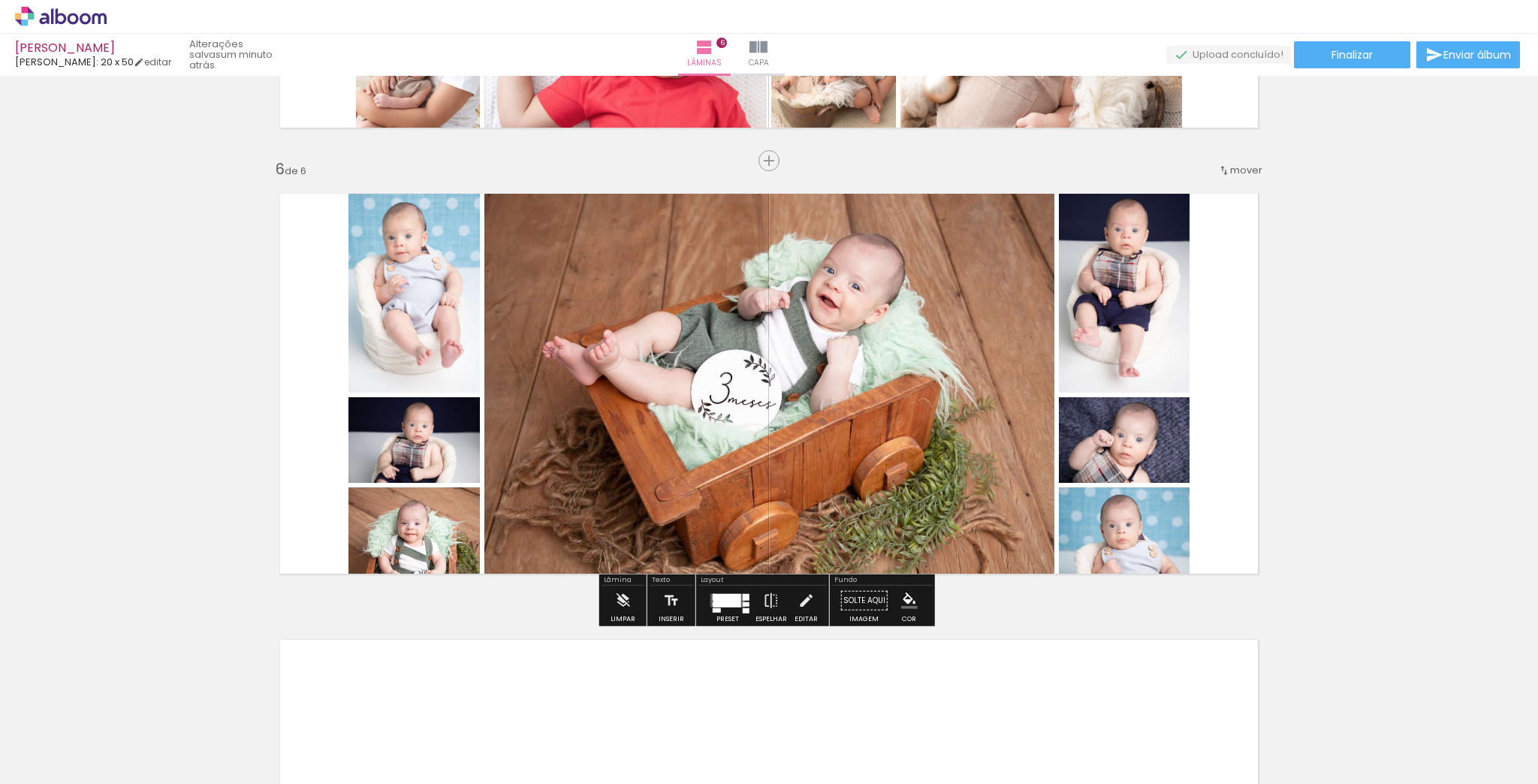
click at [726, 602] on div at bounding box center [727, 600] width 27 height 13
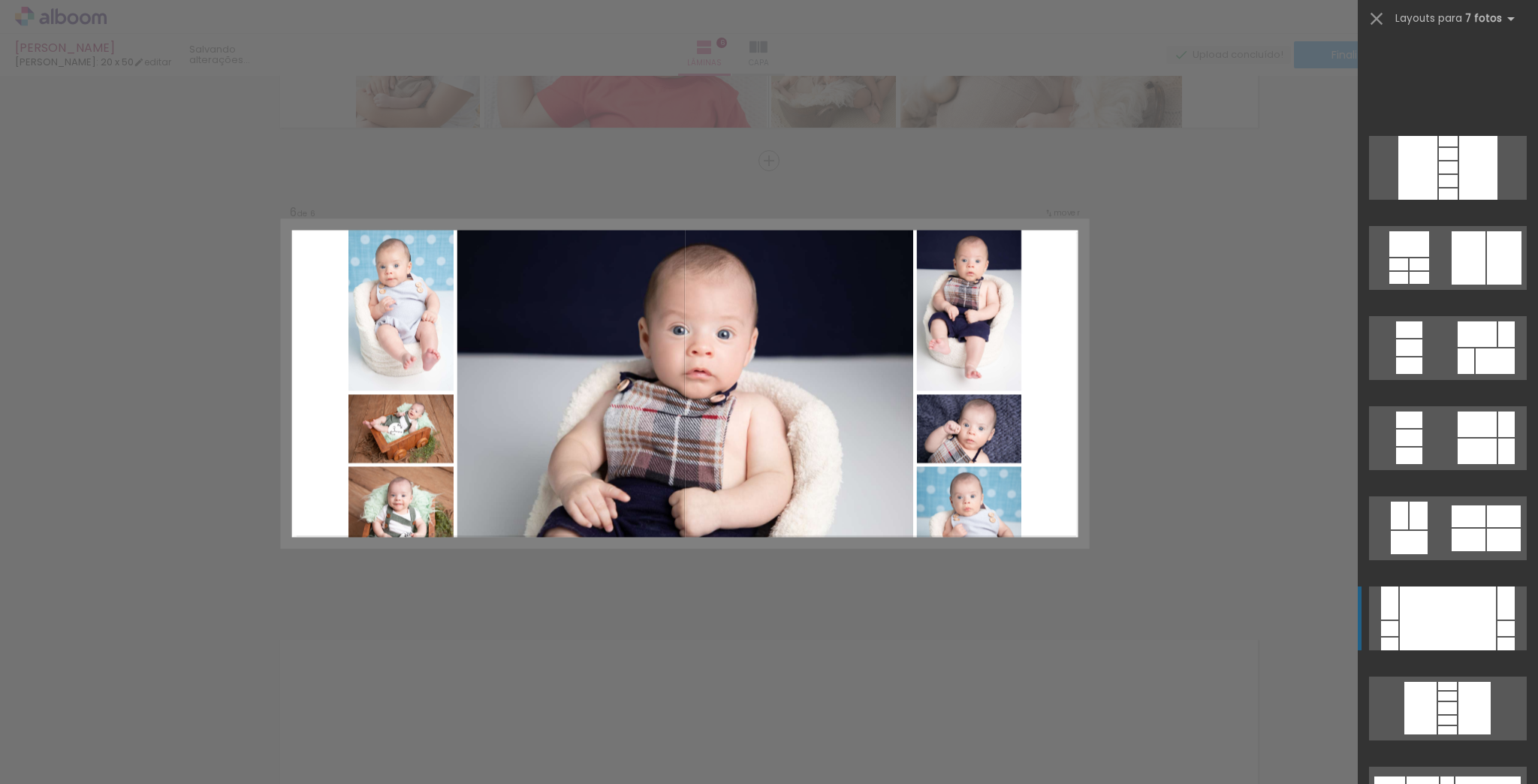
scroll to position [541, 0]
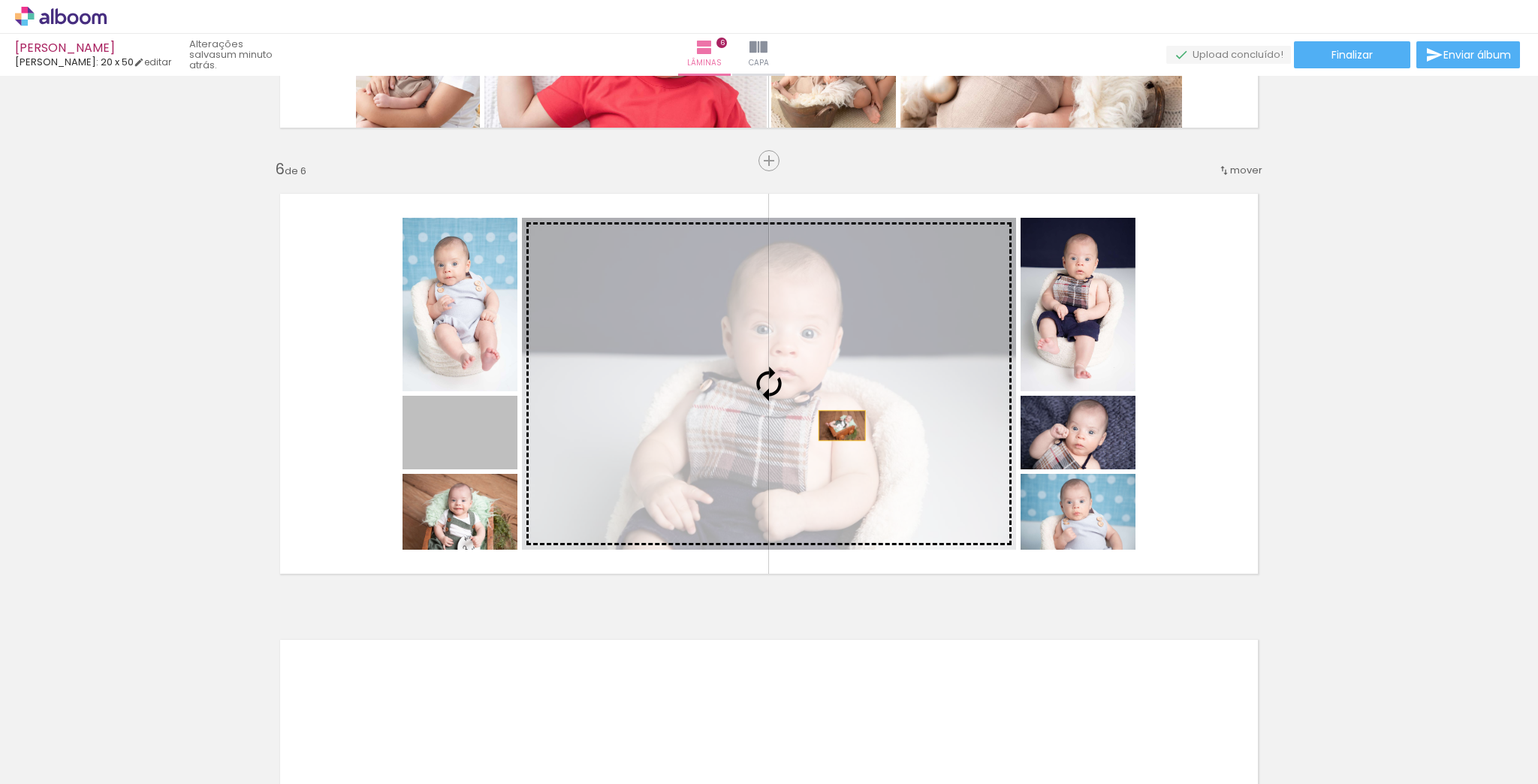
drag, startPoint x: 473, startPoint y: 426, endPoint x: 838, endPoint y: 425, distance: 365.0
click at [0, 0] on slot at bounding box center [0, 0] width 0 height 0
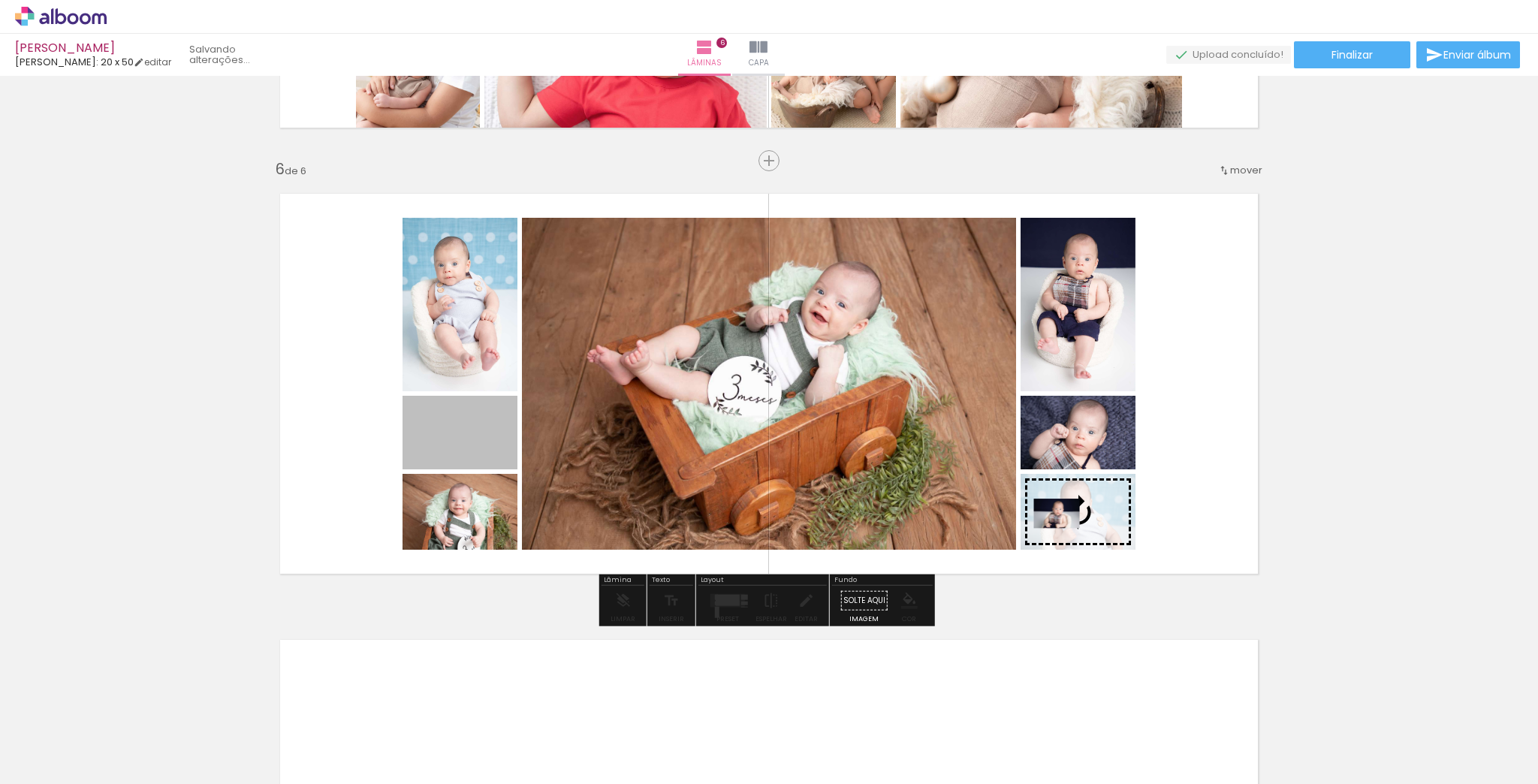
drag, startPoint x: 549, startPoint y: 449, endPoint x: 1050, endPoint y: 512, distance: 504.9
click at [0, 0] on slot at bounding box center [0, 0] width 0 height 0
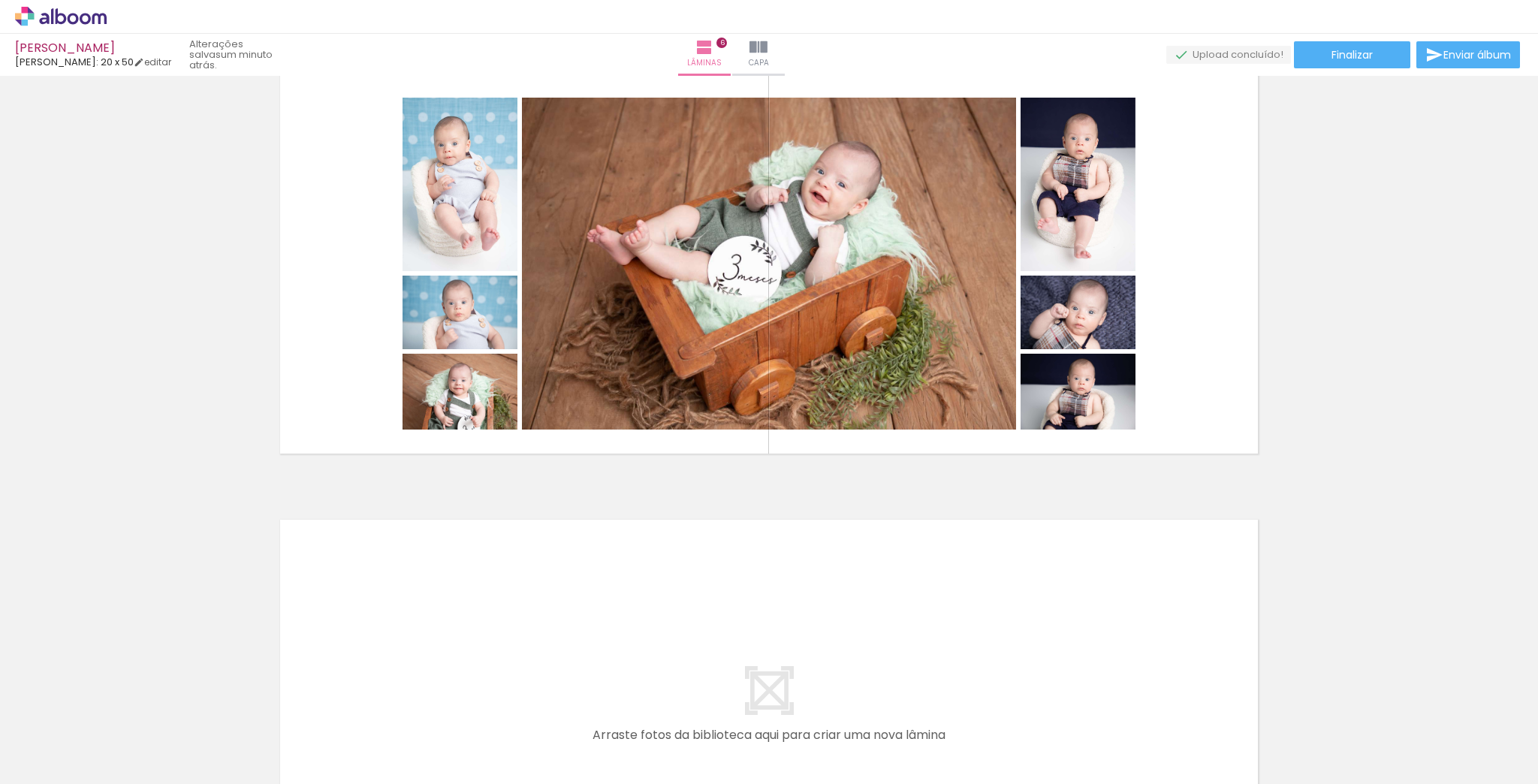
scroll to position [2349, 0]
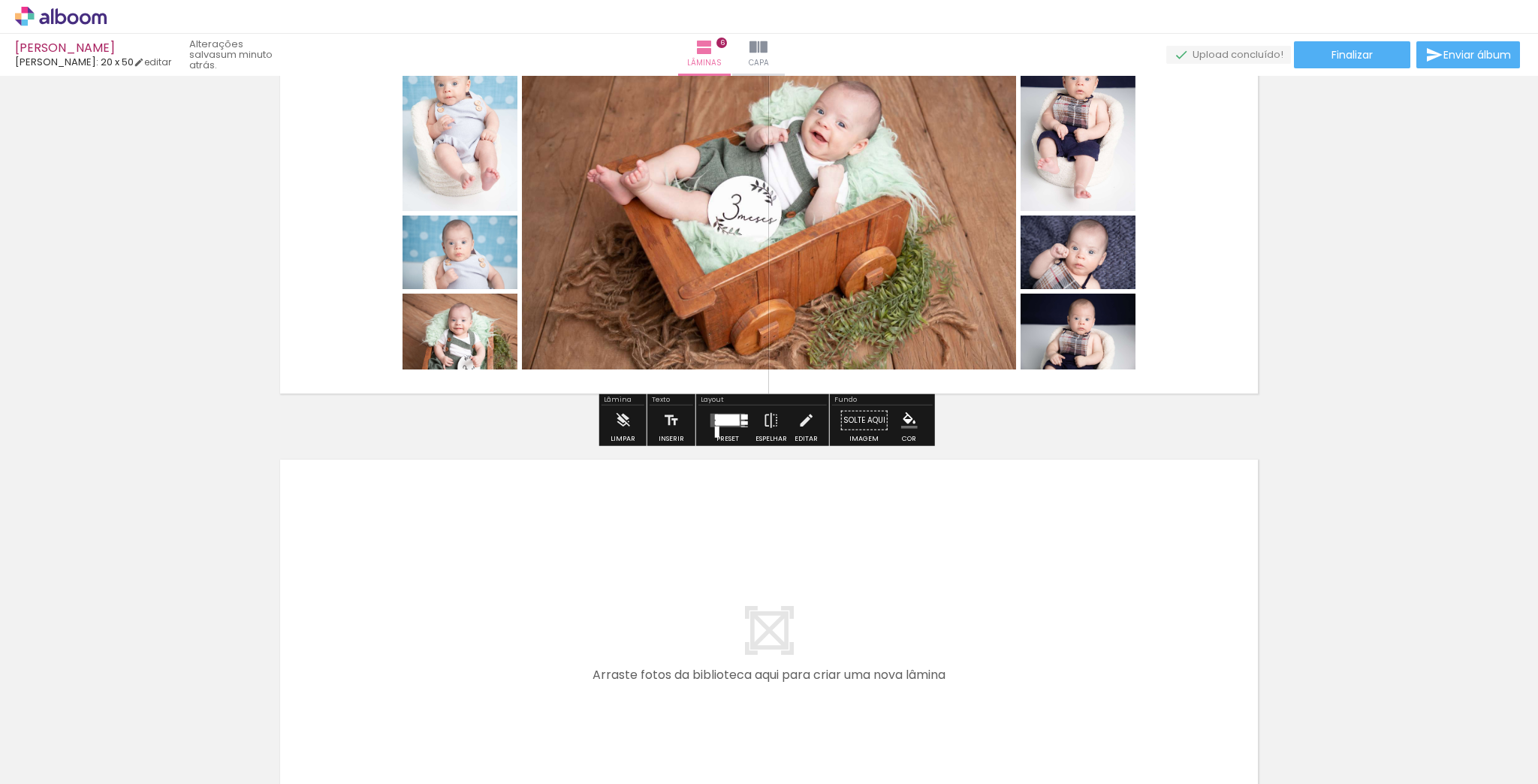
click at [69, 763] on span "Adicionar Fotos" at bounding box center [53, 763] width 45 height 17
click at [0, 0] on input "file" at bounding box center [0, 0] width 0 height 0
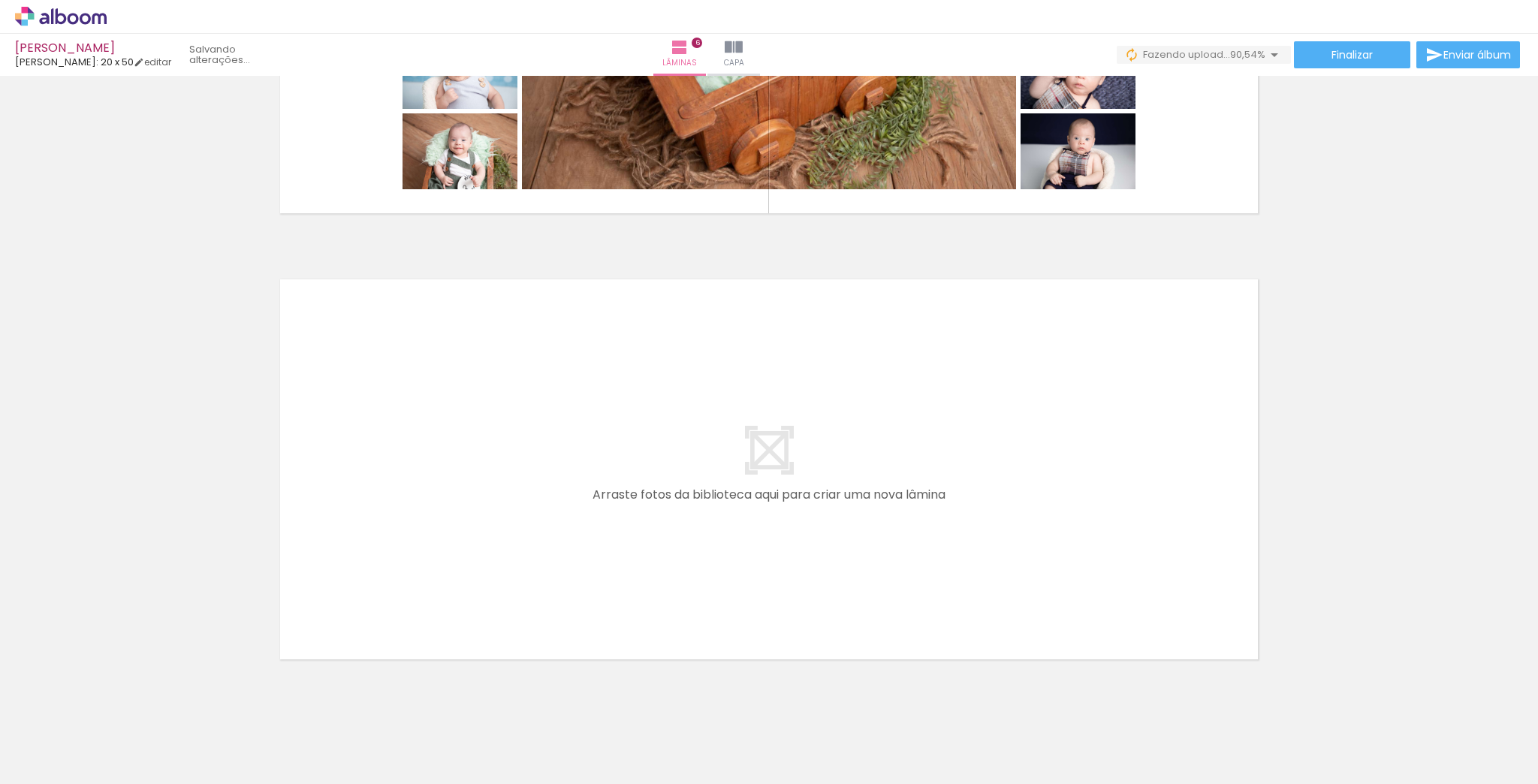
scroll to position [2565, 0]
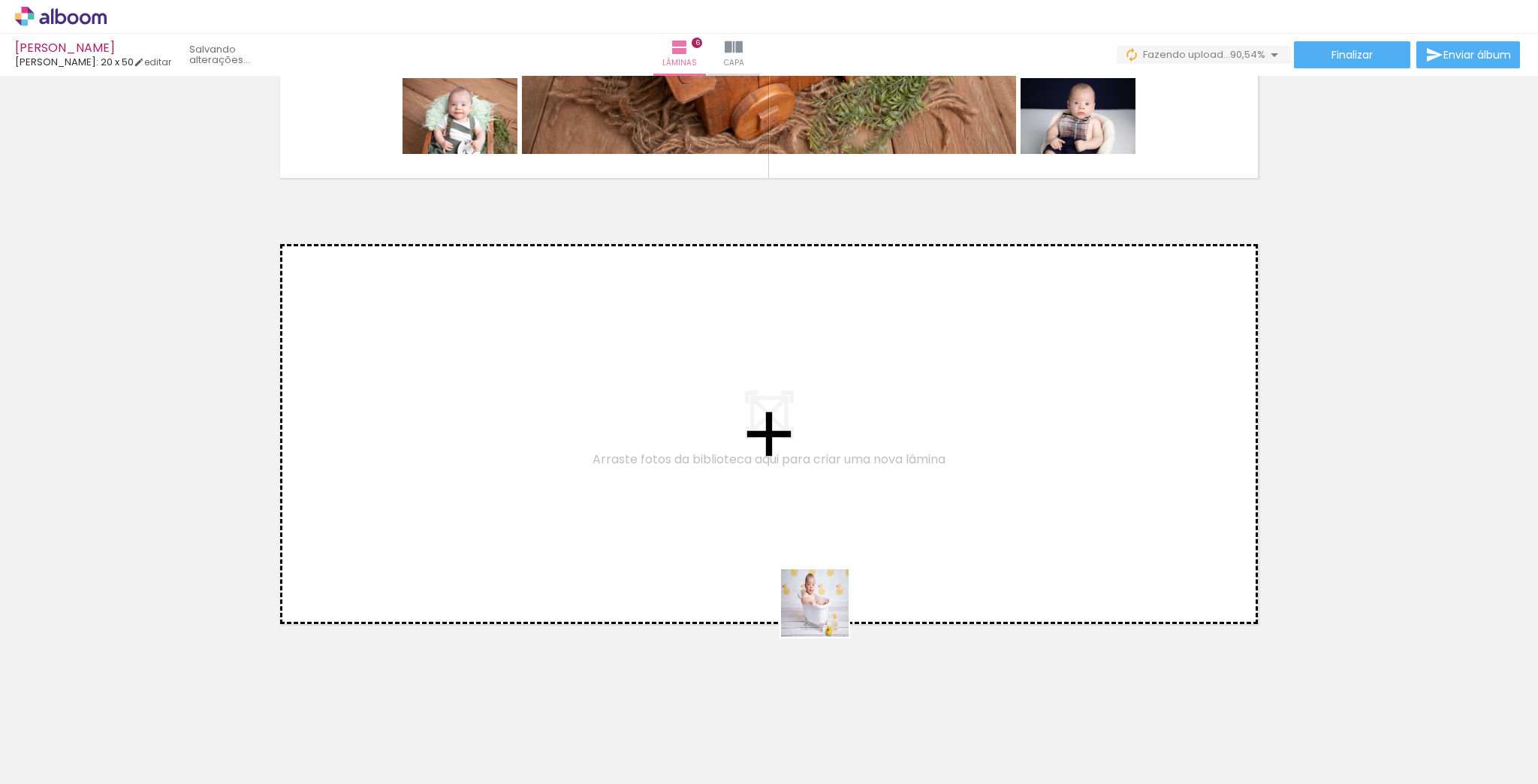
drag, startPoint x: 899, startPoint y: 726, endPoint x: 866, endPoint y: 660, distance: 73.8
click at [692, 398] on quentale-workspace at bounding box center [769, 392] width 1538 height 784
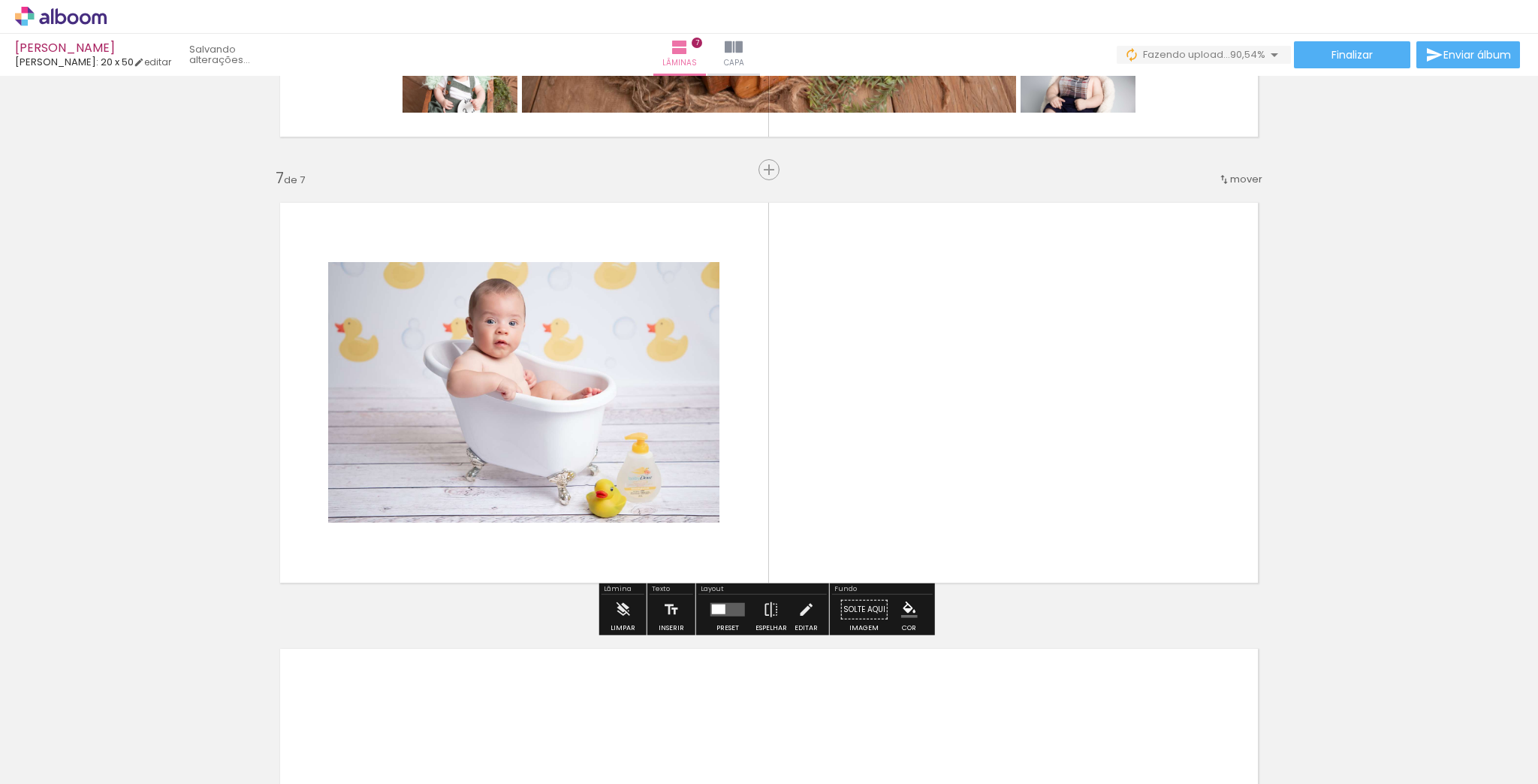
scroll to position [2616, 0]
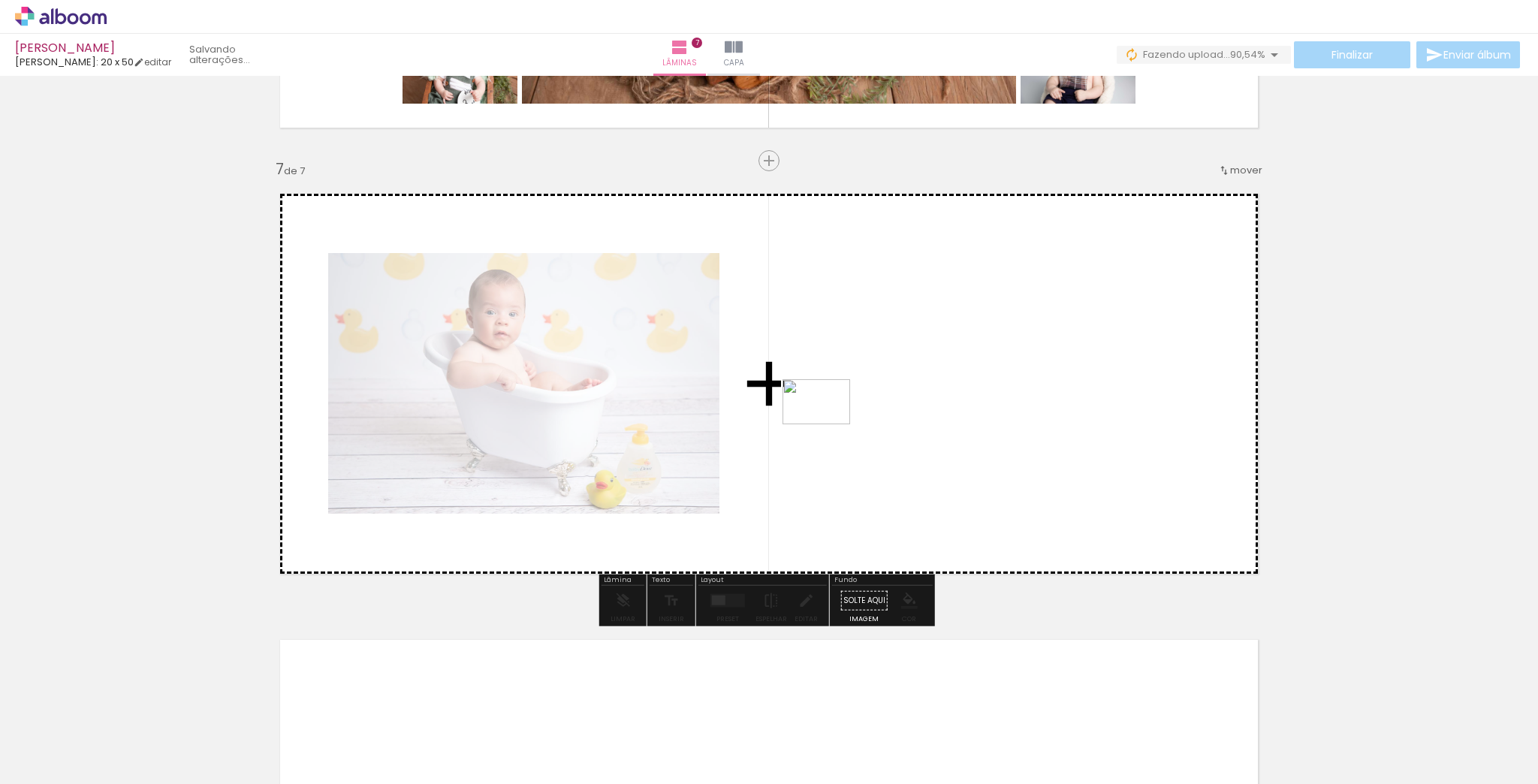
drag, startPoint x: 982, startPoint y: 740, endPoint x: 828, endPoint y: 424, distance: 351.5
click at [828, 424] on quentale-workspace at bounding box center [769, 392] width 1538 height 784
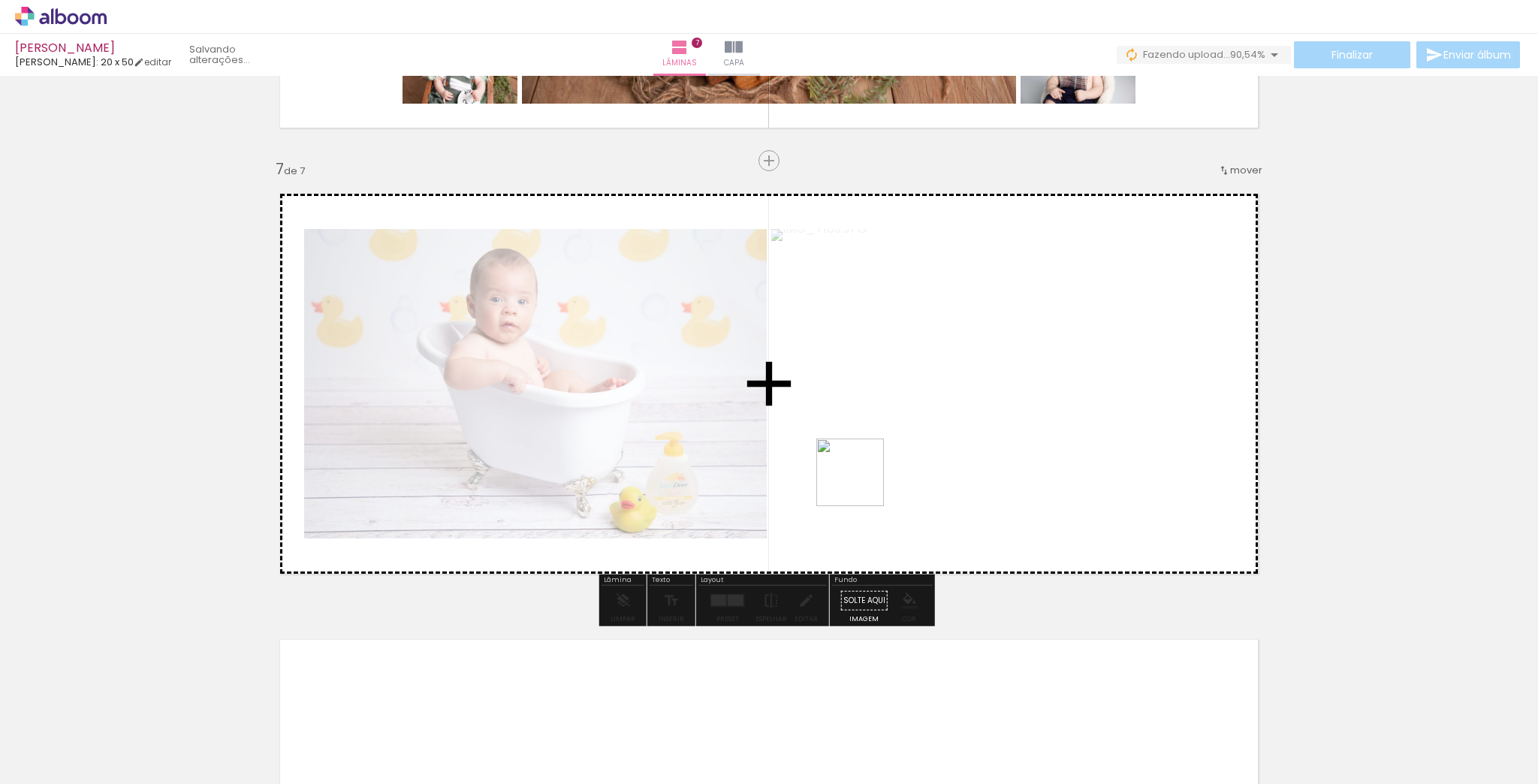
drag, startPoint x: 955, startPoint y: 597, endPoint x: 860, endPoint y: 479, distance: 151.5
click at [860, 479] on quentale-workspace at bounding box center [769, 392] width 1538 height 784
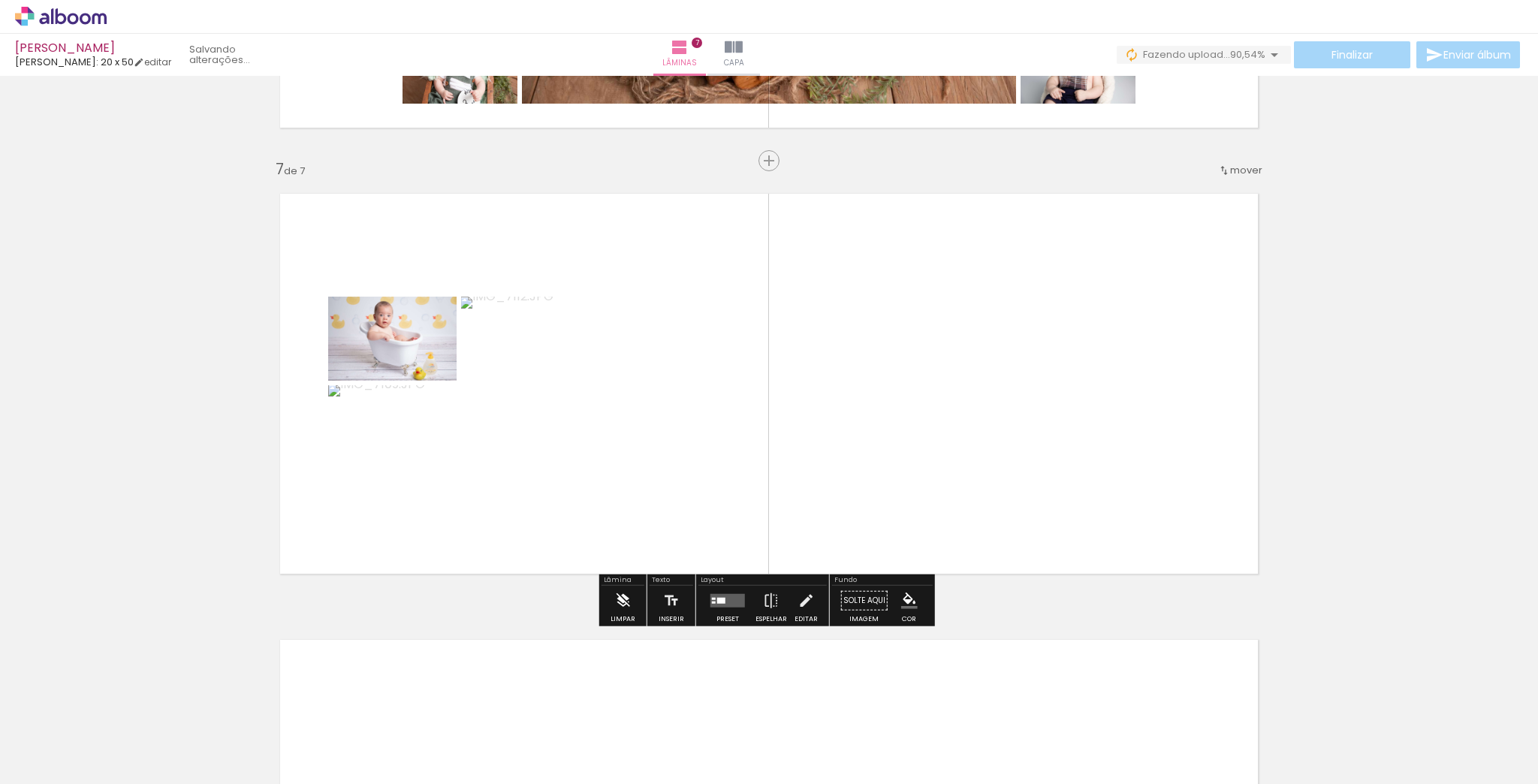
click at [622, 608] on iron-icon at bounding box center [622, 601] width 17 height 30
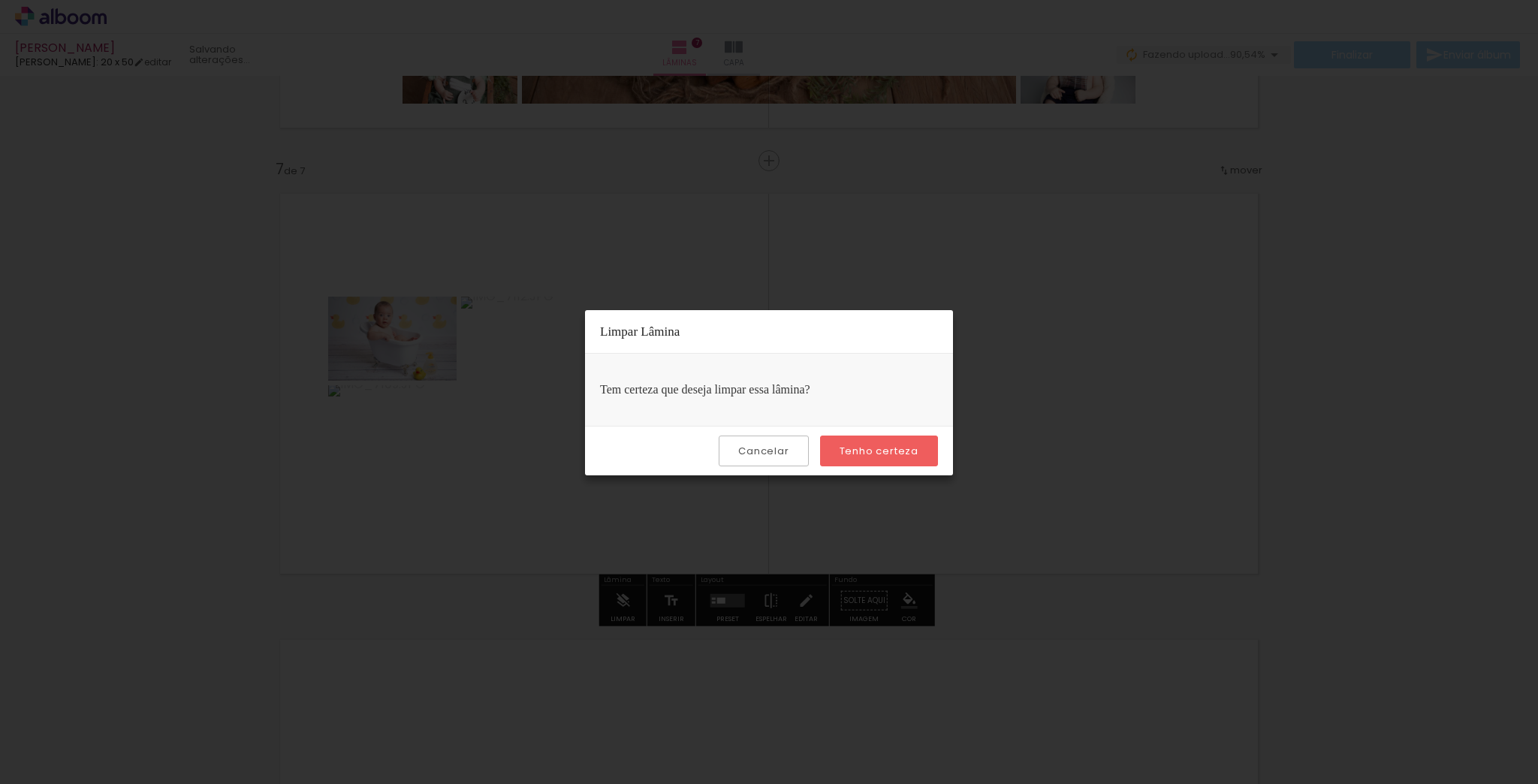
click at [0, 0] on slot "Tenho certeza" at bounding box center [0, 0] width 0 height 0
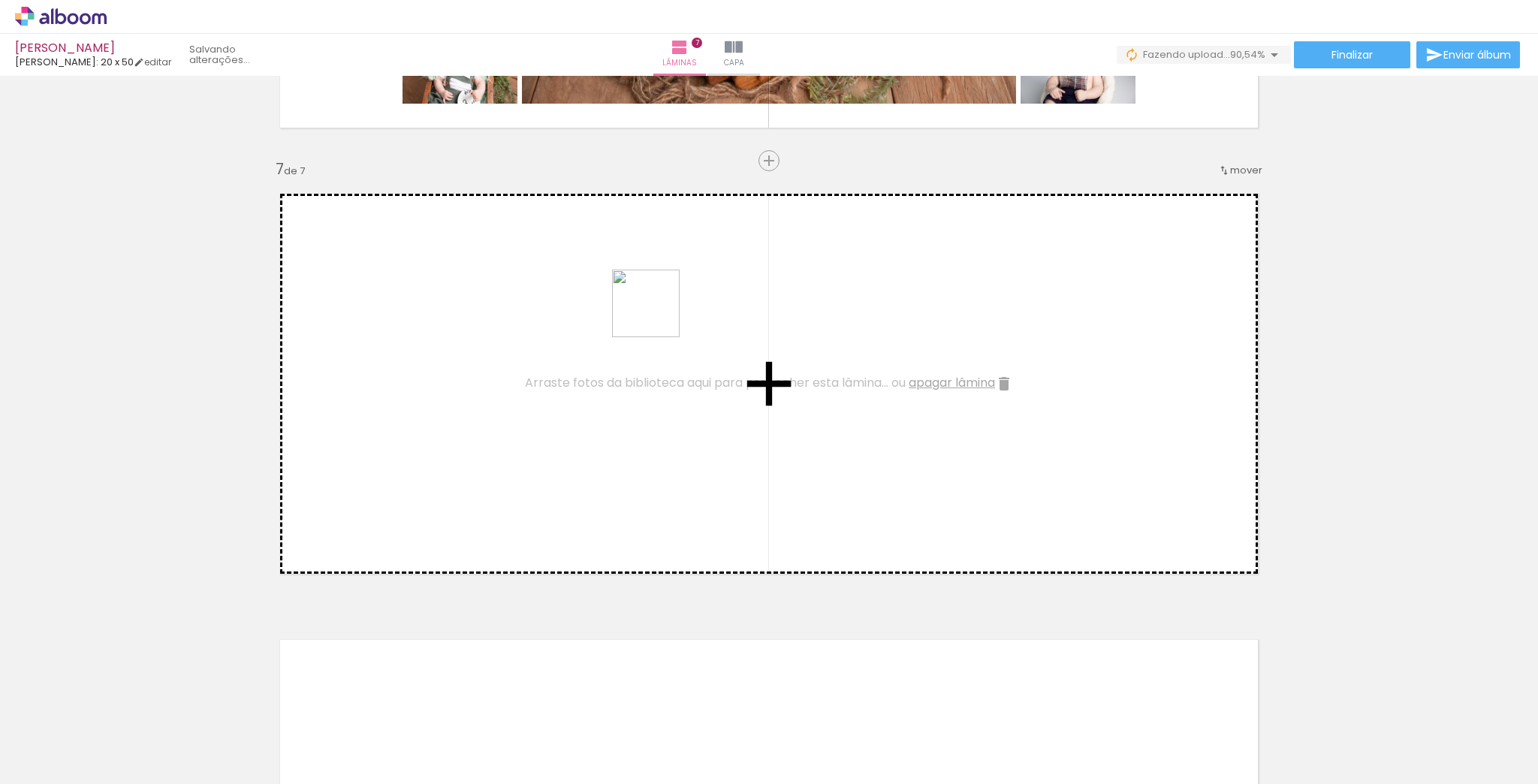
drag, startPoint x: 1052, startPoint y: 715, endPoint x: 635, endPoint y: 300, distance: 588.3
click at [635, 300] on quentale-workspace at bounding box center [769, 392] width 1538 height 784
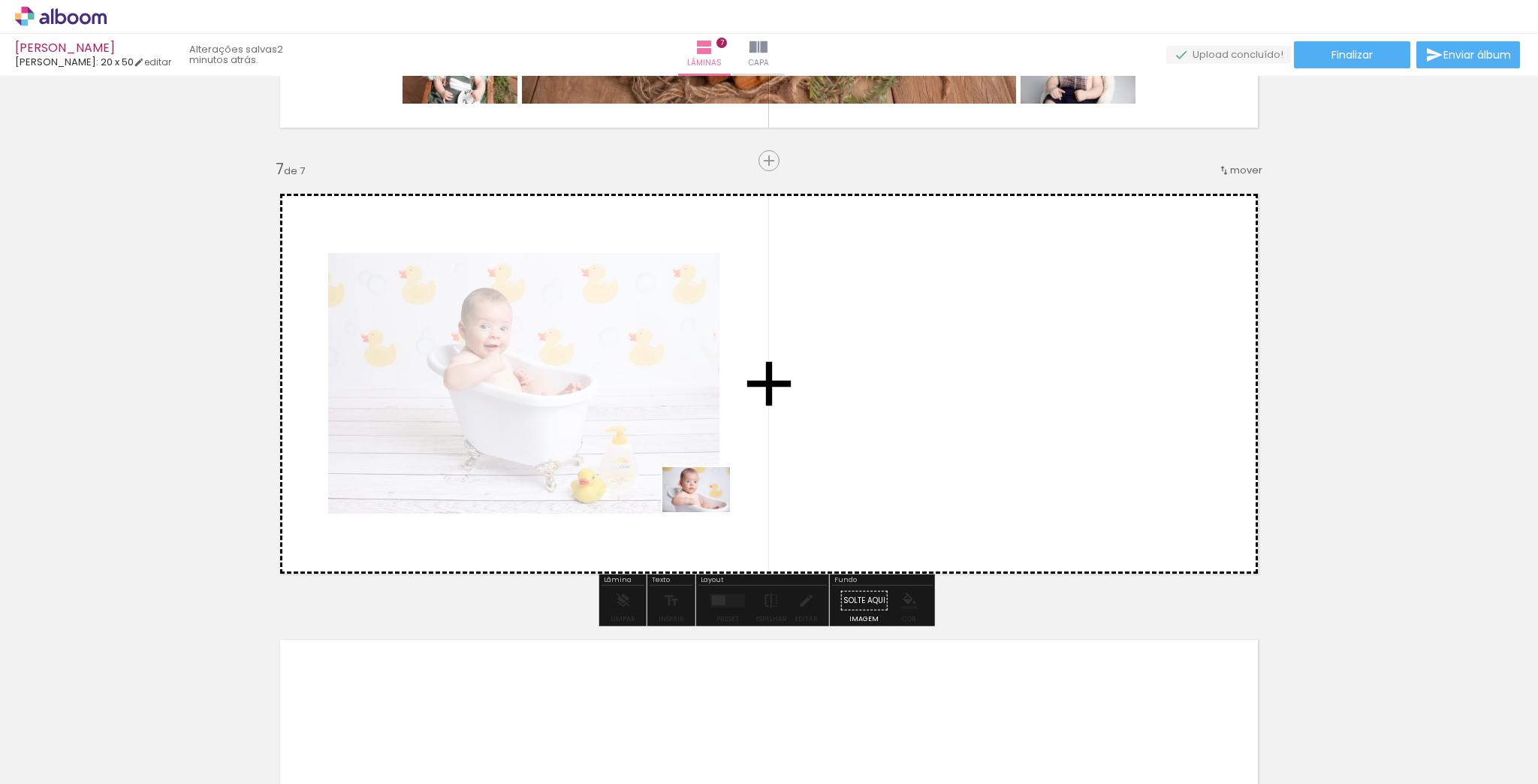
drag, startPoint x: 984, startPoint y: 749, endPoint x: 689, endPoint y: 503, distance: 384.1
click at [689, 503] on quentale-workspace at bounding box center [769, 392] width 1538 height 784
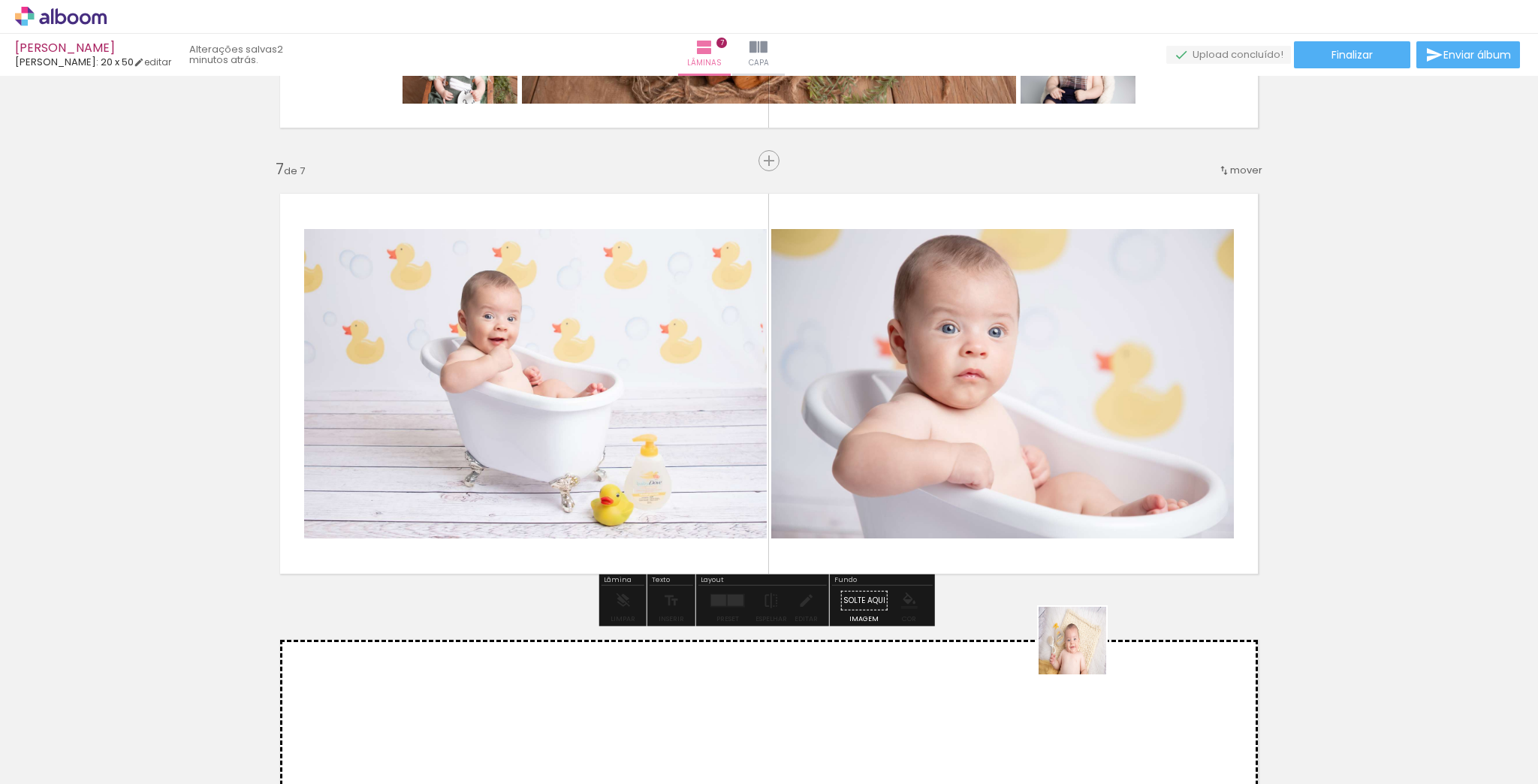
drag, startPoint x: 1102, startPoint y: 683, endPoint x: 1047, endPoint y: 540, distance: 153.2
click at [1048, 543] on quentale-workspace at bounding box center [769, 392] width 1538 height 784
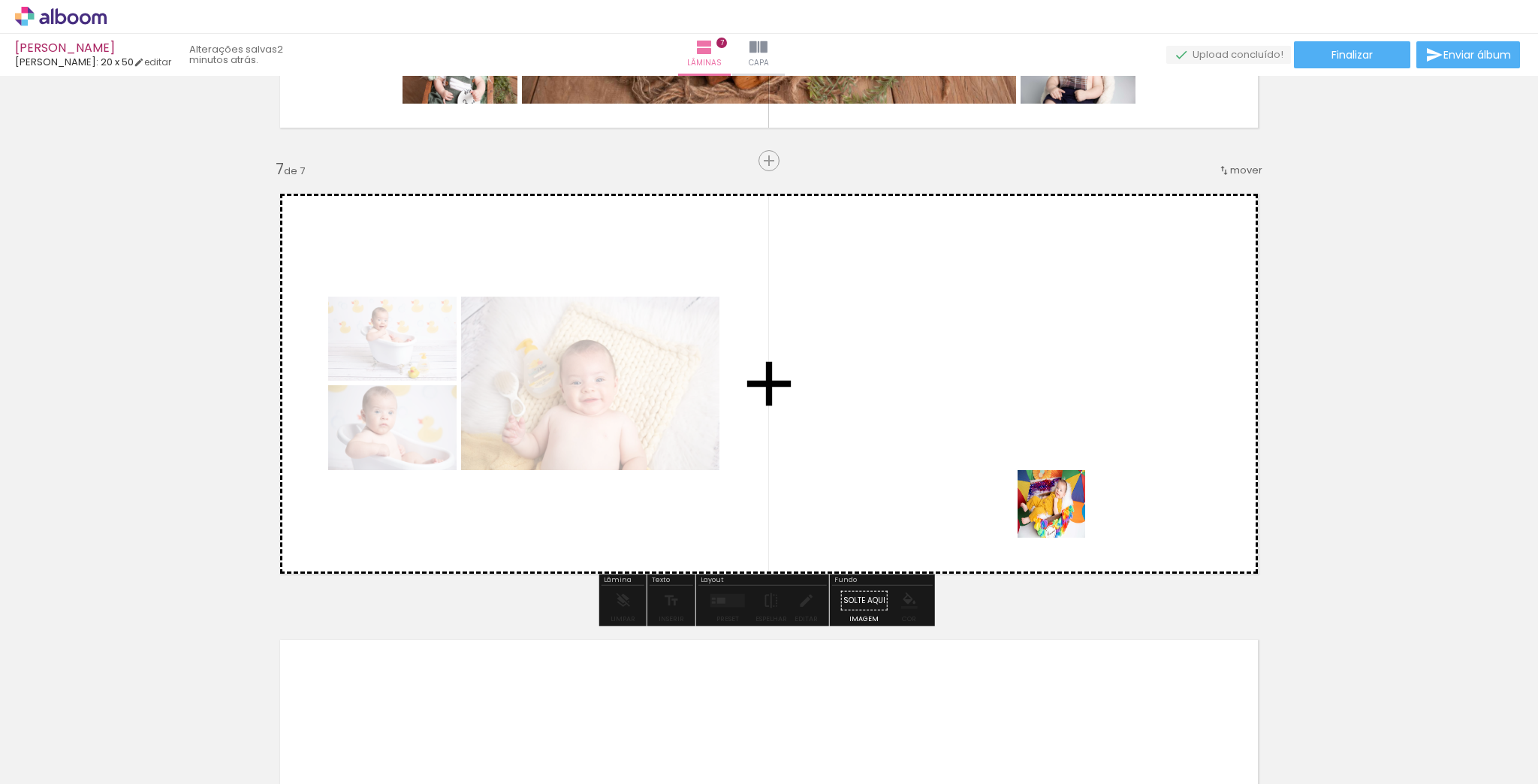
drag, startPoint x: 1197, startPoint y: 684, endPoint x: 1000, endPoint y: 410, distance: 337.5
click at [1000, 410] on quentale-workspace at bounding box center [769, 392] width 1538 height 784
